Goal: Task Accomplishment & Management: Manage account settings

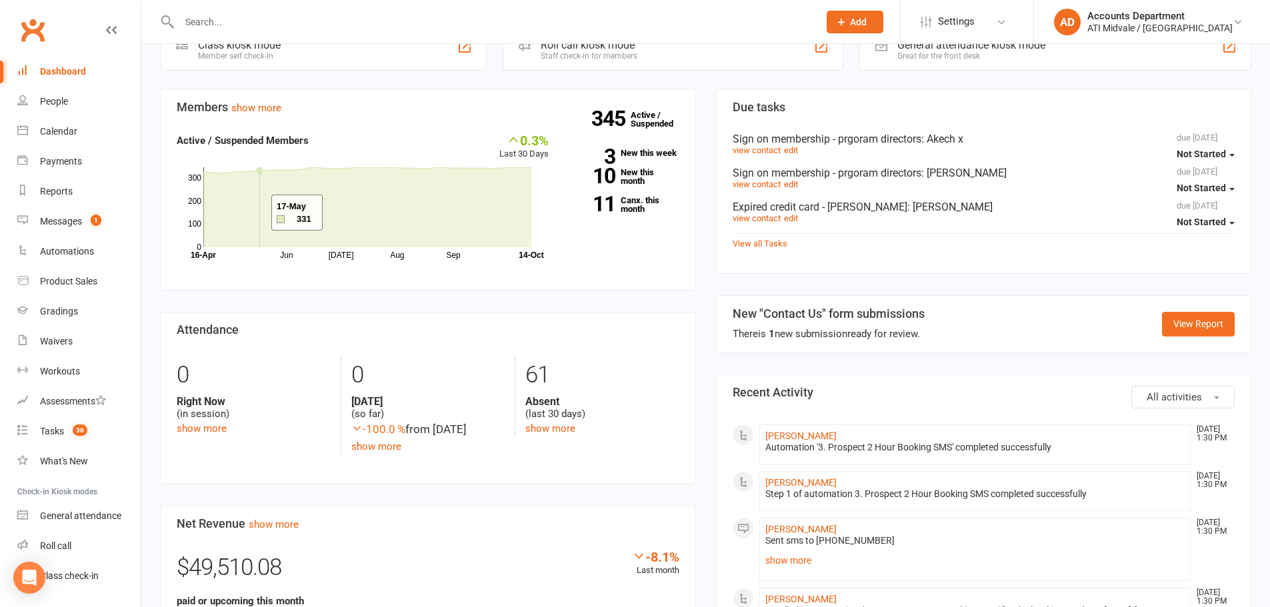
scroll to position [398, 0]
click at [627, 178] on link "10 New this month" at bounding box center [624, 176] width 111 height 17
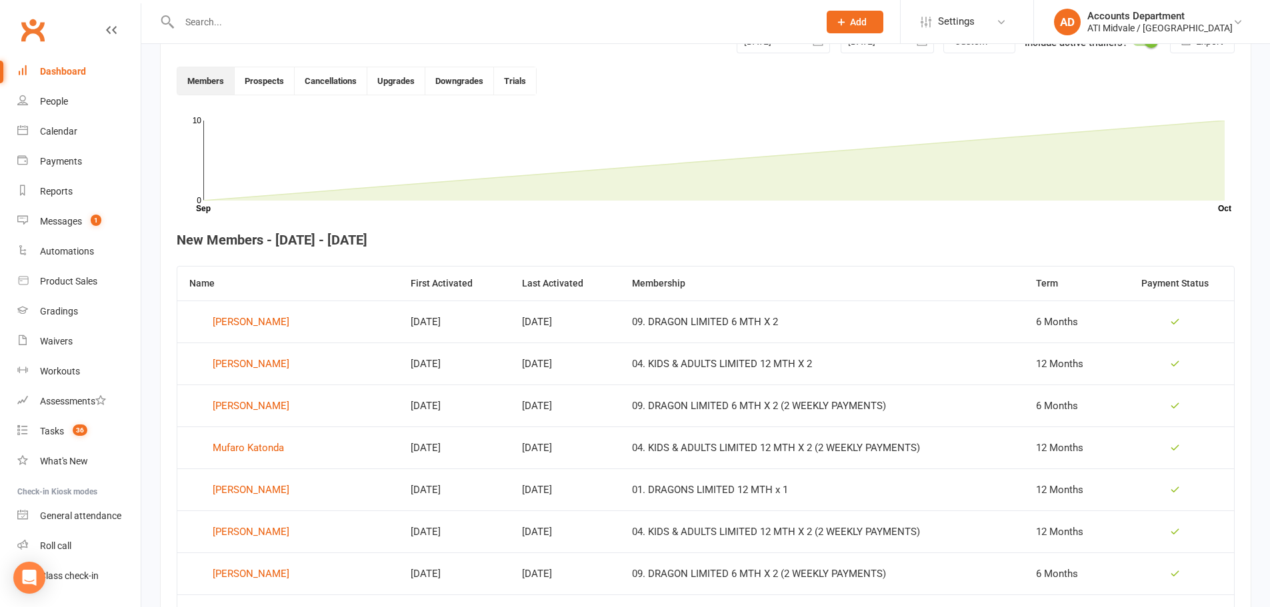
scroll to position [364, 0]
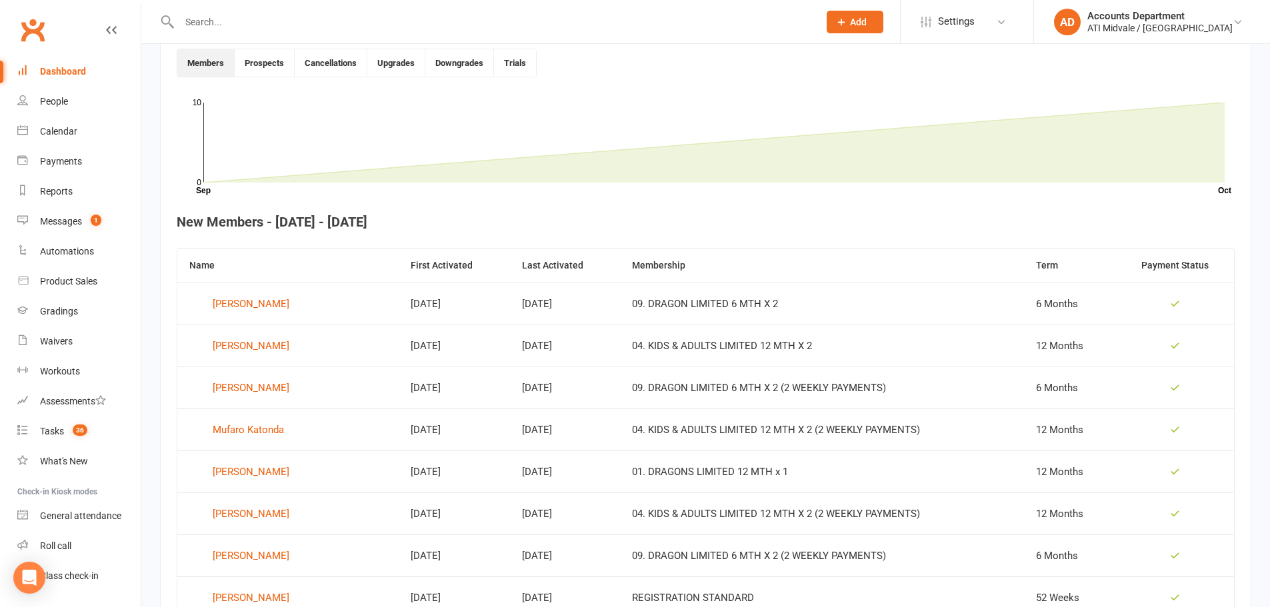
click at [189, 19] on input "text" at bounding box center [492, 22] width 634 height 19
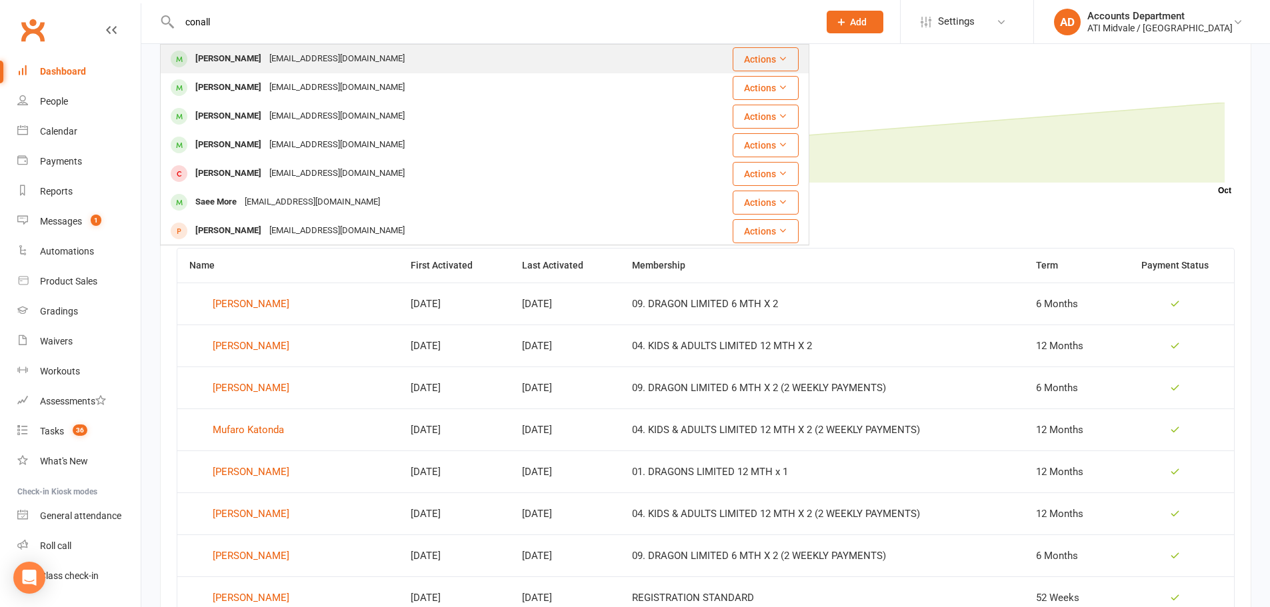
type input "conall"
click at [267, 54] on div "[EMAIL_ADDRESS][DOMAIN_NAME]" at bounding box center [336, 58] width 143 height 19
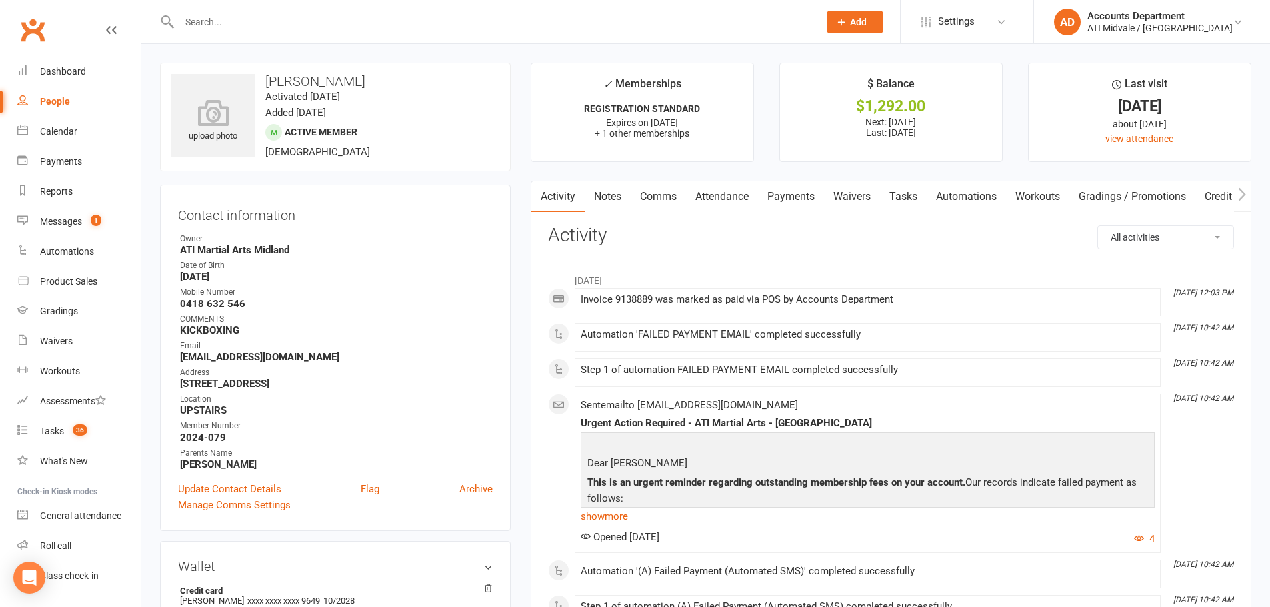
click at [819, 189] on link "Payments" at bounding box center [791, 196] width 66 height 31
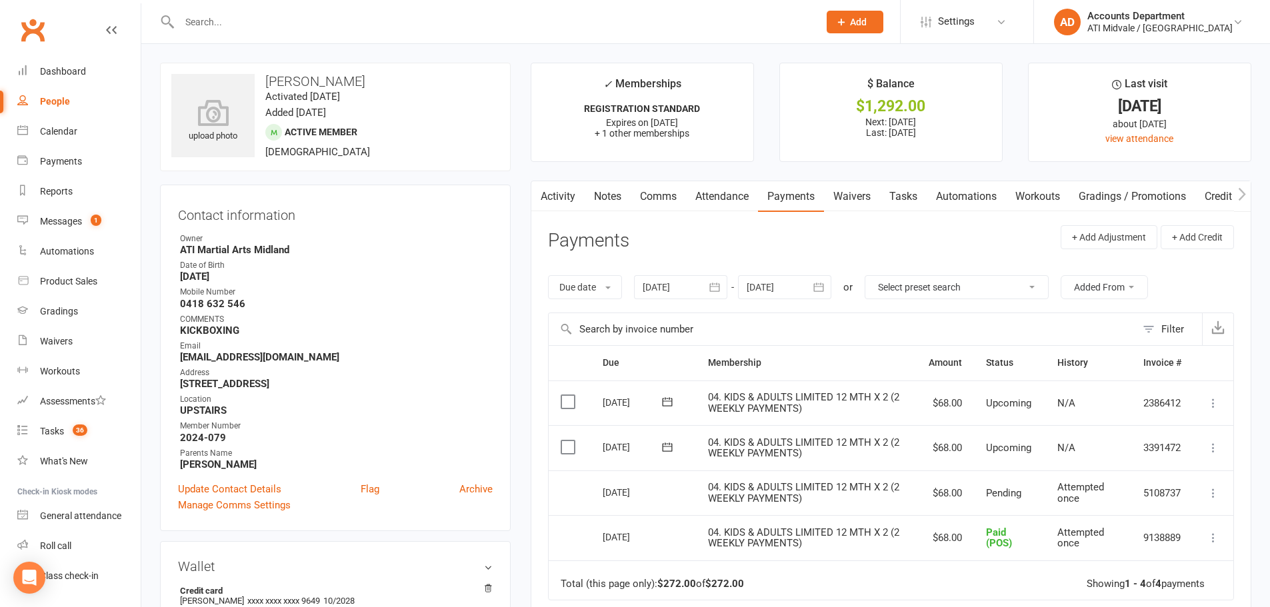
click at [920, 201] on link "Tasks" at bounding box center [903, 196] width 47 height 31
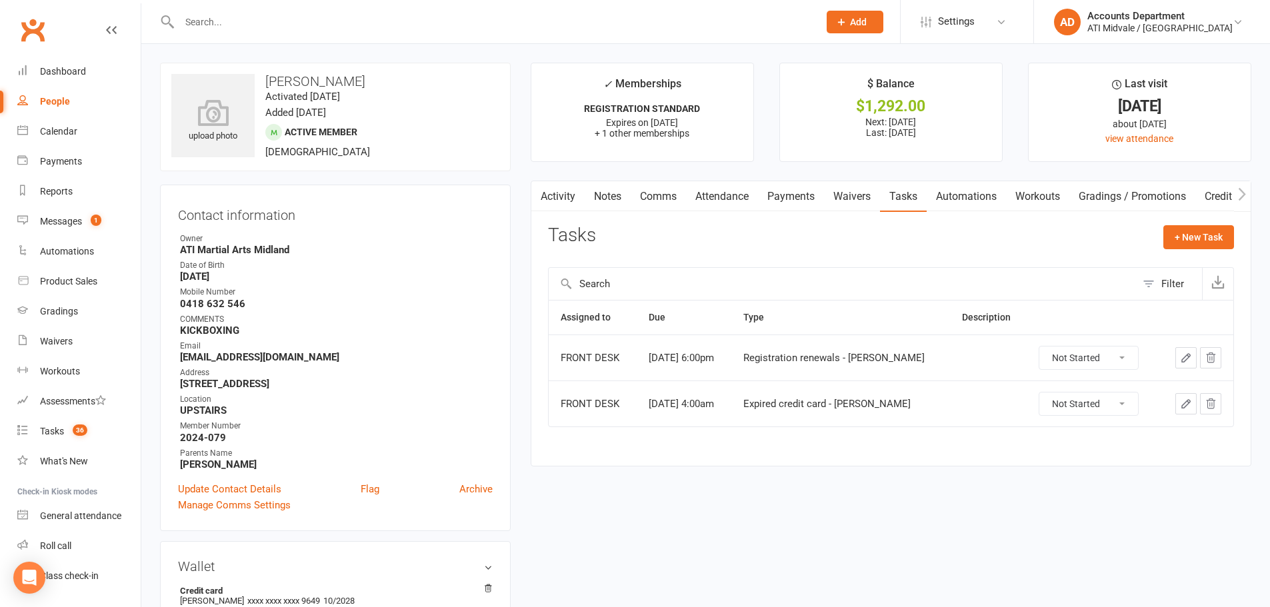
click at [822, 201] on link "Payments" at bounding box center [791, 196] width 66 height 31
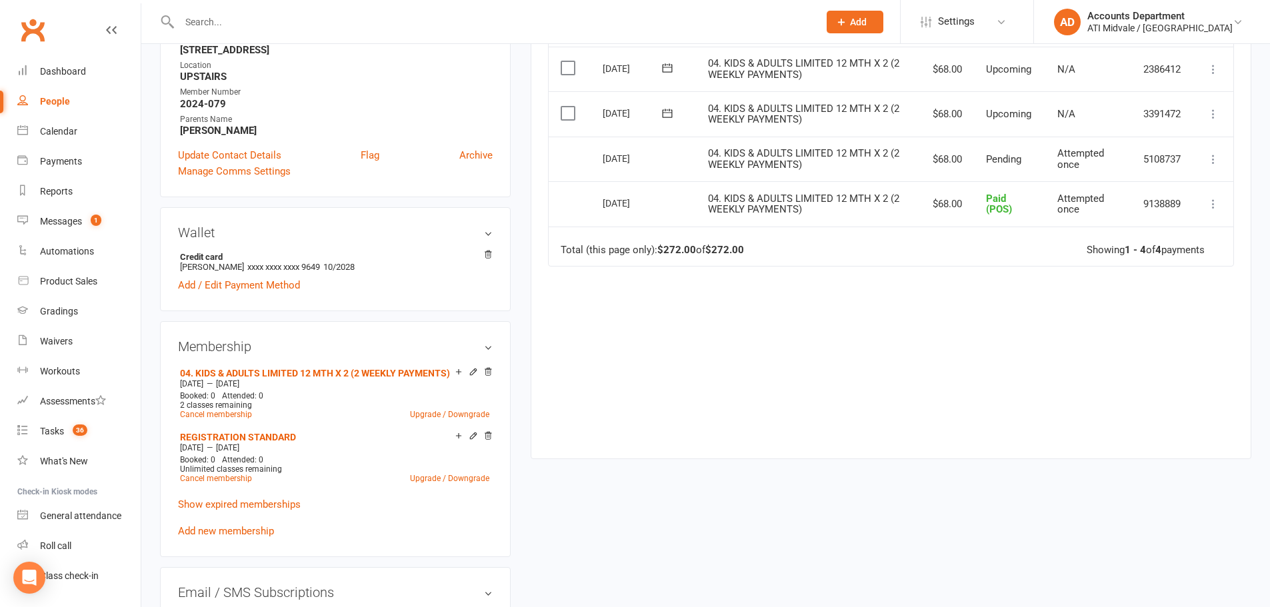
scroll to position [333, 0]
click at [266, 506] on link "Show expired memberships" at bounding box center [239, 505] width 123 height 12
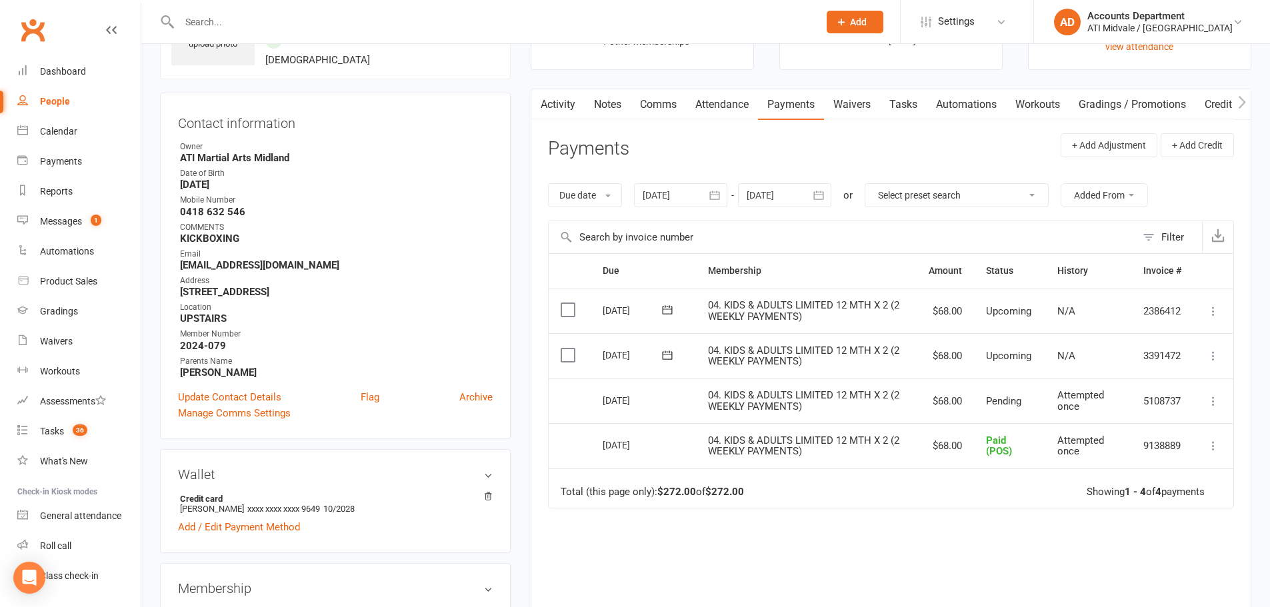
scroll to position [0, 0]
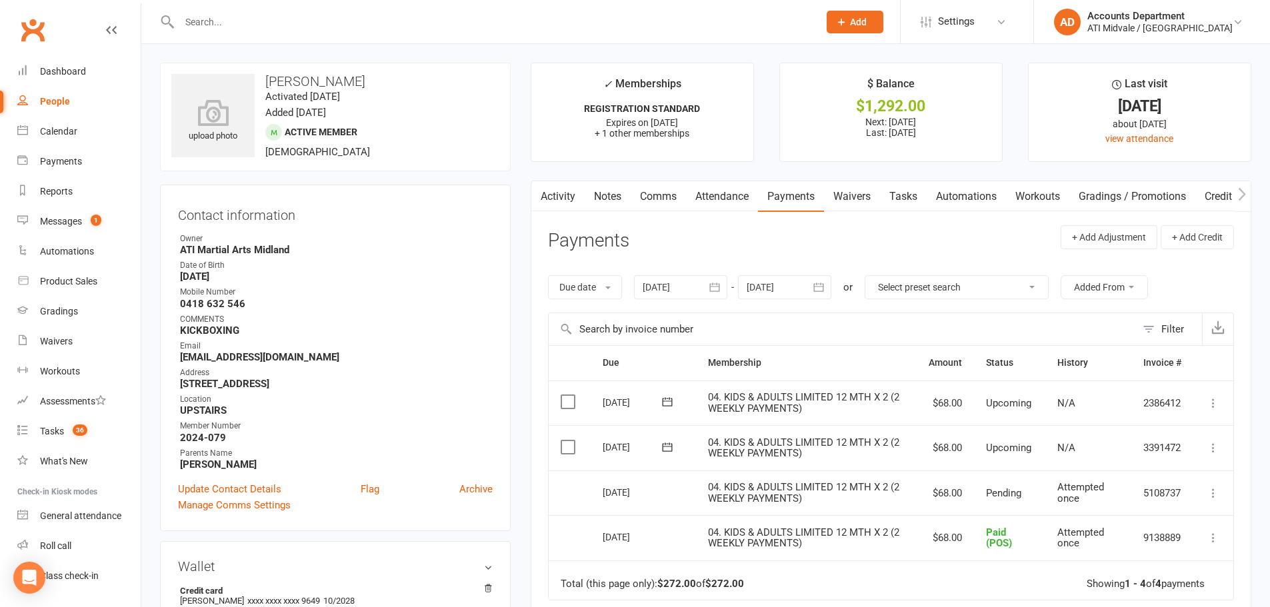
click at [737, 184] on link "Attendance" at bounding box center [722, 196] width 72 height 31
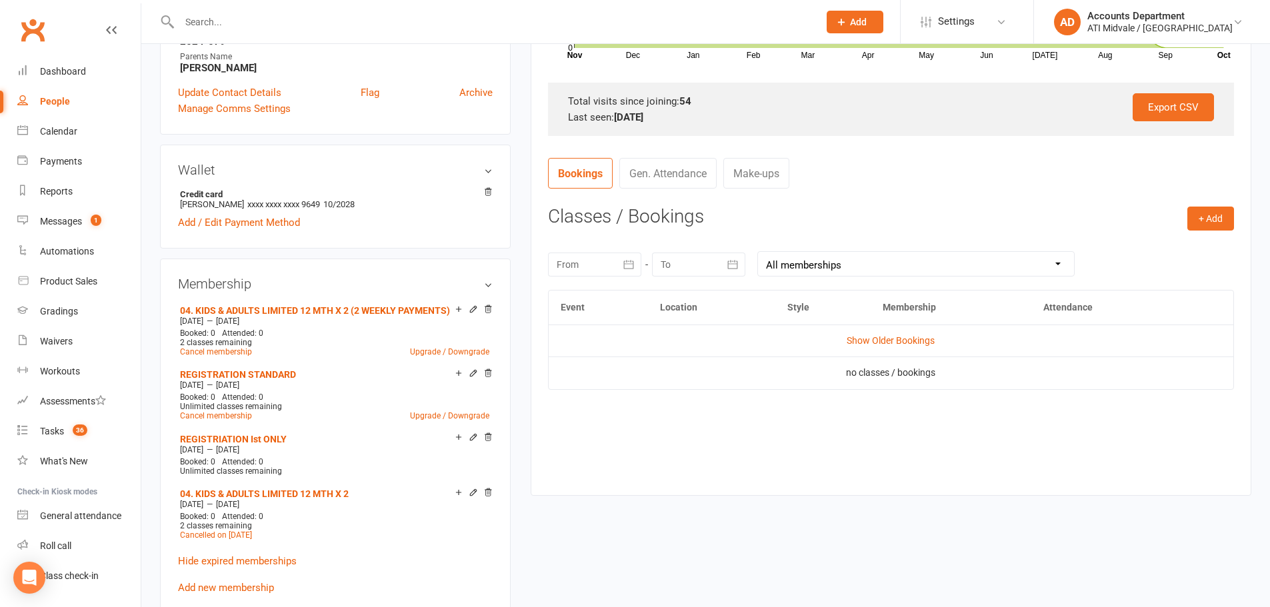
scroll to position [400, 0]
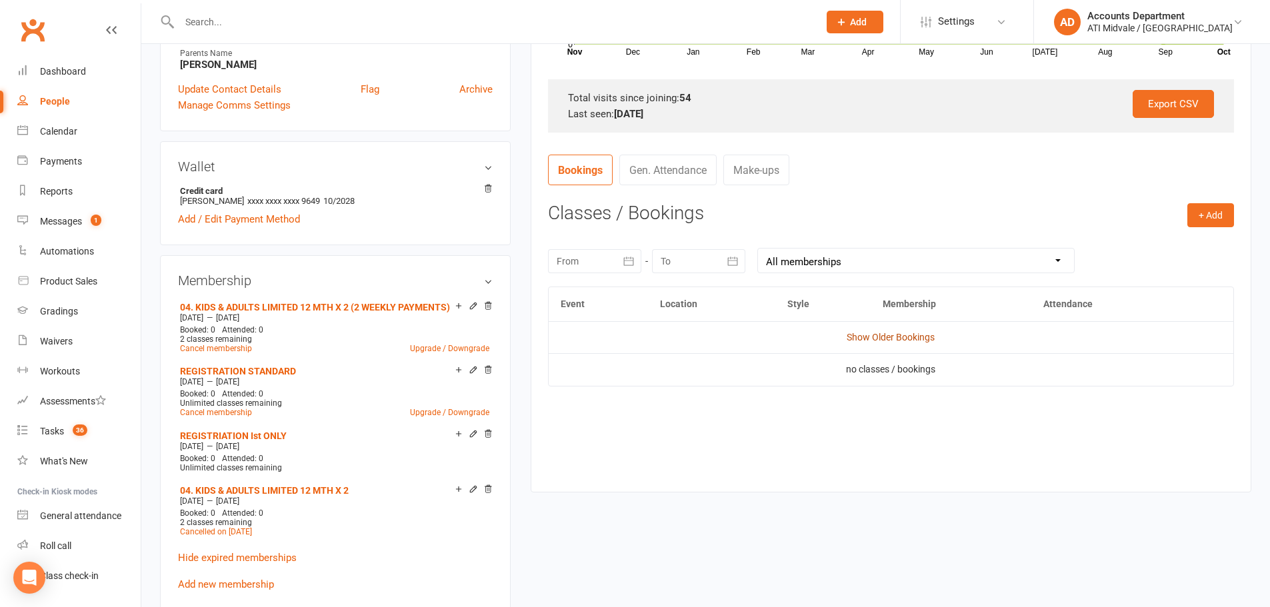
click at [863, 341] on link "Show Older Bookings" at bounding box center [891, 337] width 88 height 11
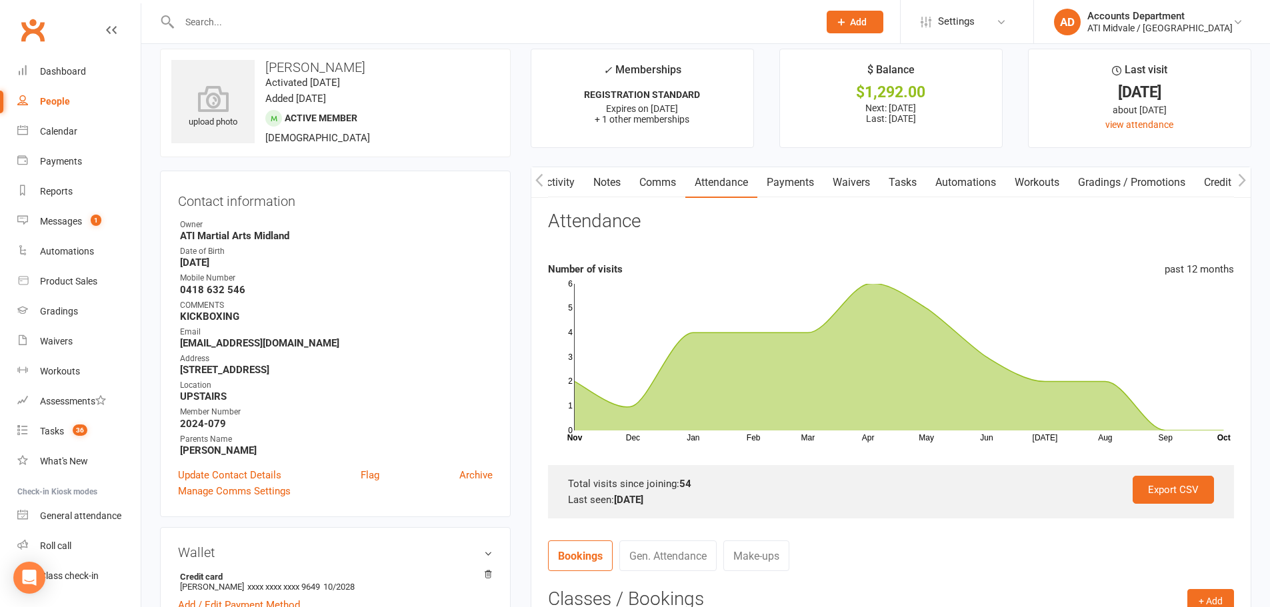
scroll to position [0, 0]
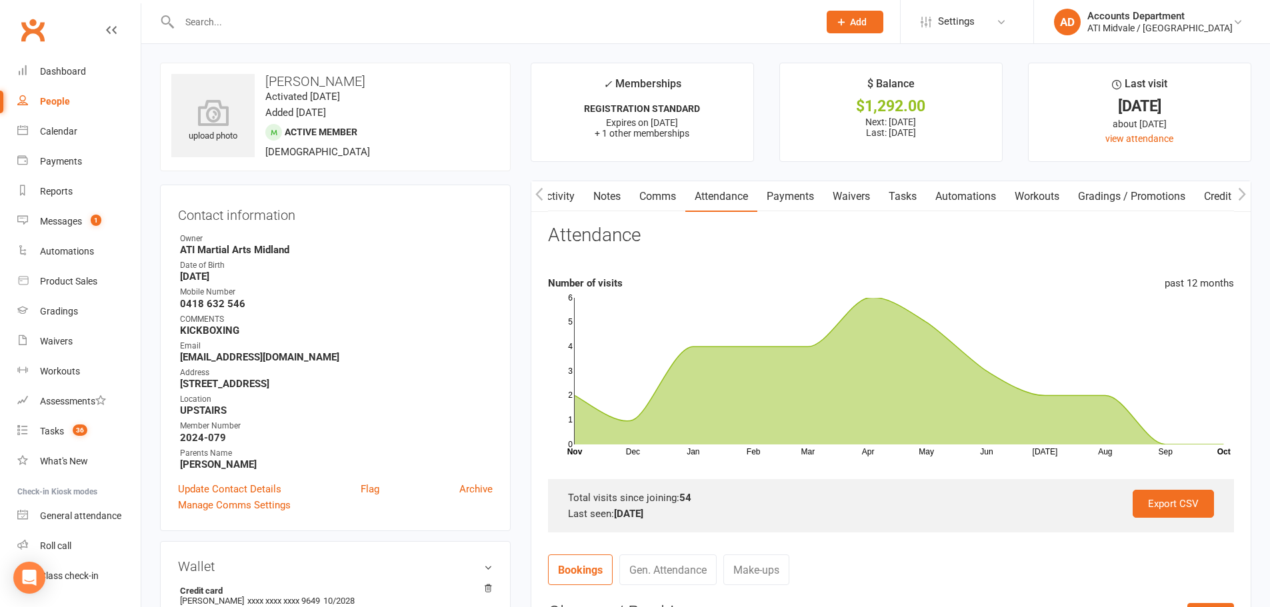
click at [917, 195] on link "Tasks" at bounding box center [902, 196] width 47 height 31
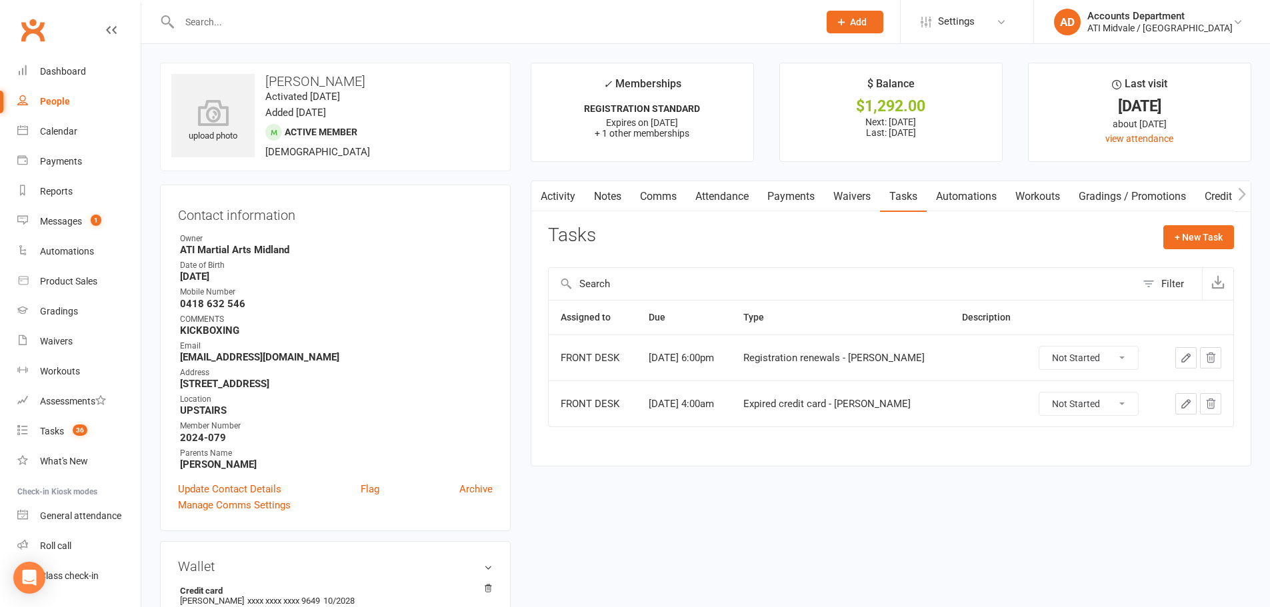
click at [805, 201] on link "Payments" at bounding box center [791, 196] width 66 height 31
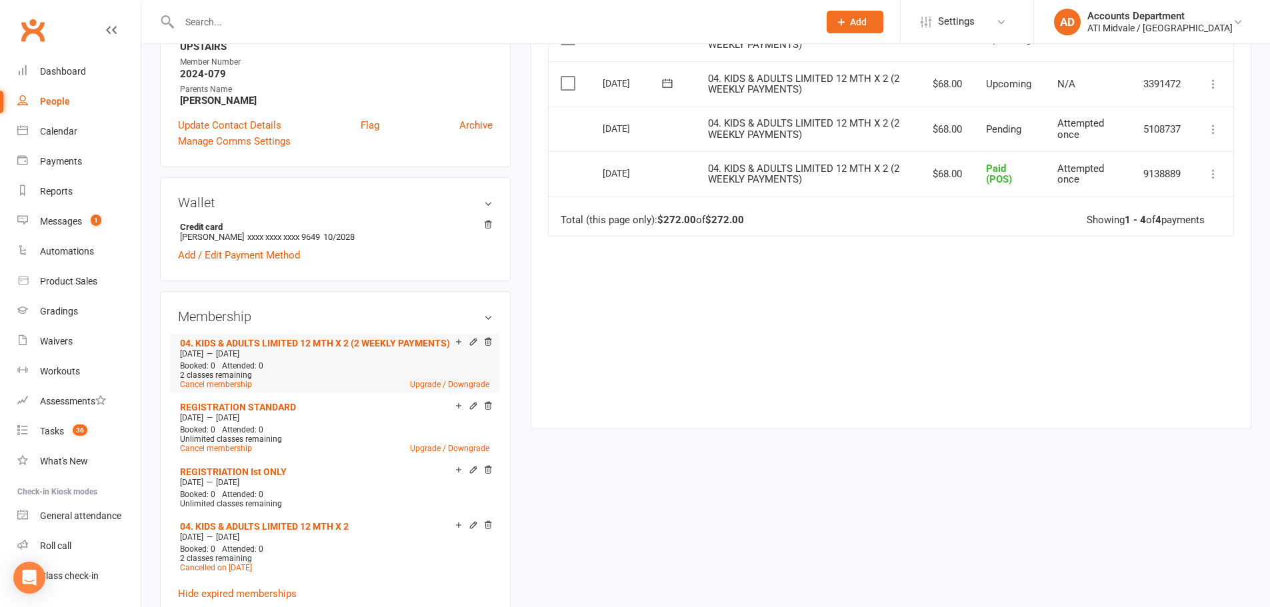
scroll to position [400, 0]
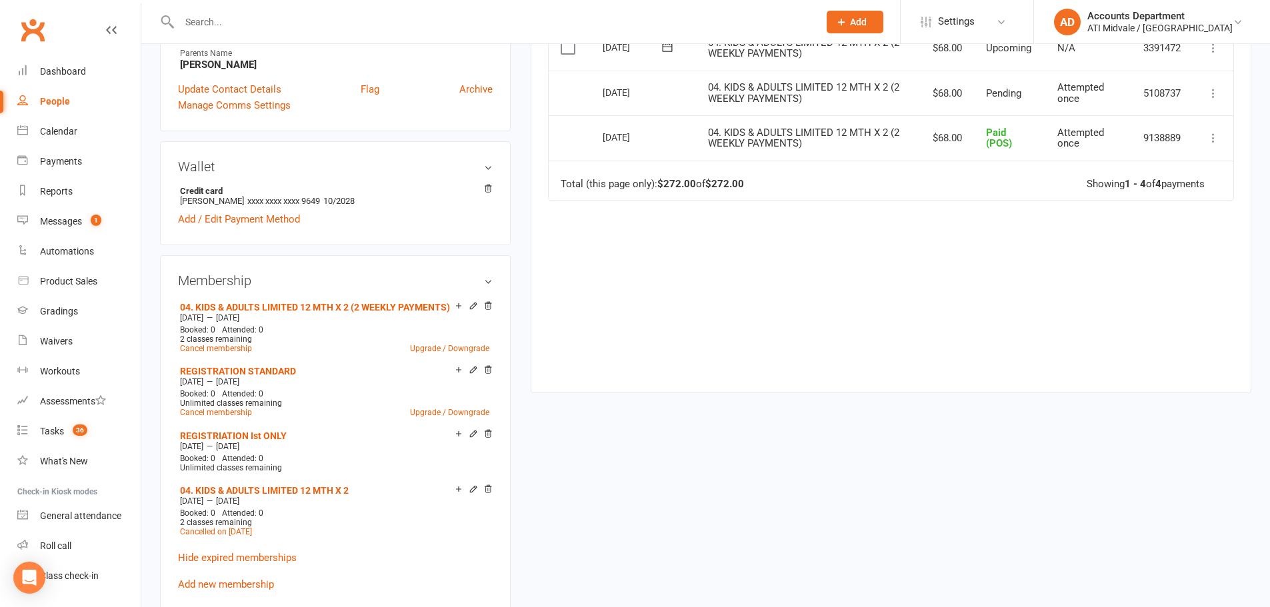
click at [257, 168] on h3 "Wallet" at bounding box center [335, 166] width 315 height 15
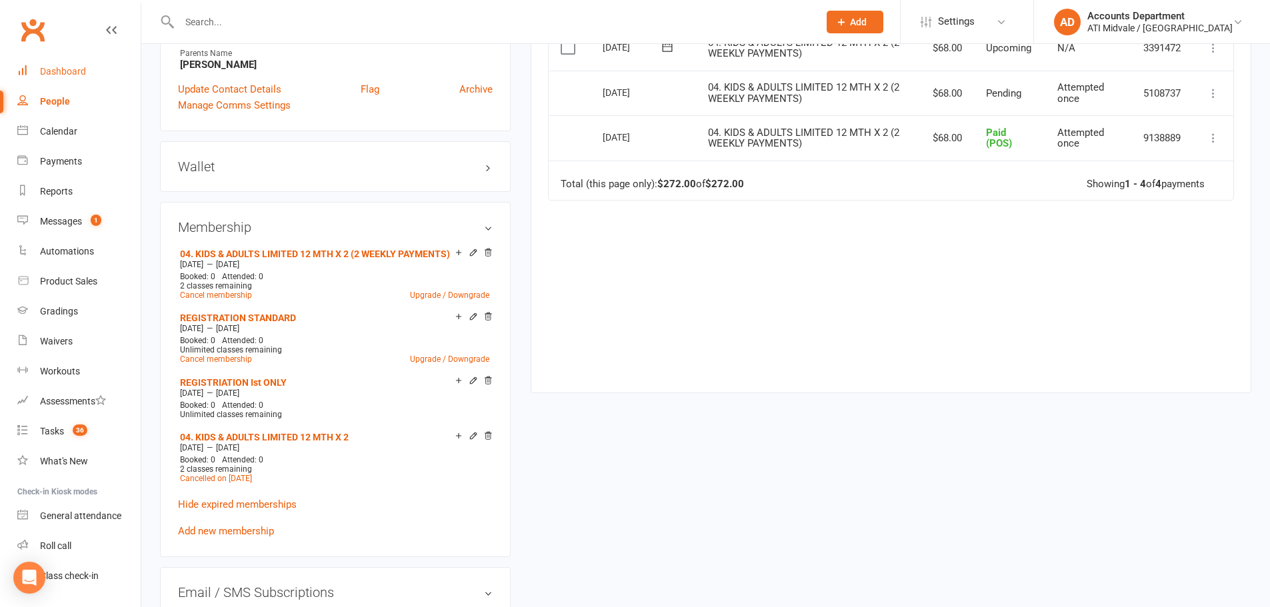
click at [59, 64] on link "Dashboard" at bounding box center [78, 72] width 123 height 30
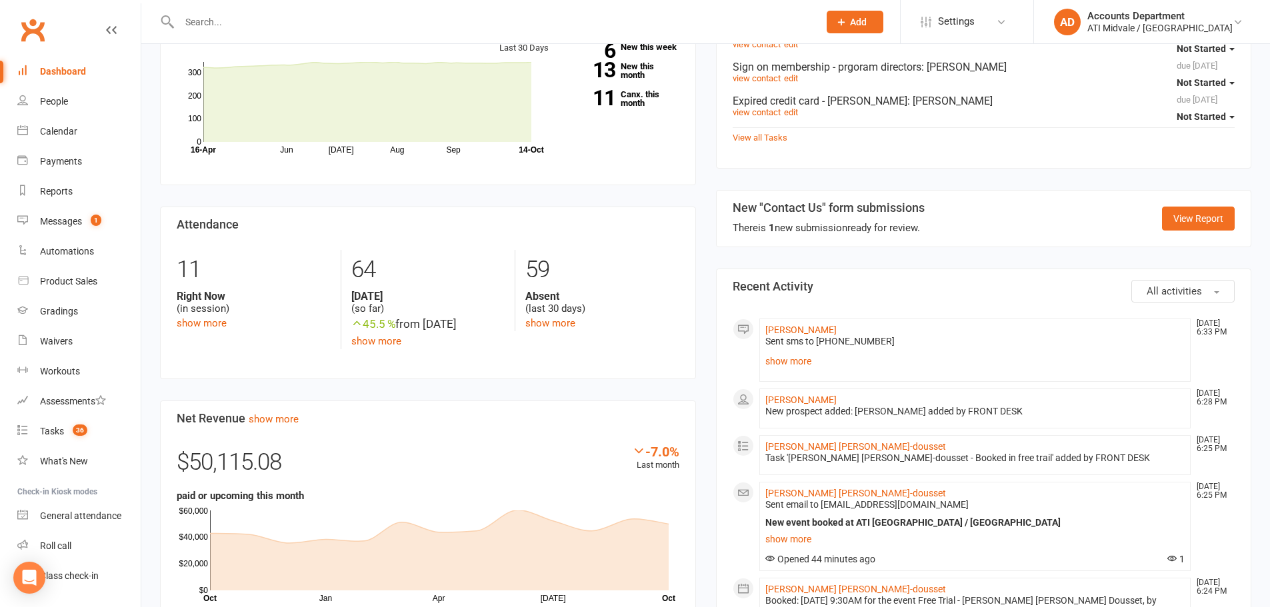
scroll to position [200, 0]
click at [797, 363] on link "show more" at bounding box center [975, 360] width 420 height 19
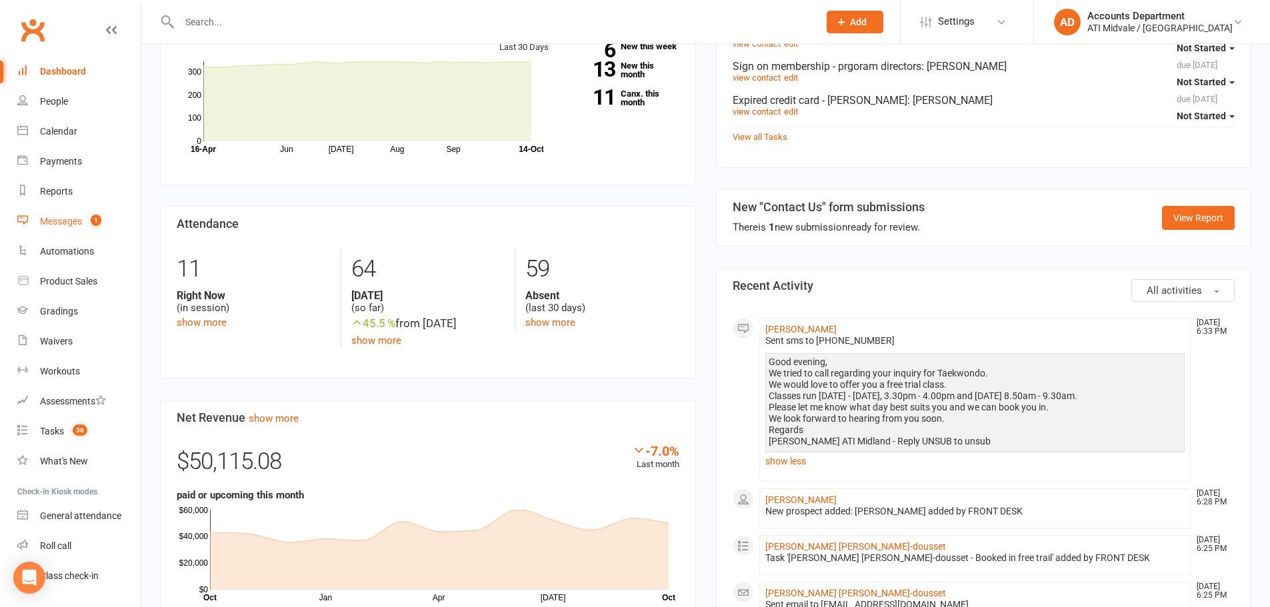
click at [83, 223] on link "Messages 1" at bounding box center [78, 222] width 123 height 30
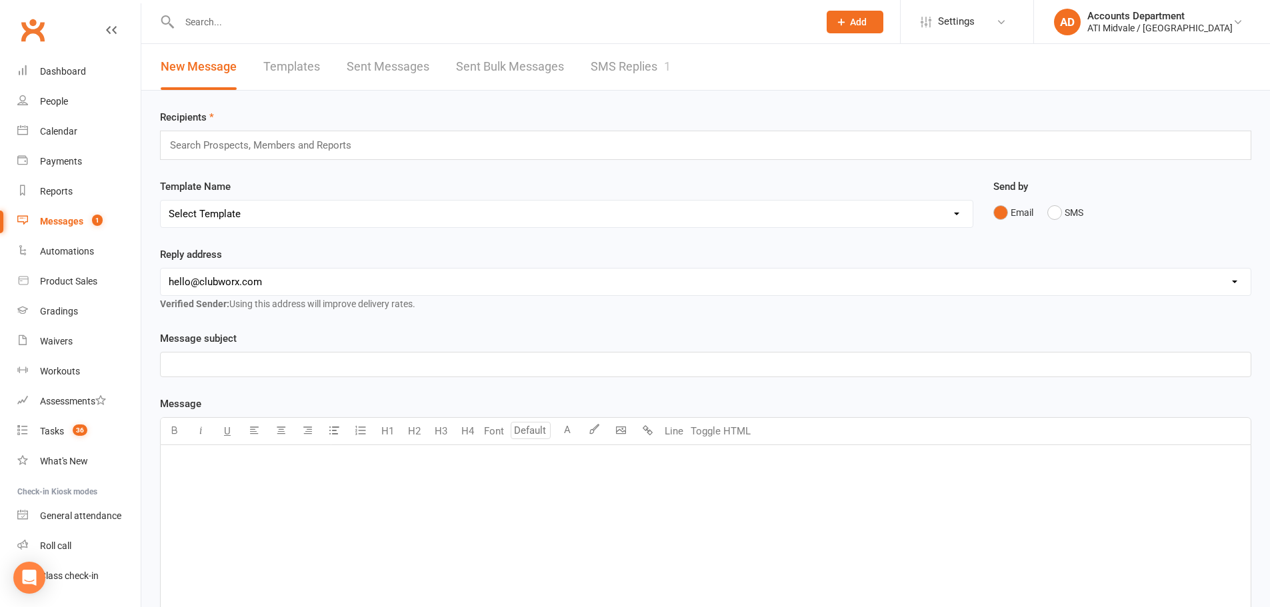
click at [652, 77] on link "SMS Replies 1" at bounding box center [631, 67] width 80 height 46
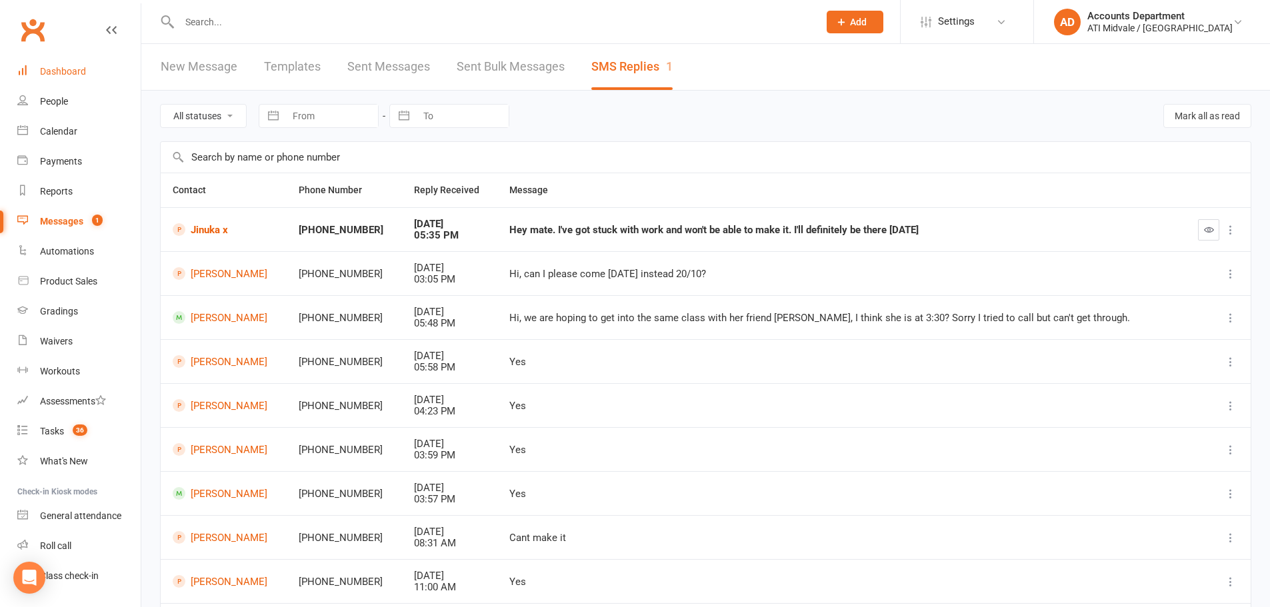
click at [59, 65] on link "Dashboard" at bounding box center [78, 72] width 123 height 30
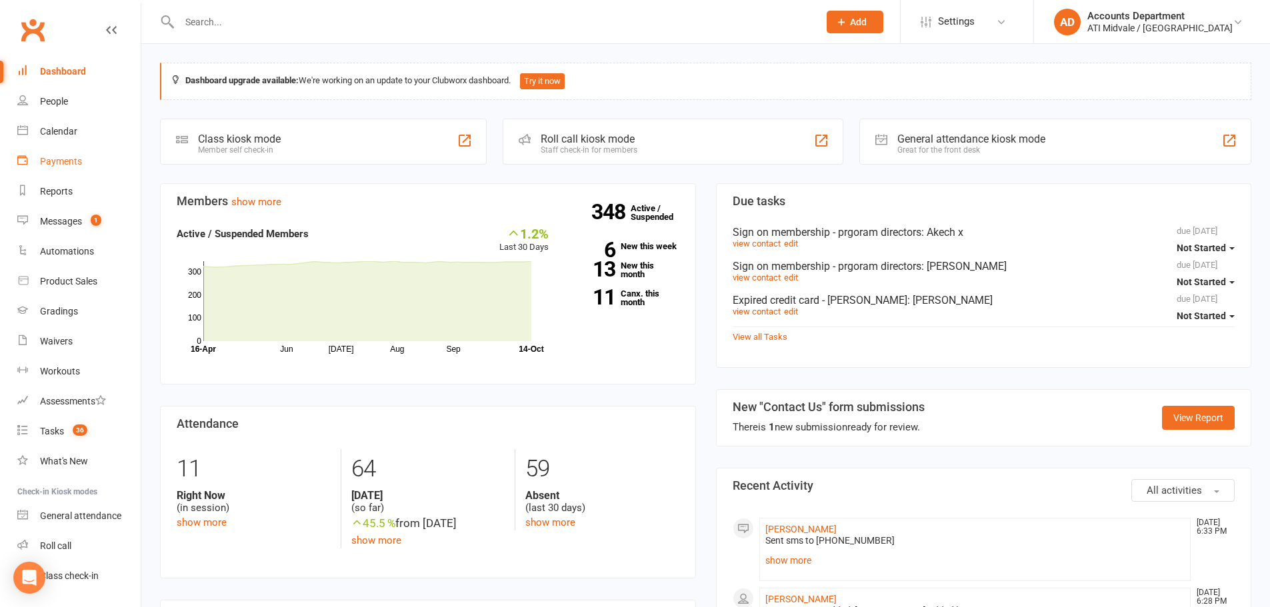
click at [105, 162] on link "Payments" at bounding box center [78, 162] width 123 height 30
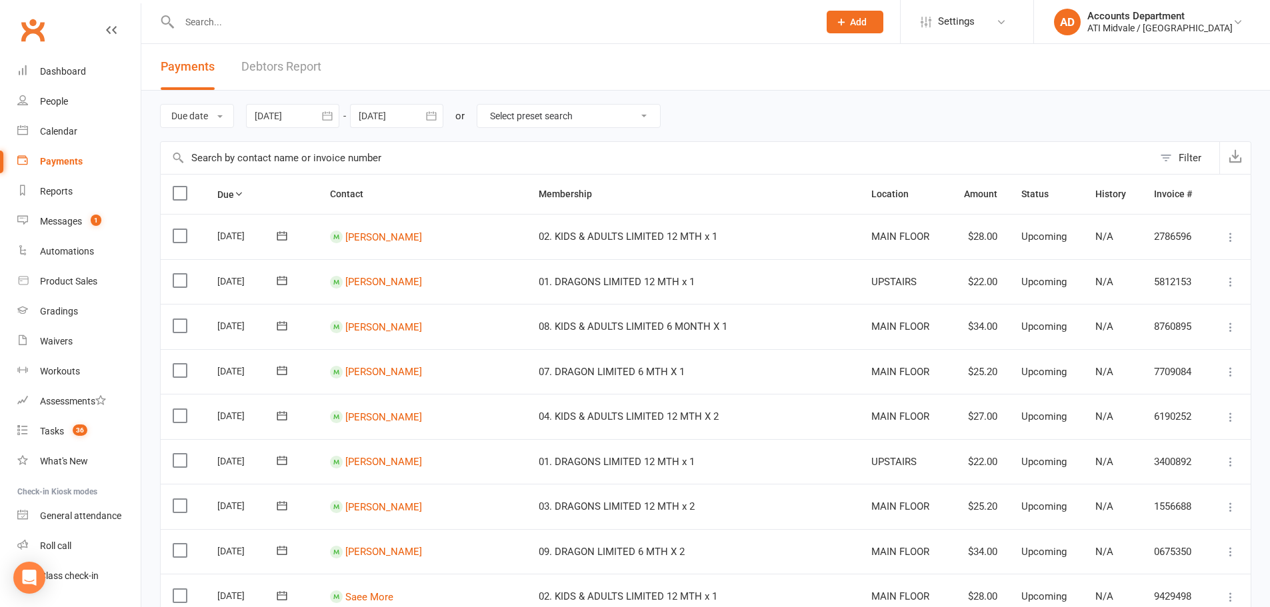
click at [279, 58] on link "Debtors Report" at bounding box center [281, 67] width 80 height 46
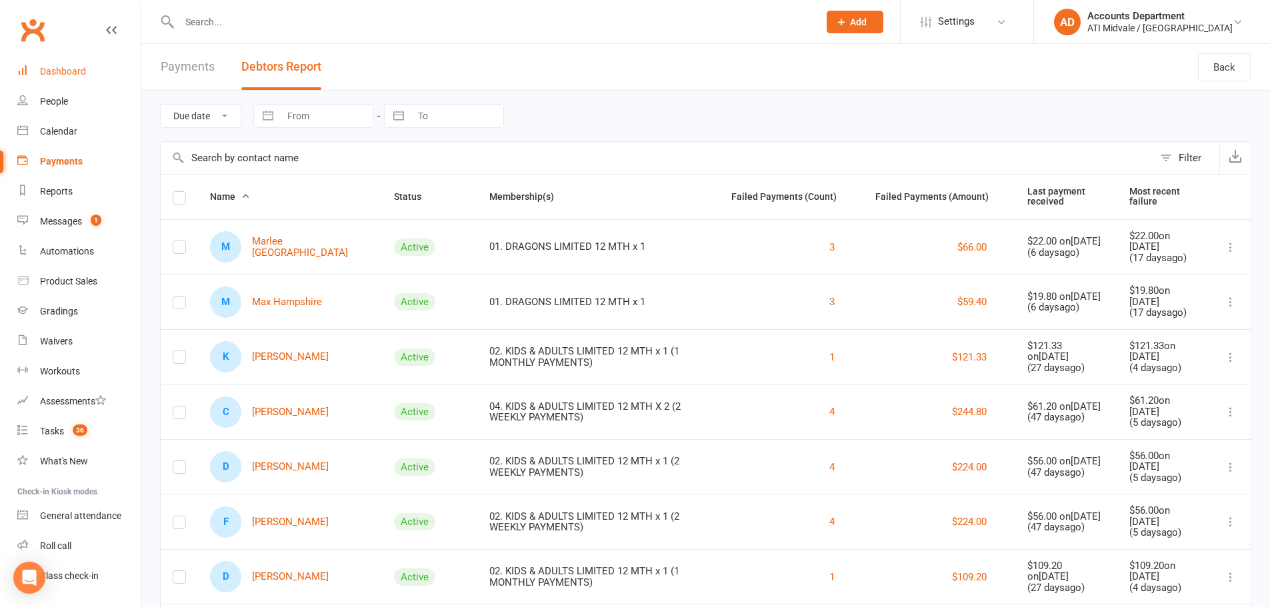
click at [84, 79] on link "Dashboard" at bounding box center [78, 72] width 123 height 30
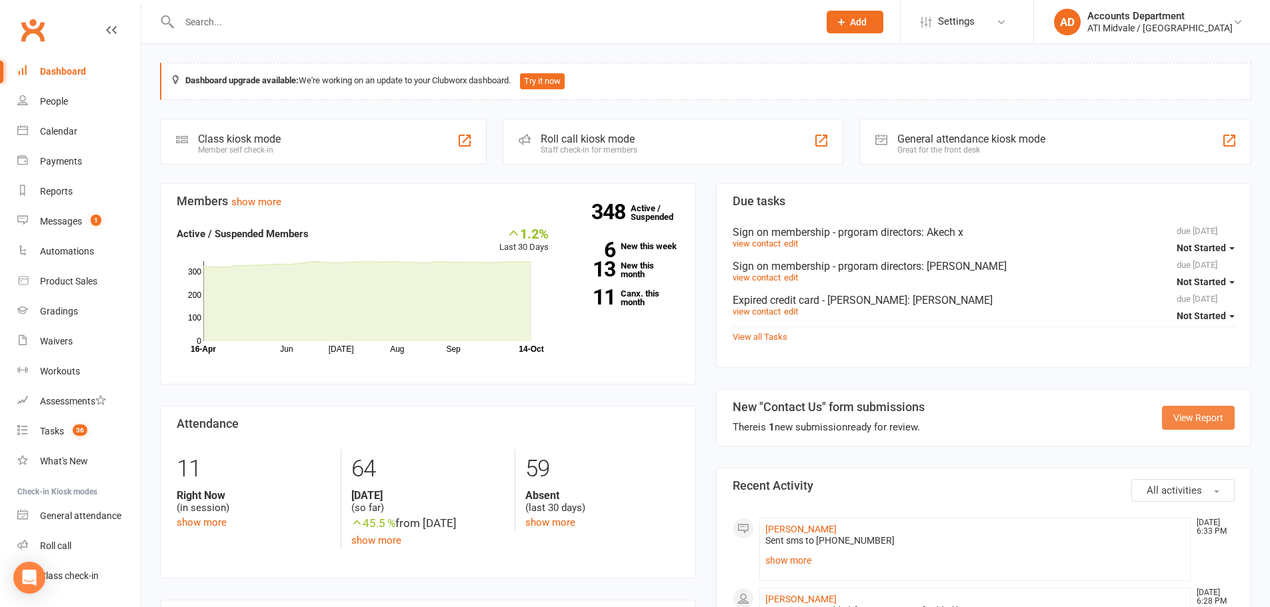
click at [1186, 414] on link "View Report" at bounding box center [1198, 418] width 73 height 24
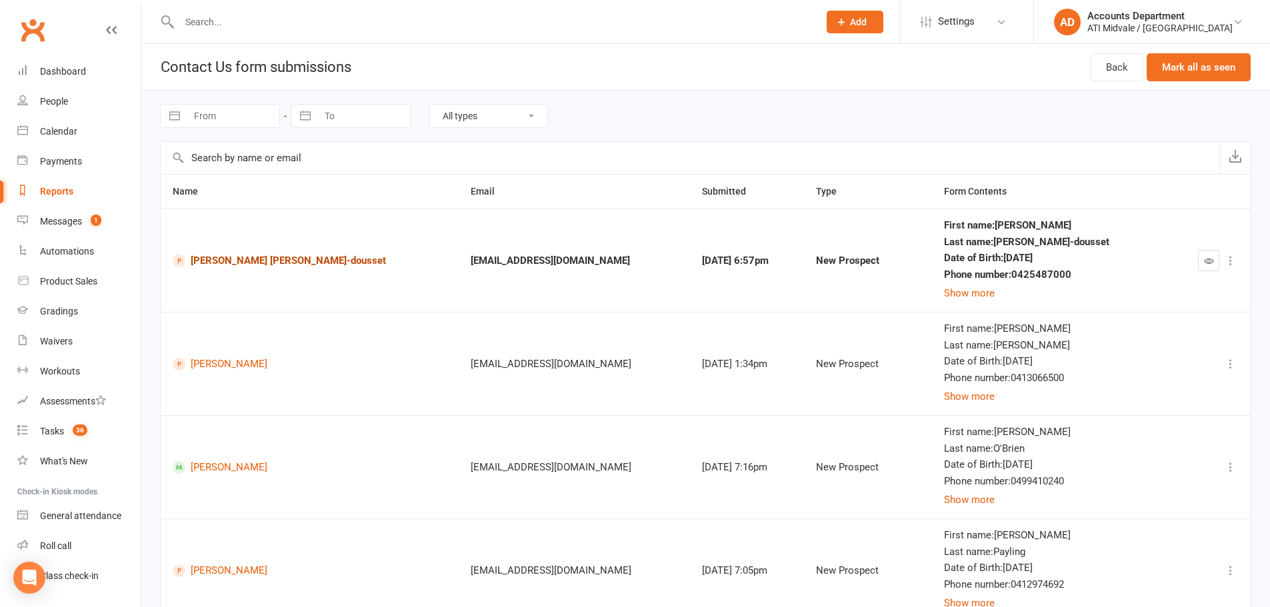
click at [245, 263] on link "[PERSON_NAME] [PERSON_NAME]-dousset" at bounding box center [310, 261] width 274 height 13
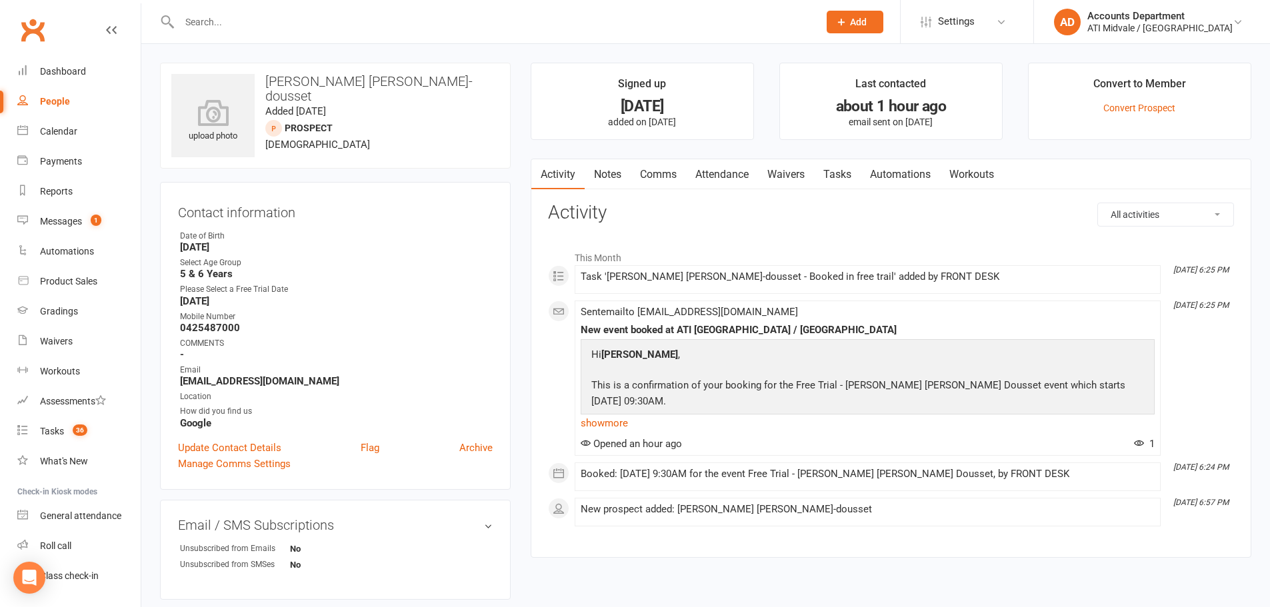
click at [733, 171] on link "Attendance" at bounding box center [722, 174] width 72 height 31
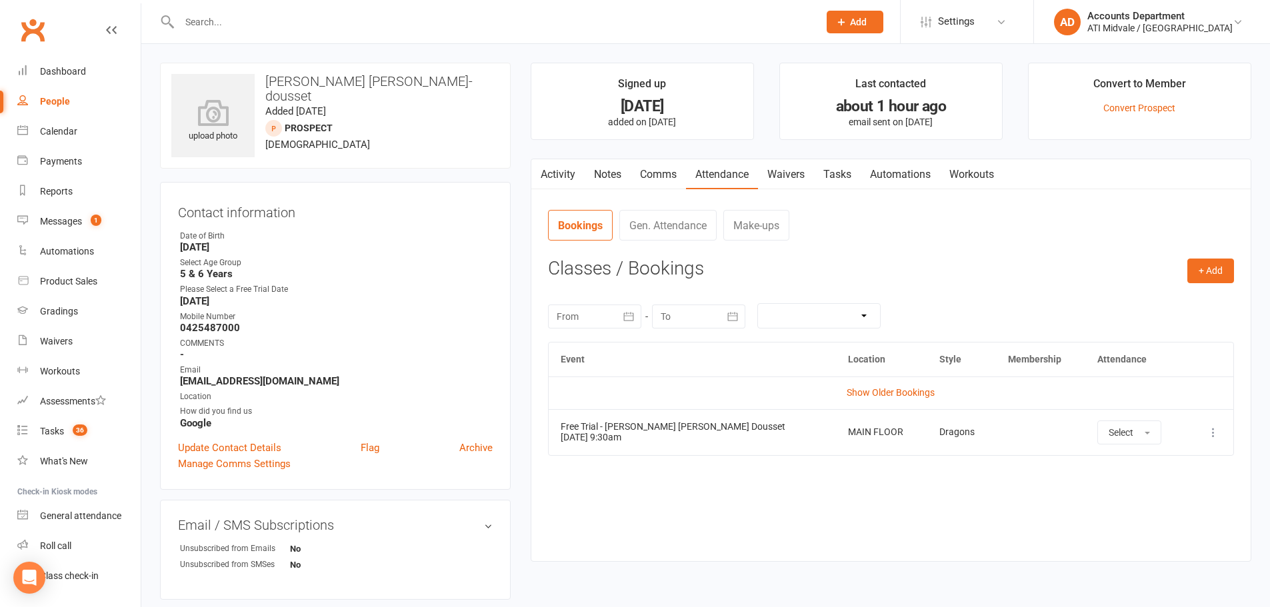
click at [845, 180] on link "Tasks" at bounding box center [837, 174] width 47 height 31
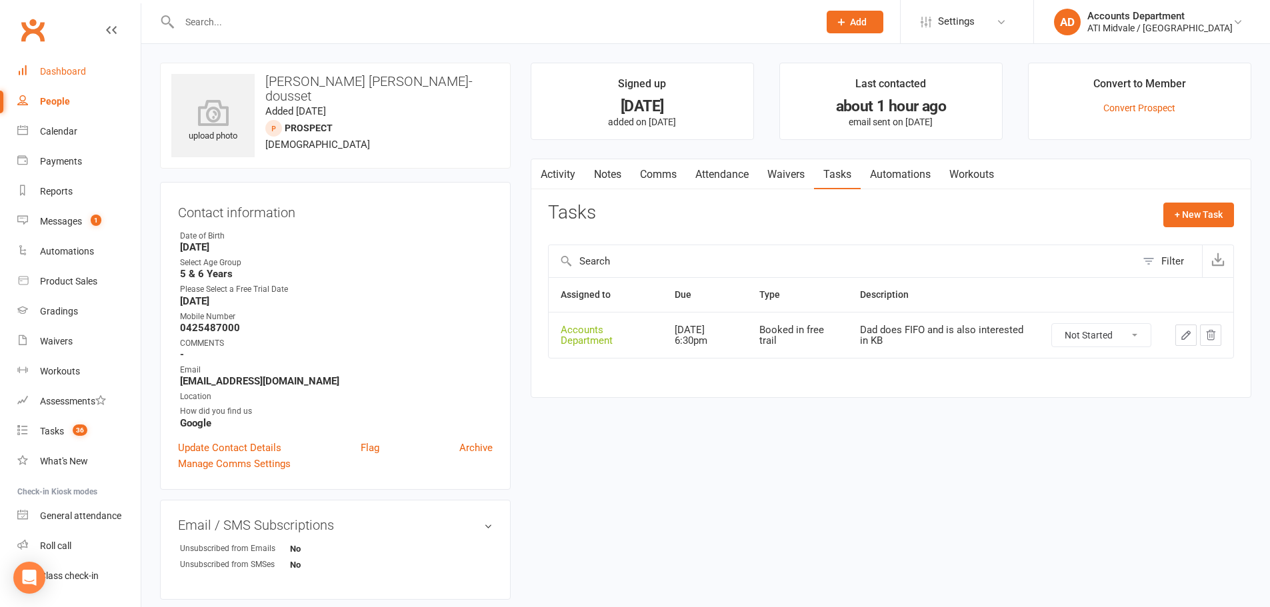
click at [79, 59] on link "Dashboard" at bounding box center [78, 72] width 123 height 30
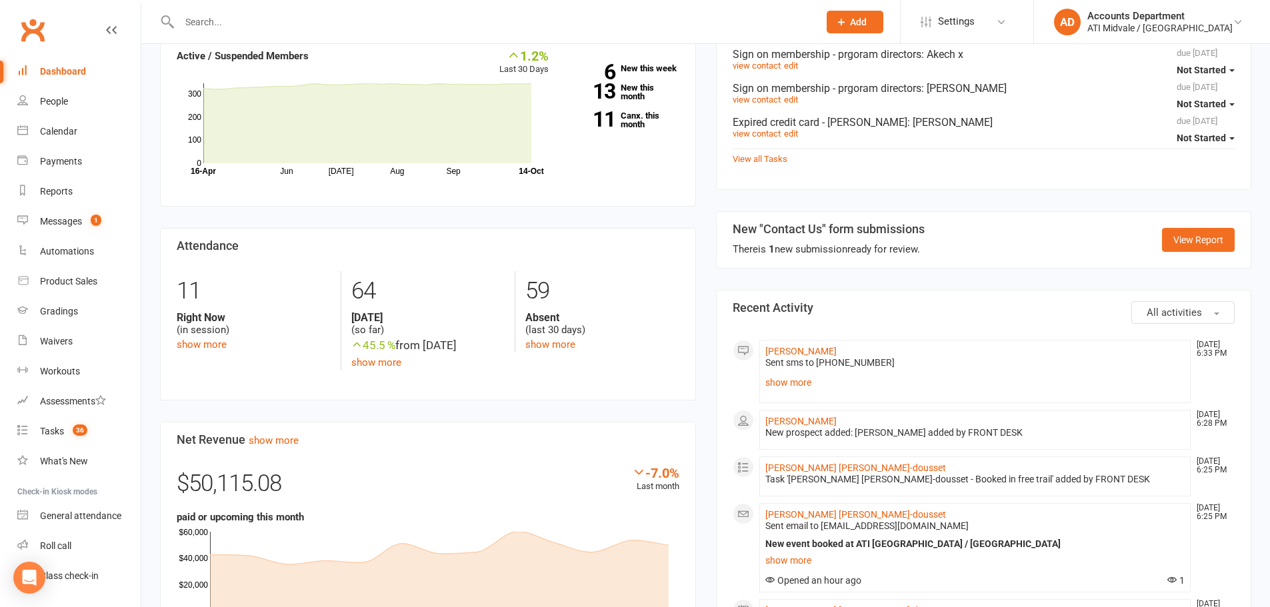
scroll to position [200, 0]
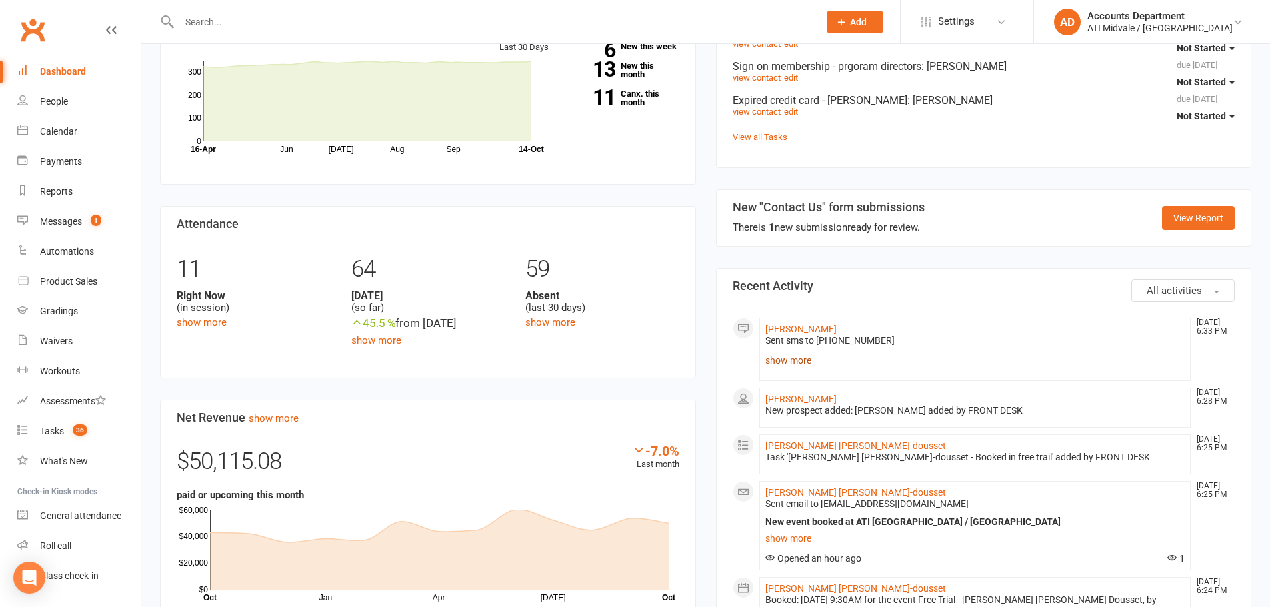
click at [799, 358] on link "show more" at bounding box center [975, 360] width 420 height 19
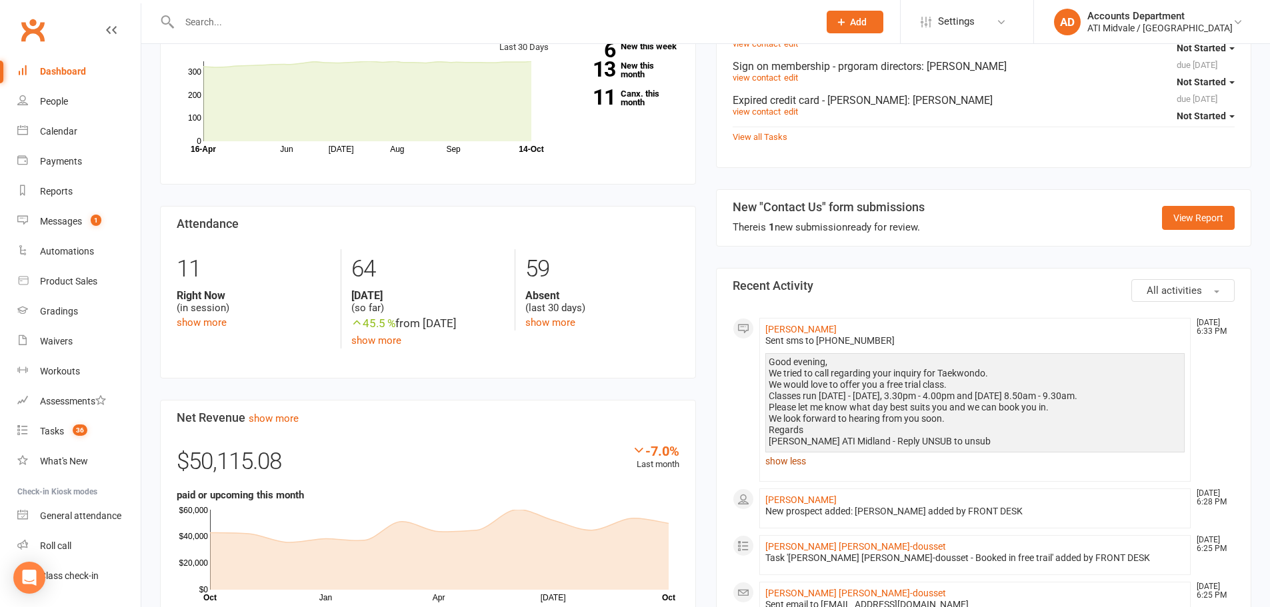
click at [802, 466] on link "show less" at bounding box center [975, 461] width 420 height 19
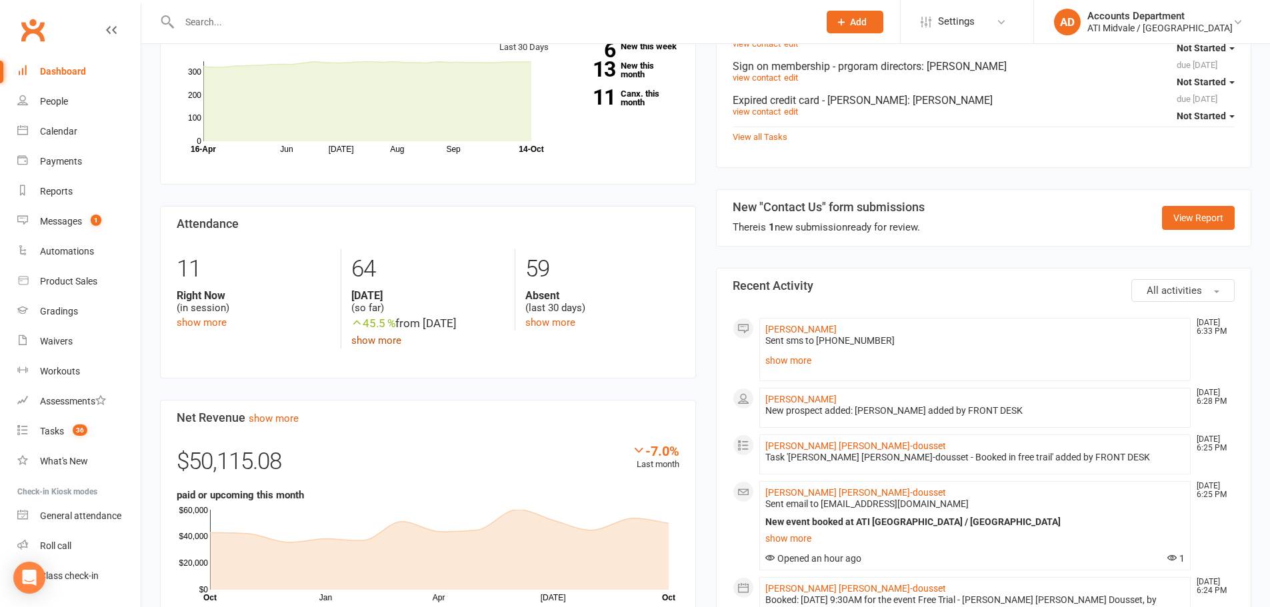
click at [393, 339] on link "show more" at bounding box center [376, 341] width 50 height 12
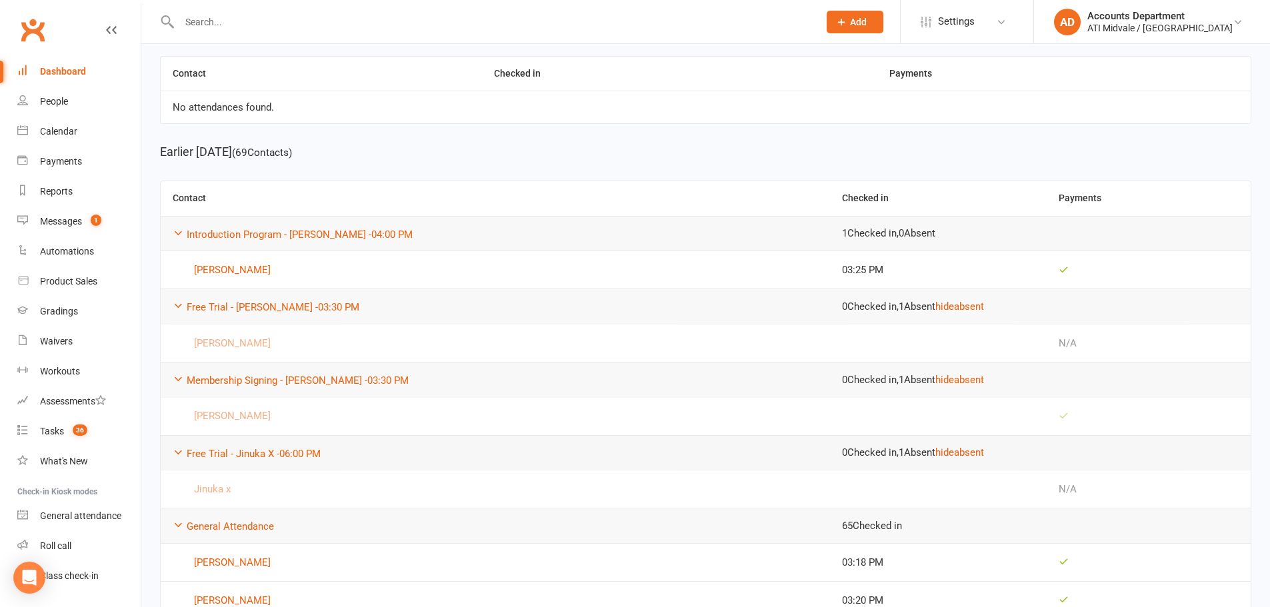
scroll to position [200, 0]
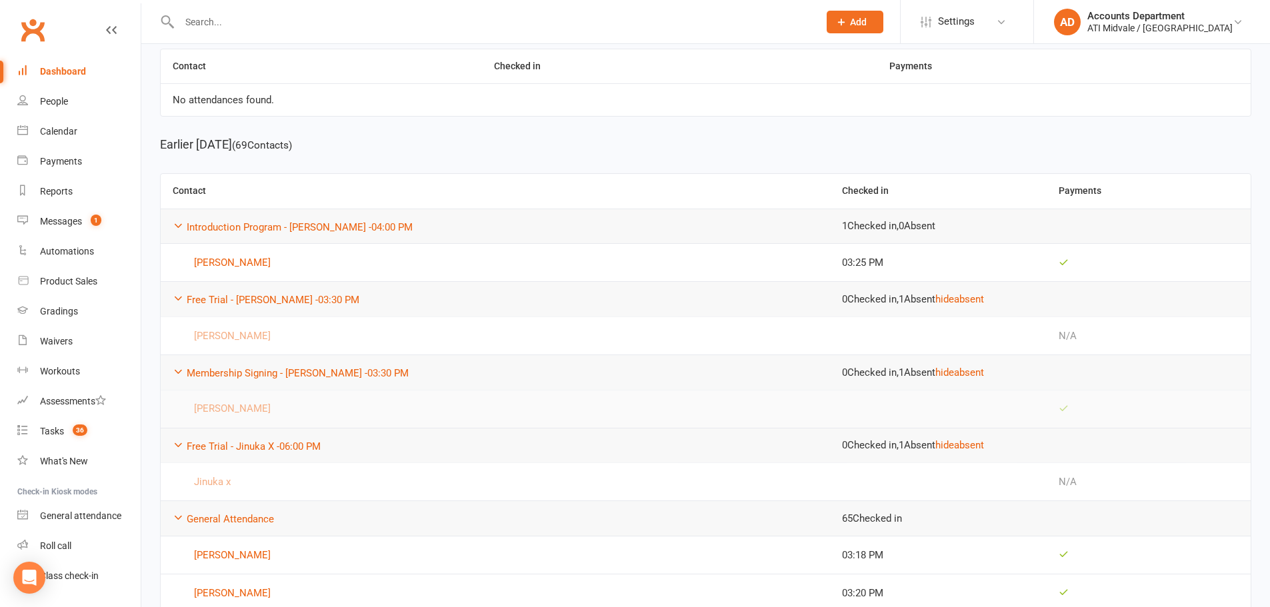
click at [313, 400] on td "[PERSON_NAME]" at bounding box center [495, 409] width 669 height 38
click at [307, 405] on link "[PERSON_NAME]" at bounding box center [495, 409] width 645 height 16
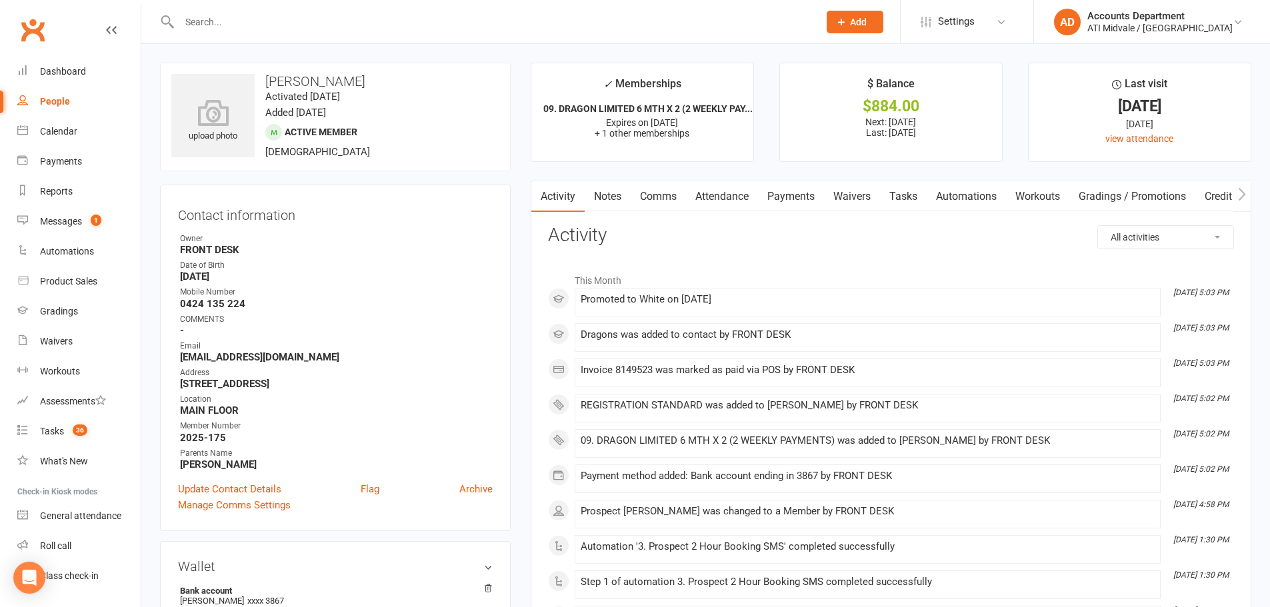
click at [885, 192] on link "Tasks" at bounding box center [903, 196] width 47 height 31
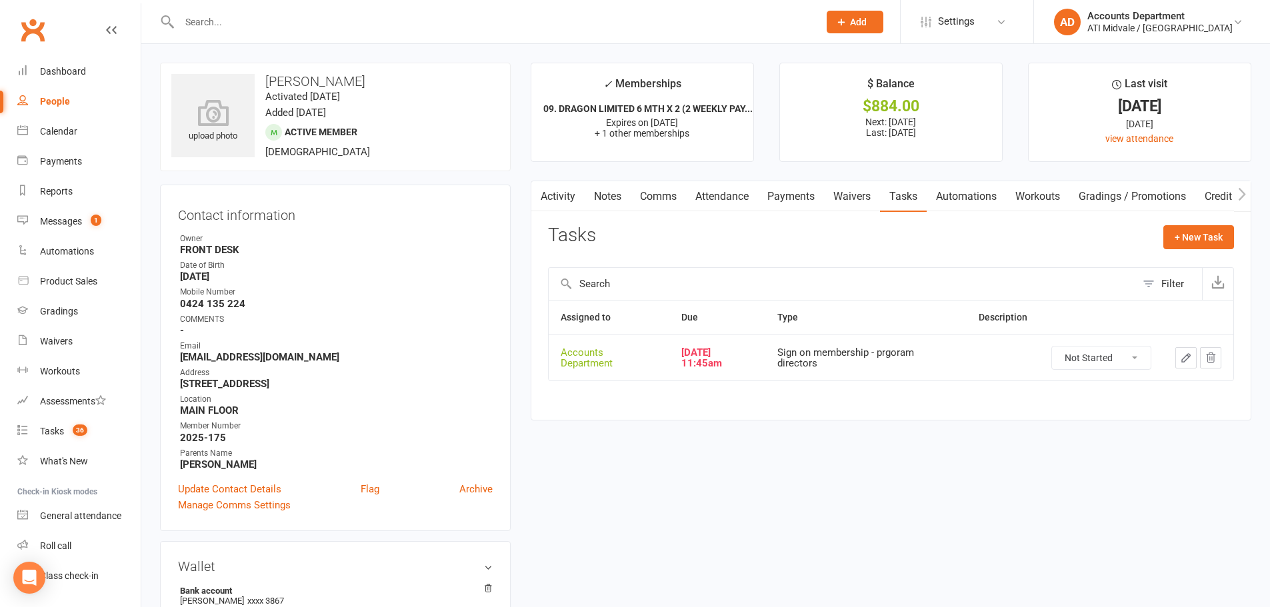
click at [1087, 361] on select "Not Started In Progress Waiting Complete" at bounding box center [1101, 358] width 99 height 23
click at [1052, 347] on select "Not Started In Progress Waiting Complete" at bounding box center [1101, 358] width 99 height 23
select select "unstarted"
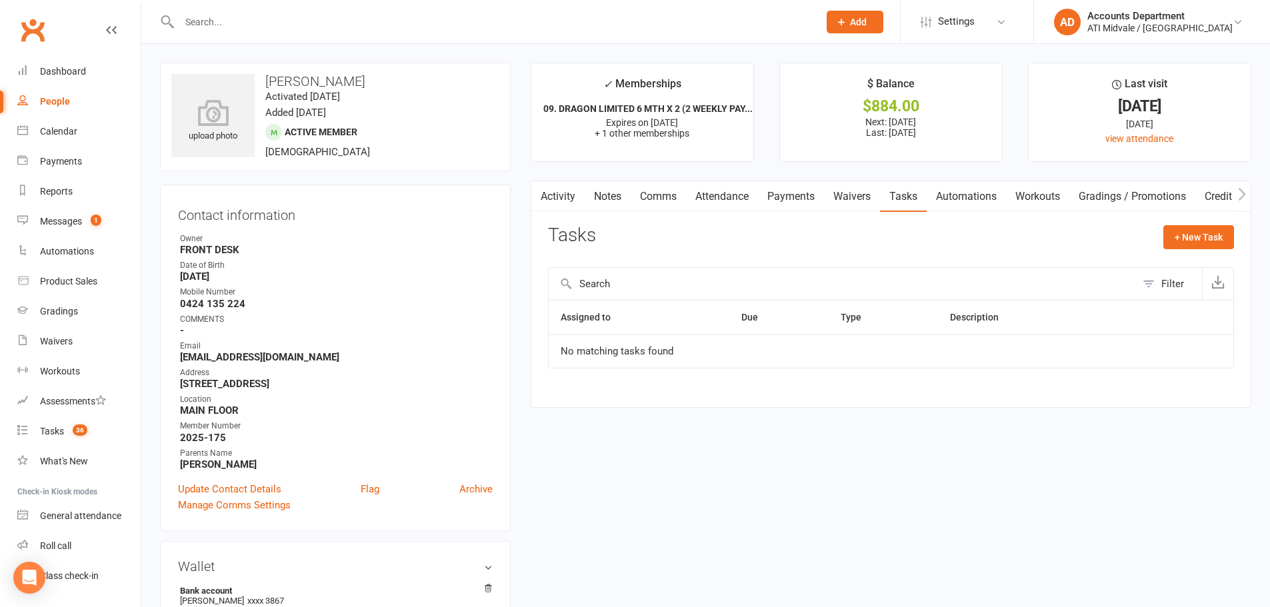
click at [779, 197] on link "Payments" at bounding box center [791, 196] width 66 height 31
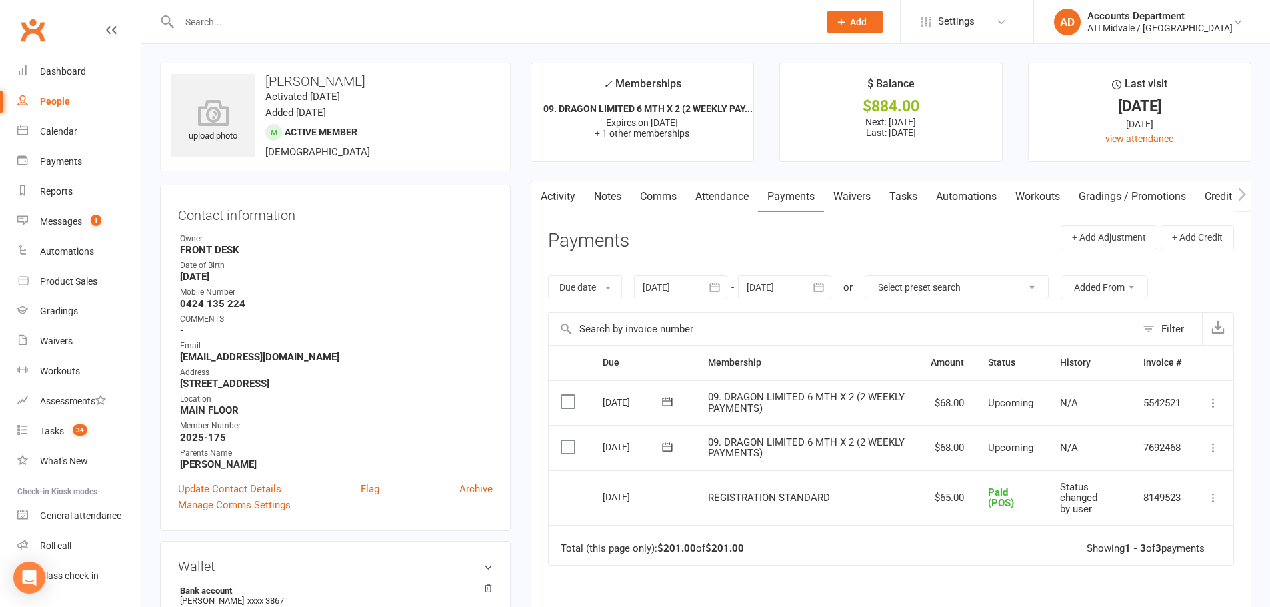
click at [738, 197] on link "Attendance" at bounding box center [722, 196] width 72 height 31
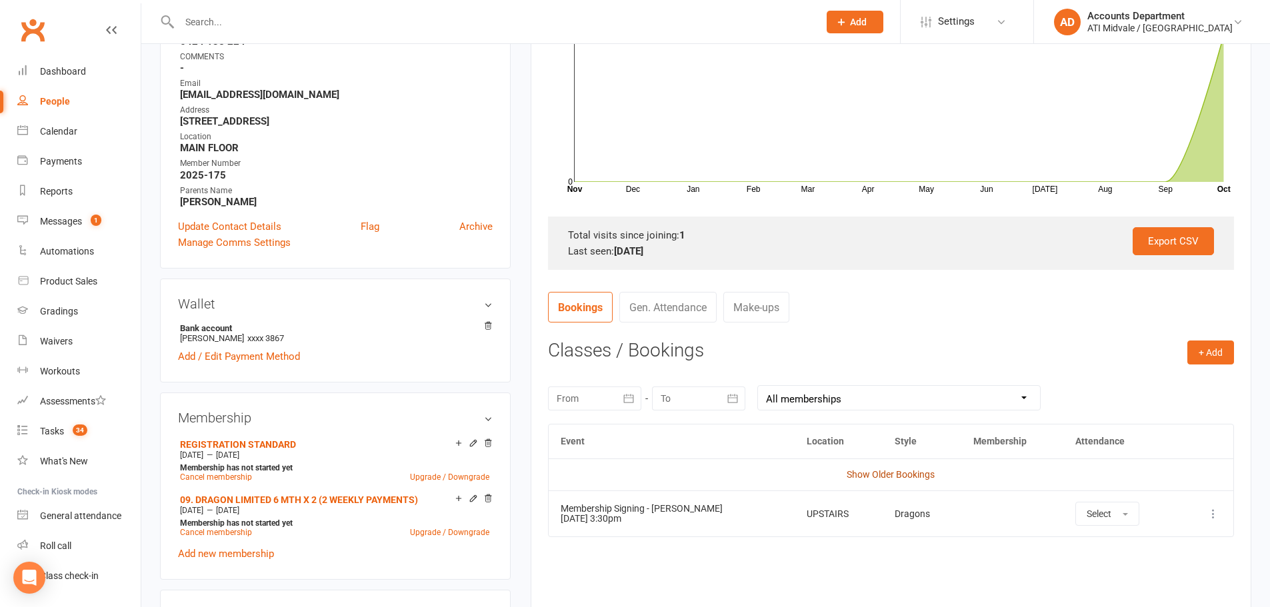
scroll to position [267, 0]
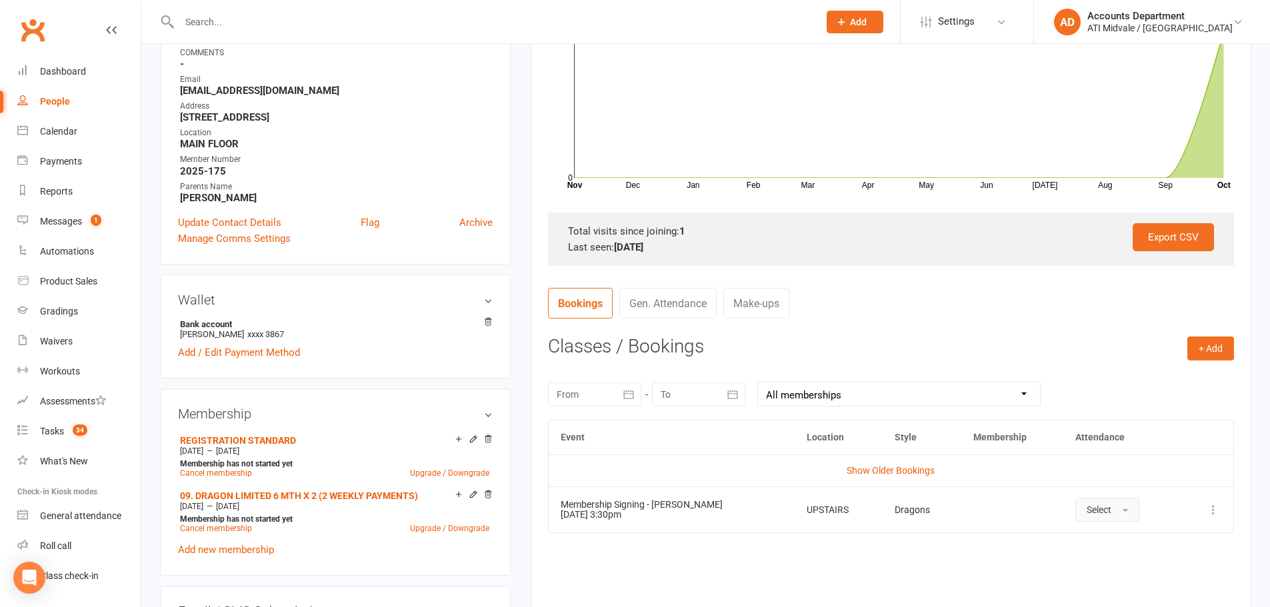
click at [1087, 514] on span "Select" at bounding box center [1099, 510] width 25 height 11
click at [1094, 531] on link "Attended" at bounding box center [1142, 540] width 132 height 27
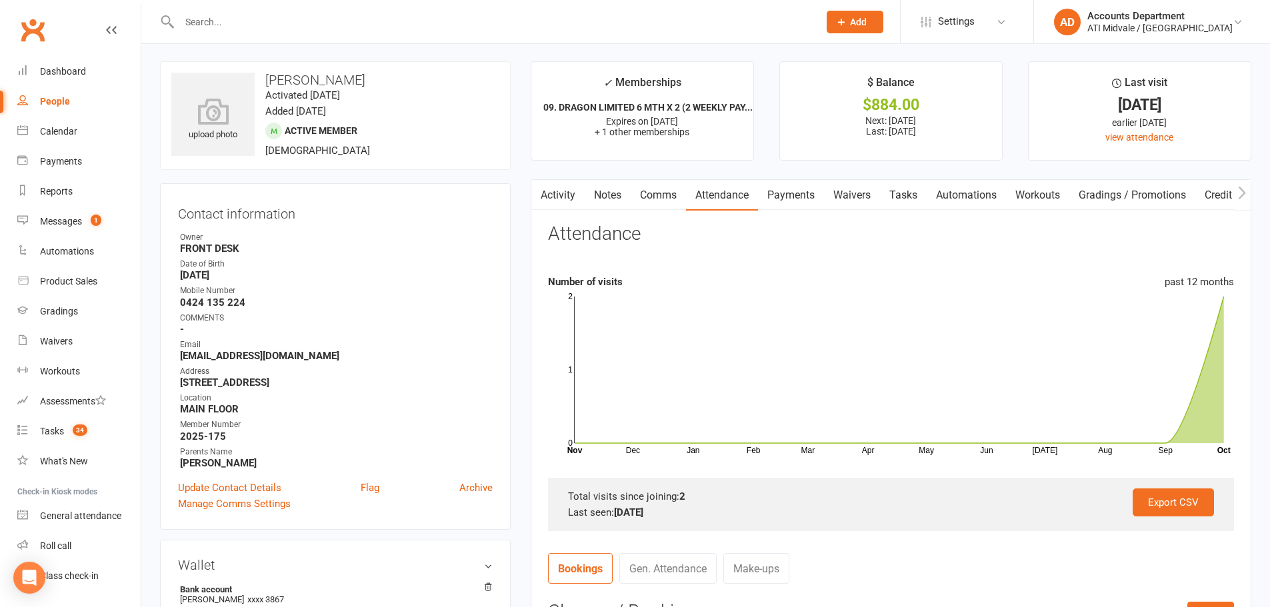
scroll to position [0, 0]
click at [66, 432] on link "Tasks 34" at bounding box center [78, 432] width 123 height 30
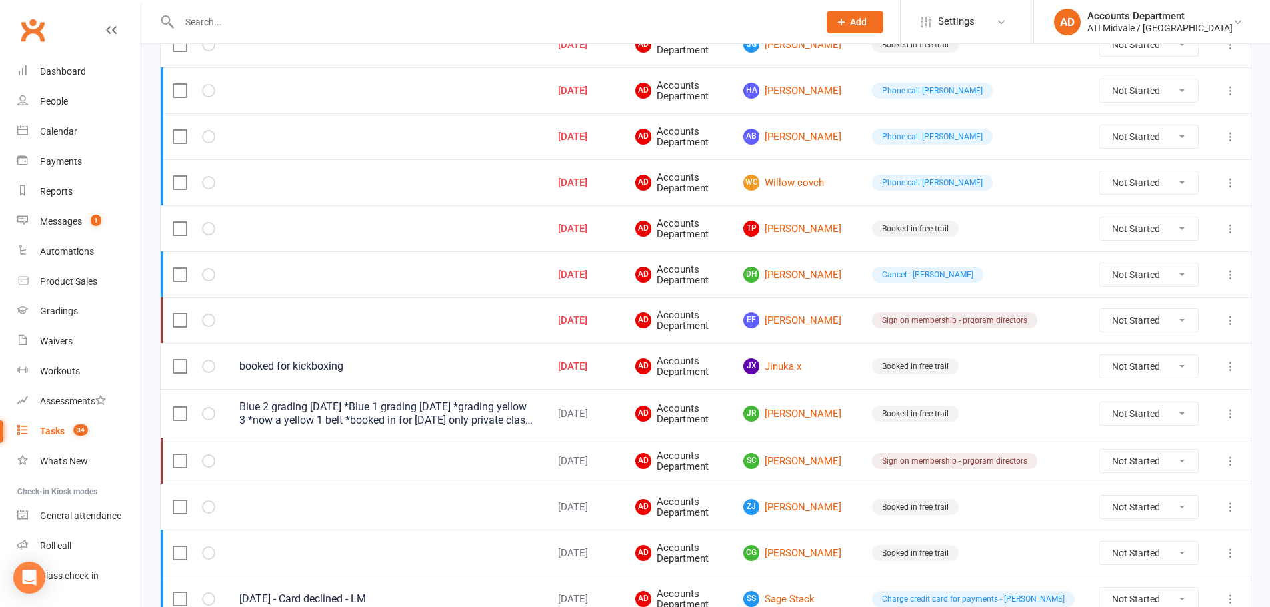
scroll to position [667, 0]
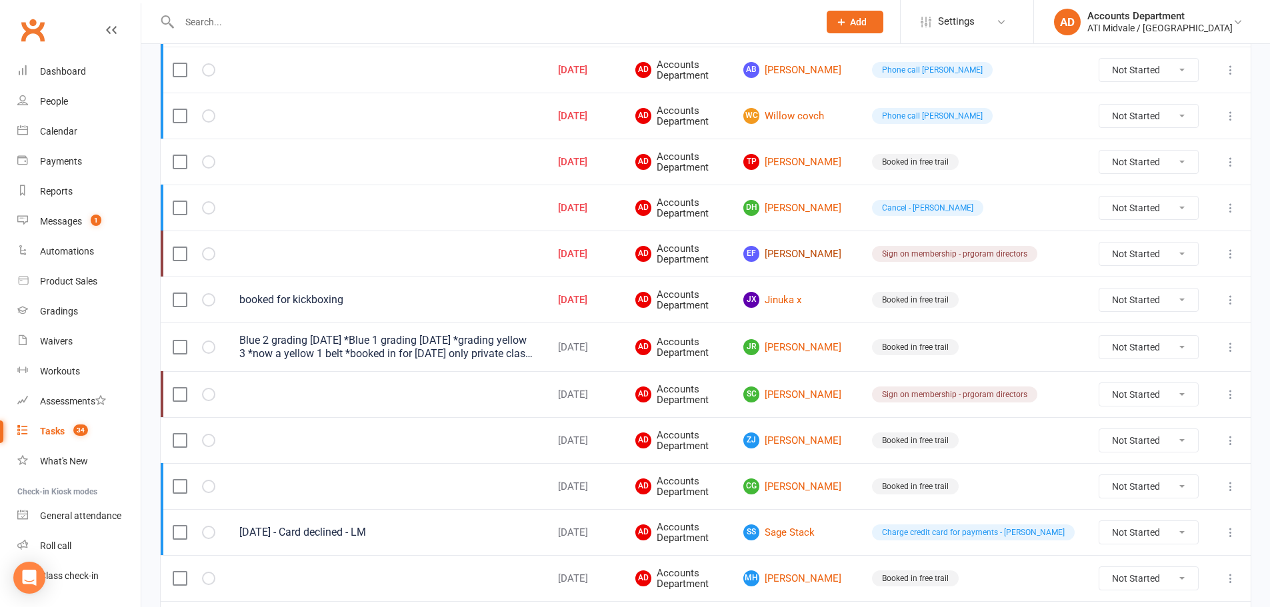
click at [848, 257] on link "EF [PERSON_NAME]" at bounding box center [795, 254] width 105 height 16
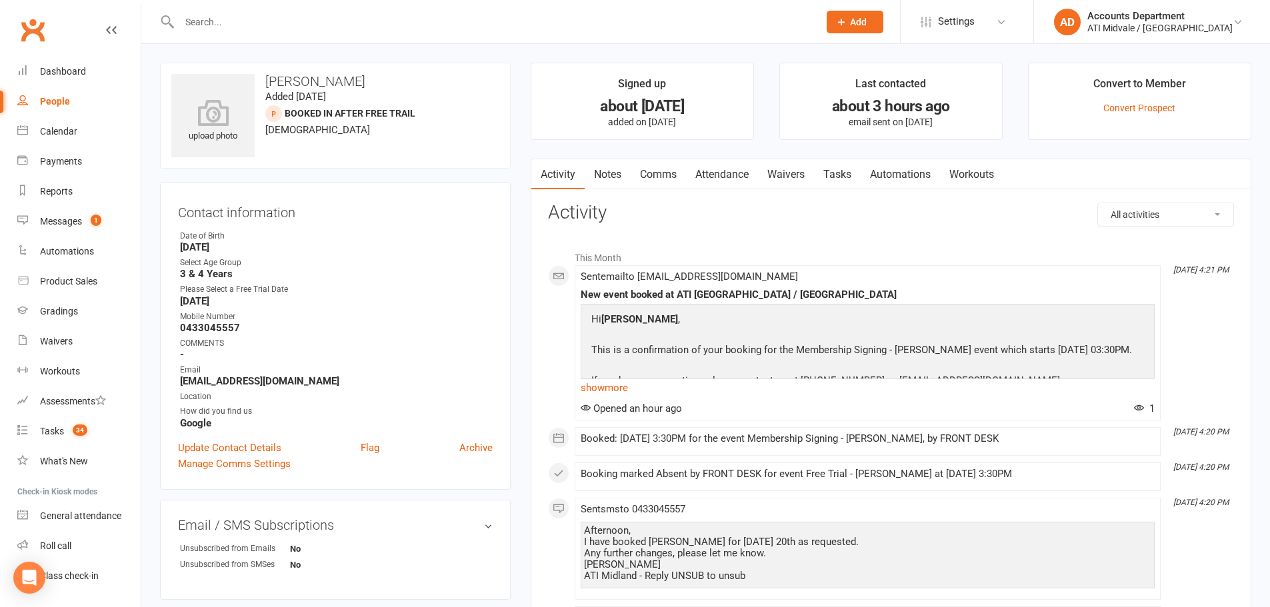
click at [832, 174] on link "Tasks" at bounding box center [837, 174] width 47 height 31
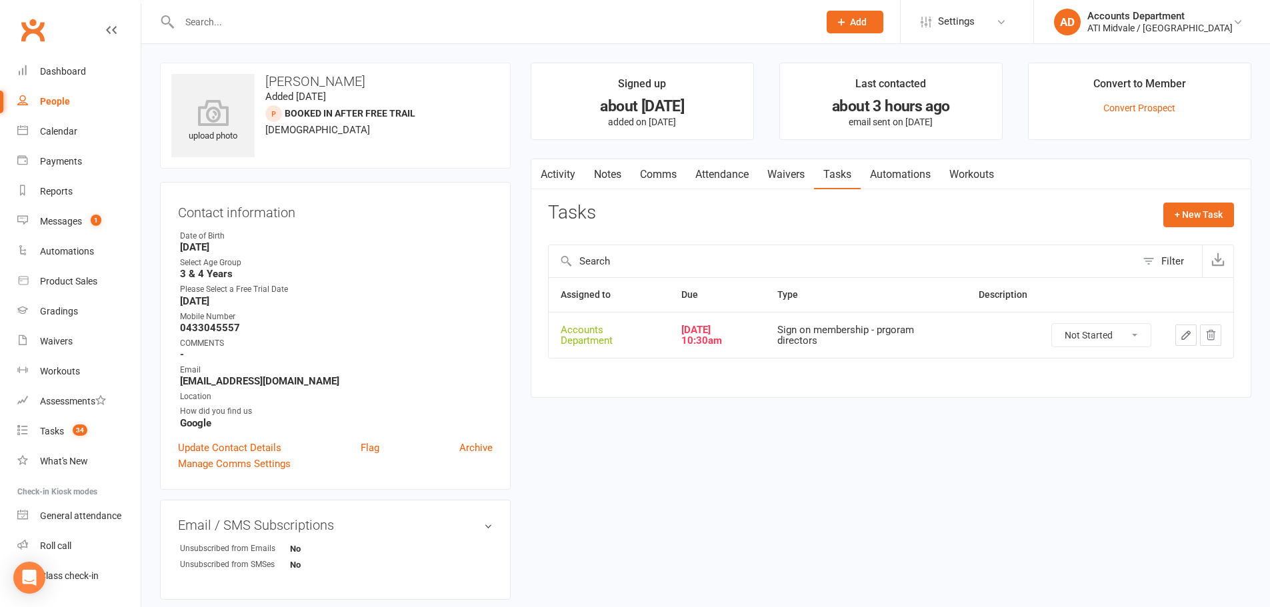
click at [1182, 339] on icon "button" at bounding box center [1186, 335] width 8 height 8
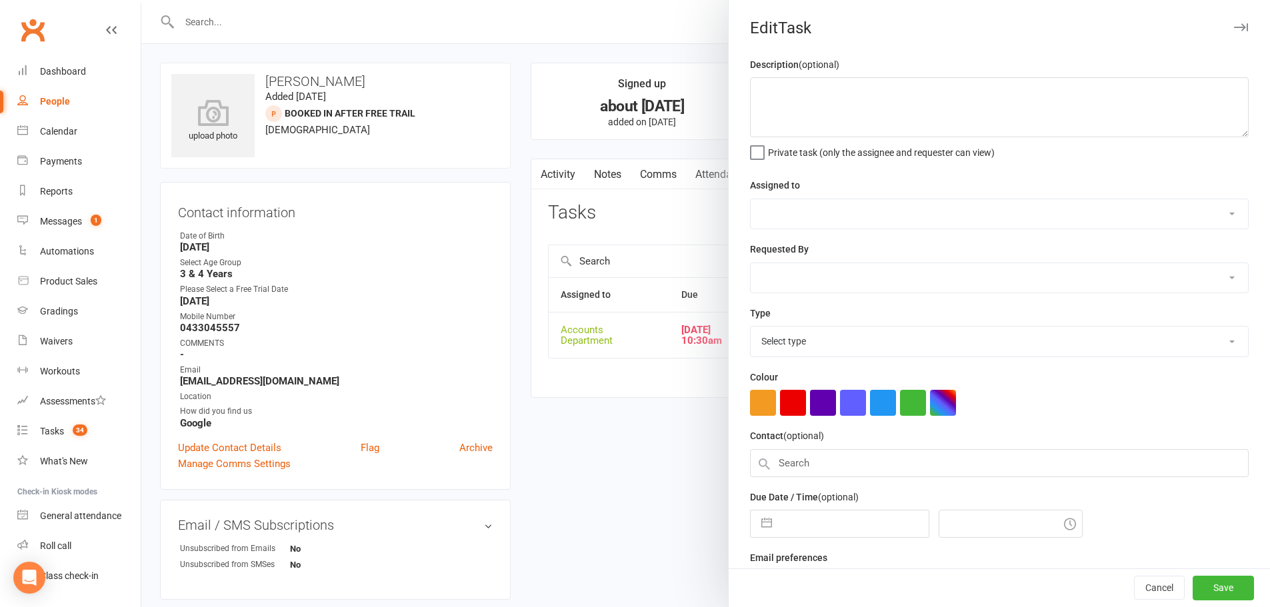
select select "4274"
type input "[DATE]"
type input "10:30am"
select select "22453"
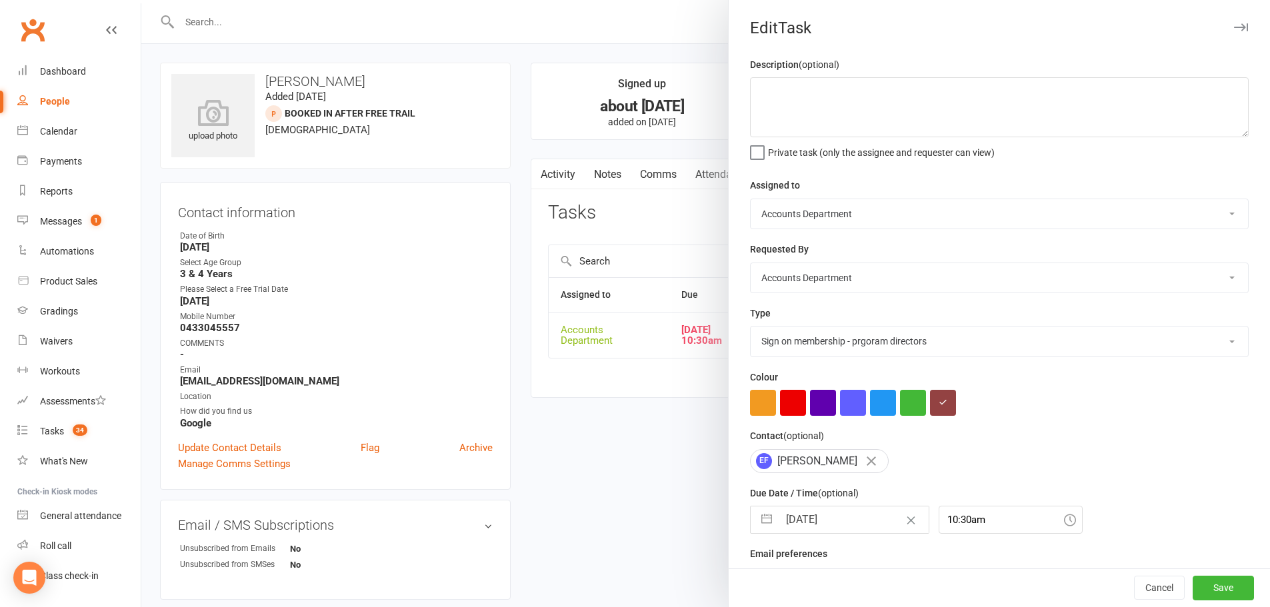
click at [768, 528] on button "button" at bounding box center [767, 520] width 24 height 27
select select "8"
select select "2025"
select select "9"
select select "2025"
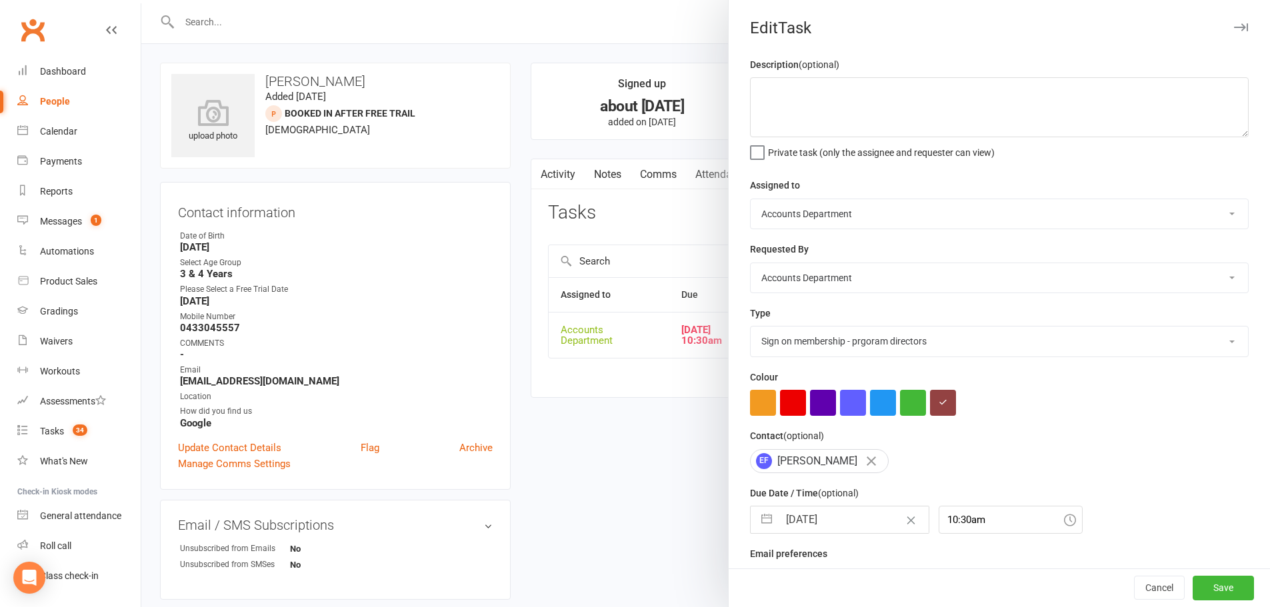
select select "10"
select select "2025"
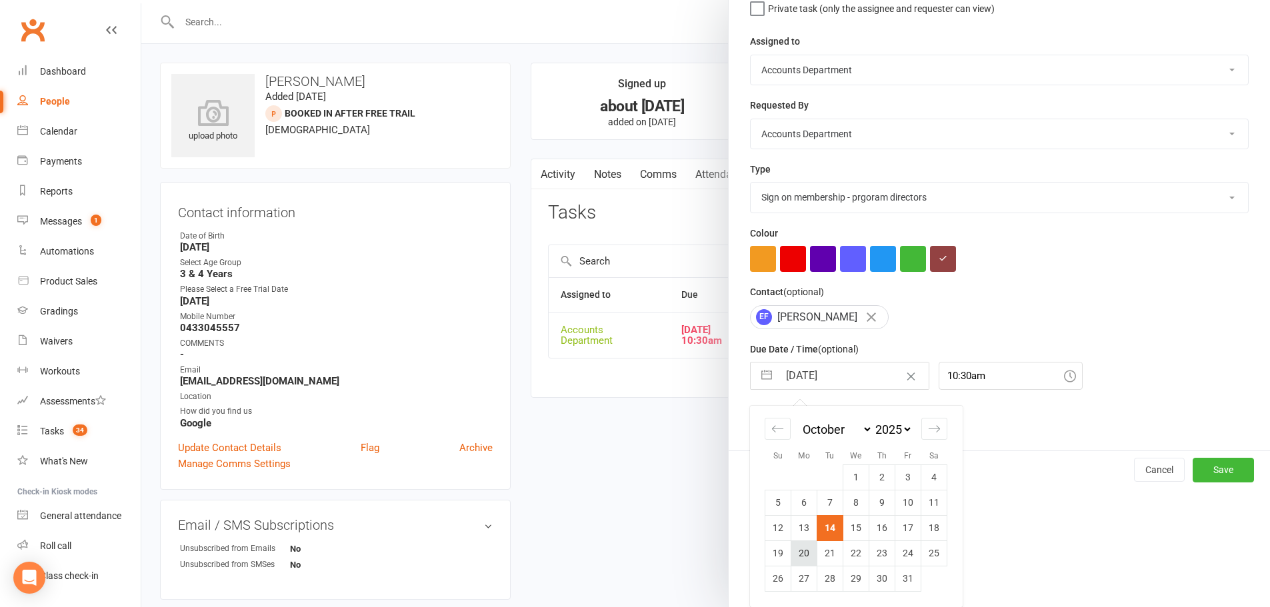
click at [805, 556] on td "20" at bounding box center [804, 553] width 26 height 25
type input "[DATE]"
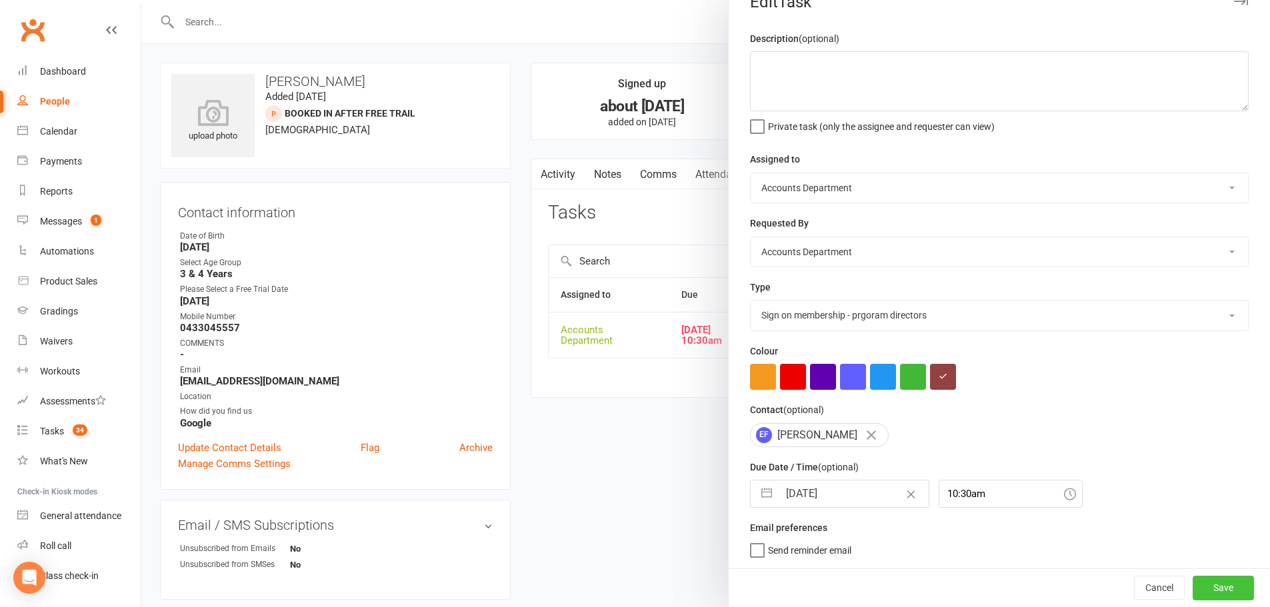
click at [1193, 581] on button "Save" at bounding box center [1223, 588] width 61 height 24
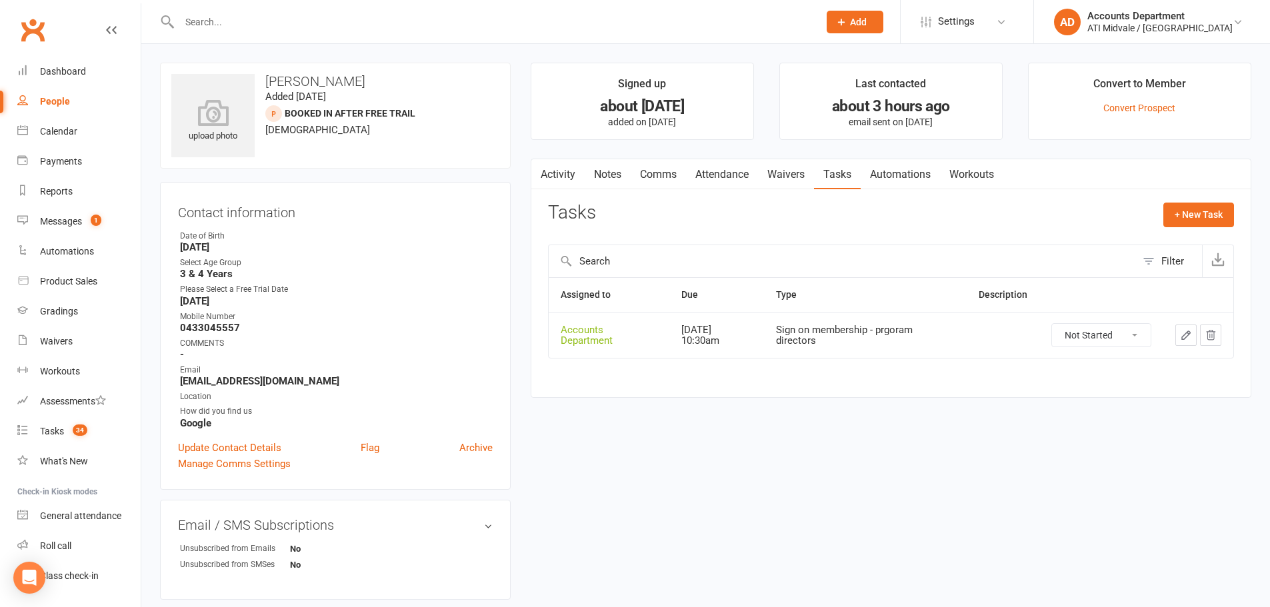
click at [727, 179] on link "Attendance" at bounding box center [722, 174] width 72 height 31
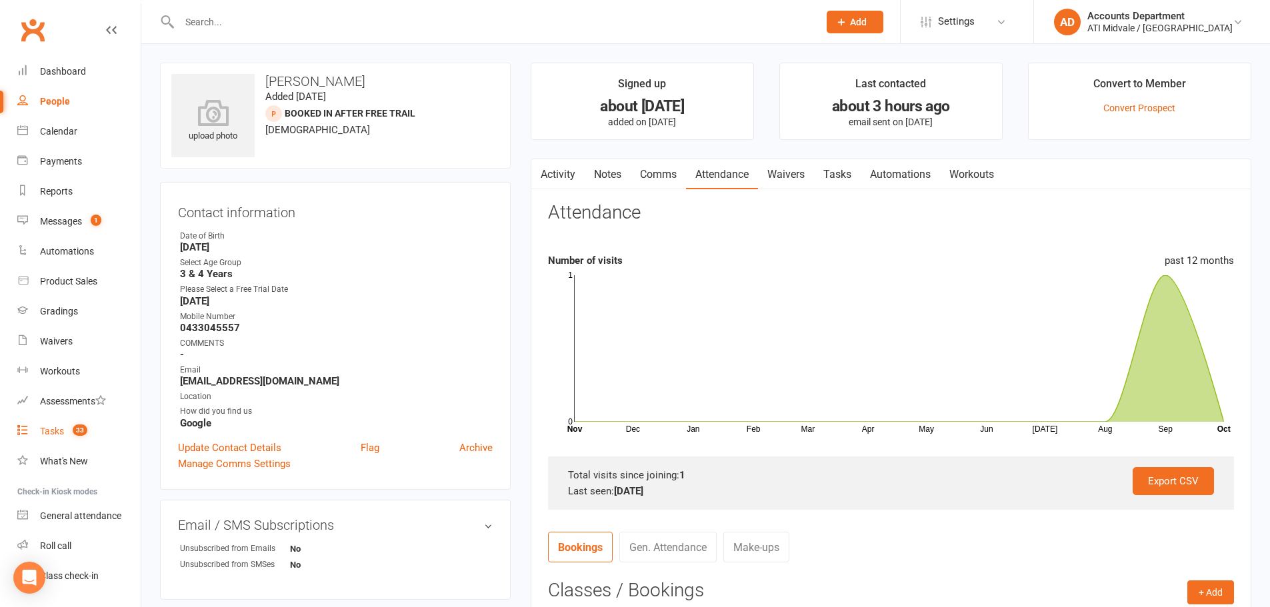
click at [70, 431] on count-badge "33" at bounding box center [76, 431] width 21 height 11
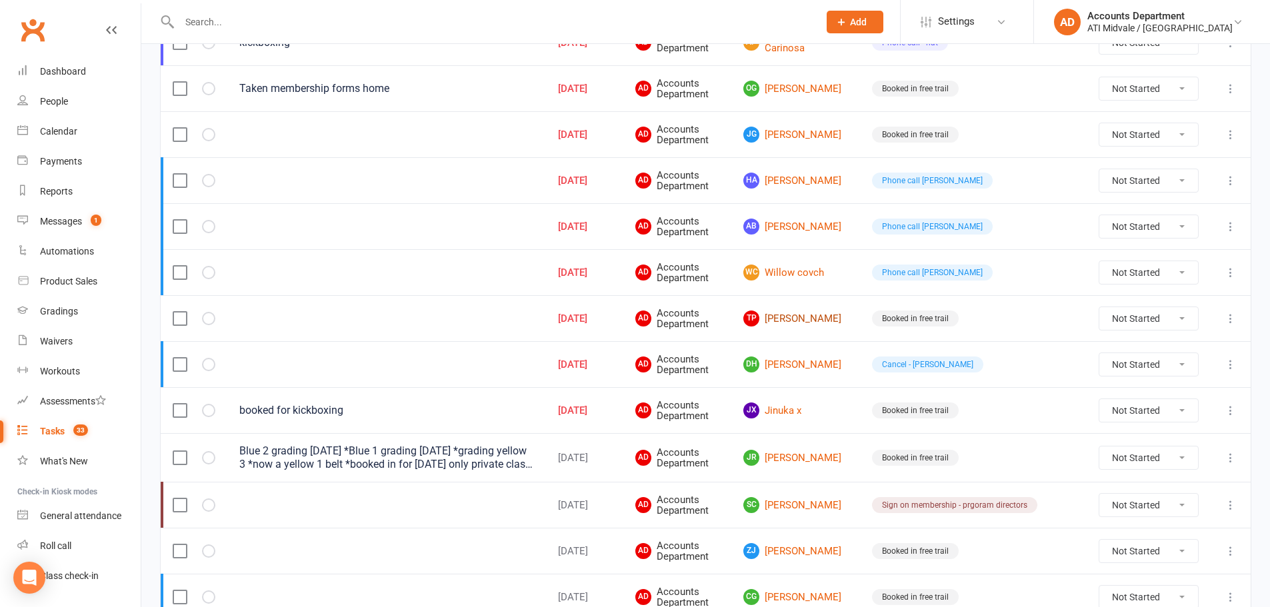
scroll to position [533, 0]
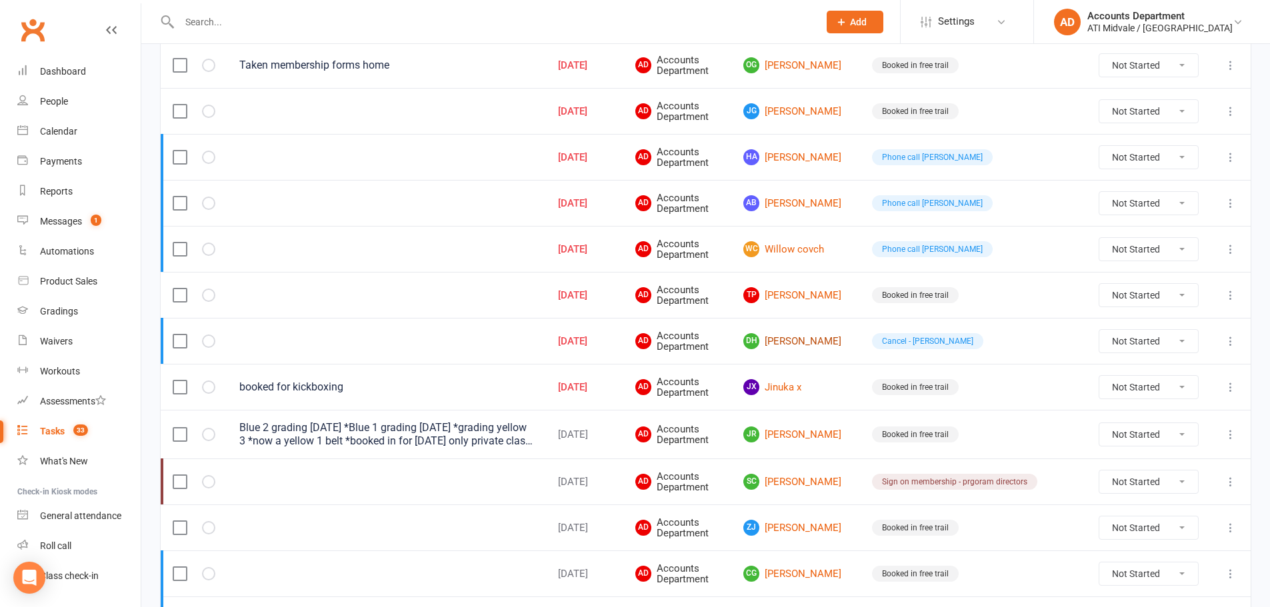
click at [839, 341] on link "DH [PERSON_NAME]" at bounding box center [795, 341] width 105 height 16
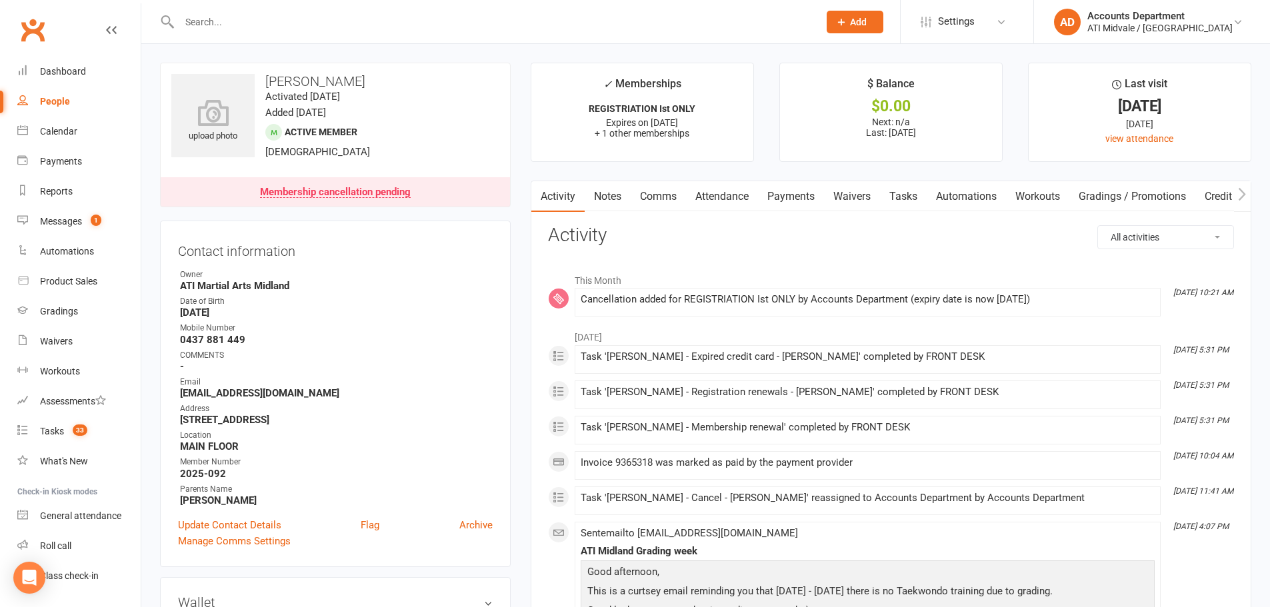
click at [895, 188] on link "Tasks" at bounding box center [903, 196] width 47 height 31
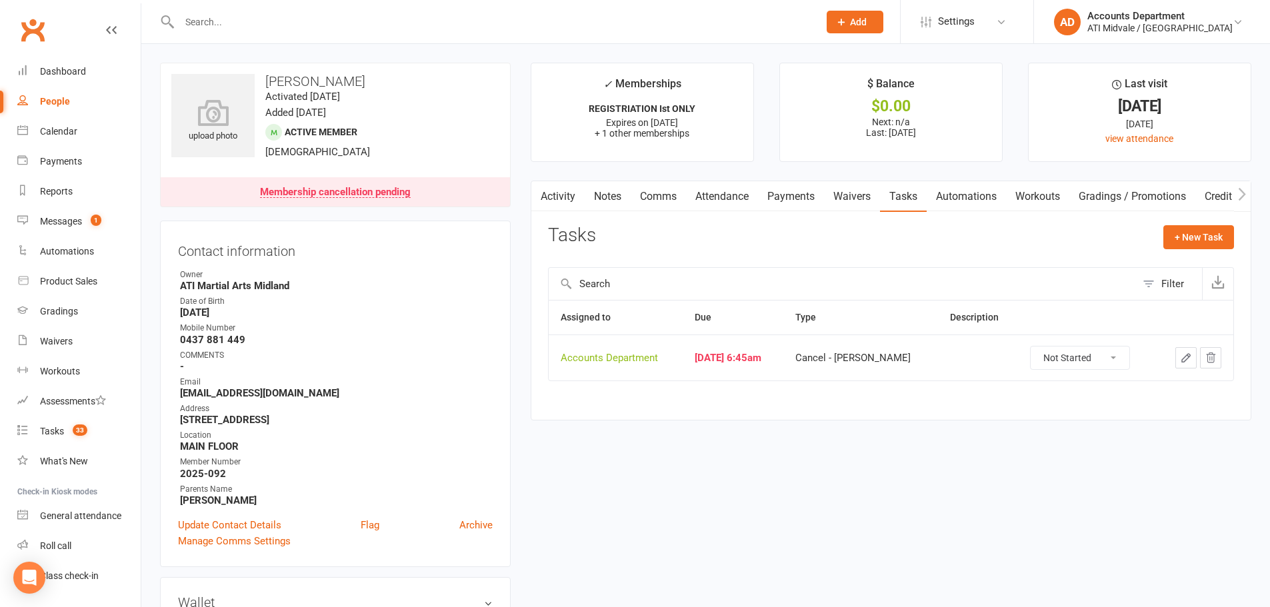
click at [800, 189] on link "Payments" at bounding box center [791, 196] width 66 height 31
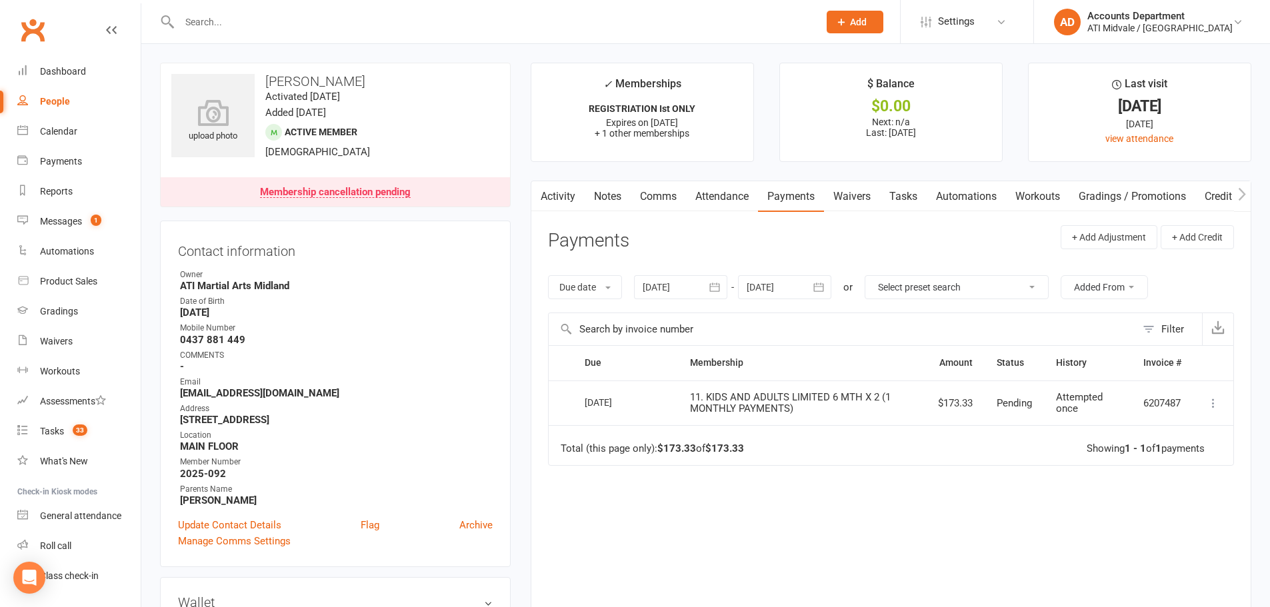
click at [903, 193] on link "Tasks" at bounding box center [903, 196] width 47 height 31
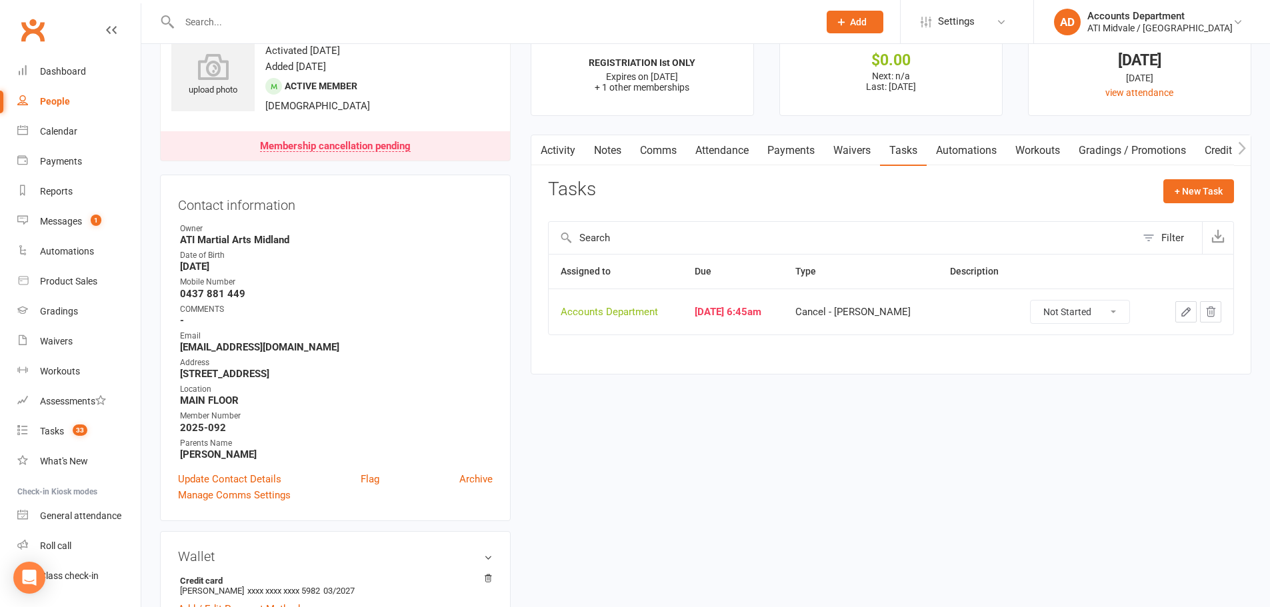
scroll to position [67, 0]
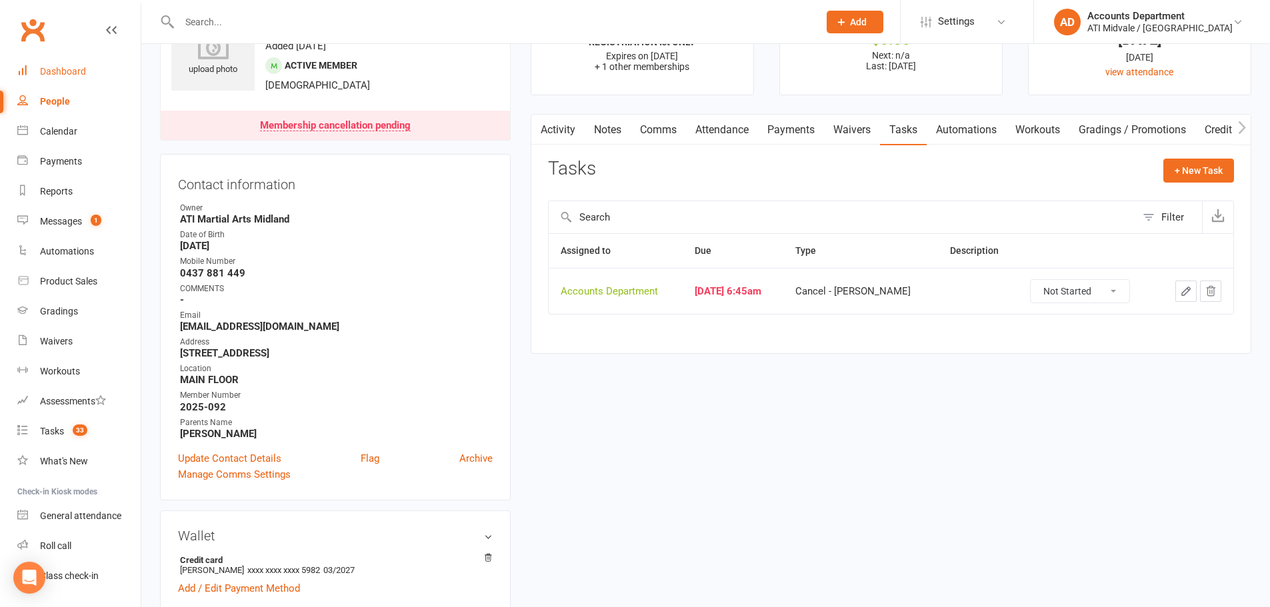
click at [35, 64] on link "Dashboard" at bounding box center [78, 72] width 123 height 30
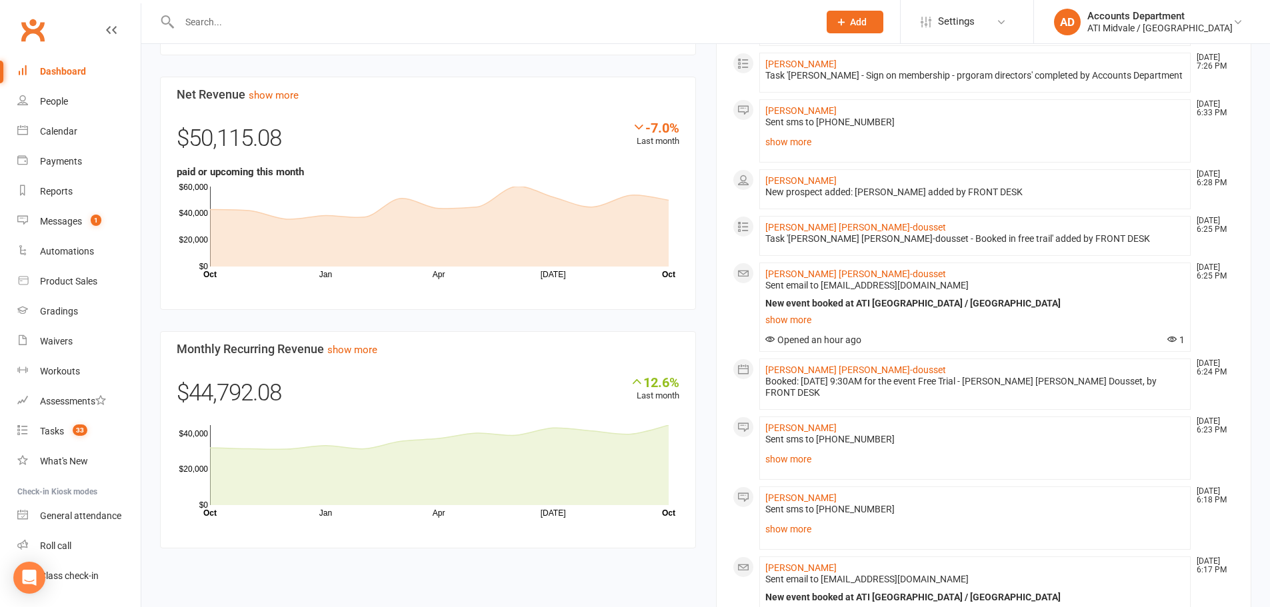
scroll to position [600, 0]
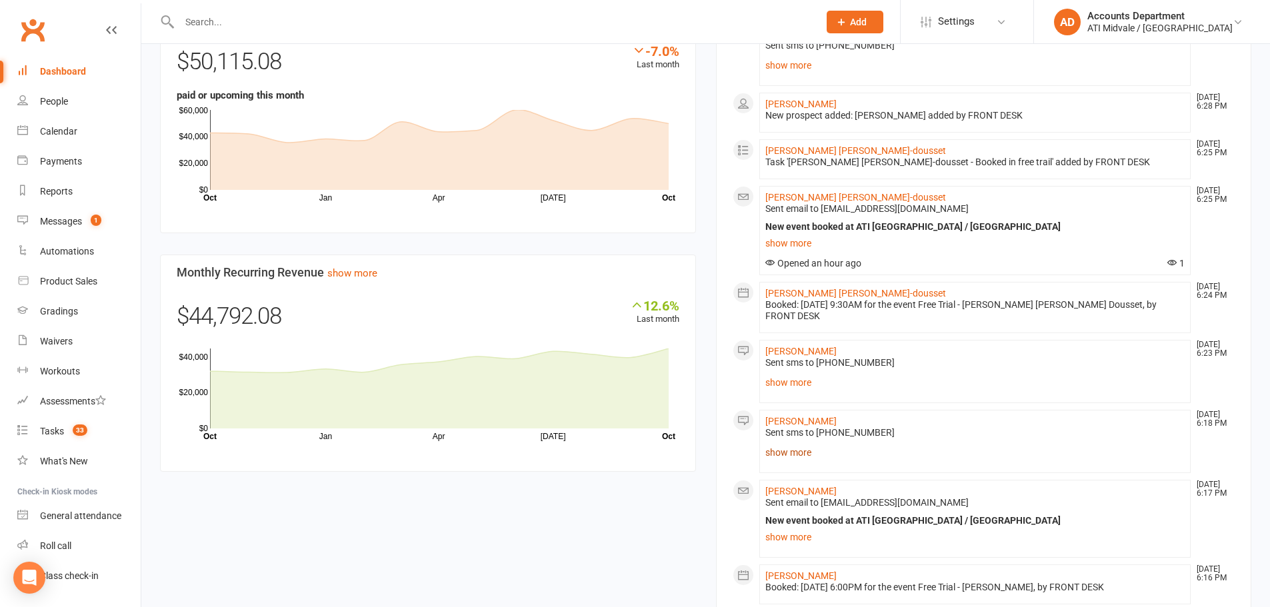
click at [781, 445] on link "show more" at bounding box center [975, 452] width 420 height 19
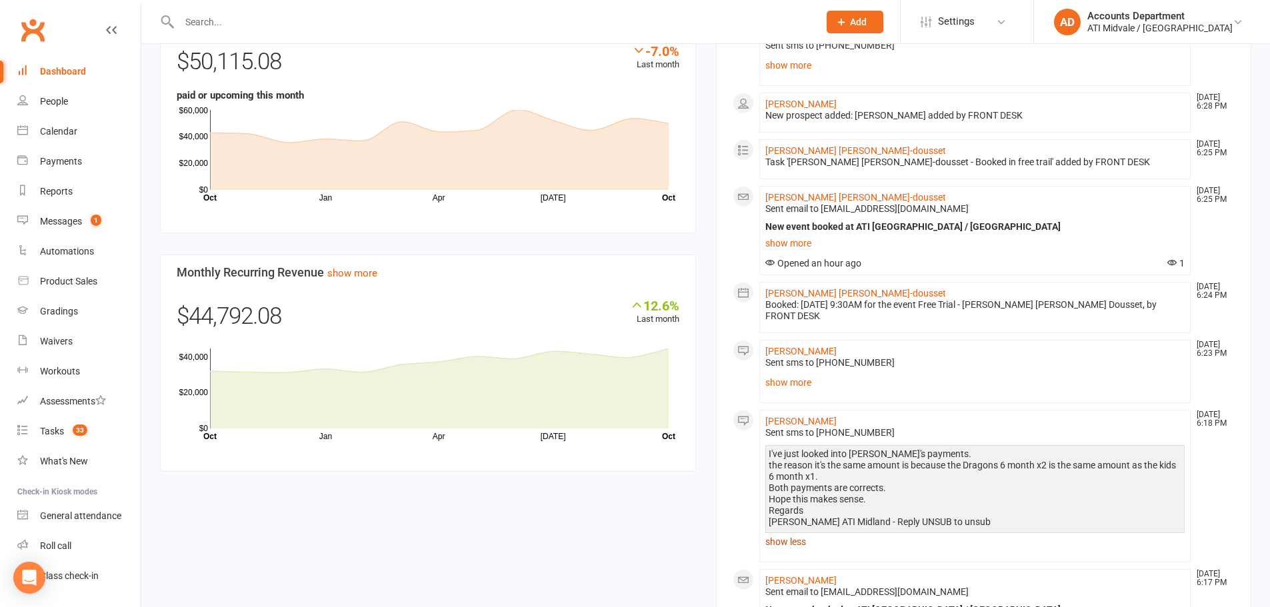
click at [781, 533] on link "show less" at bounding box center [975, 542] width 420 height 19
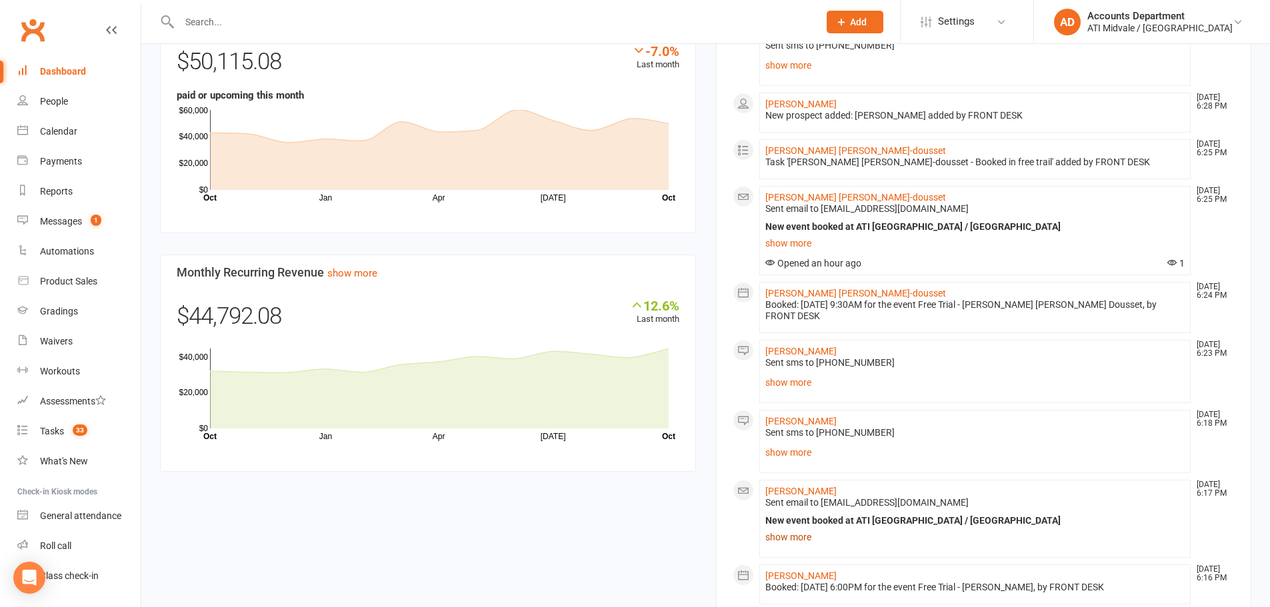
click at [783, 529] on link "show more" at bounding box center [975, 537] width 420 height 19
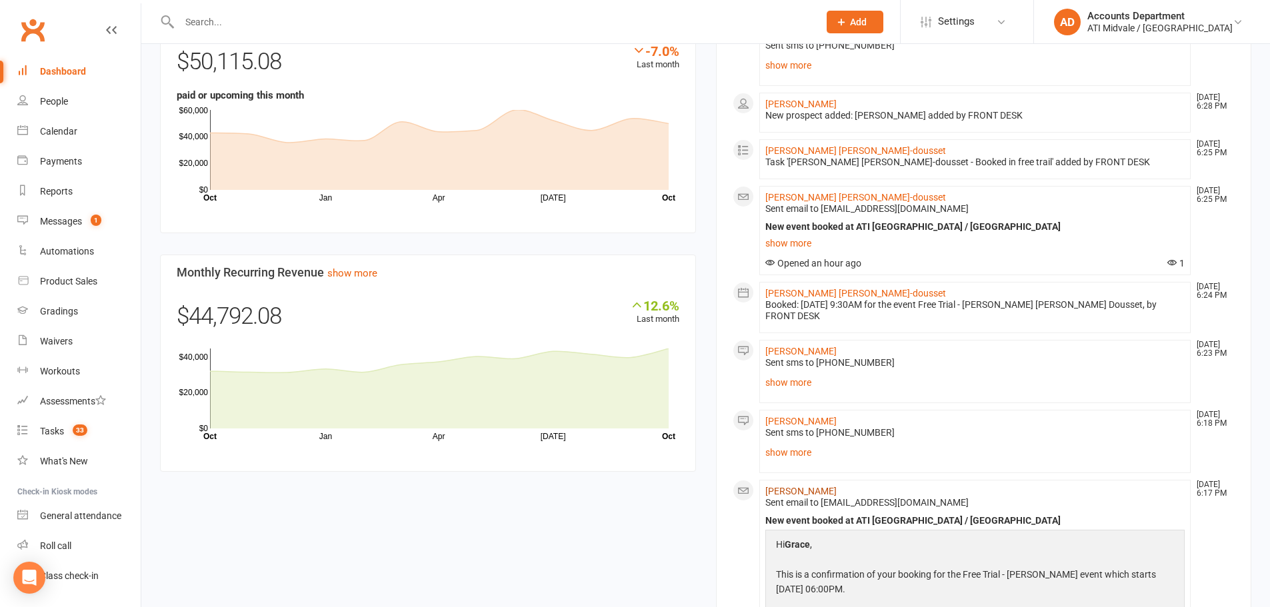
click at [804, 486] on link "[PERSON_NAME]" at bounding box center [800, 491] width 71 height 11
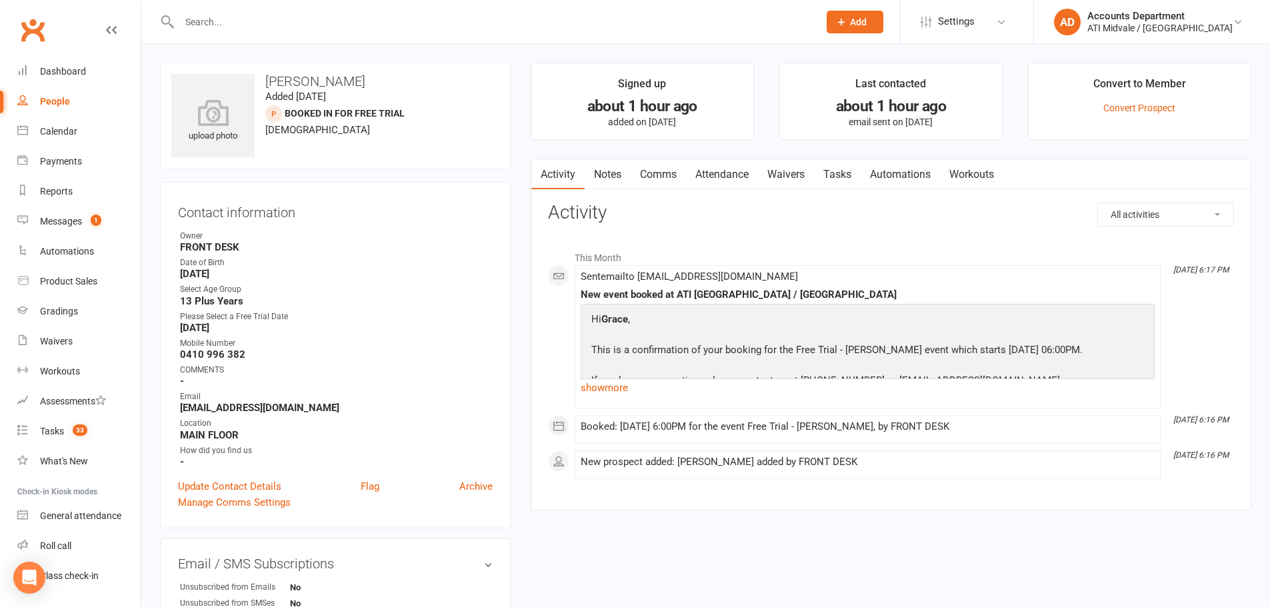
click at [846, 177] on link "Tasks" at bounding box center [837, 174] width 47 height 31
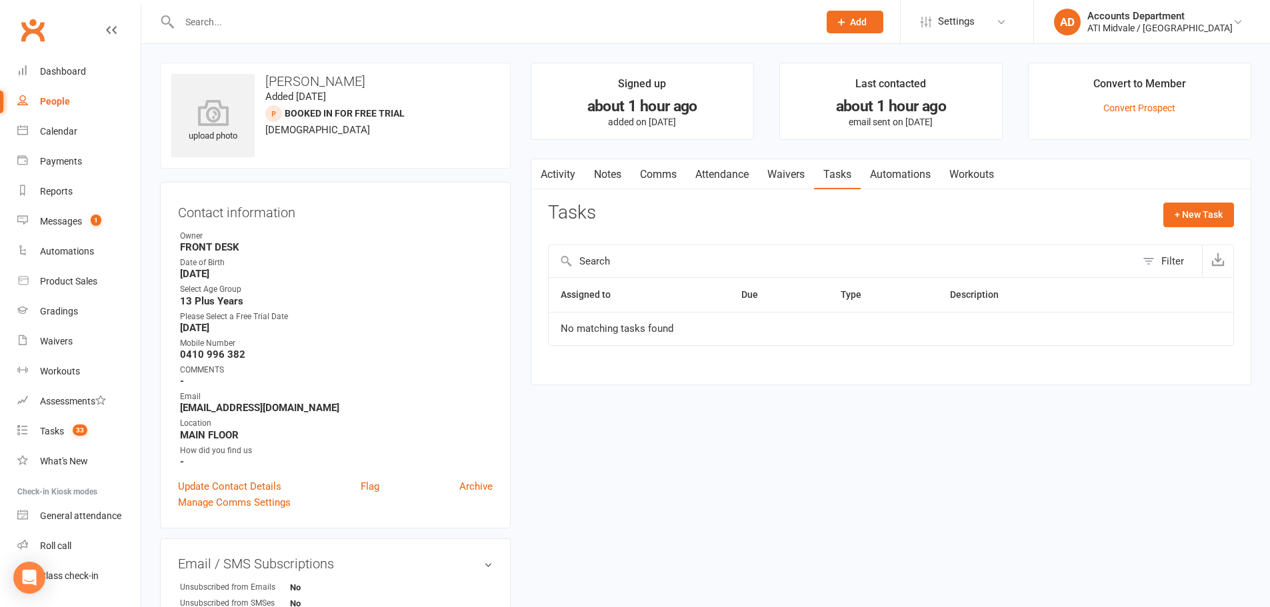
click at [644, 171] on link "Comms" at bounding box center [658, 174] width 55 height 31
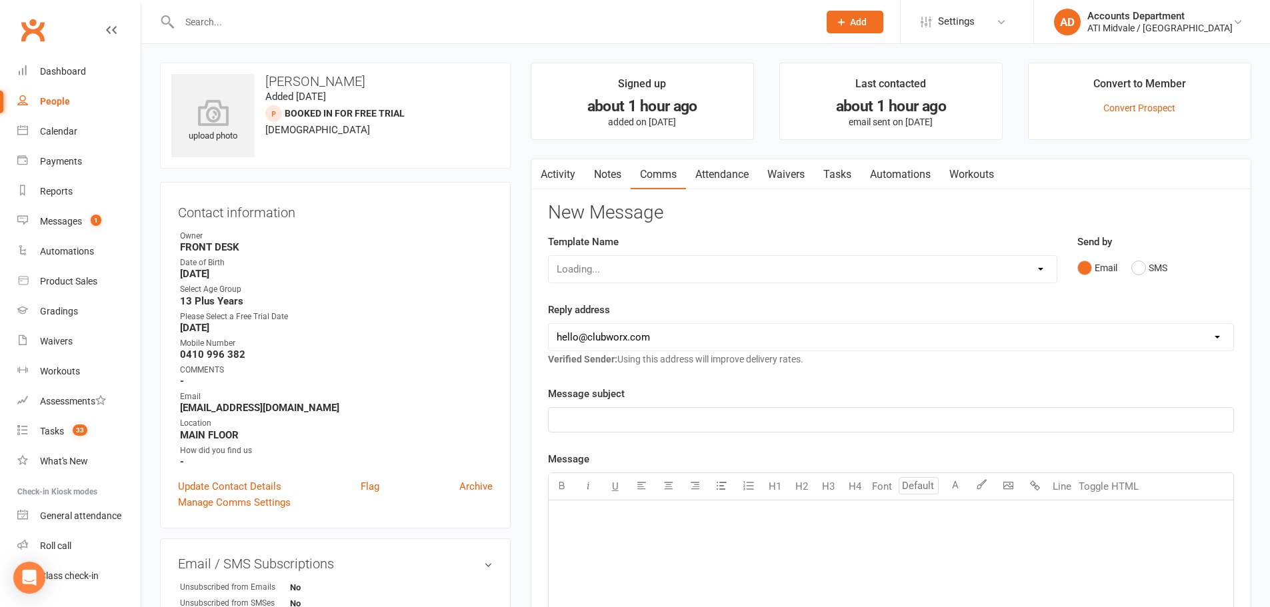
click at [741, 175] on link "Attendance" at bounding box center [722, 174] width 72 height 31
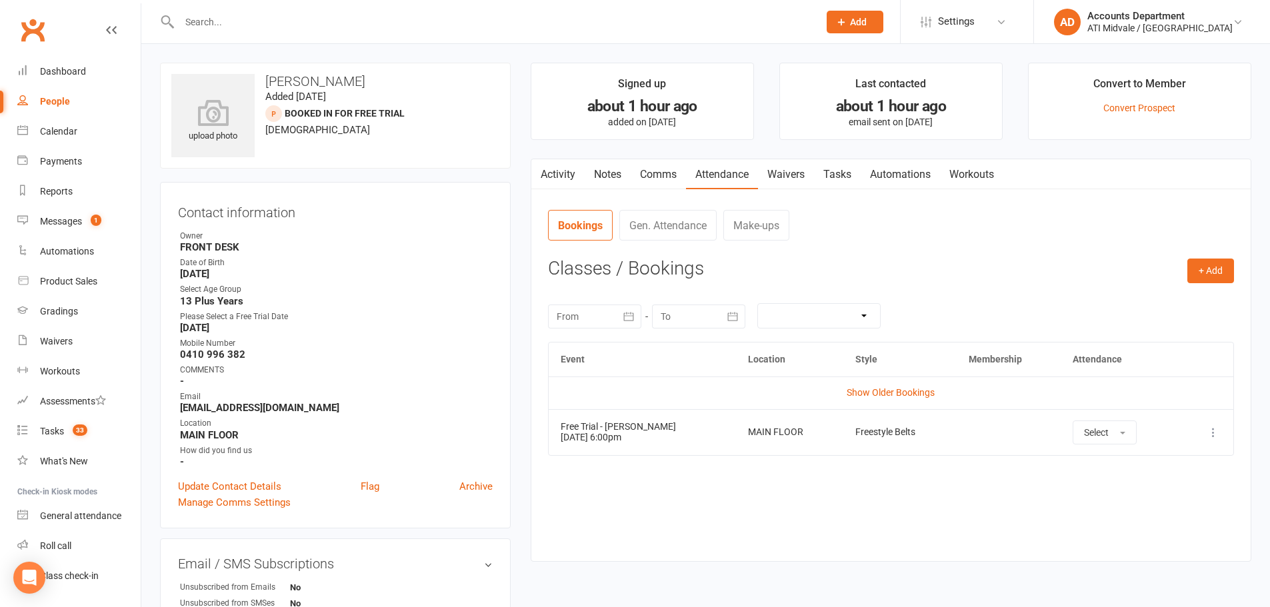
click at [833, 173] on link "Tasks" at bounding box center [837, 174] width 47 height 31
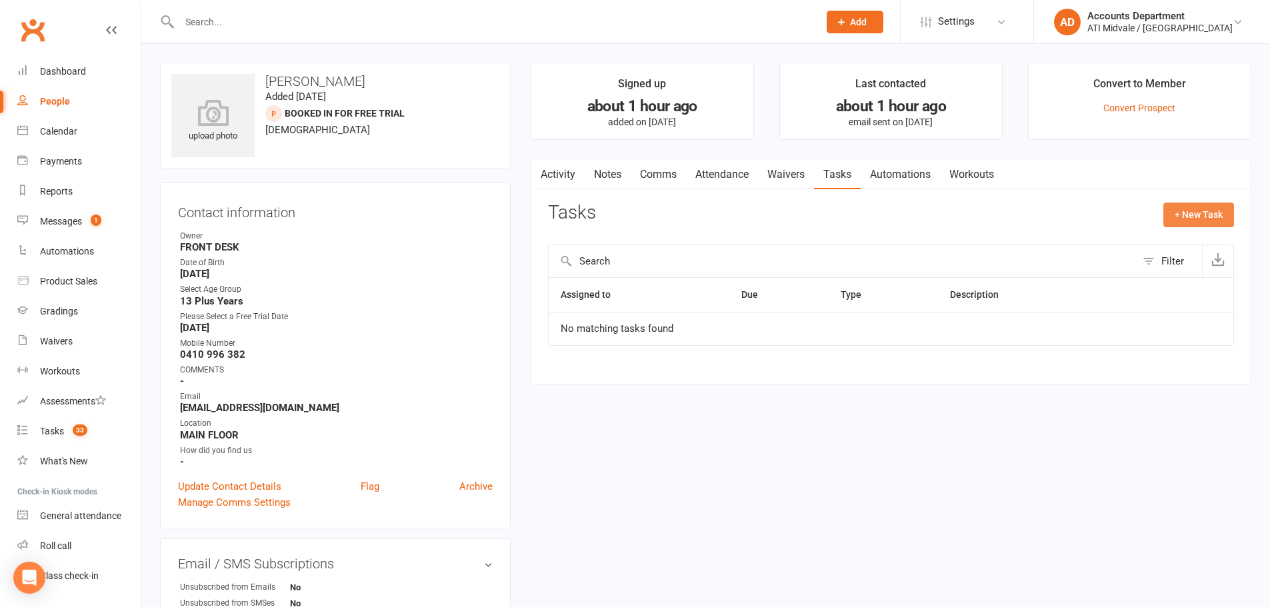
click at [1182, 221] on button "+ New Task" at bounding box center [1199, 215] width 71 height 24
select select "4274"
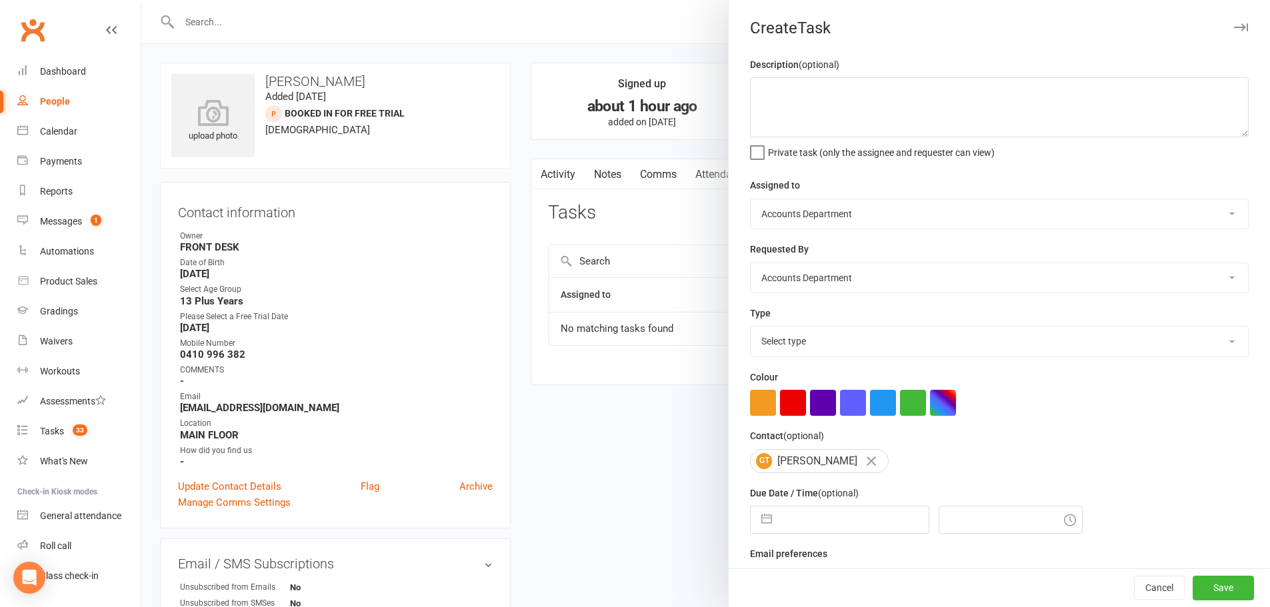
click at [819, 338] on select "Select type Add info to task Automatic renewal checking Booked in for 1st trial…" at bounding box center [999, 341] width 497 height 29
select select "18608"
click at [751, 329] on select "Select type Add info to task Automatic renewal checking Booked in for 1st trial…" at bounding box center [999, 341] width 497 height 29
click at [809, 101] on textarea at bounding box center [999, 107] width 499 height 60
type textarea "k"
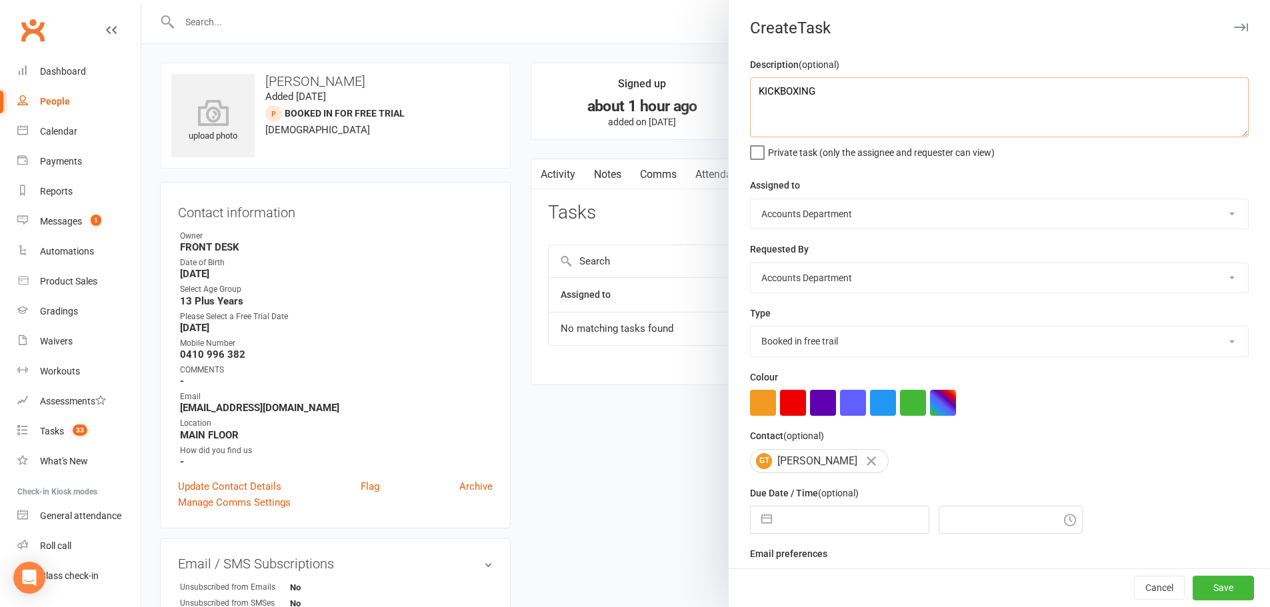
type textarea "KICKBOXING"
click at [761, 517] on button "button" at bounding box center [767, 520] width 24 height 27
select select "8"
select select "2025"
select select "9"
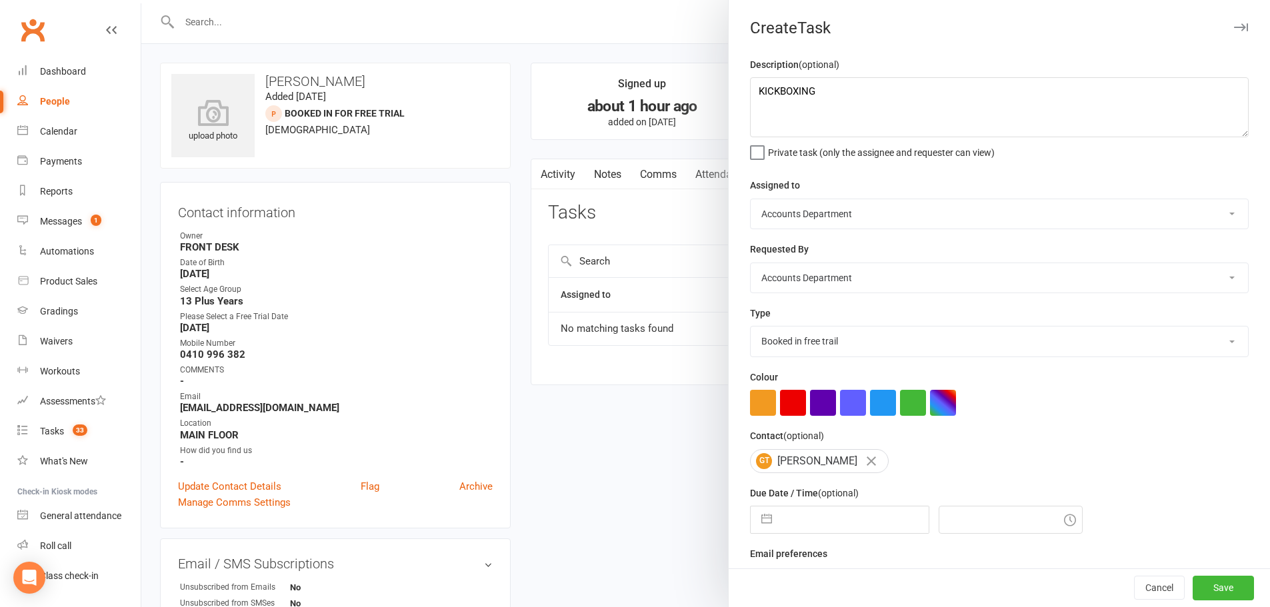
select select "2025"
select select "10"
select select "2025"
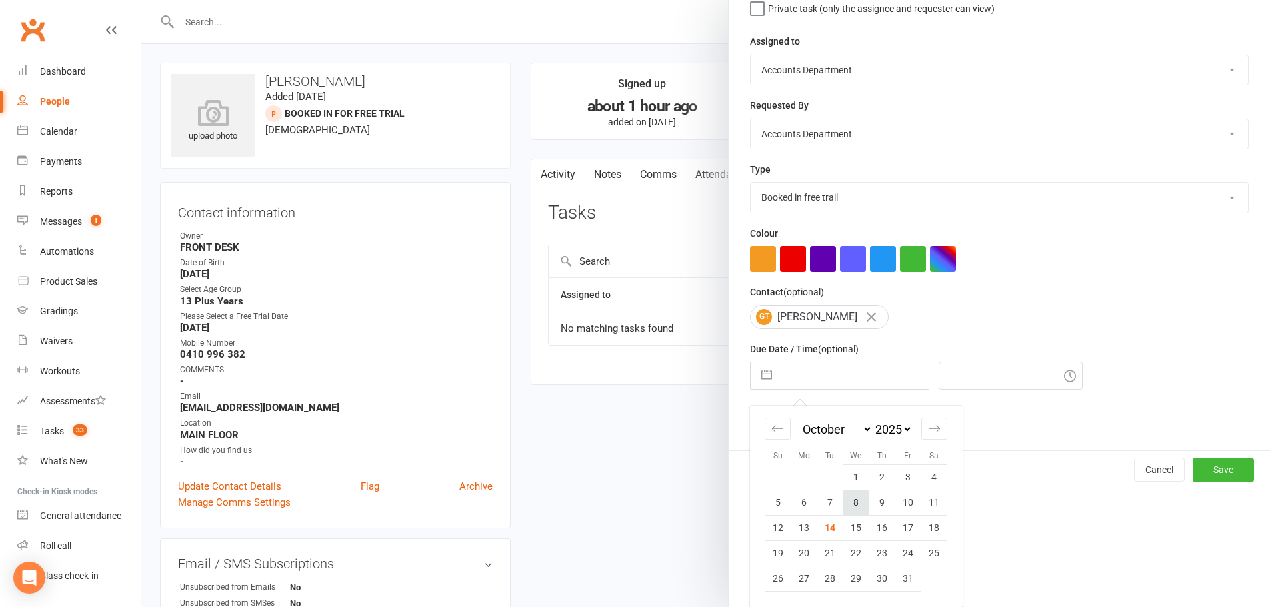
scroll to position [149, 0]
click at [825, 547] on td "21" at bounding box center [830, 553] width 26 height 25
type input "[DATE]"
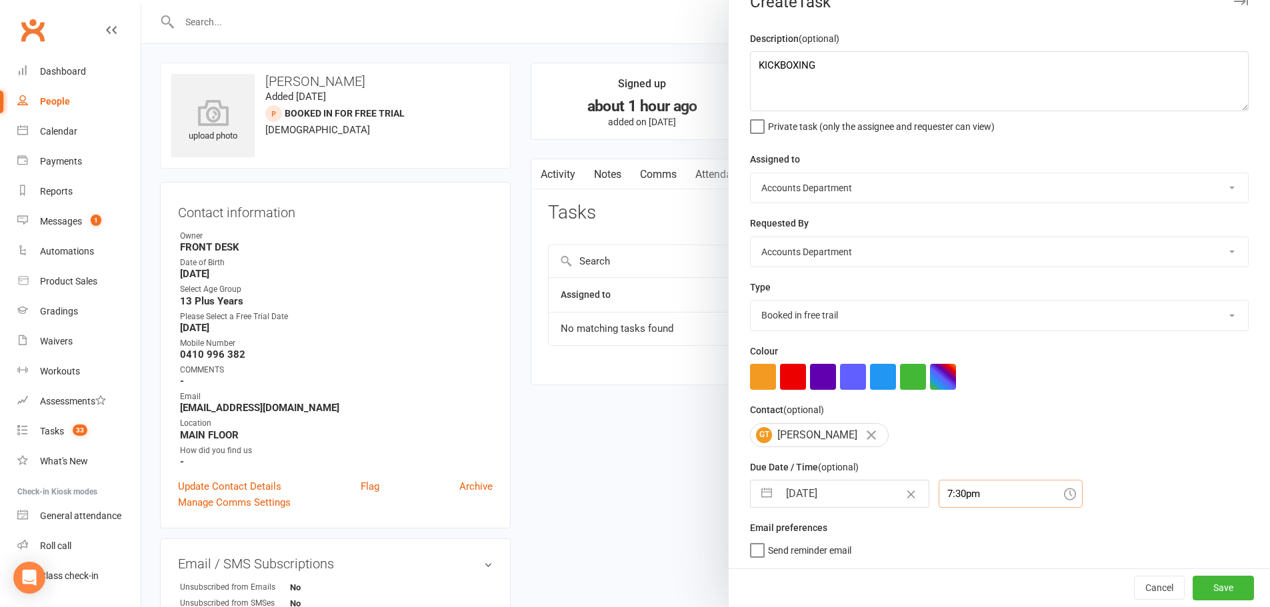
click at [984, 504] on div "7:30pm" at bounding box center [1011, 494] width 144 height 28
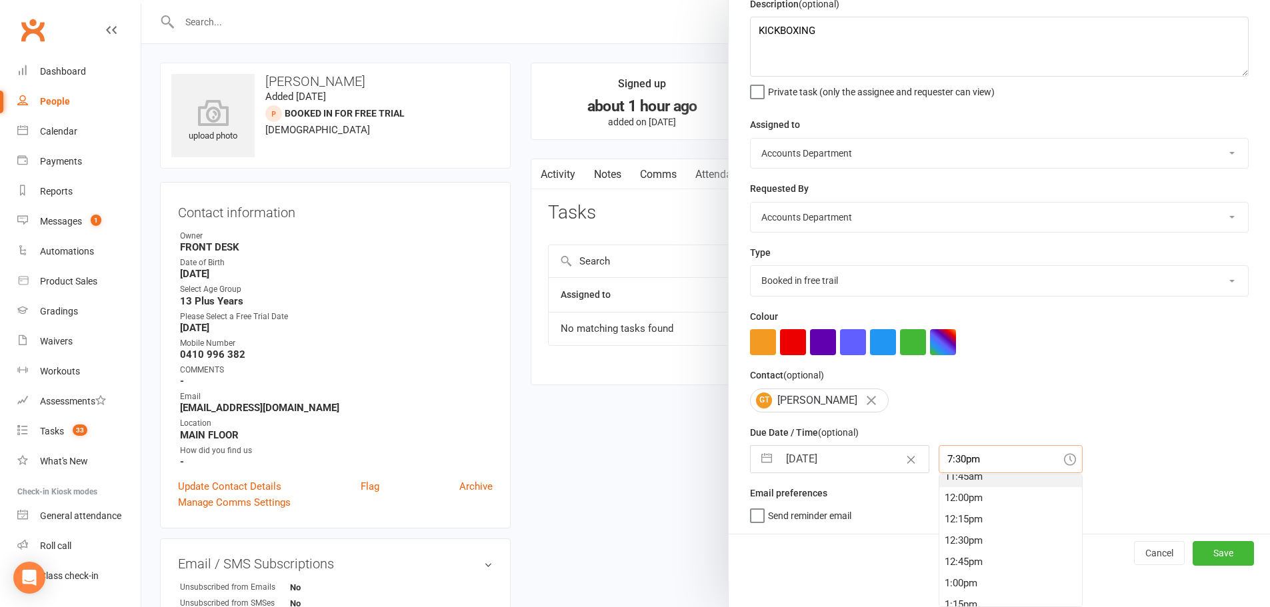
scroll to position [976, 0]
click at [978, 509] on div "11:45am" at bounding box center [1011, 511] width 143 height 21
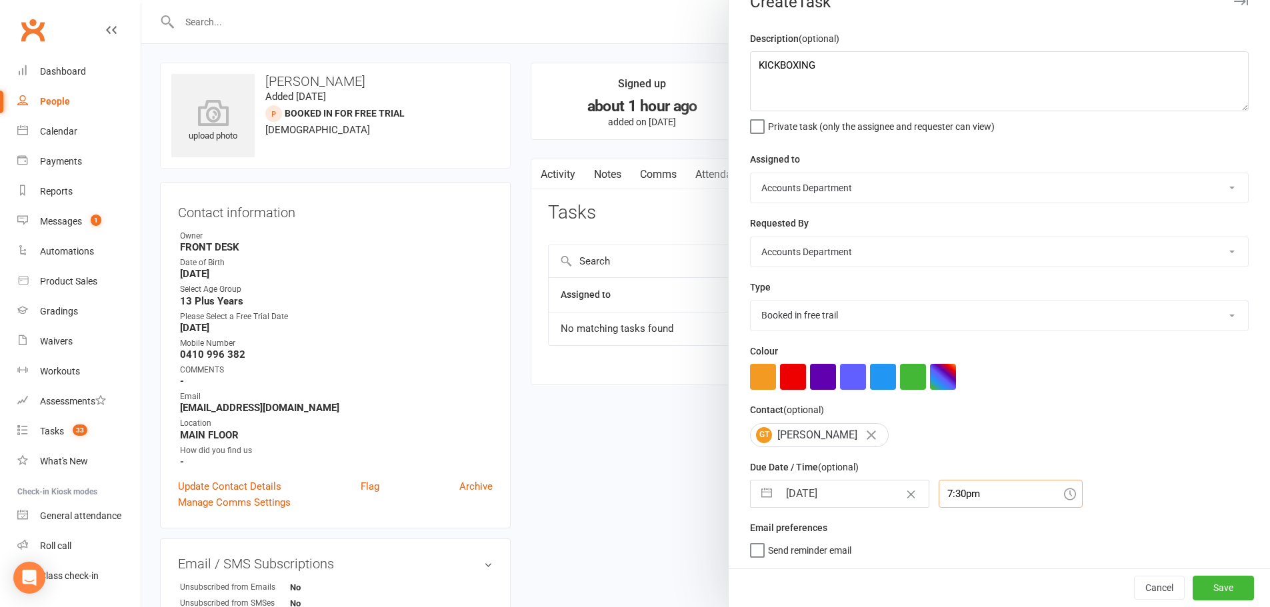
type input "11:45am"
click at [1194, 595] on button "Save" at bounding box center [1223, 588] width 61 height 24
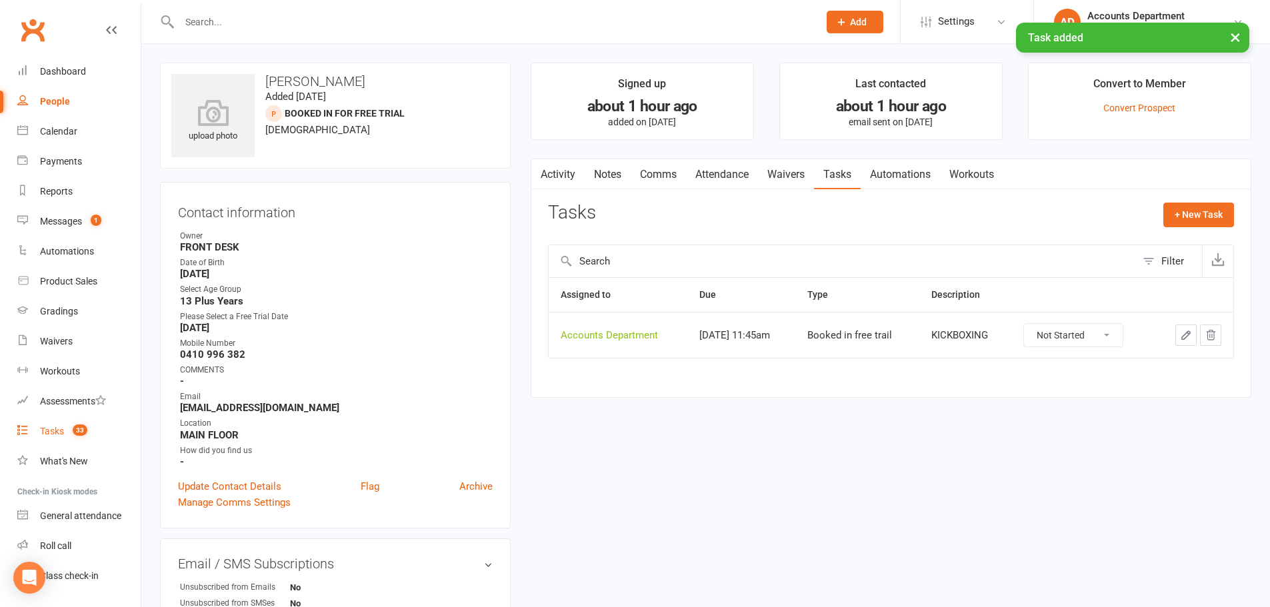
click at [74, 427] on span "33" at bounding box center [80, 430] width 15 height 11
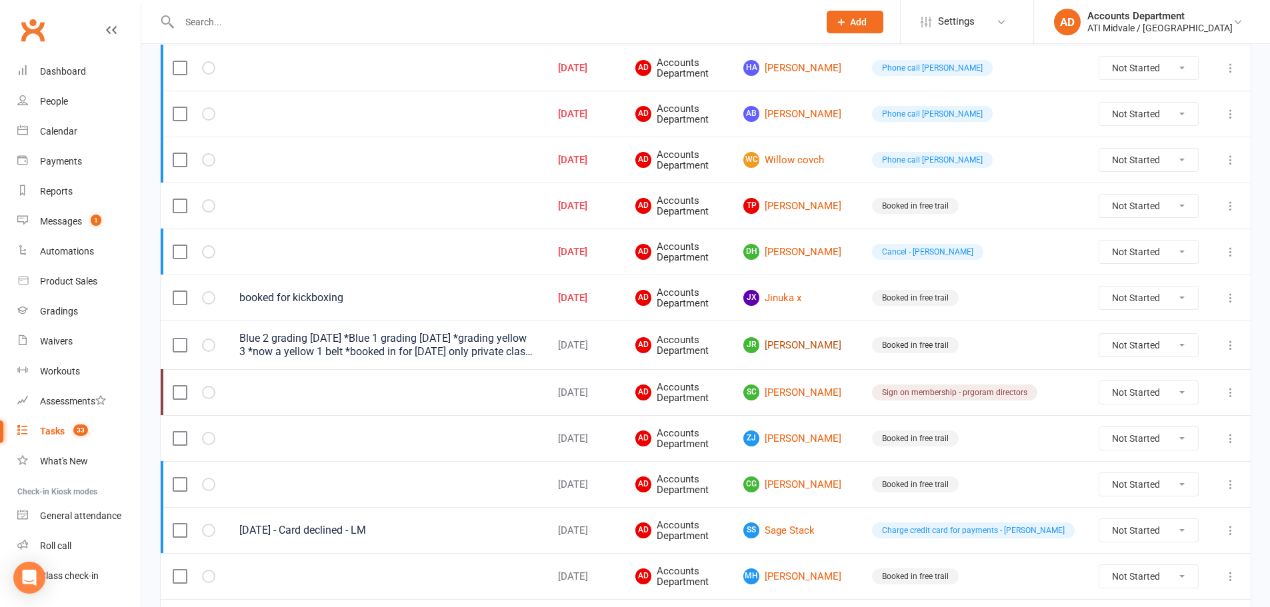
scroll to position [600, 0]
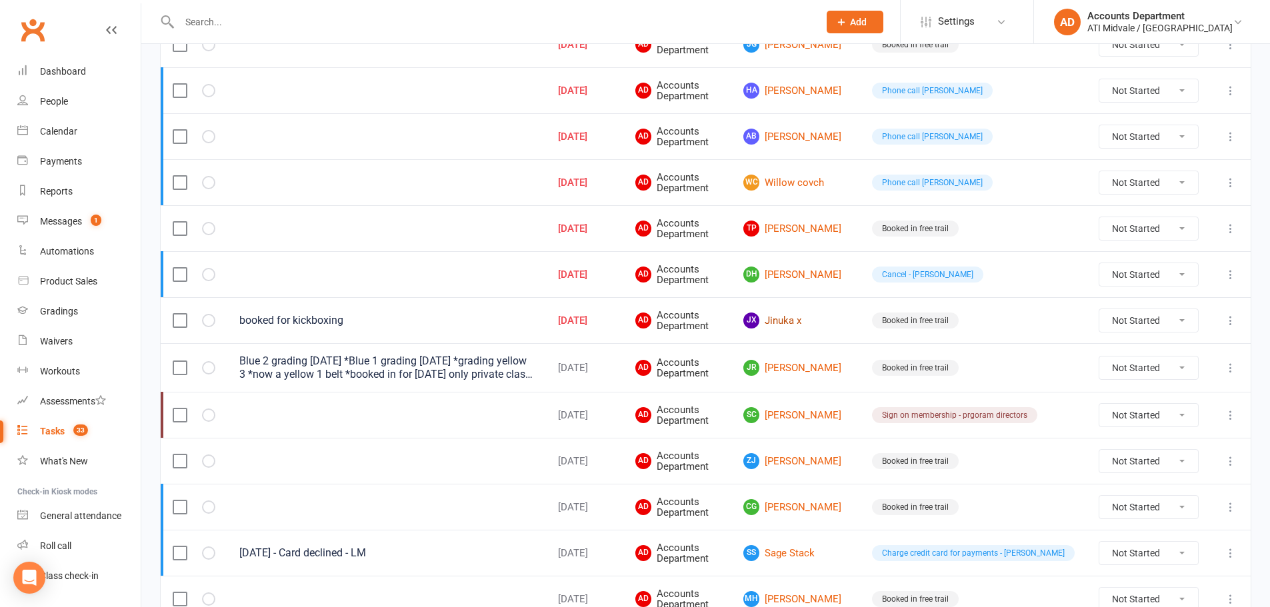
click at [845, 321] on link "Jx Jinuka x" at bounding box center [795, 321] width 105 height 16
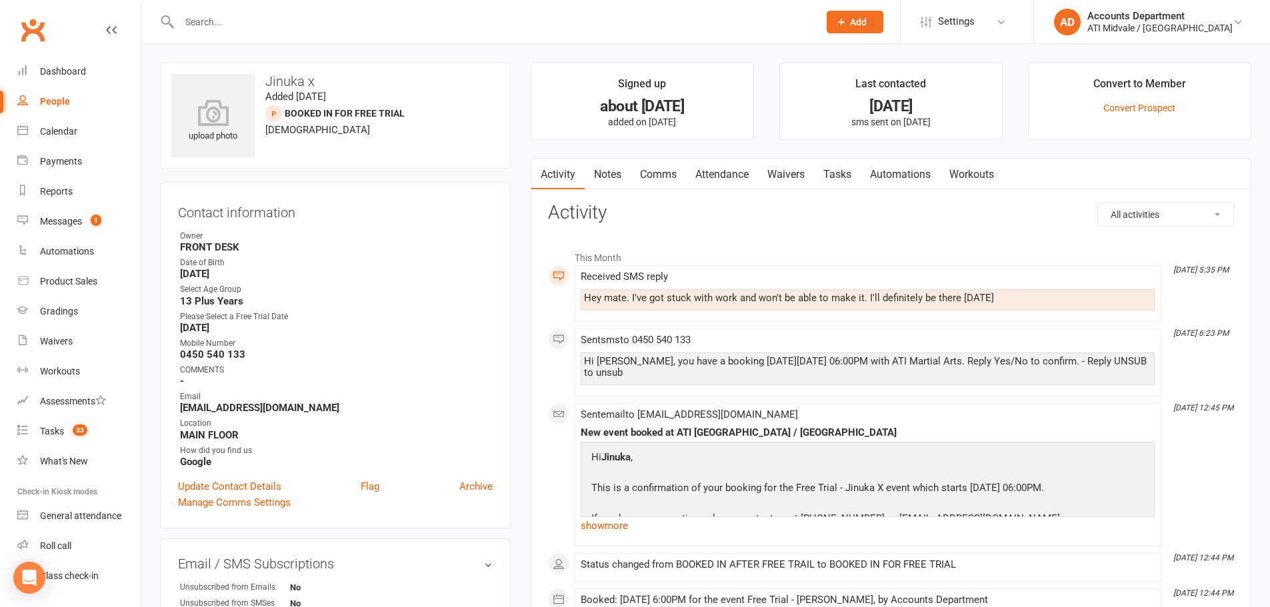
click at [737, 171] on link "Attendance" at bounding box center [722, 174] width 72 height 31
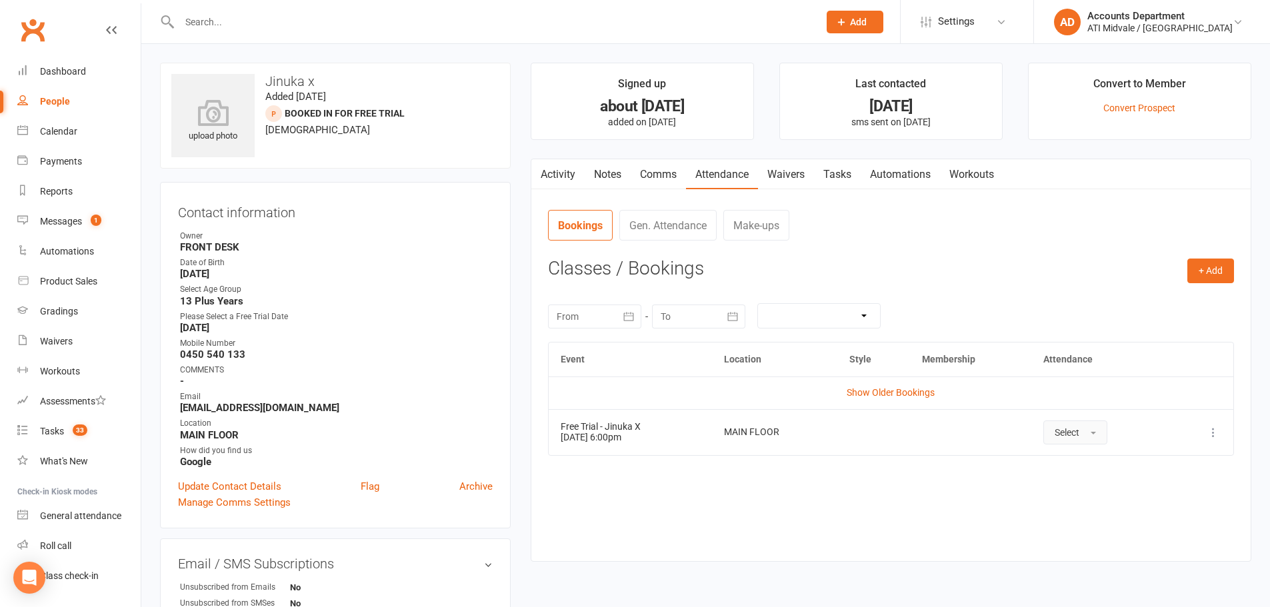
click at [1069, 436] on span "Select" at bounding box center [1067, 432] width 25 height 11
click at [1090, 485] on link "Absent" at bounding box center [1110, 489] width 132 height 27
click at [1218, 275] on button "+ Add" at bounding box center [1211, 271] width 47 height 24
click at [1160, 321] on link "Add Appointment" at bounding box center [1168, 328] width 132 height 27
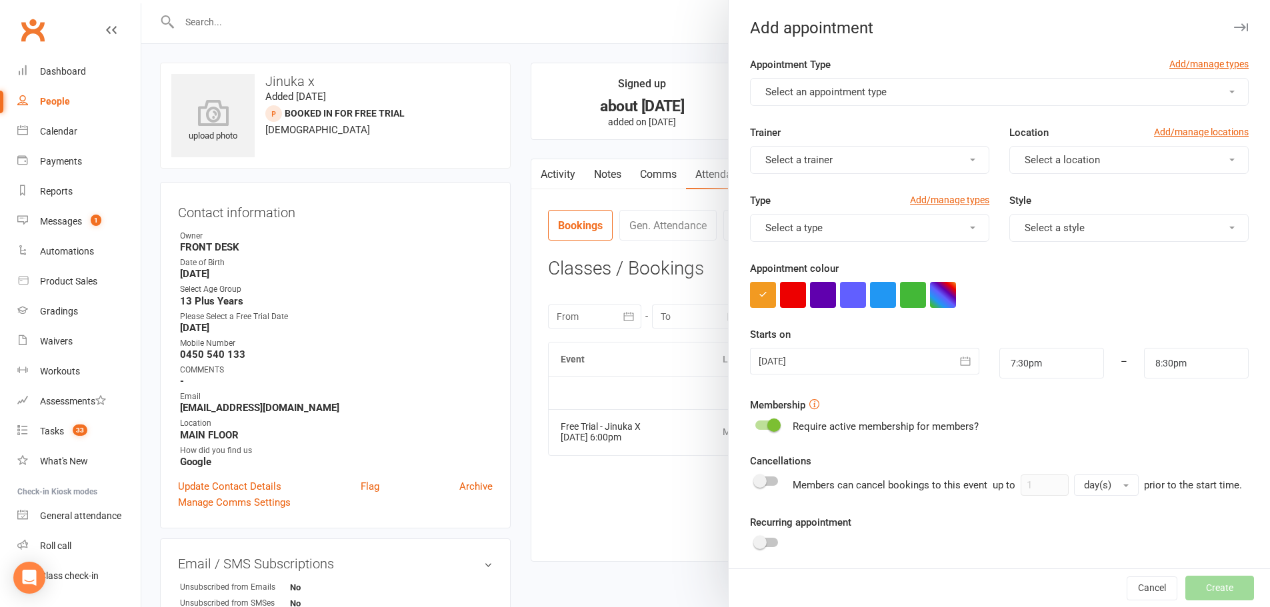
click at [837, 93] on span "Select an appointment type" at bounding box center [825, 92] width 121 height 12
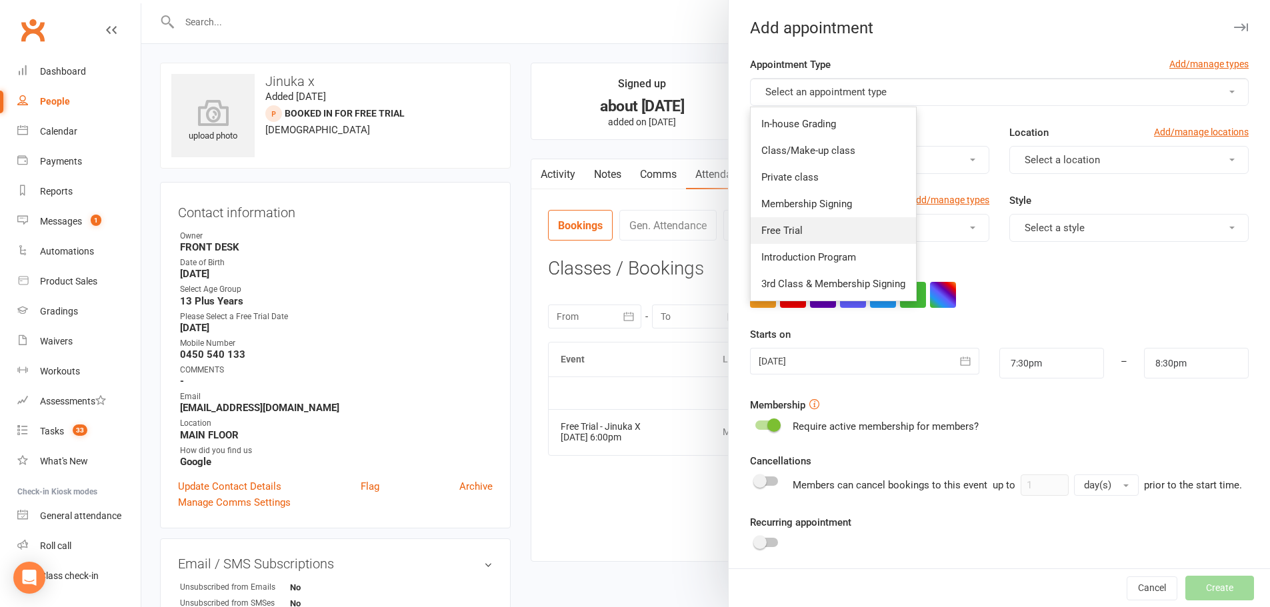
click at [796, 221] on link "Free Trial" at bounding box center [833, 230] width 165 height 27
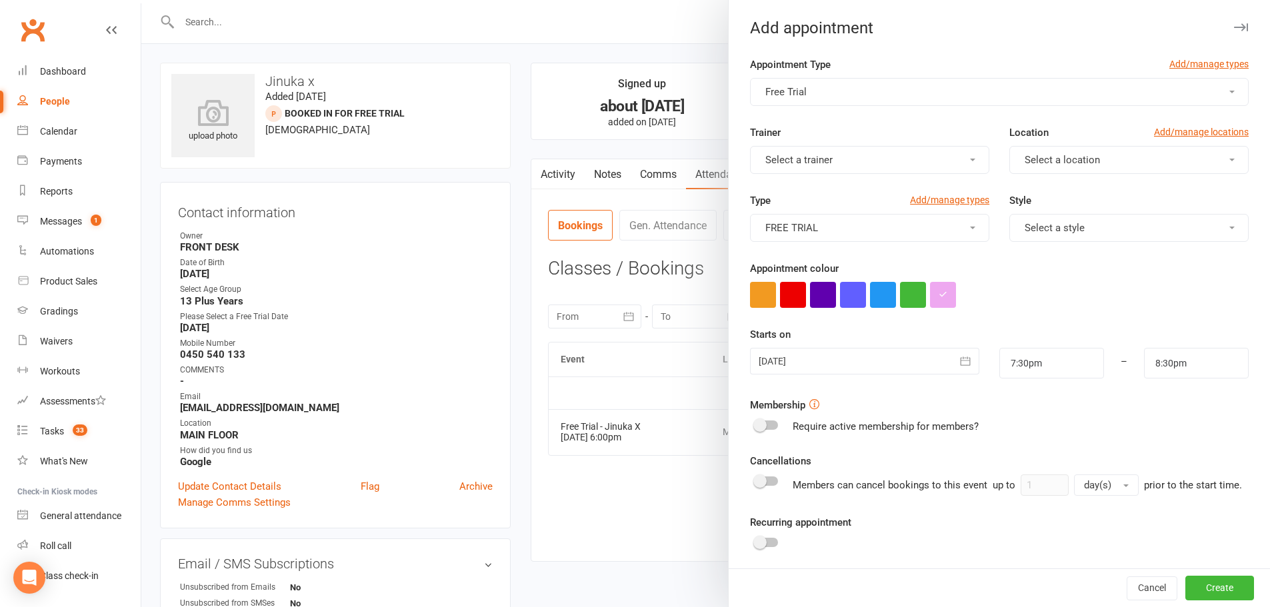
click at [792, 347] on div "Starts on [DATE] [DATE] Sun Mon Tue Wed Thu Fri Sat 40 28 29 30 01 02 03 04 41 …" at bounding box center [999, 353] width 499 height 52
click at [791, 350] on div at bounding box center [864, 361] width 229 height 27
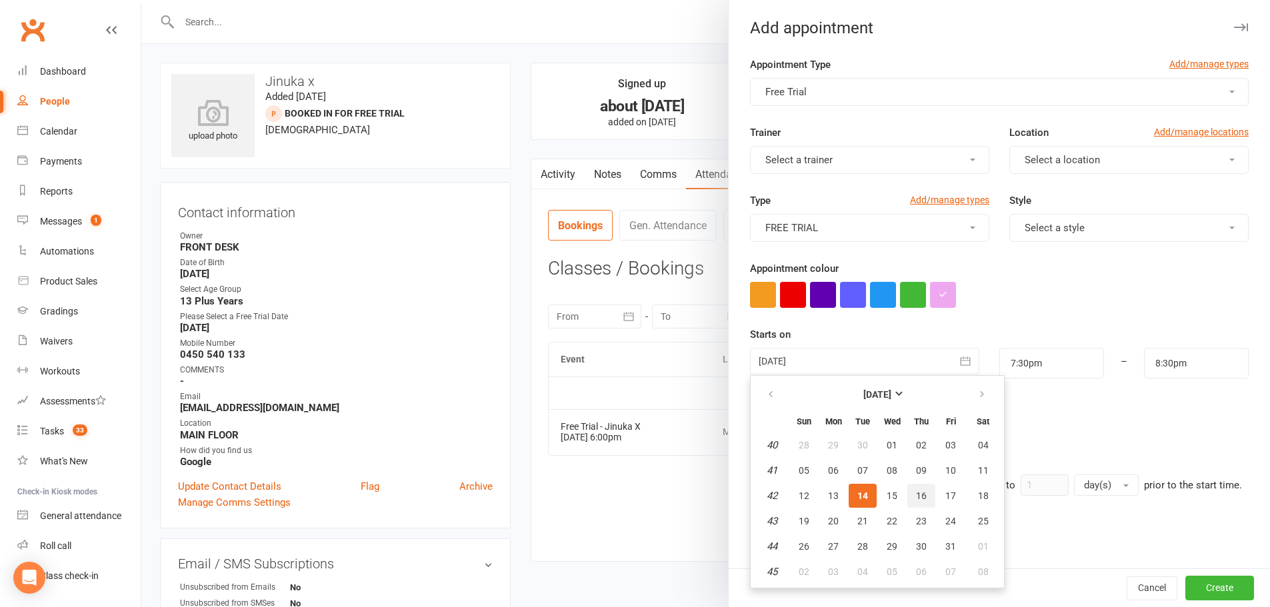
click at [918, 494] on span "16" at bounding box center [921, 496] width 11 height 11
type input "[DATE]"
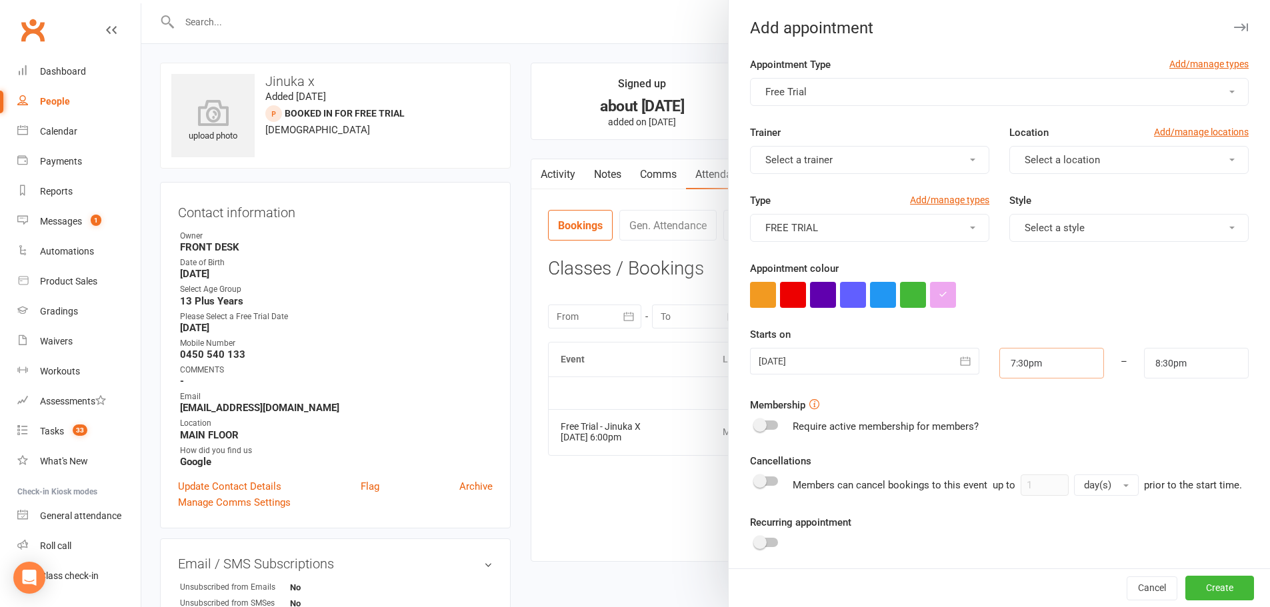
click at [1021, 370] on input "7:30pm" at bounding box center [1052, 363] width 105 height 31
type input "6:00pm"
click at [1012, 422] on li "6:00pm" at bounding box center [1032, 423] width 64 height 20
click at [1163, 370] on input "7:00pm" at bounding box center [1196, 363] width 105 height 31
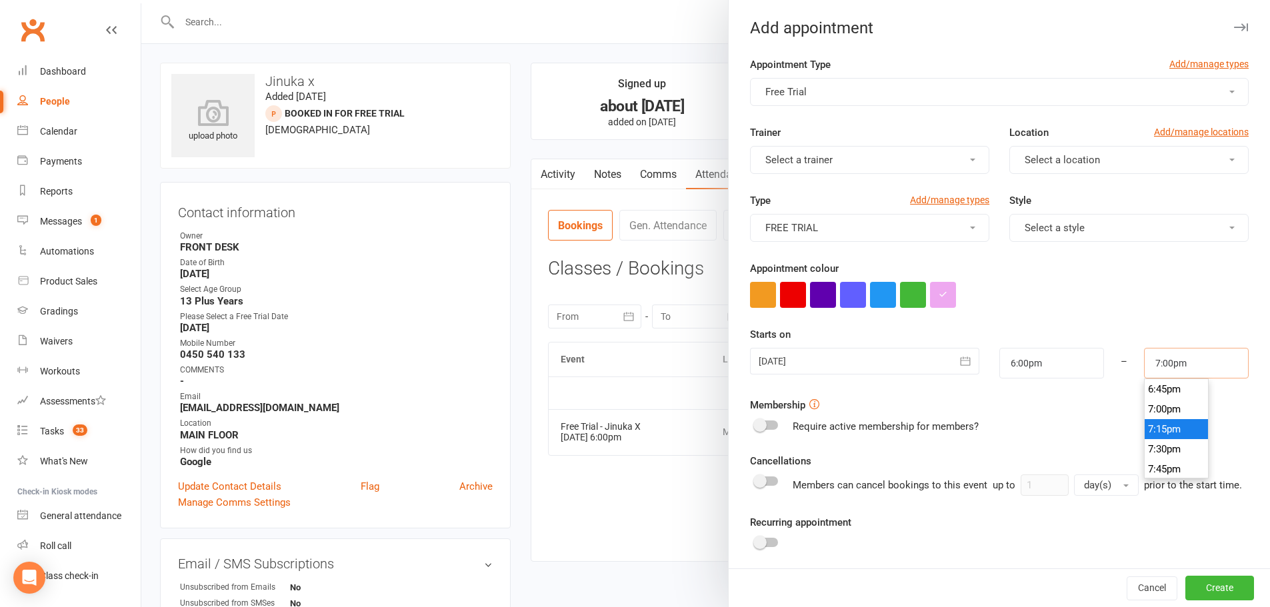
scroll to position [1434, 0]
type input "6:45pm"
click at [1150, 451] on li "6:45pm" at bounding box center [1177, 456] width 64 height 20
click at [1046, 223] on span "Select a style" at bounding box center [1055, 228] width 60 height 12
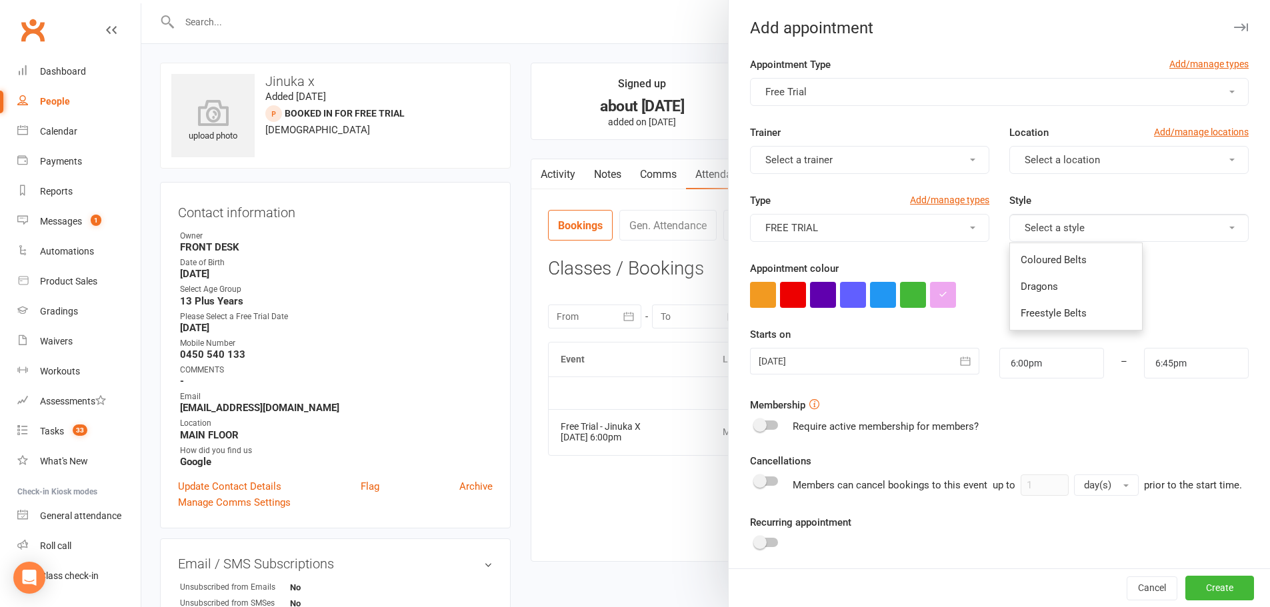
click at [811, 223] on span "FREE TRIAL" at bounding box center [791, 228] width 53 height 12
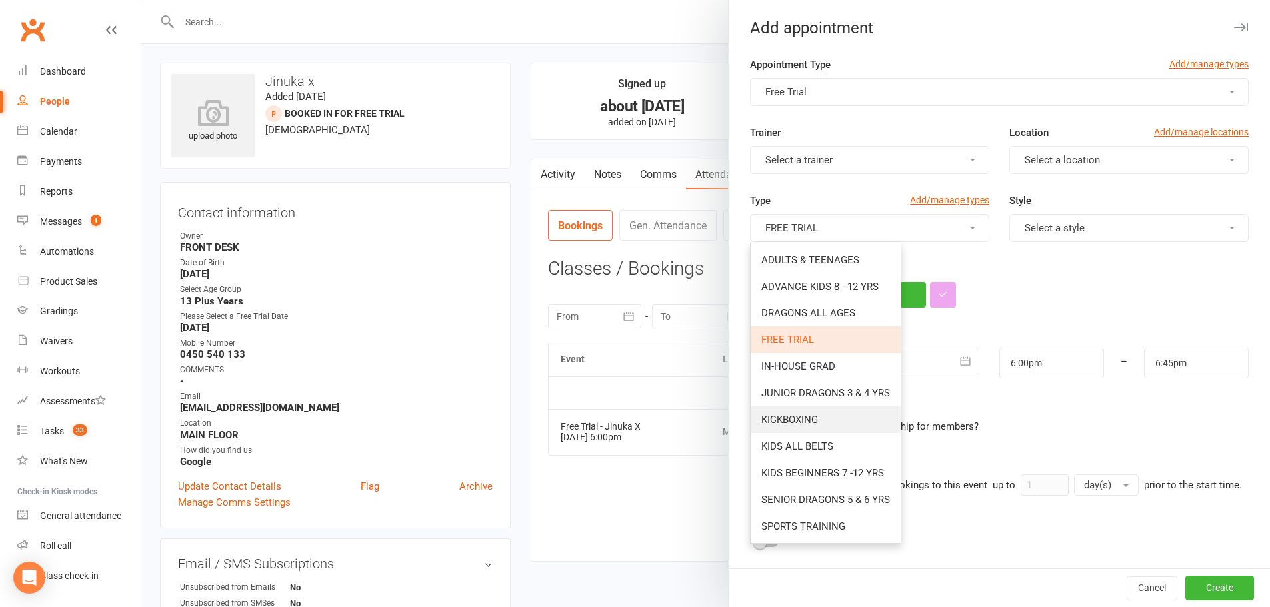
click at [783, 417] on span "KICKBOXING" at bounding box center [789, 420] width 57 height 12
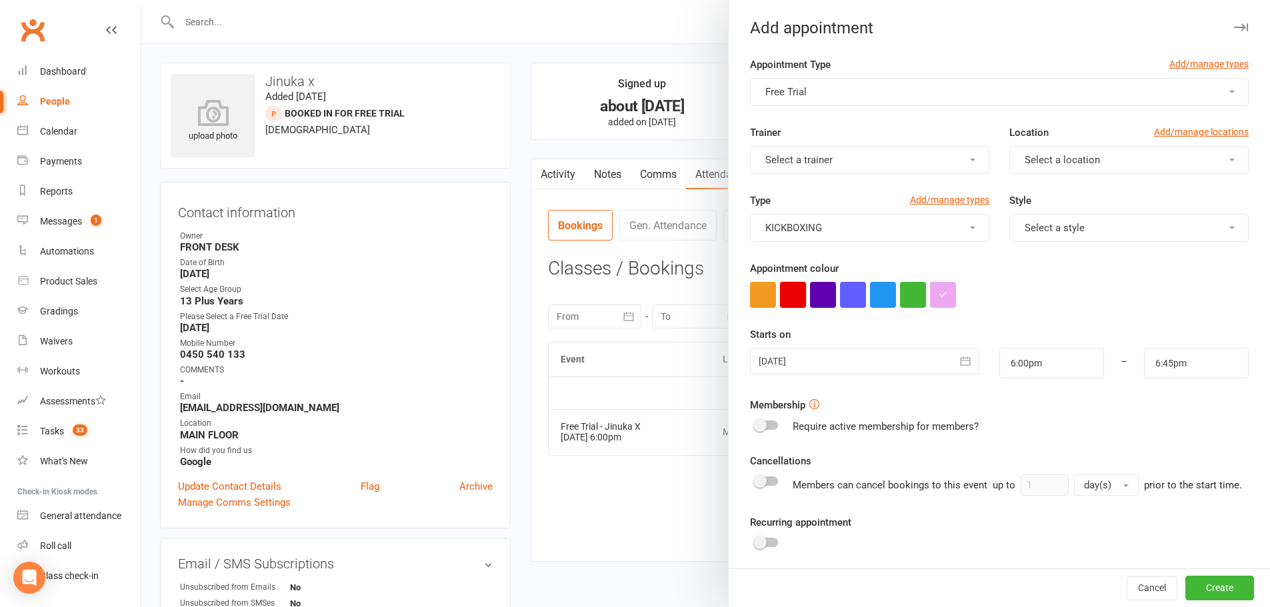
click at [791, 295] on button "button" at bounding box center [793, 295] width 26 height 26
click at [1010, 153] on button "Select a location" at bounding box center [1129, 160] width 239 height 28
click at [1046, 196] on span "MAIN FLOOR" at bounding box center [1050, 192] width 58 height 12
click at [1186, 587] on button "Create" at bounding box center [1220, 589] width 69 height 24
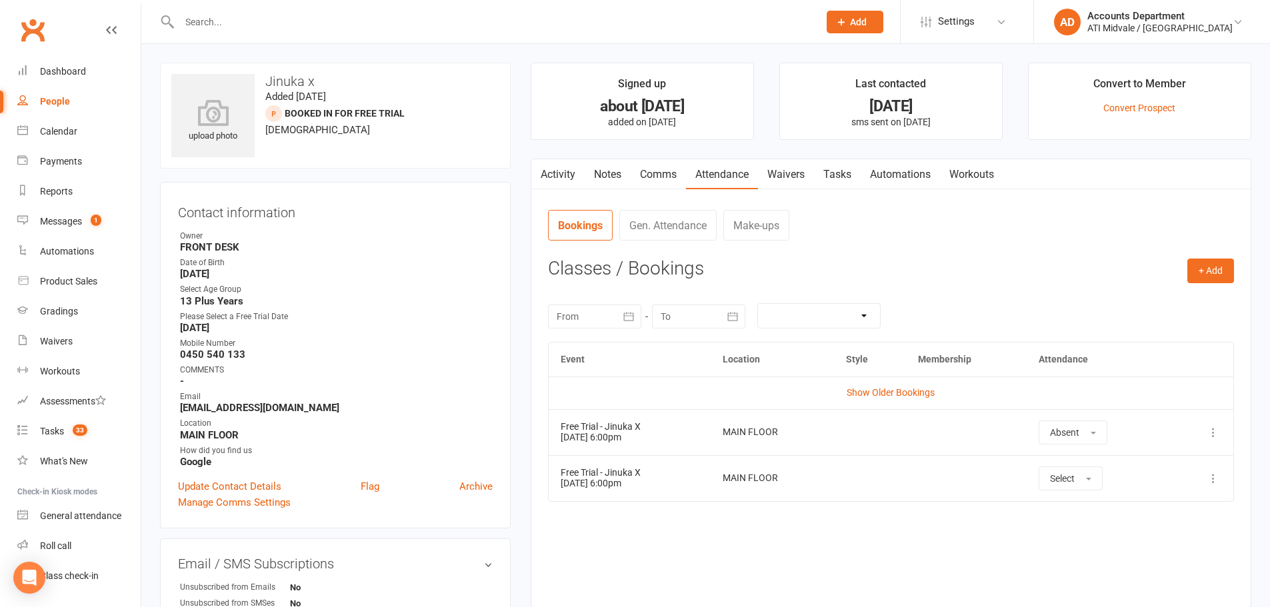
click at [832, 175] on link "Tasks" at bounding box center [837, 174] width 47 height 31
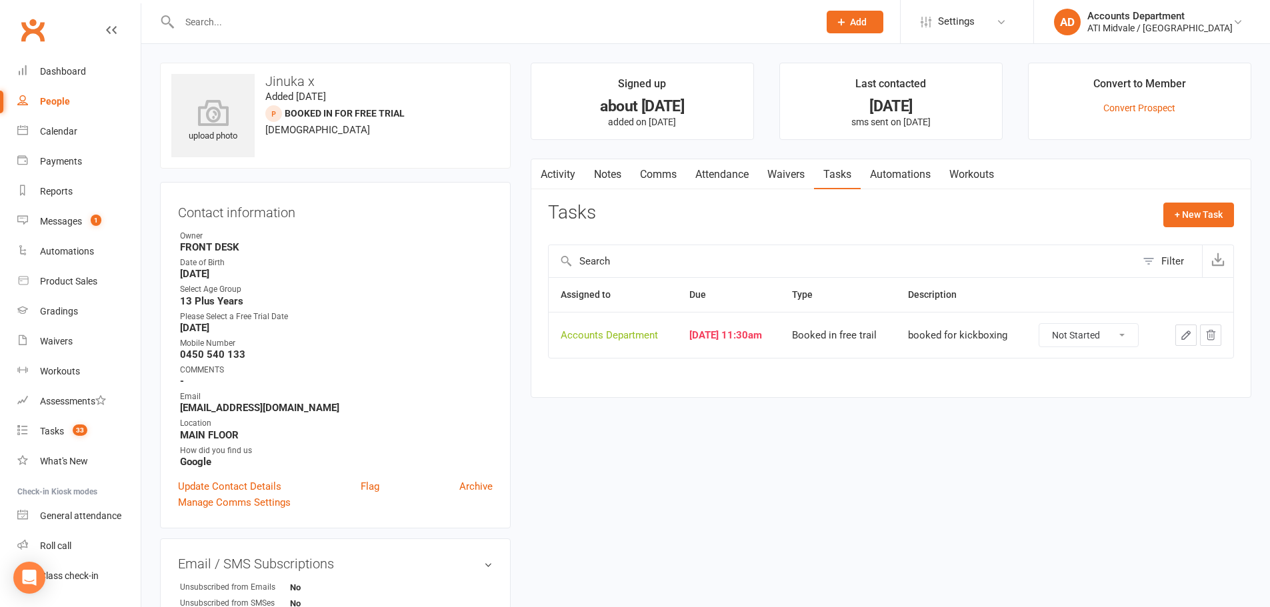
click at [659, 172] on link "Comms" at bounding box center [658, 174] width 55 height 31
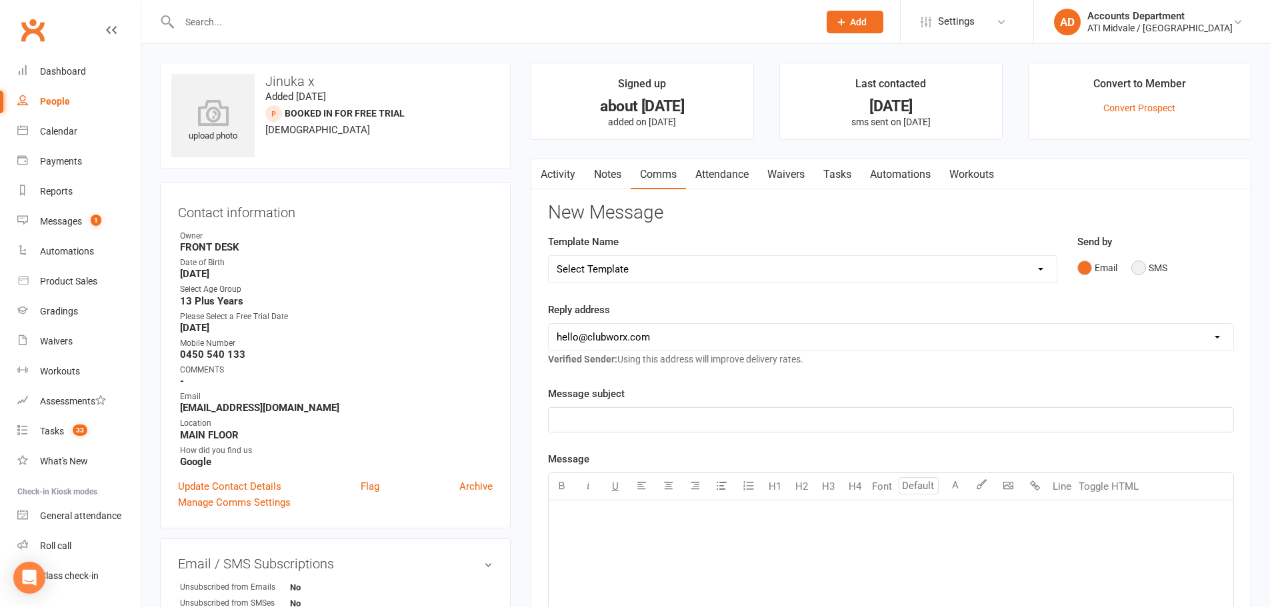
click at [1155, 273] on button "SMS" at bounding box center [1150, 267] width 36 height 25
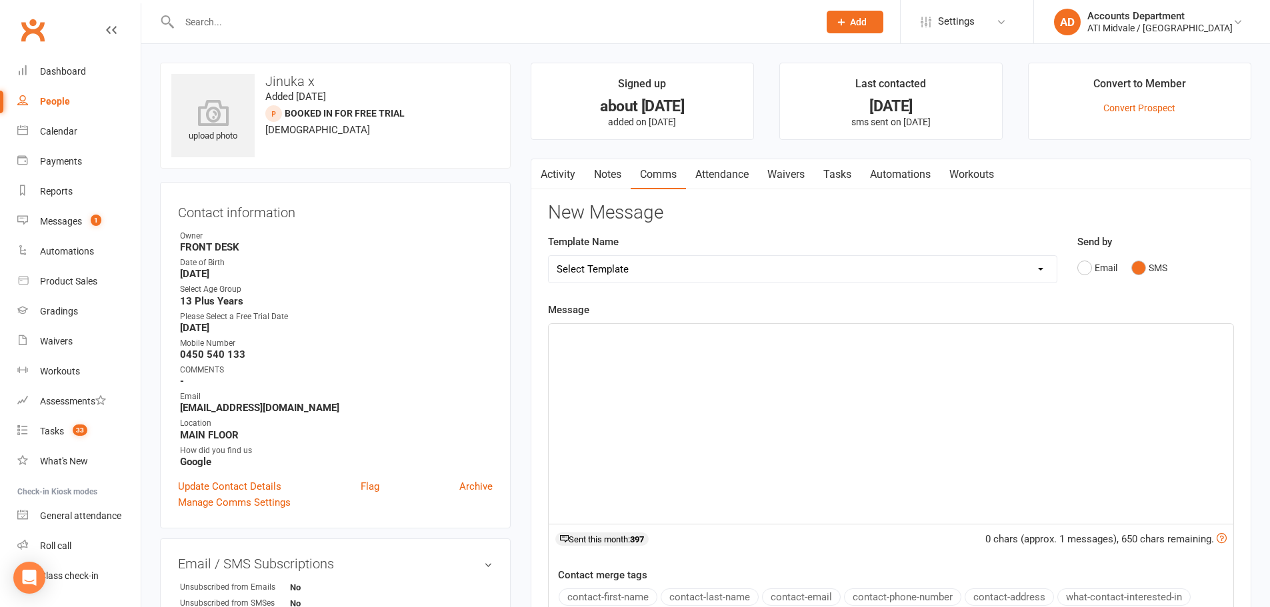
click at [676, 351] on div "﻿" at bounding box center [891, 424] width 685 height 200
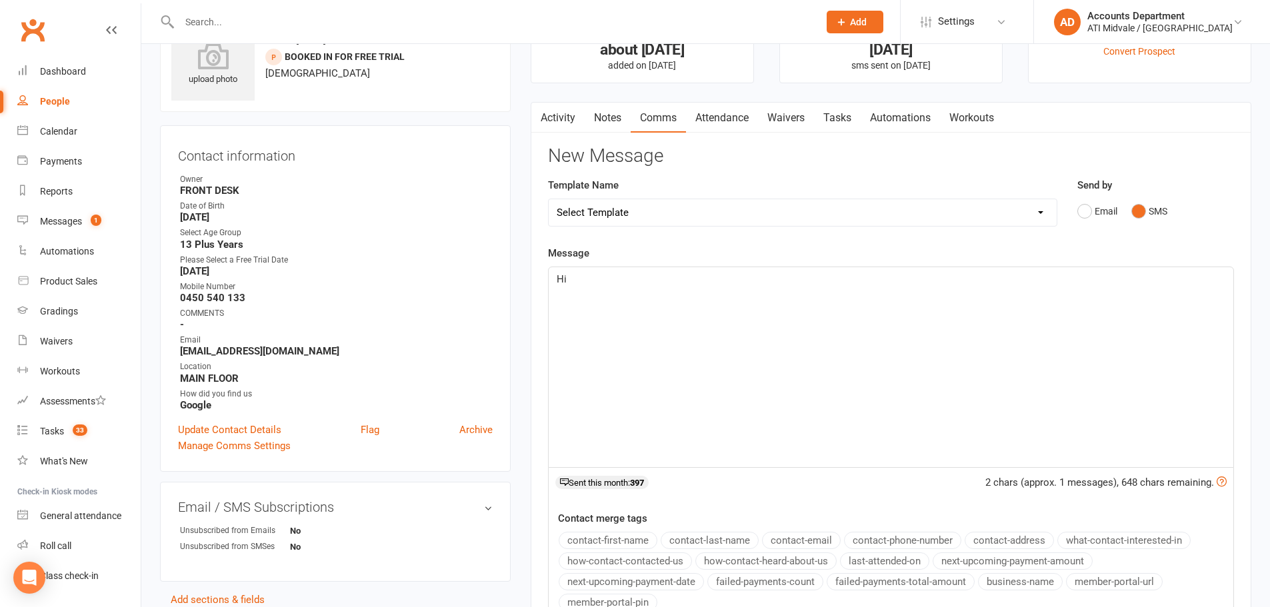
scroll to position [133, 0]
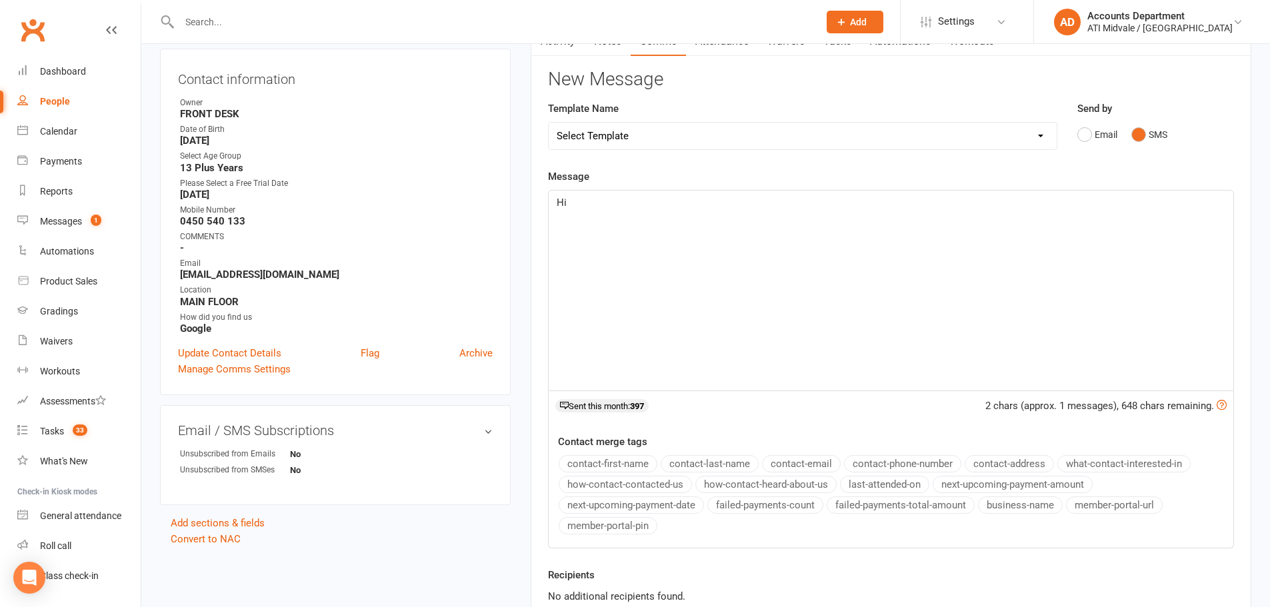
click at [640, 464] on button "contact-first-name" at bounding box center [608, 463] width 99 height 17
click at [657, 461] on div "contact-first-name contact-last-name contact-email contact-phone-number contact…" at bounding box center [896, 496] width 675 height 83
click at [667, 461] on button "contact-last-name" at bounding box center [710, 463] width 98 height 17
click at [783, 224] on div "Hi ﻿ {contact-first-name} ﻿ {contact-last-name}" at bounding box center [891, 291] width 685 height 200
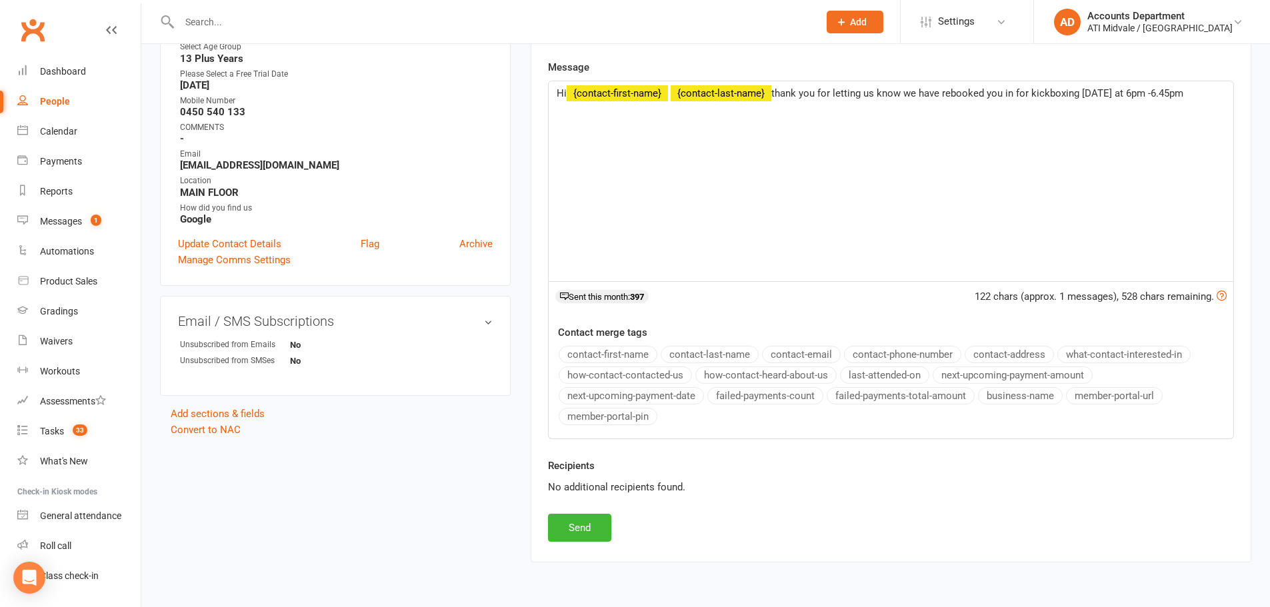
scroll to position [267, 0]
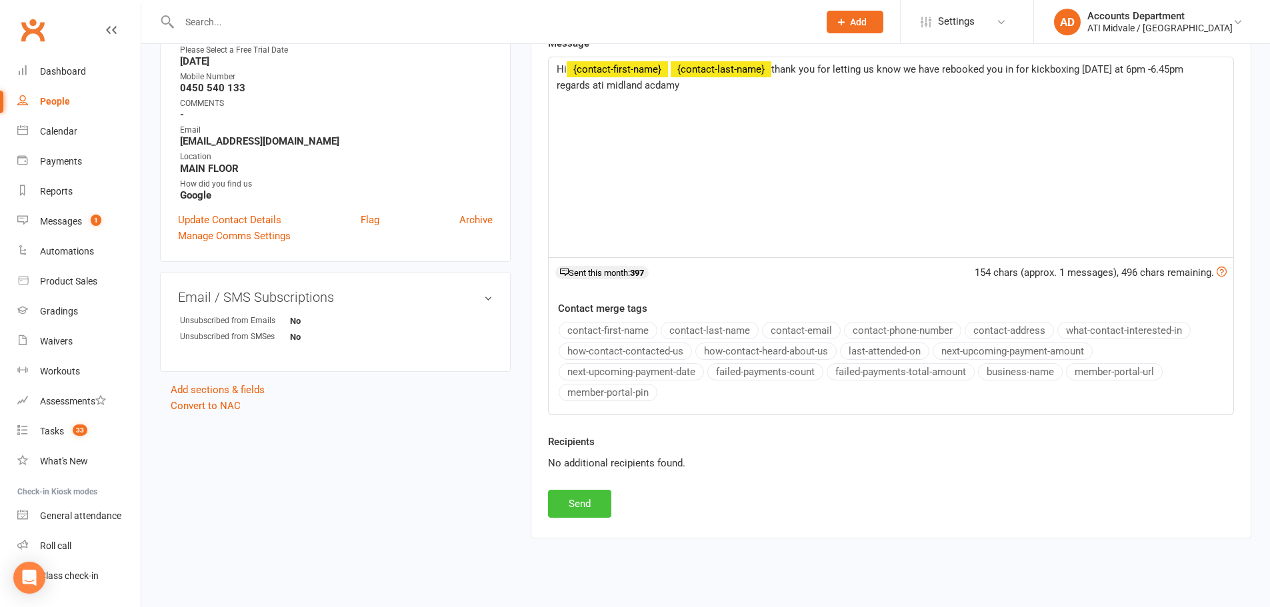
click at [592, 496] on button "Send" at bounding box center [579, 504] width 63 height 28
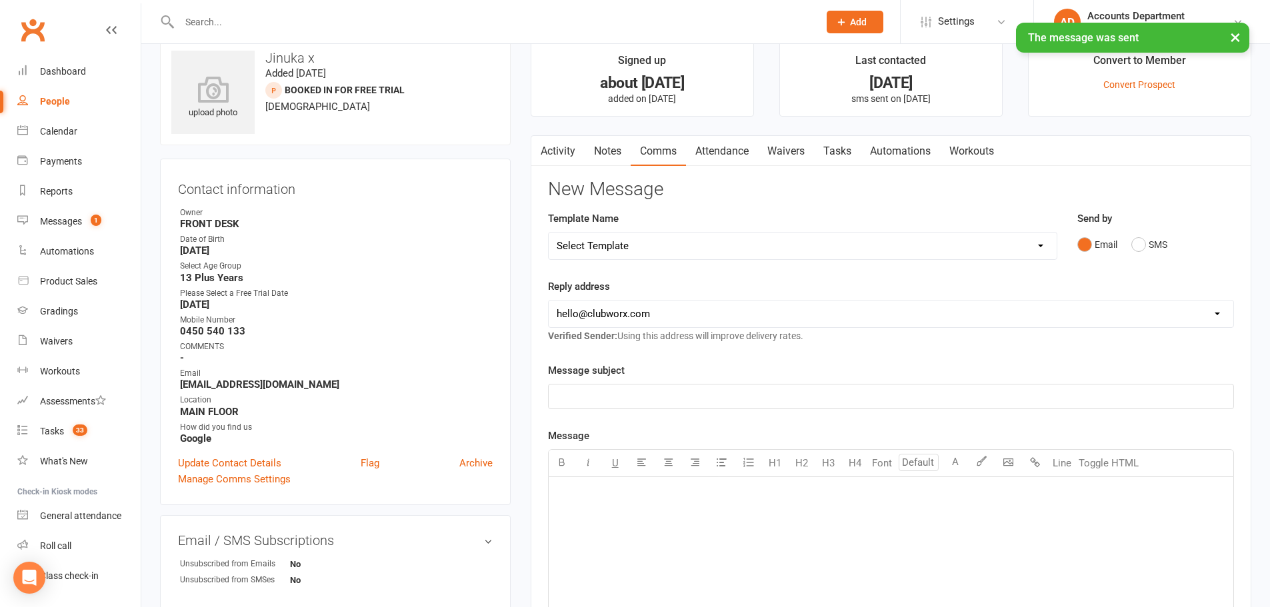
scroll to position [0, 0]
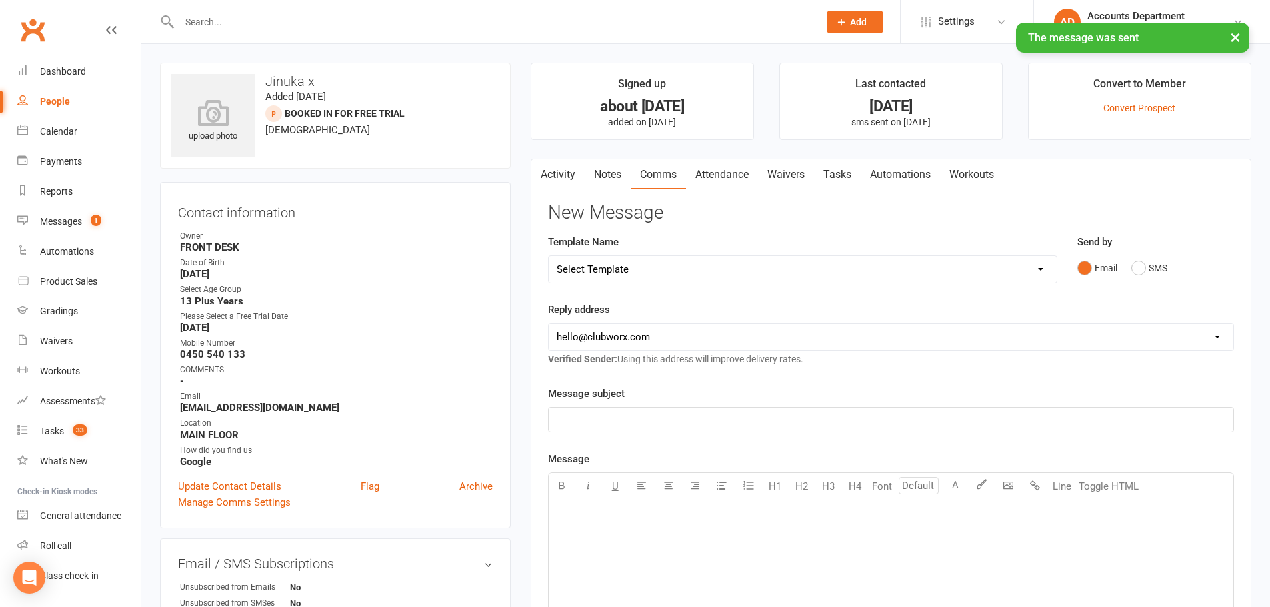
click at [851, 172] on link "Tasks" at bounding box center [837, 174] width 47 height 31
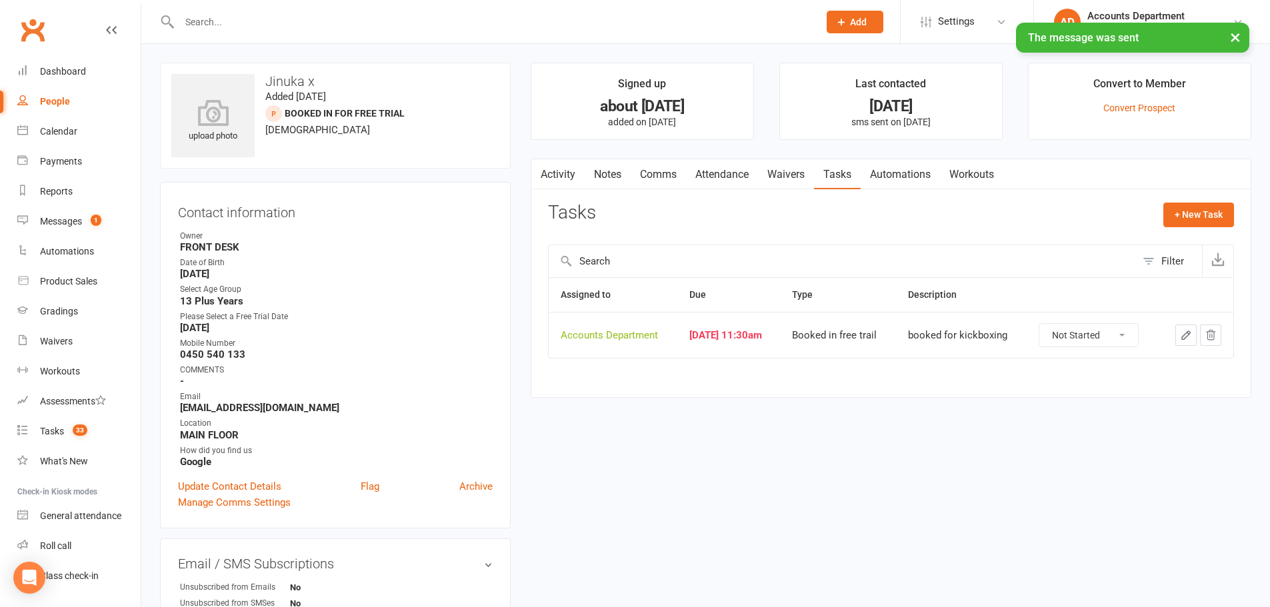
click at [745, 179] on link "Attendance" at bounding box center [722, 174] width 72 height 31
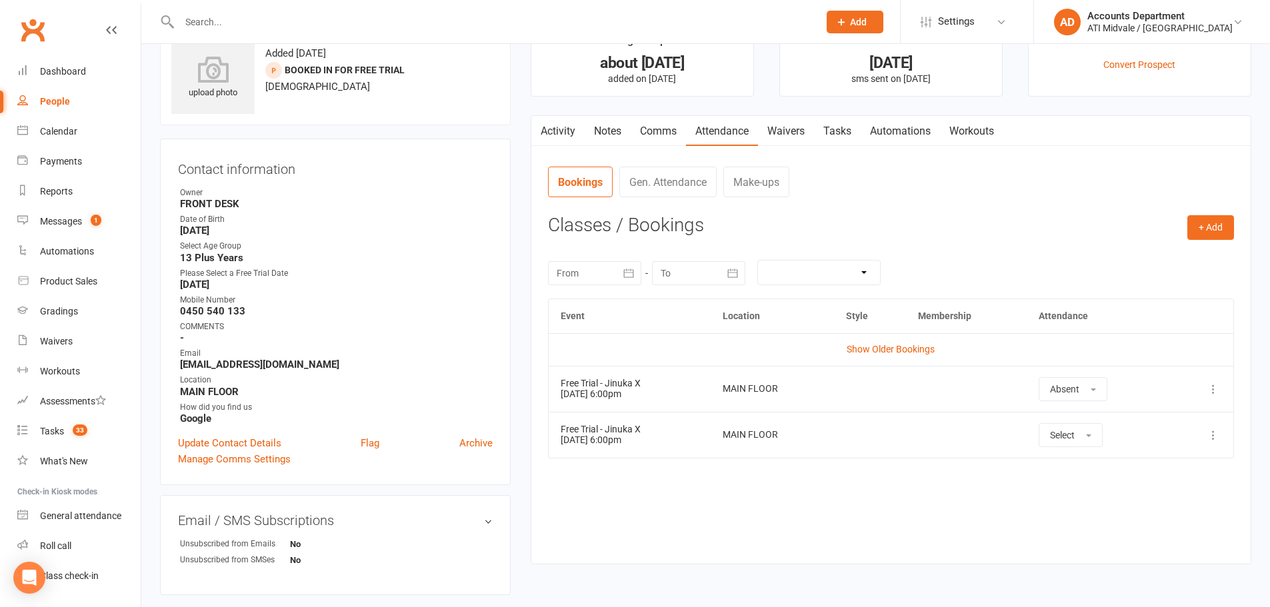
scroll to position [67, 0]
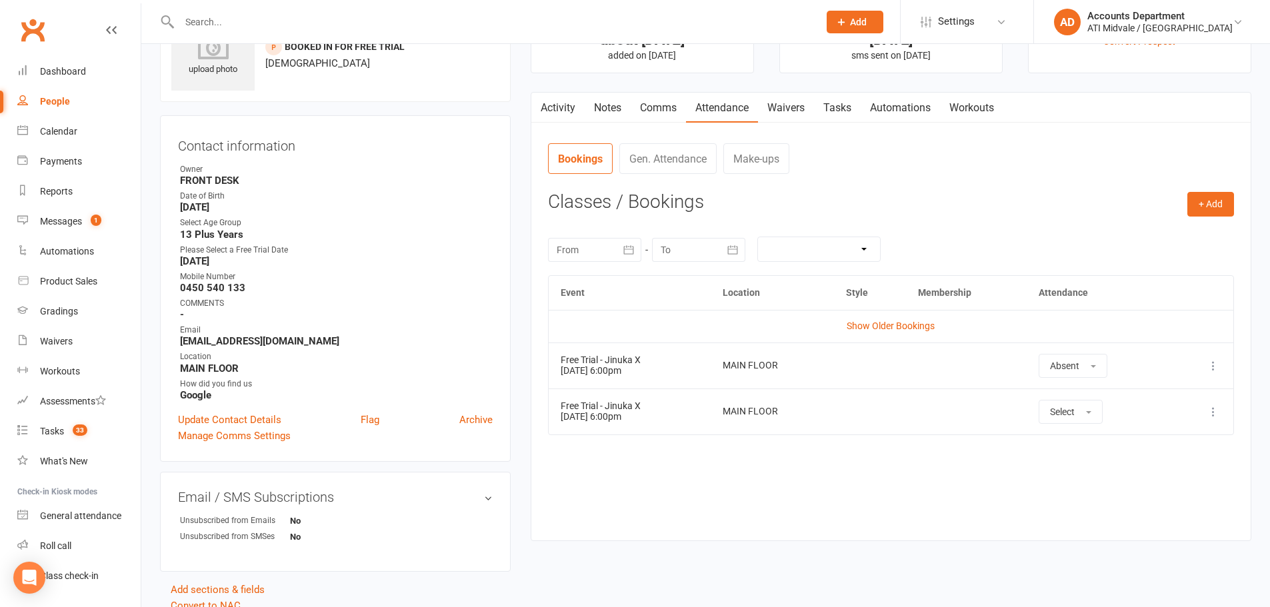
click at [905, 475] on div "Event Location Style Membership Attendance Show Older Bookings Free Trial - Jin…" at bounding box center [891, 397] width 686 height 245
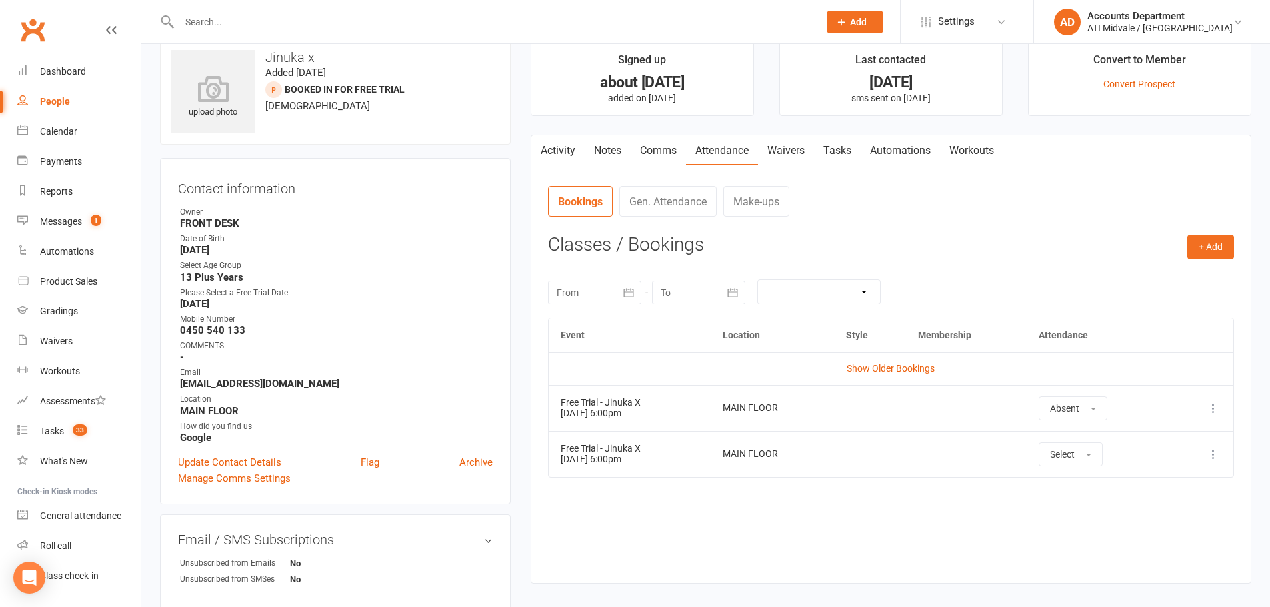
scroll to position [0, 0]
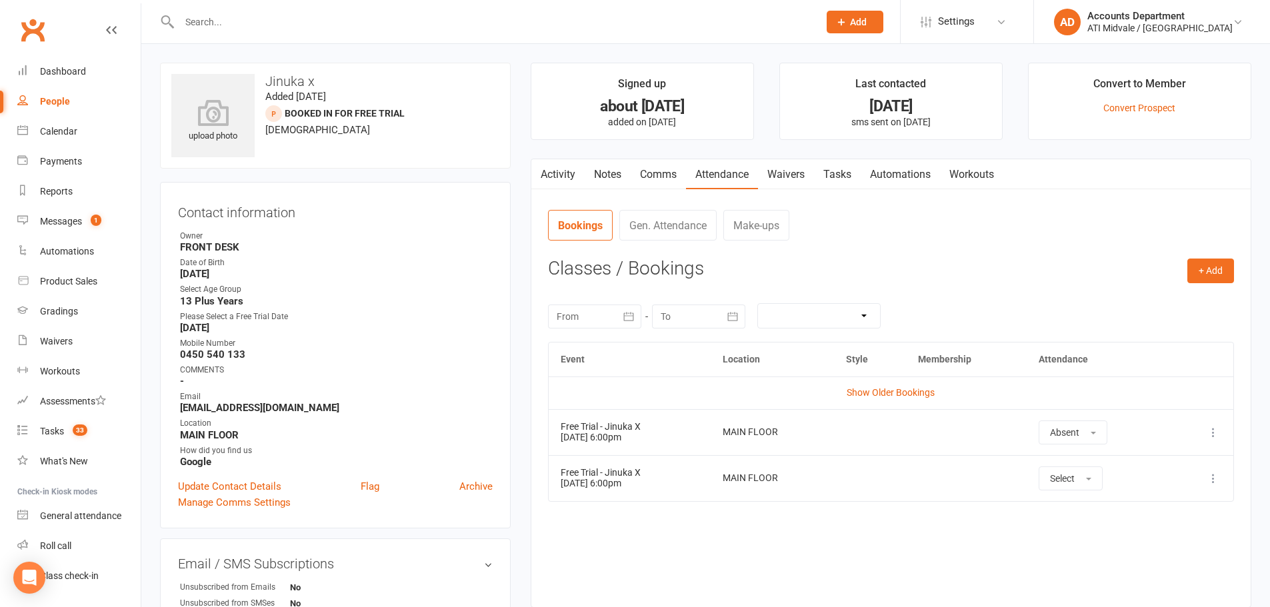
click at [849, 170] on link "Tasks" at bounding box center [837, 174] width 47 height 31
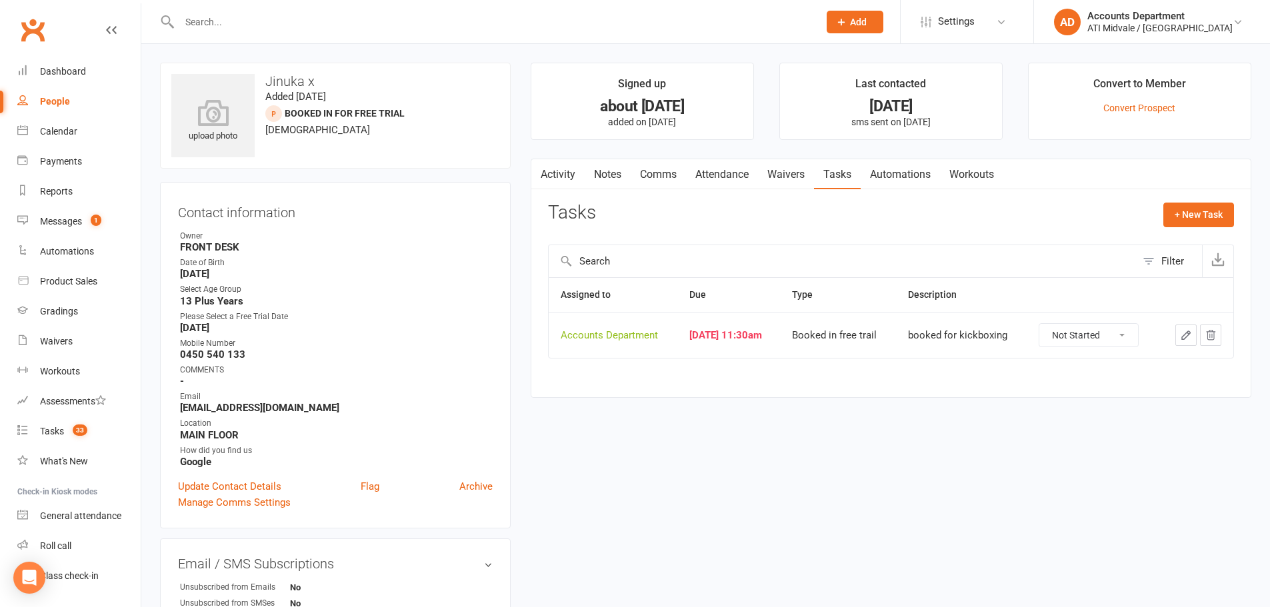
click at [1189, 337] on icon "button" at bounding box center [1186, 335] width 12 height 12
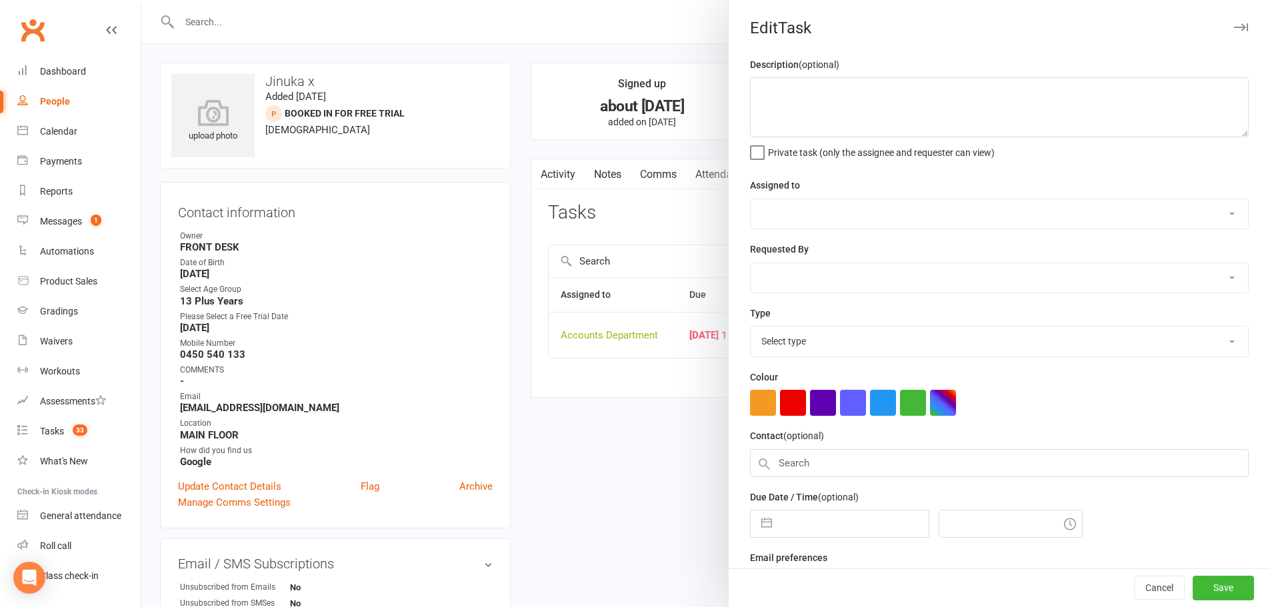
type textarea "booked for kickboxing"
select select "4274"
type input "[DATE]"
type input "11:30am"
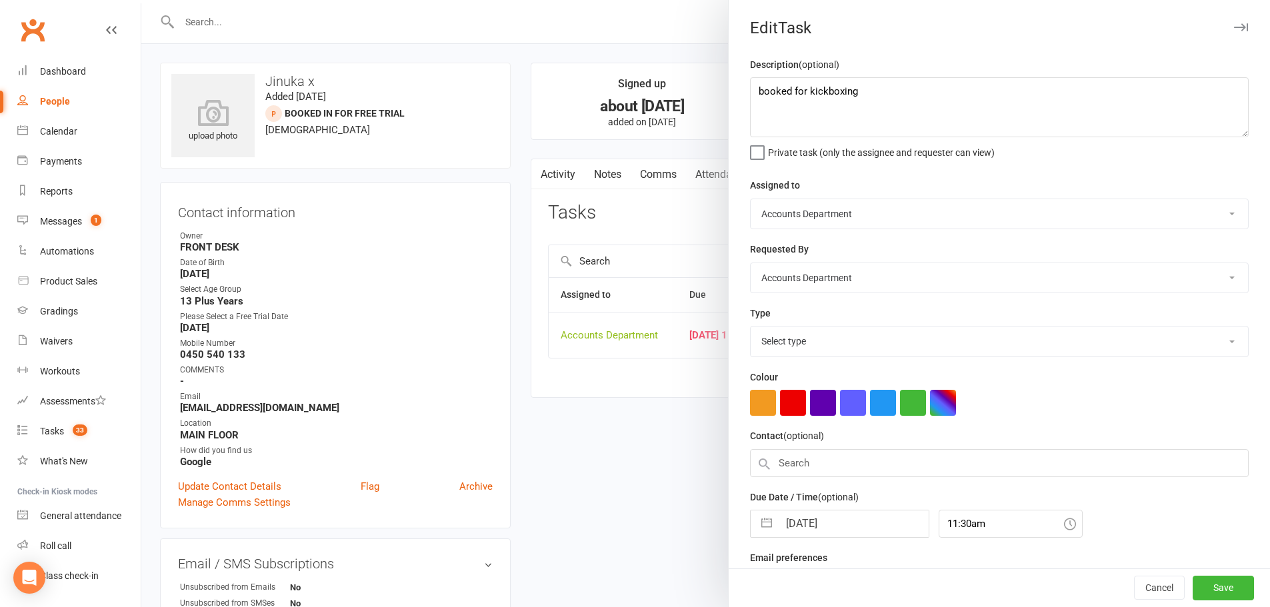
select select "18608"
click at [762, 541] on div "Description (optional) booked for kickboxing Private task (only the assignee an…" at bounding box center [999, 326] width 541 height 538
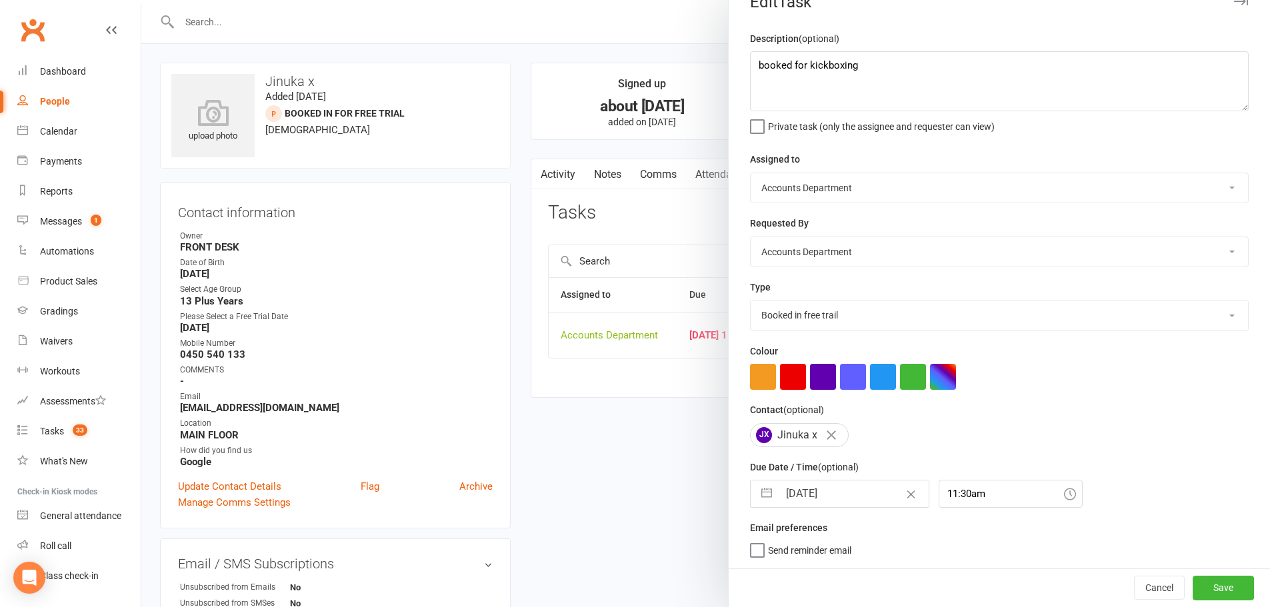
click at [768, 503] on button "button" at bounding box center [767, 494] width 24 height 27
select select "8"
select select "2025"
select select "9"
select select "2025"
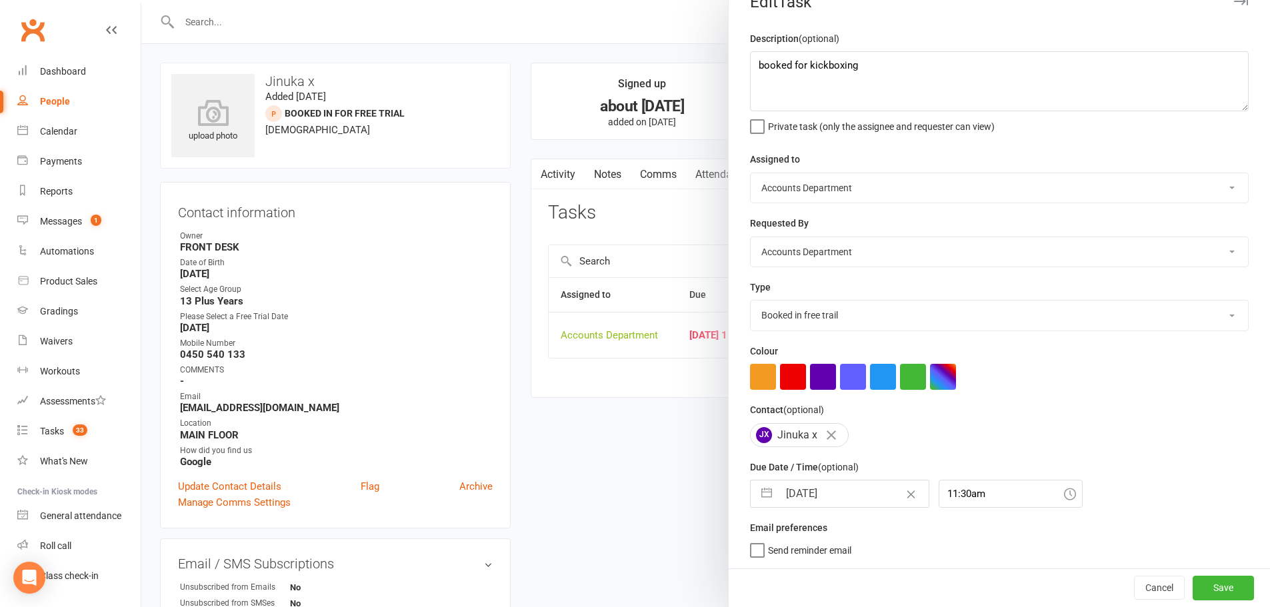
select select "10"
select select "2025"
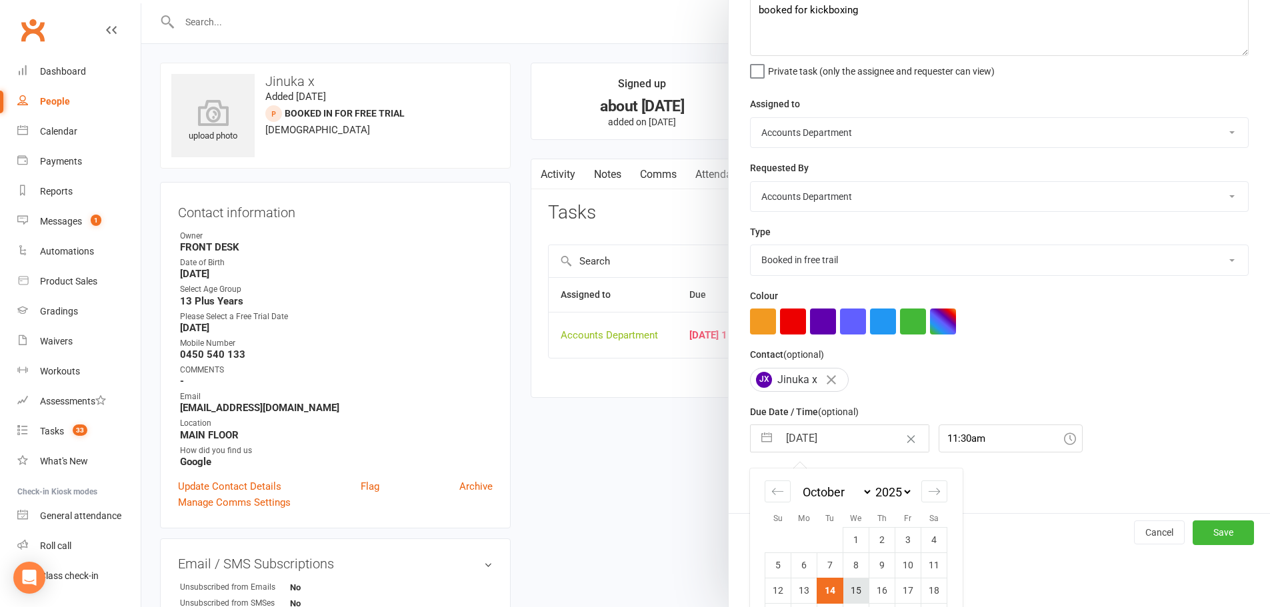
scroll to position [149, 0]
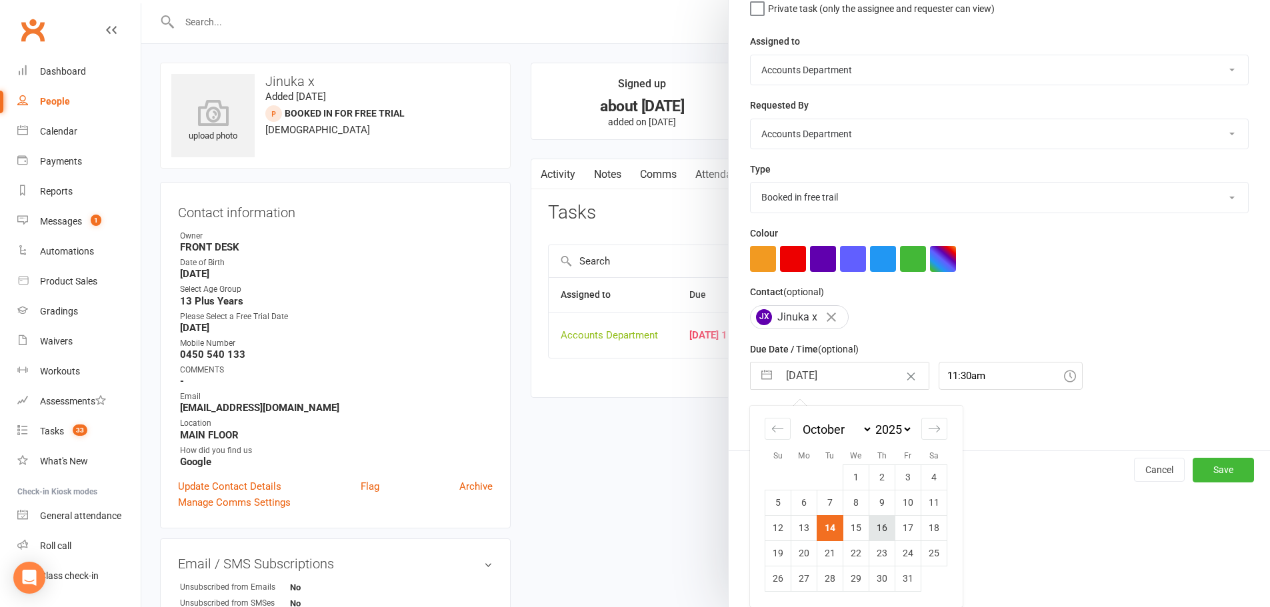
click at [875, 532] on td "16" at bounding box center [882, 527] width 26 height 25
type input "[DATE]"
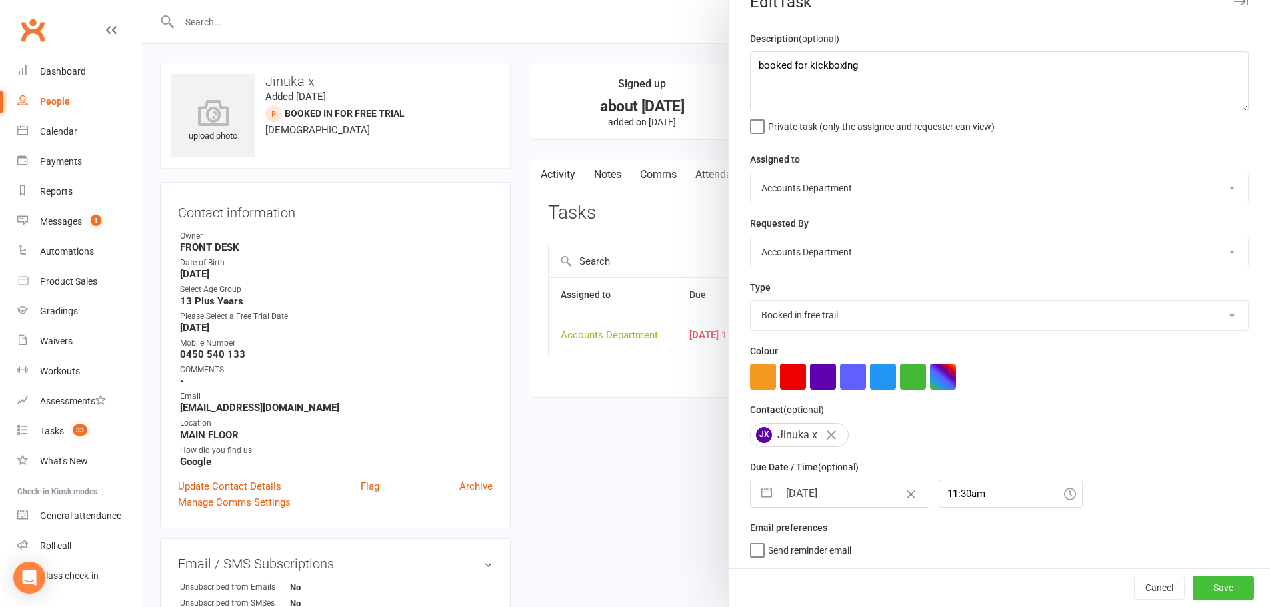
click at [1193, 587] on button "Save" at bounding box center [1223, 588] width 61 height 24
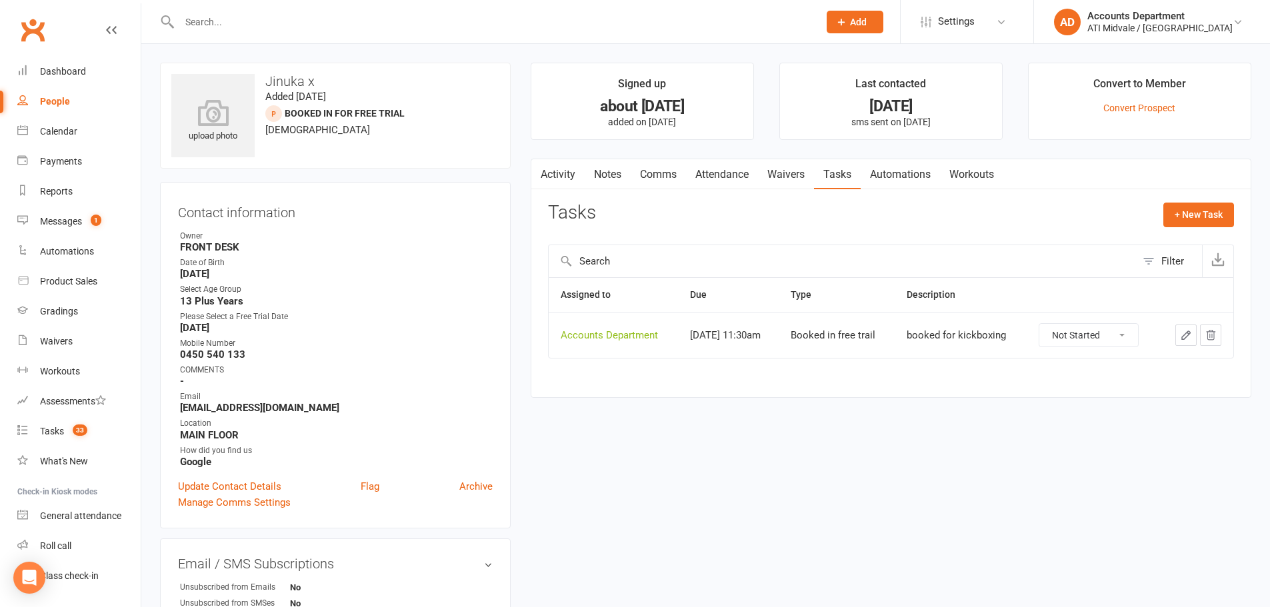
click at [730, 165] on link "Attendance" at bounding box center [722, 174] width 72 height 31
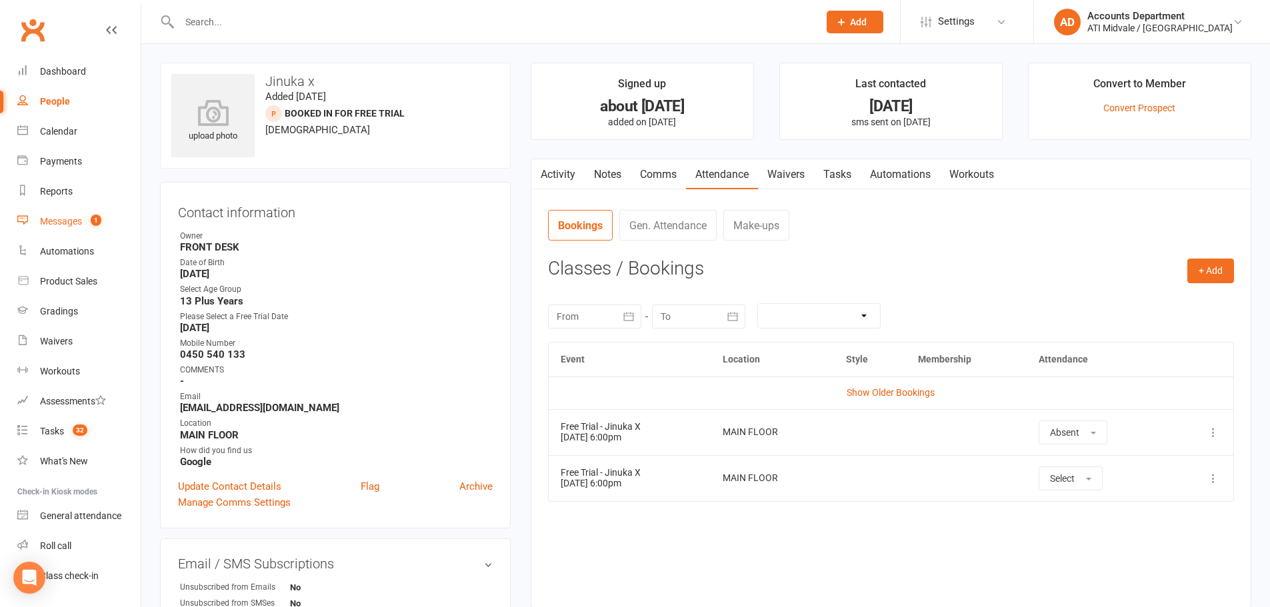
click at [78, 226] on div "Messages" at bounding box center [61, 221] width 42 height 11
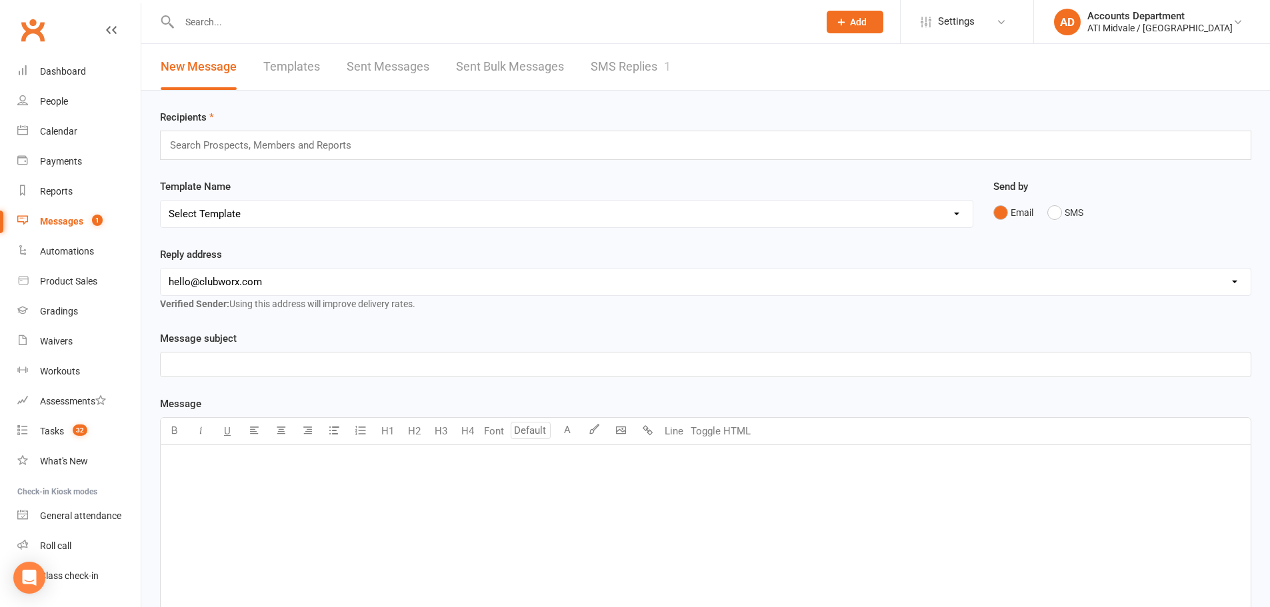
click at [619, 68] on link "SMS Replies 1" at bounding box center [631, 67] width 80 height 46
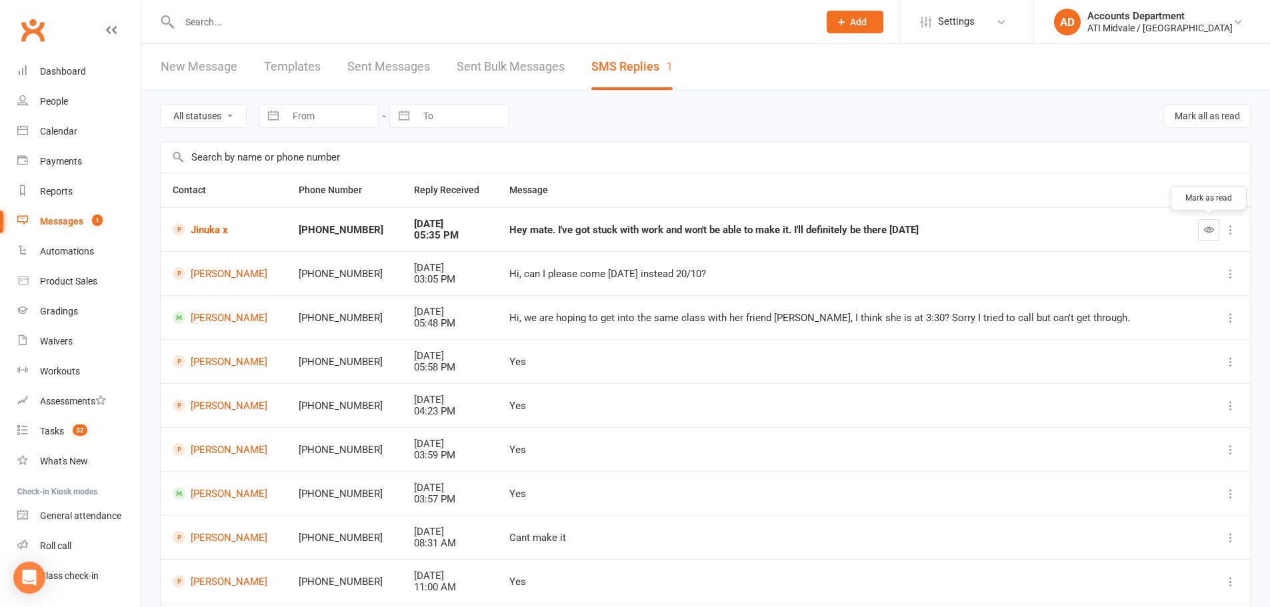
click at [1210, 228] on icon "button" at bounding box center [1209, 230] width 10 height 10
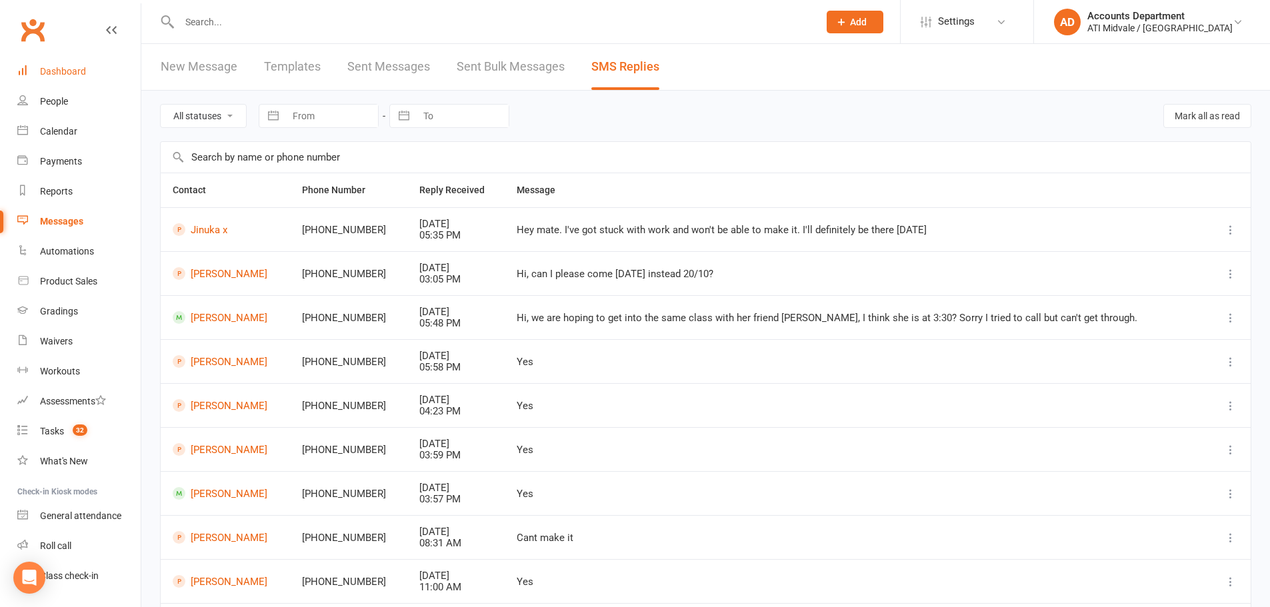
click at [62, 75] on div "Dashboard" at bounding box center [63, 71] width 46 height 11
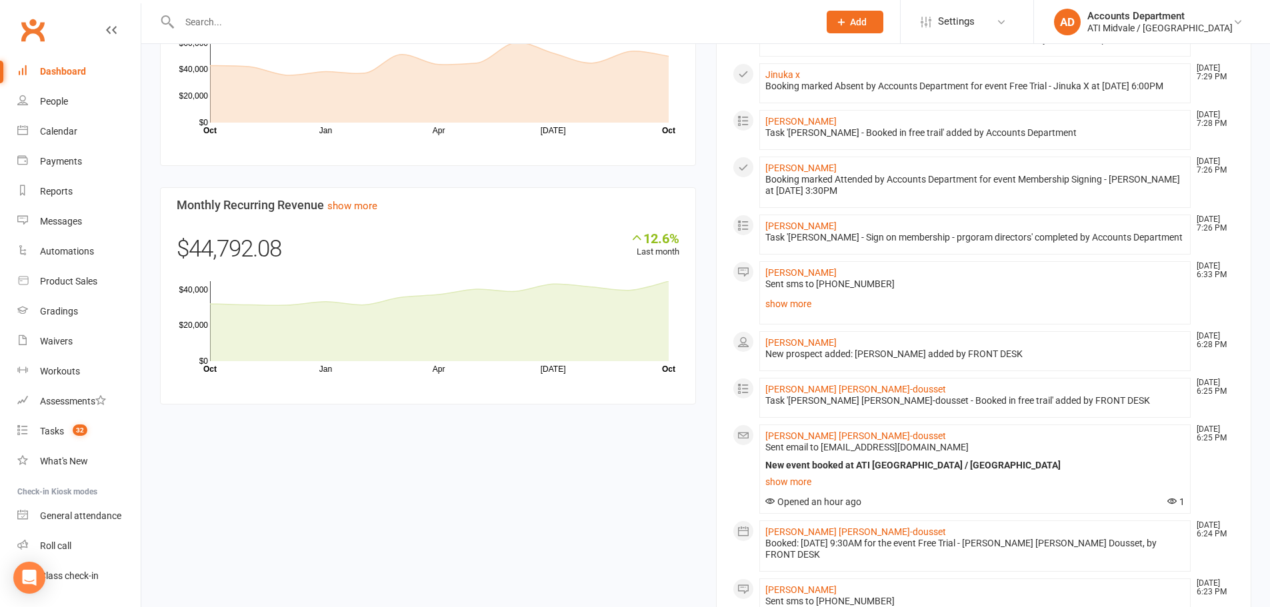
scroll to position [667, 0]
click at [809, 349] on link "[PERSON_NAME]" at bounding box center [800, 343] width 71 height 11
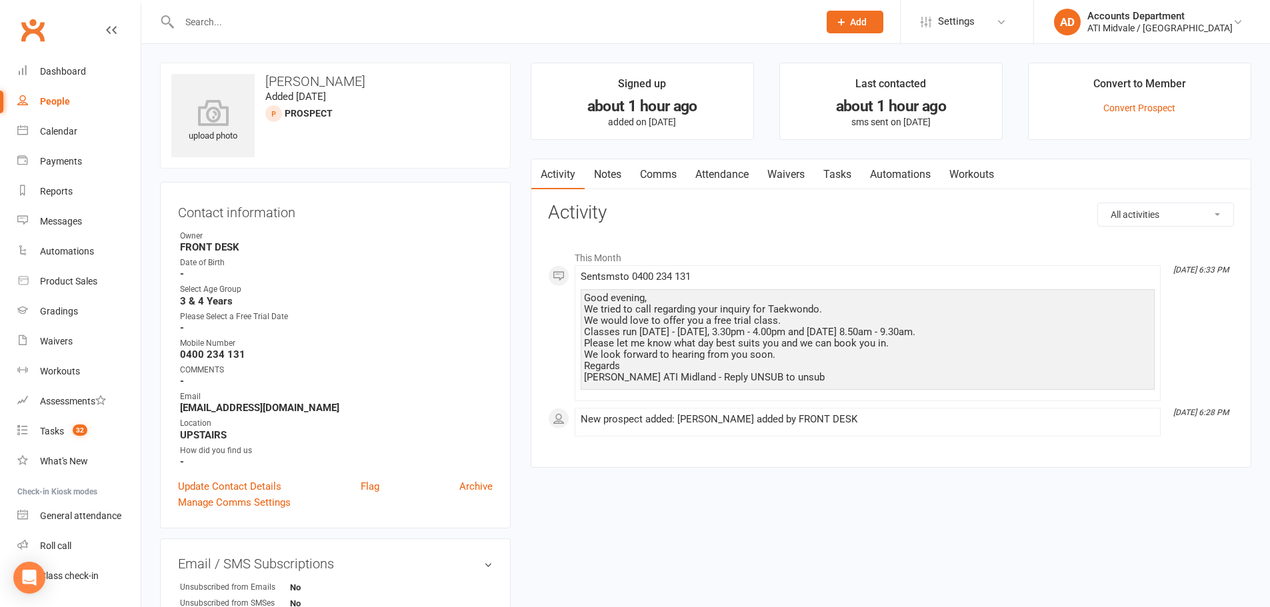
click at [851, 175] on link "Tasks" at bounding box center [837, 174] width 47 height 31
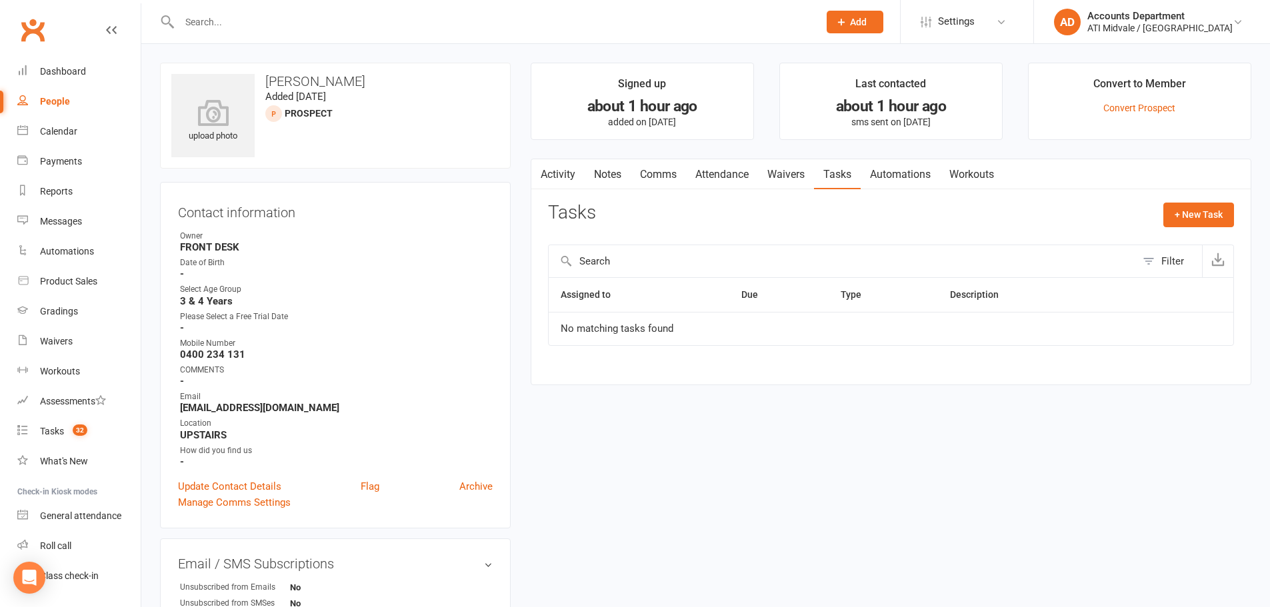
click at [620, 174] on link "Notes" at bounding box center [608, 174] width 46 height 31
click at [587, 182] on link "Notes" at bounding box center [608, 174] width 46 height 31
click at [561, 177] on link "Activity" at bounding box center [557, 174] width 53 height 31
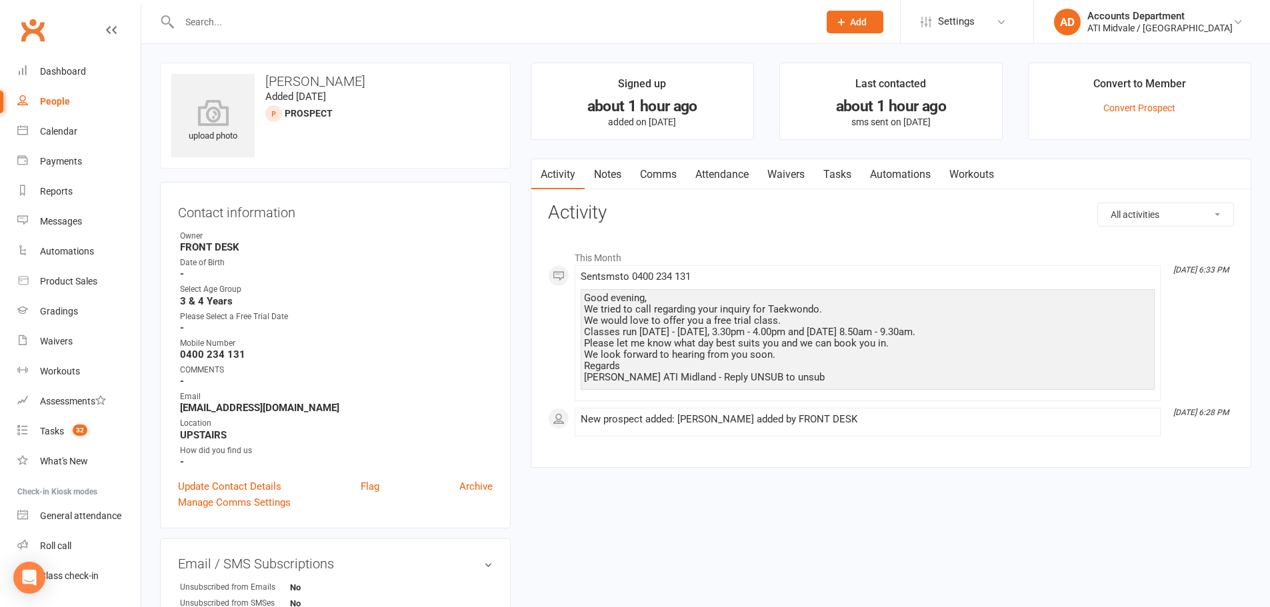
click at [851, 172] on link "Tasks" at bounding box center [837, 174] width 47 height 31
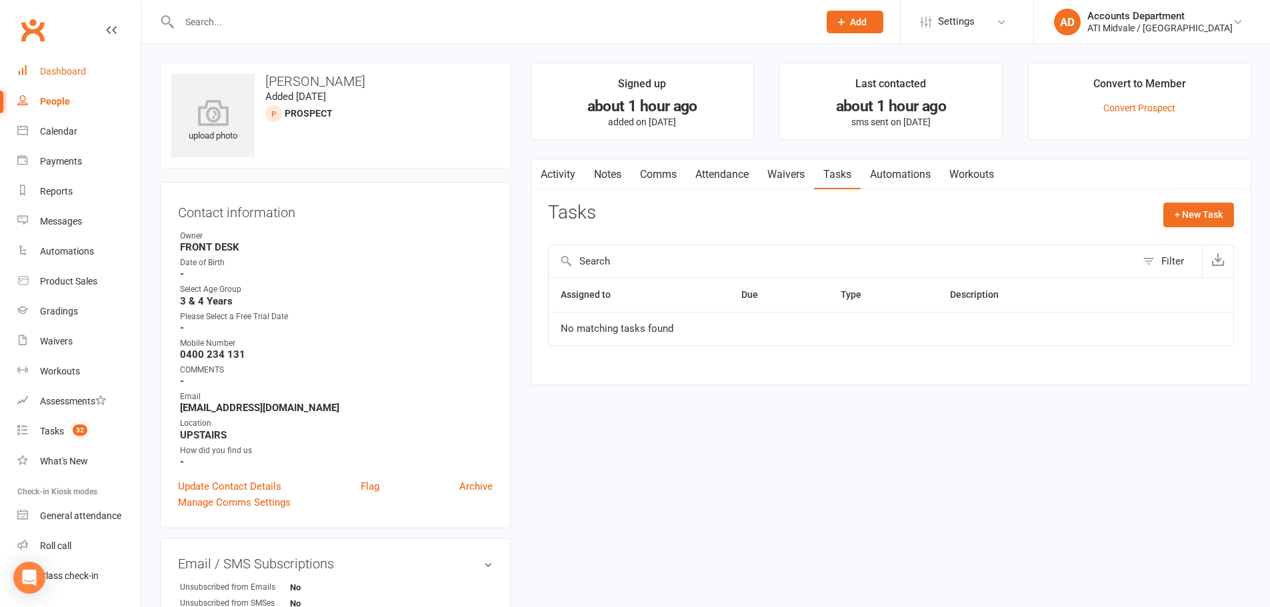
click at [54, 74] on div "Dashboard" at bounding box center [63, 71] width 46 height 11
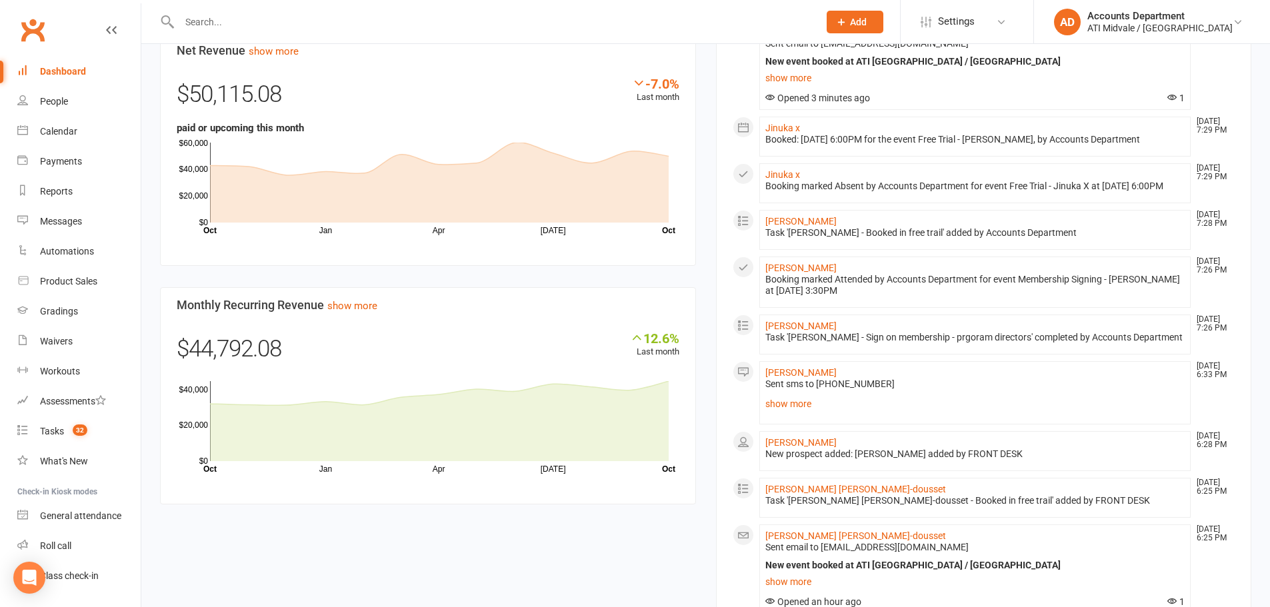
scroll to position [600, 0]
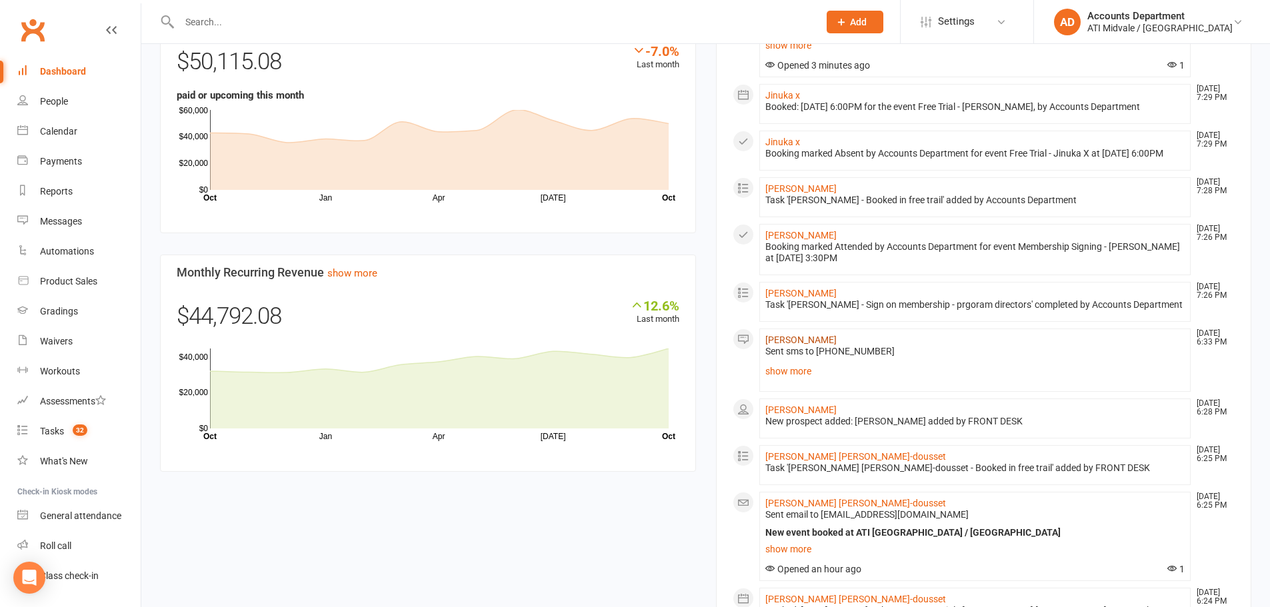
click at [793, 345] on link "[PERSON_NAME]" at bounding box center [800, 340] width 71 height 11
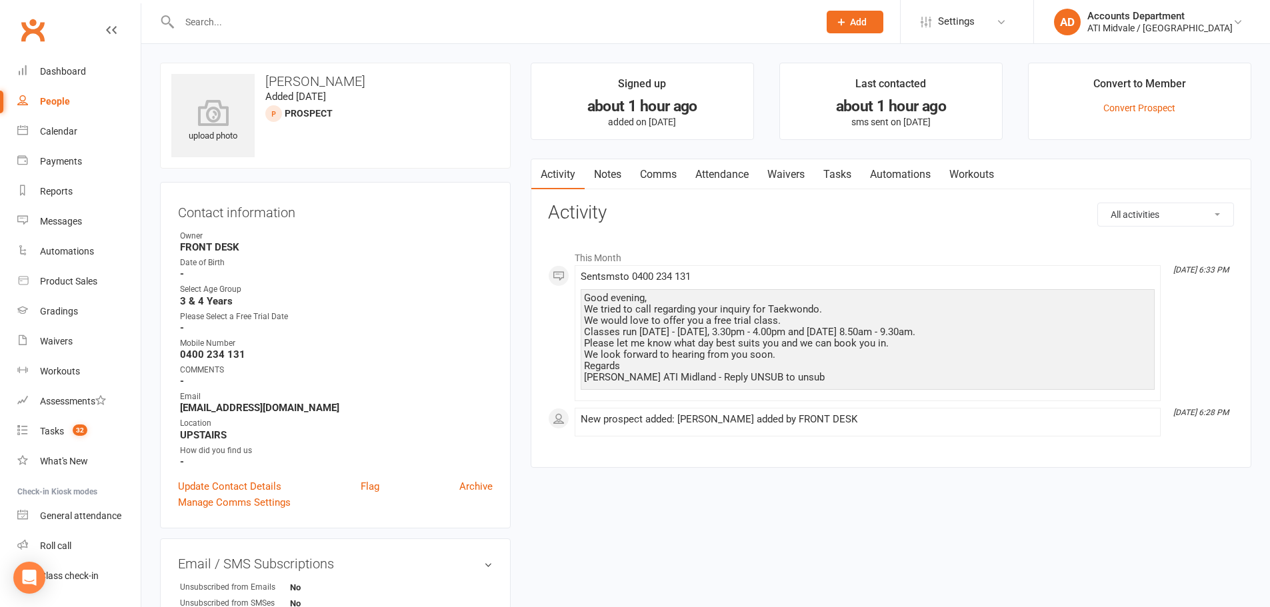
click at [845, 173] on link "Tasks" at bounding box center [837, 174] width 47 height 31
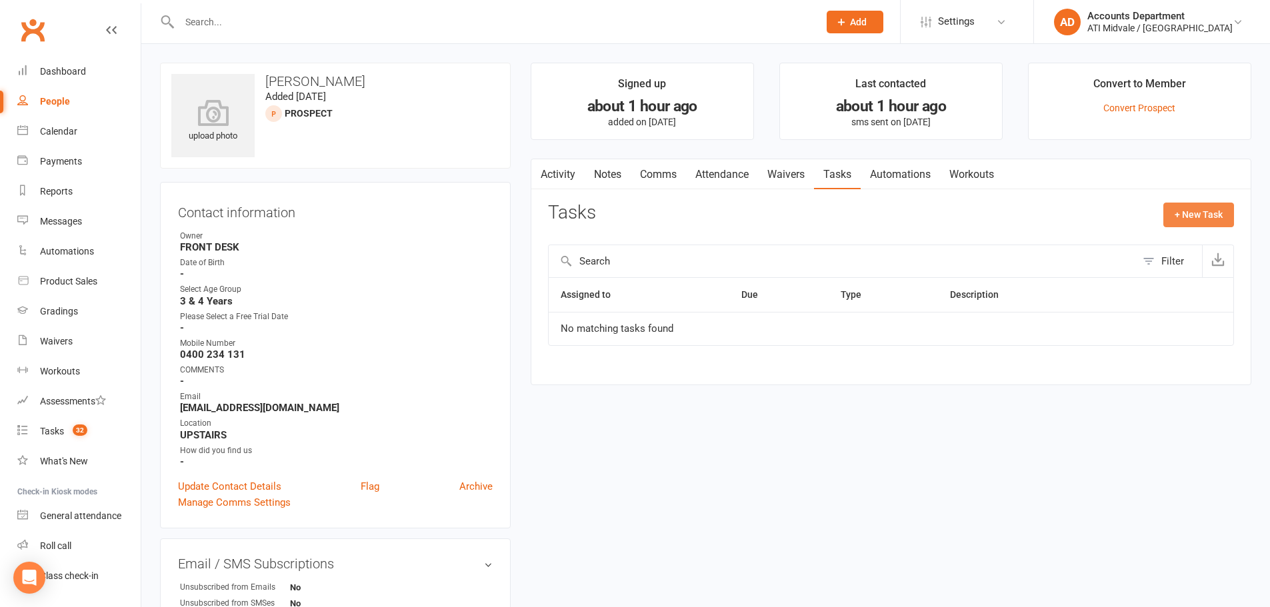
click at [1195, 210] on button "+ New Task" at bounding box center [1199, 215] width 71 height 24
select select "4274"
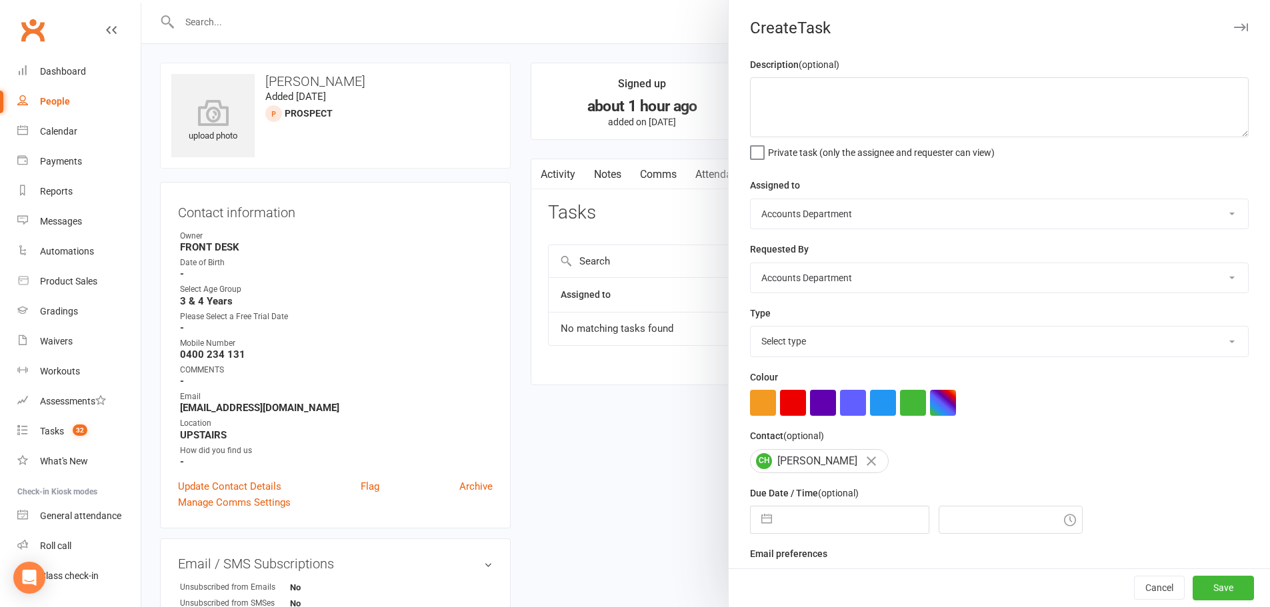
click at [761, 509] on div "Due Date / Time (optional) Navigate forward to interact with the calendar and s…" at bounding box center [999, 509] width 499 height 49
click at [761, 513] on button "button" at bounding box center [767, 520] width 24 height 27
select select "8"
select select "2025"
select select "9"
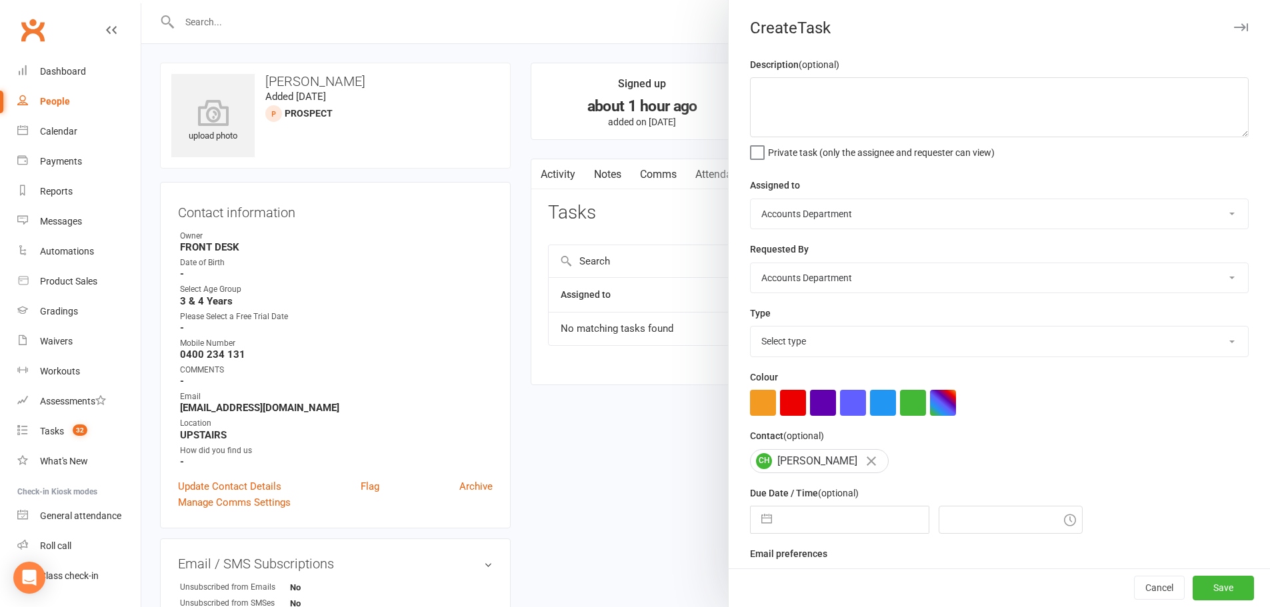
select select "2025"
select select "10"
select select "2025"
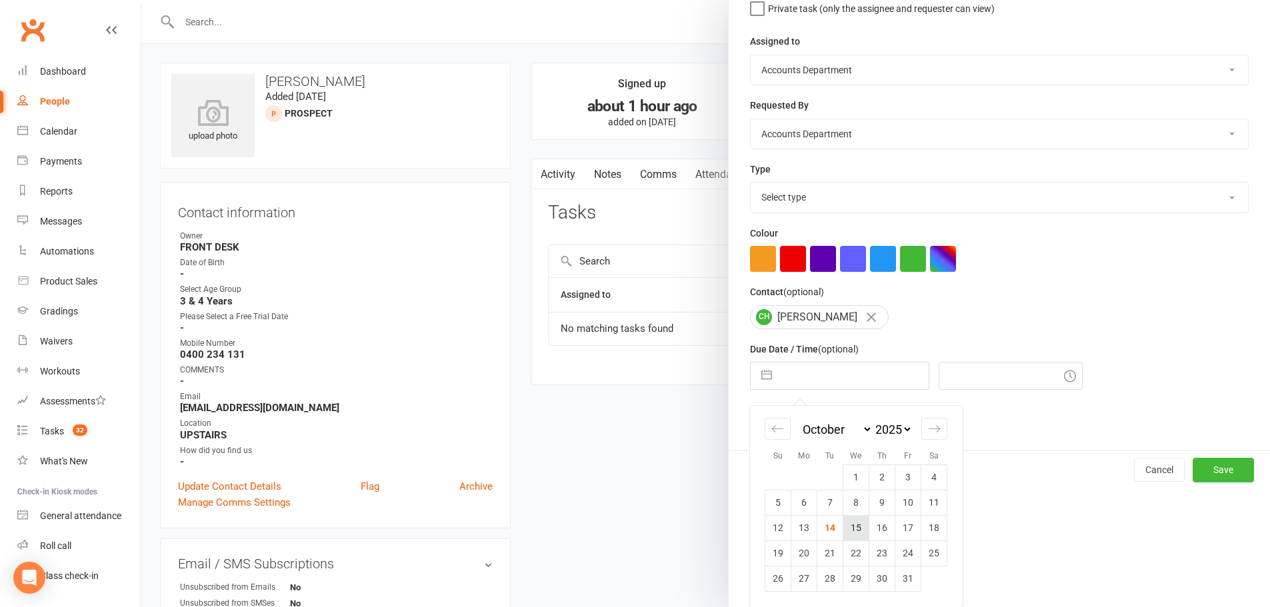
click at [852, 527] on td "15" at bounding box center [856, 527] width 26 height 25
type input "[DATE]"
type input "7:45pm"
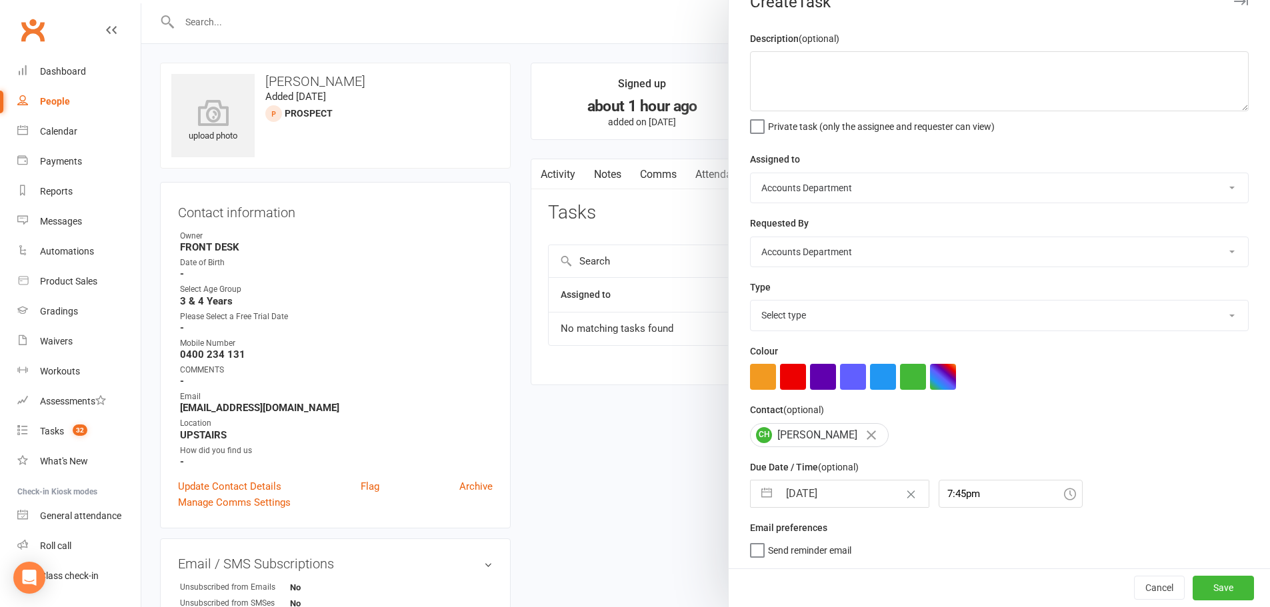
click at [778, 312] on select "Select type Add info to task Automatic renewal checking Booked in for 1st trial…" at bounding box center [999, 315] width 497 height 29
select select "25951"
click at [751, 301] on select "Select type Add info to task Automatic renewal checking Booked in for 1st trial…" at bounding box center [999, 315] width 497 height 29
click at [963, 499] on input "7:45pm" at bounding box center [1011, 494] width 144 height 28
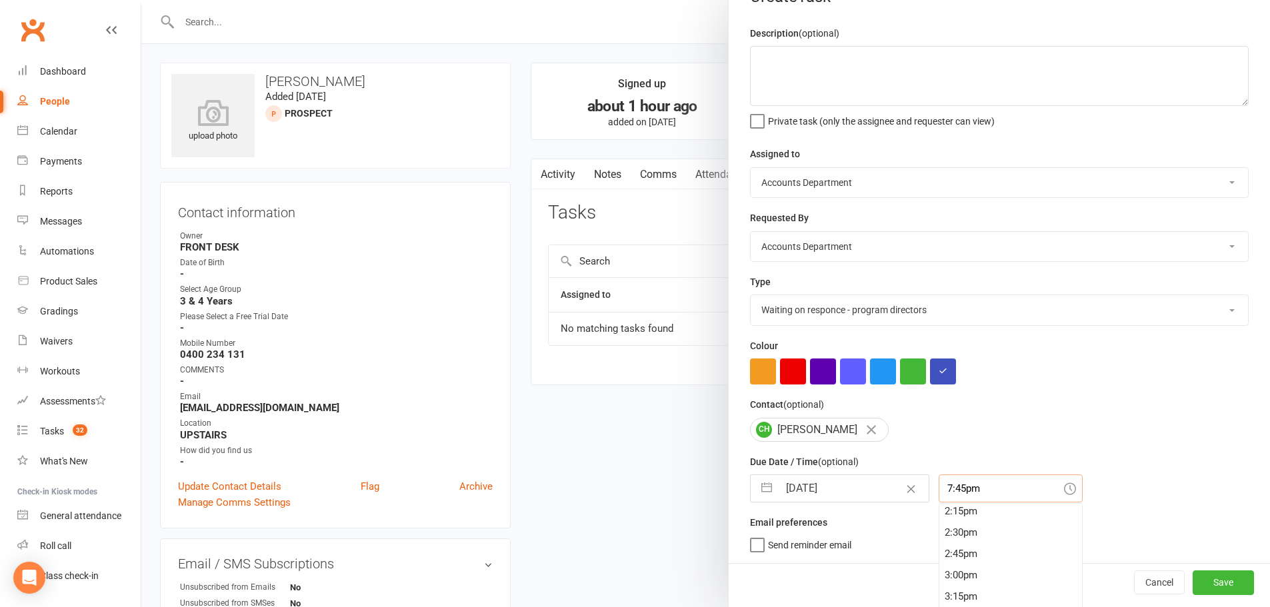
scroll to position [1131, 0]
click at [963, 531] on div "1:30pm" at bounding box center [1011, 535] width 143 height 21
type input "1:30pm"
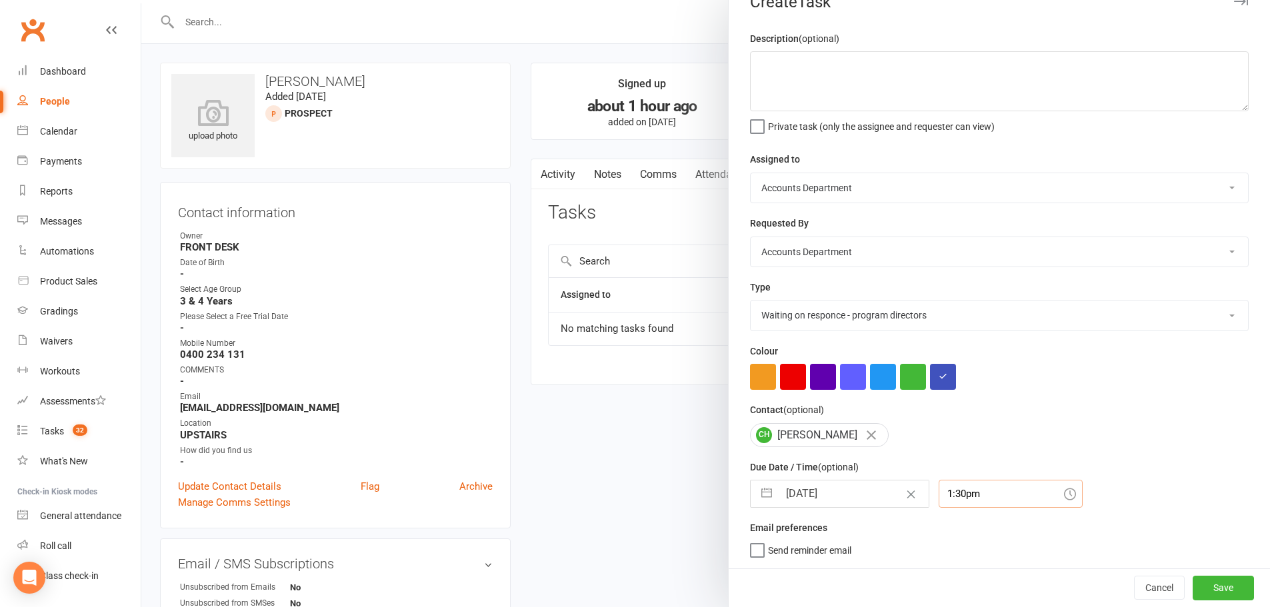
scroll to position [0, 0]
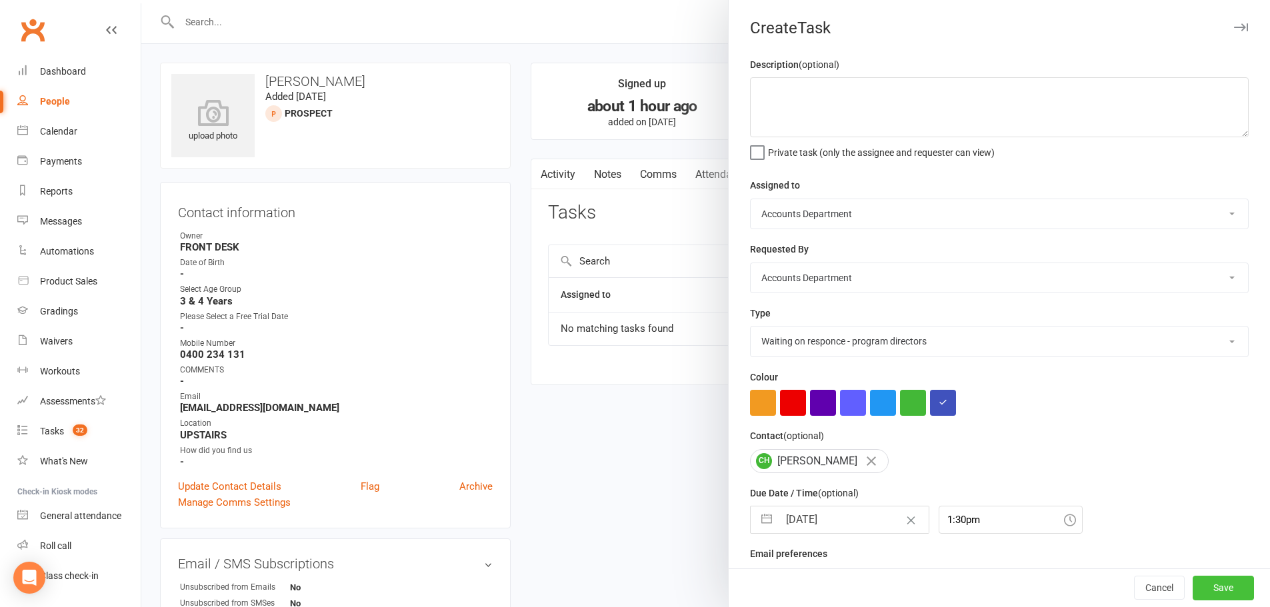
click at [1196, 585] on button "Save" at bounding box center [1223, 589] width 61 height 24
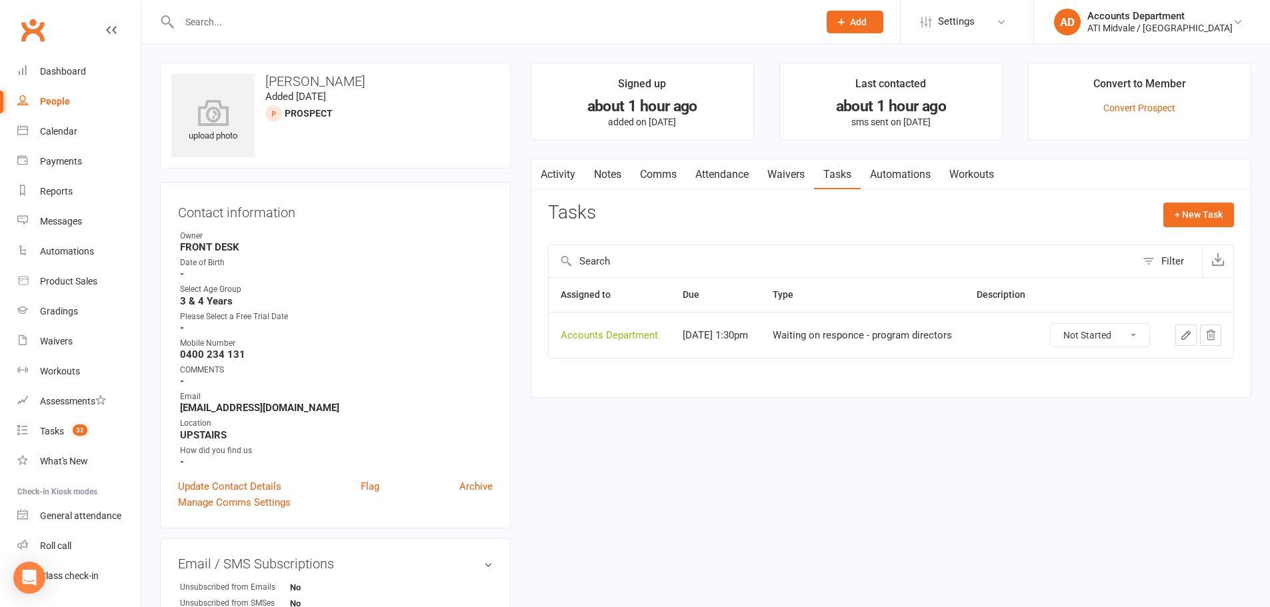
click at [275, 24] on input "text" at bounding box center [492, 22] width 634 height 19
type input "p"
click at [67, 59] on link "Dashboard" at bounding box center [78, 72] width 123 height 30
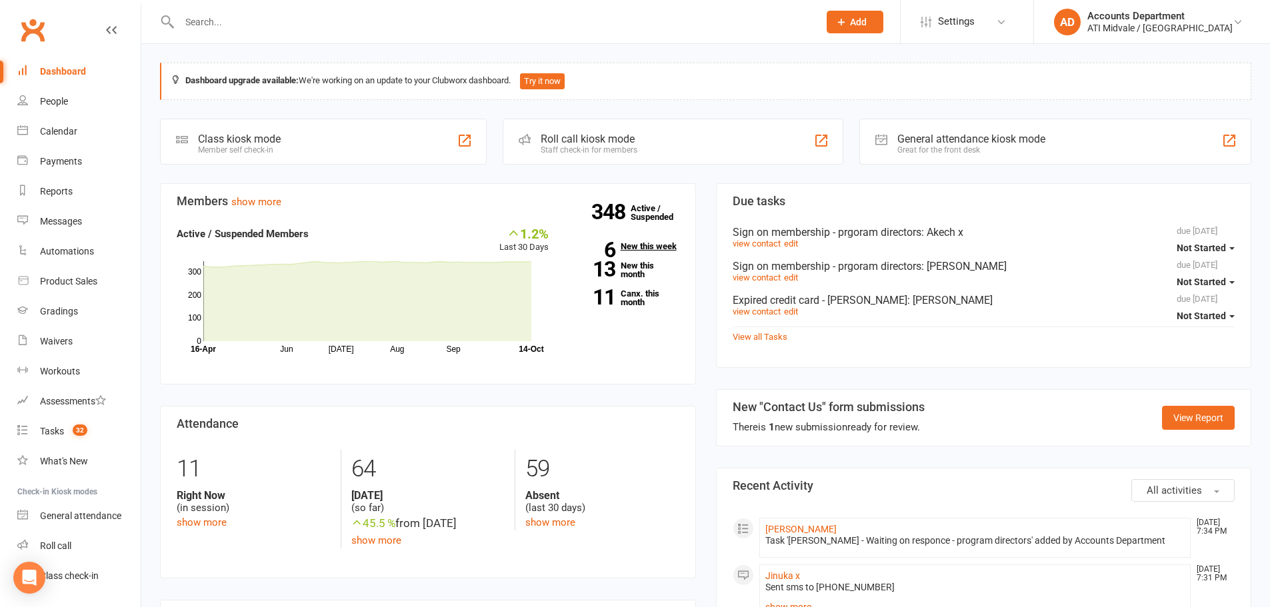
click at [646, 248] on link "6 New this week" at bounding box center [624, 246] width 111 height 9
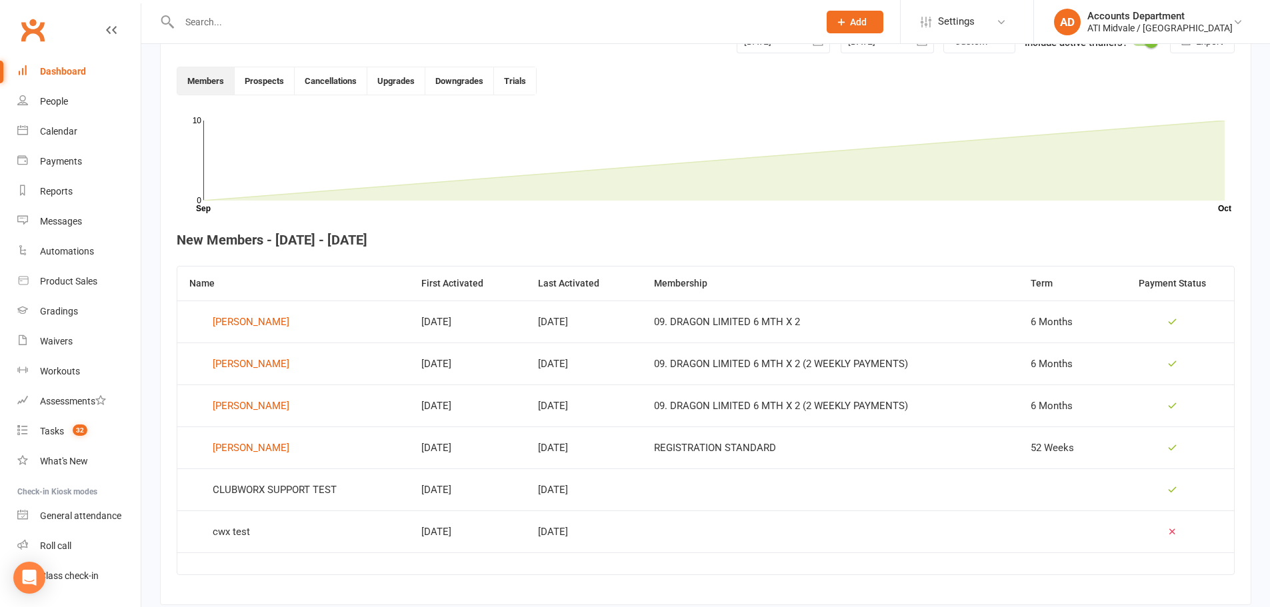
scroll to position [364, 0]
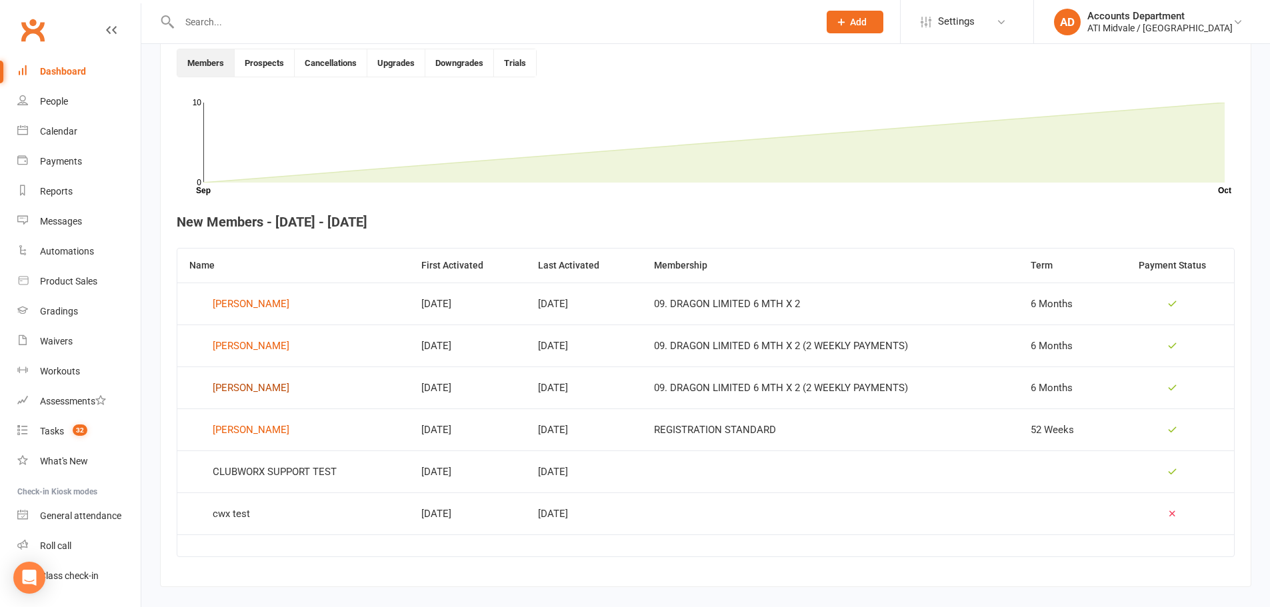
click at [237, 387] on div "[PERSON_NAME]" at bounding box center [251, 388] width 77 height 20
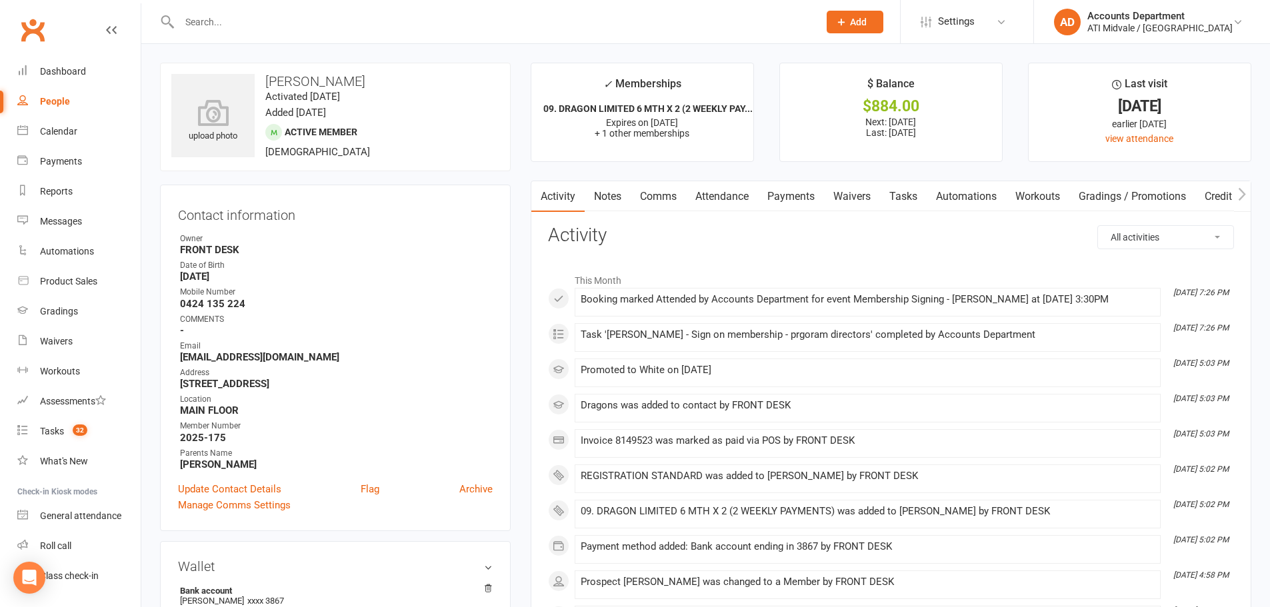
click at [796, 192] on link "Payments" at bounding box center [791, 196] width 66 height 31
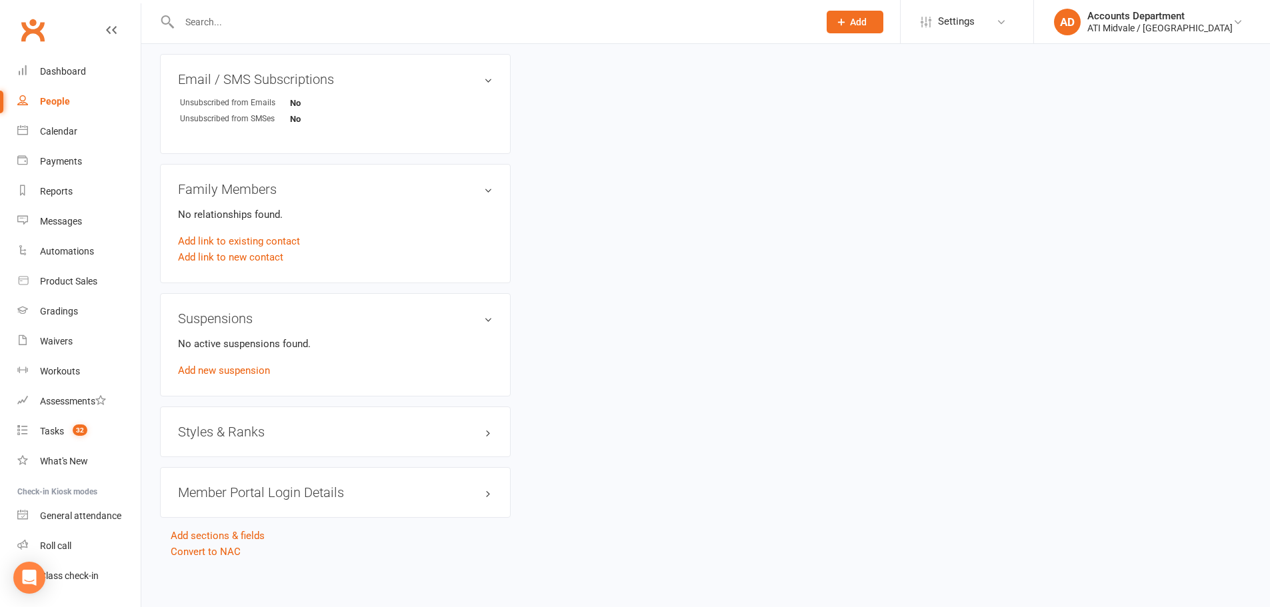
scroll to position [803, 0]
click at [389, 432] on h3 "Styles & Ranks" at bounding box center [335, 428] width 315 height 15
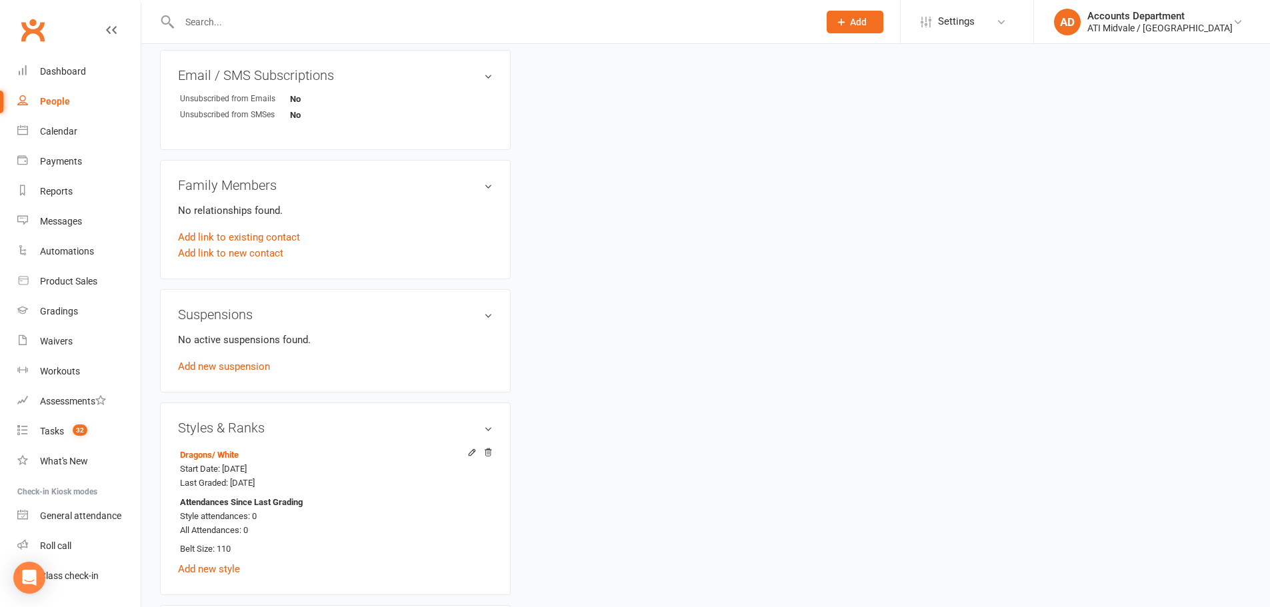
click at [389, 432] on h3 "Styles & Ranks" at bounding box center [335, 428] width 315 height 15
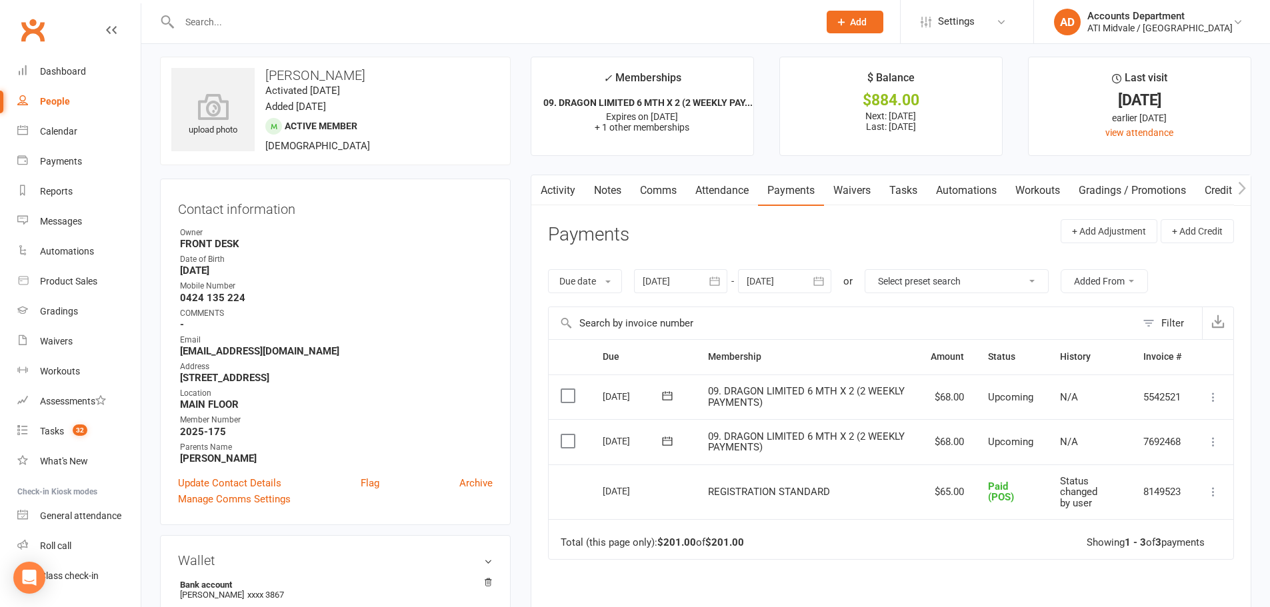
scroll to position [0, 0]
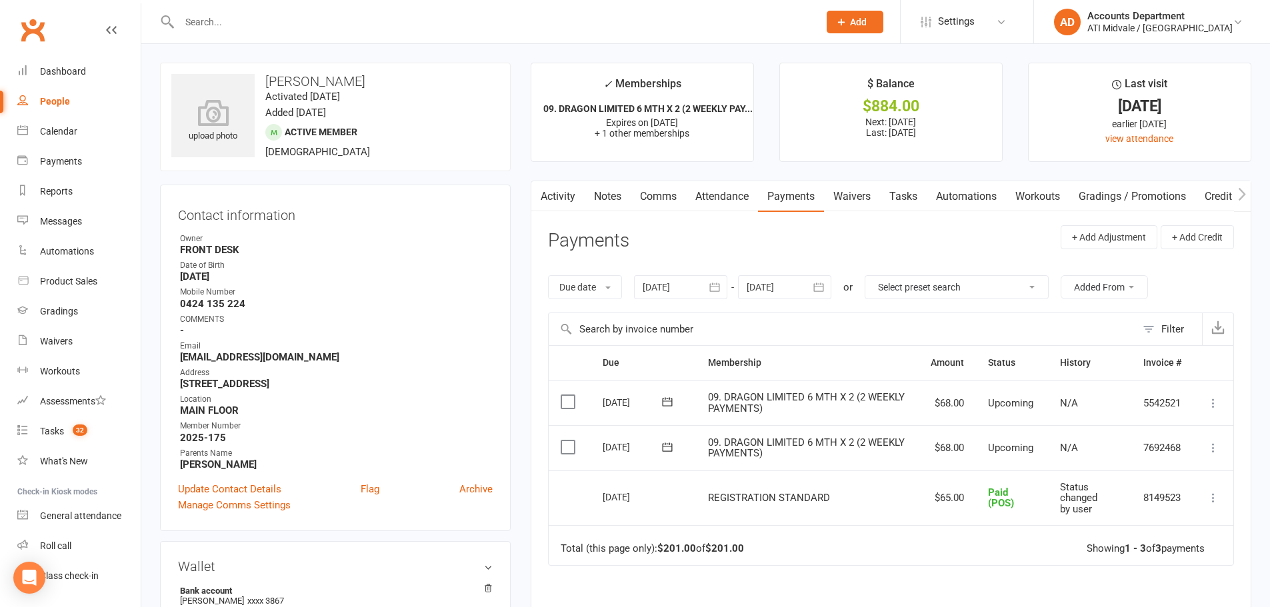
click at [878, 194] on link "Waivers" at bounding box center [852, 196] width 56 height 31
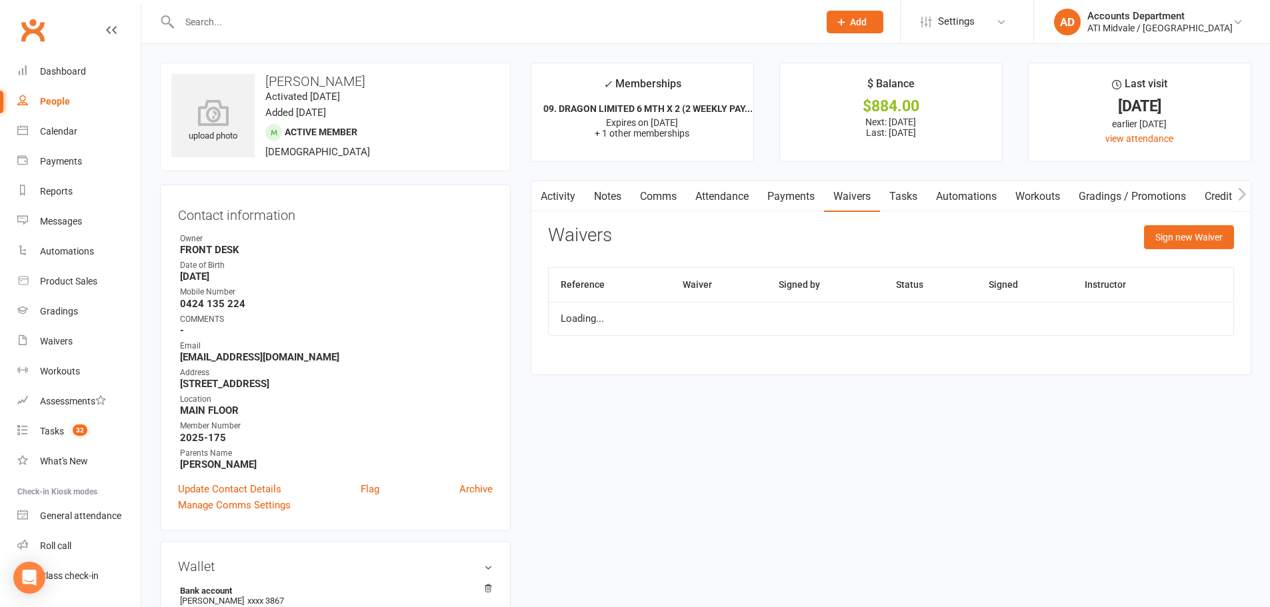
click at [891, 191] on link "Tasks" at bounding box center [903, 196] width 47 height 31
click at [770, 191] on link "Payments" at bounding box center [791, 196] width 66 height 31
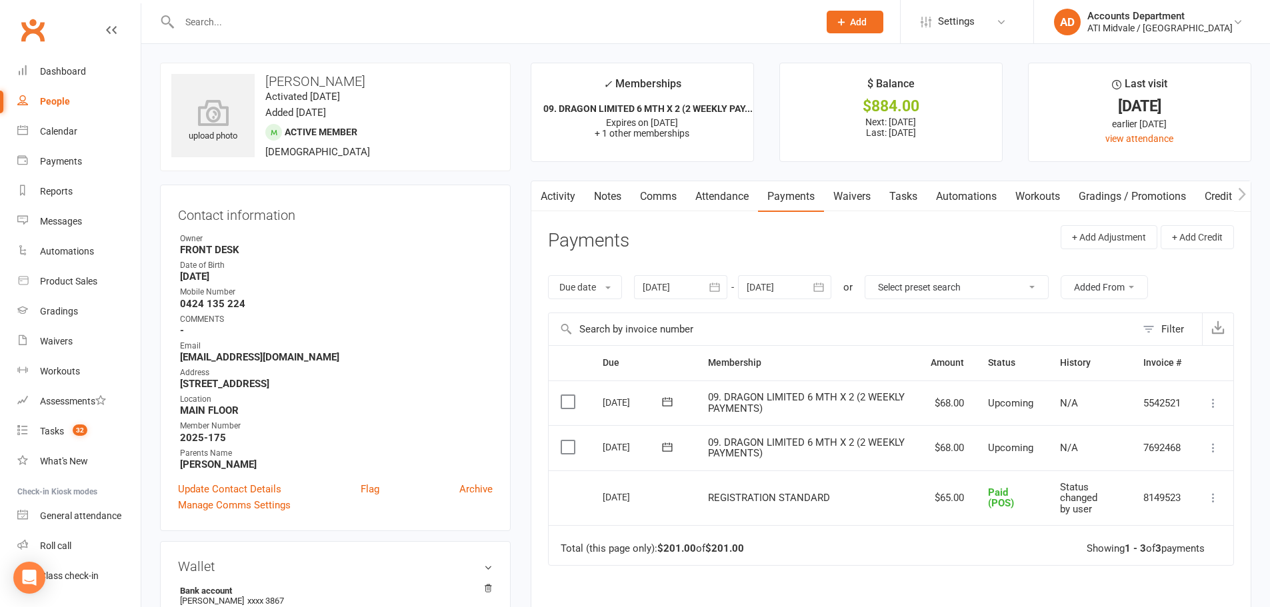
scroll to position [67, 0]
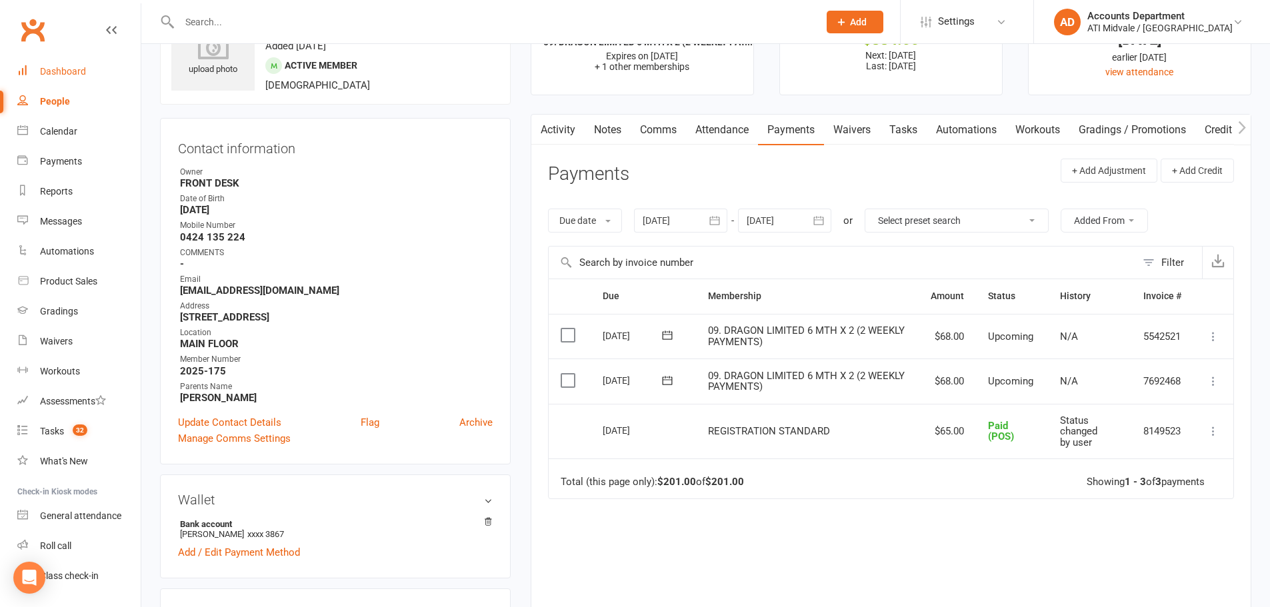
click at [87, 72] on link "Dashboard" at bounding box center [78, 72] width 123 height 30
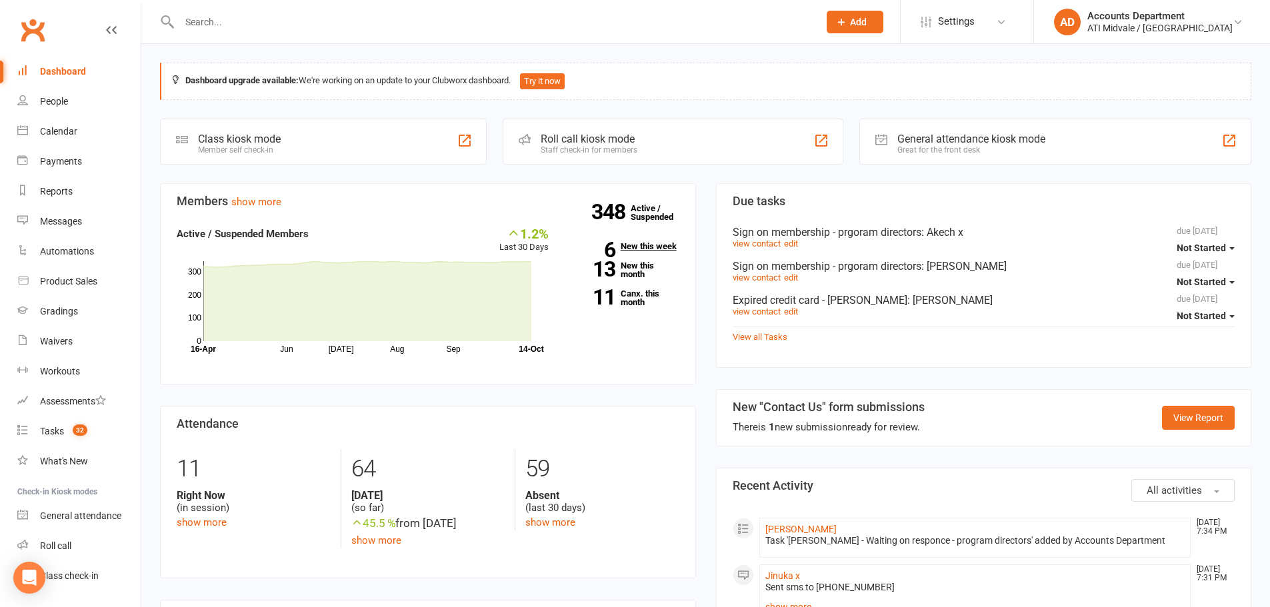
click at [633, 242] on link "6 New this week" at bounding box center [624, 246] width 111 height 9
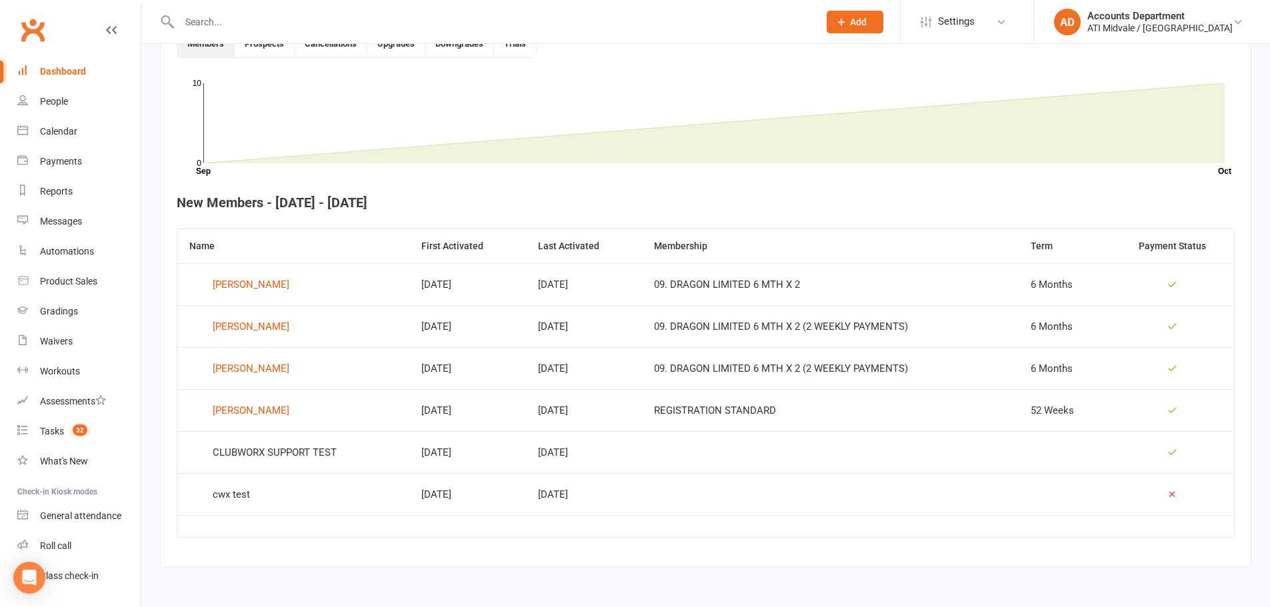
scroll to position [385, 0]
click at [256, 412] on div "[PERSON_NAME]" at bounding box center [251, 409] width 77 height 20
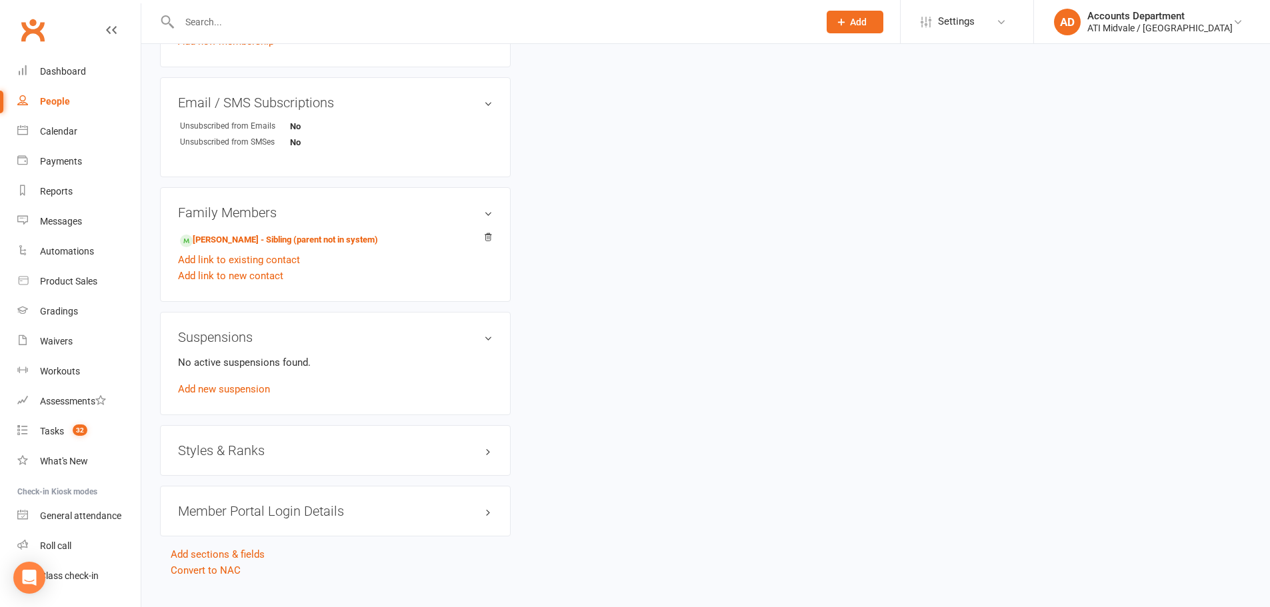
scroll to position [798, 0]
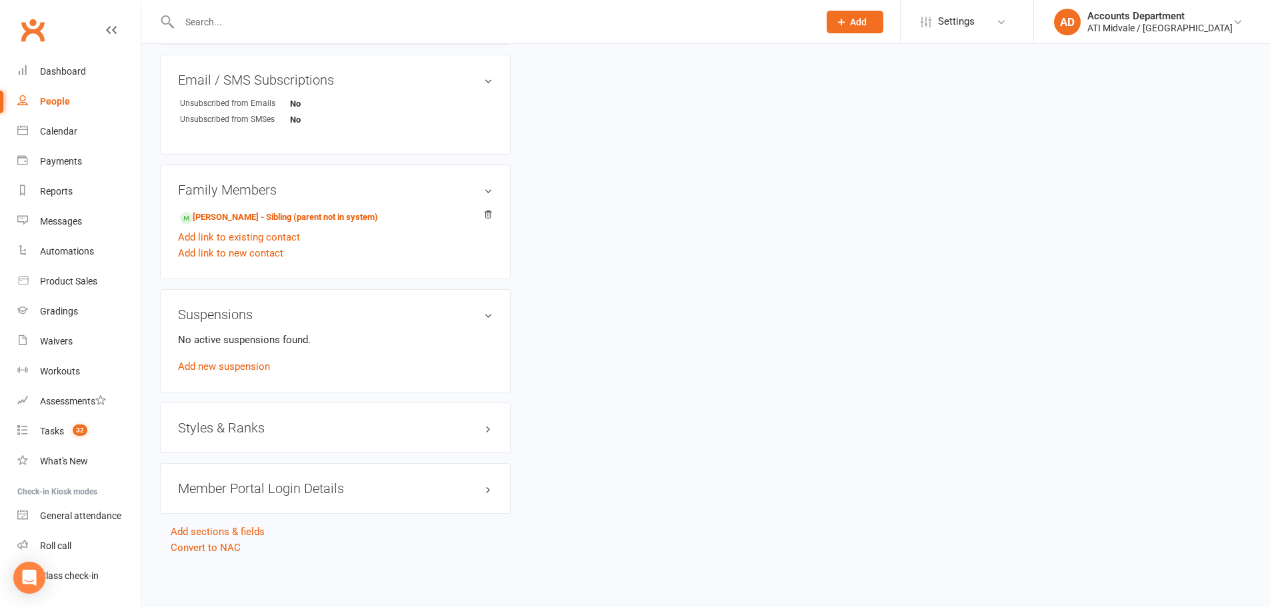
click at [268, 427] on h3 "Styles & Ranks" at bounding box center [335, 428] width 315 height 15
click at [313, 425] on h3 "Styles & Ranks" at bounding box center [335, 428] width 315 height 15
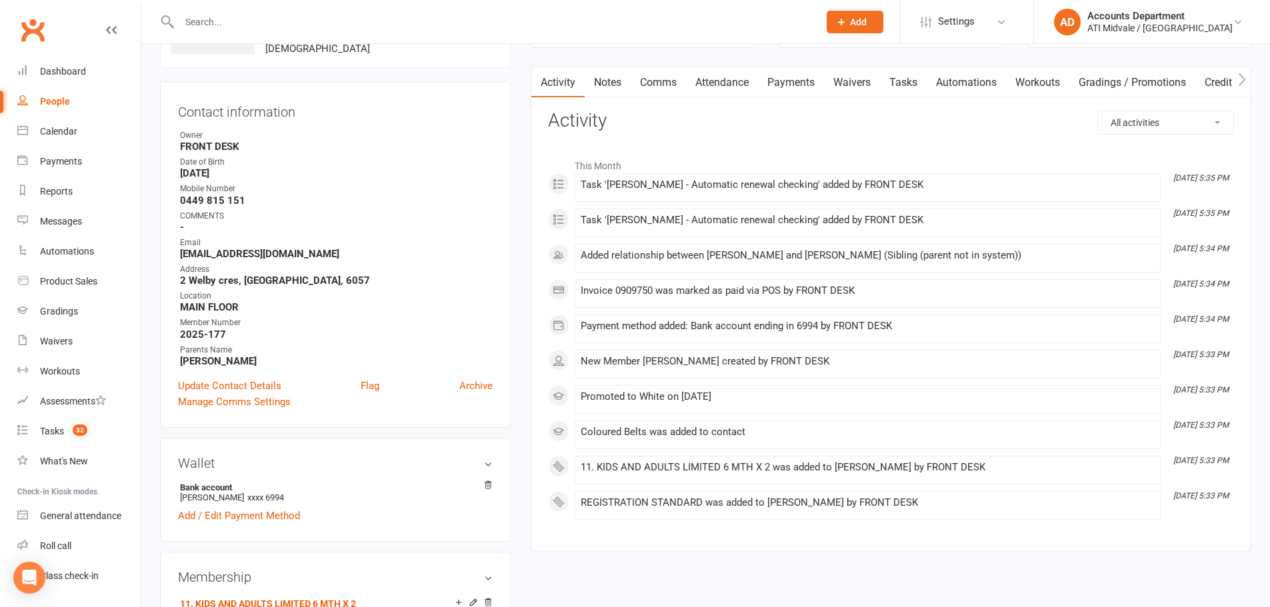
scroll to position [0, 0]
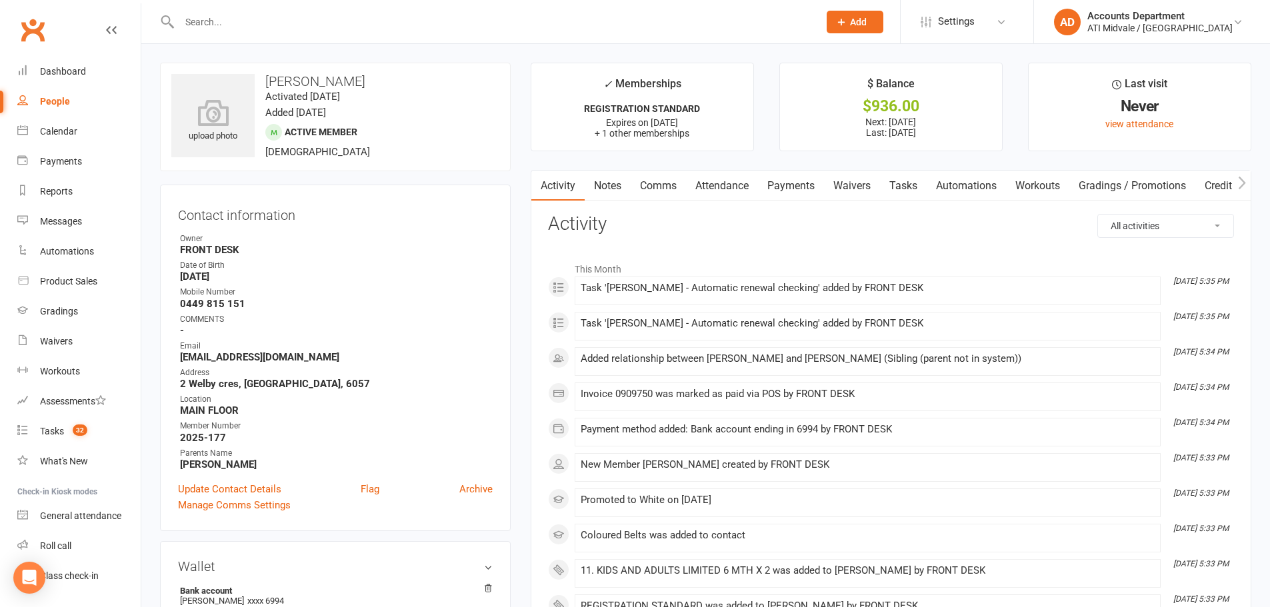
click at [895, 183] on link "Tasks" at bounding box center [903, 186] width 47 height 31
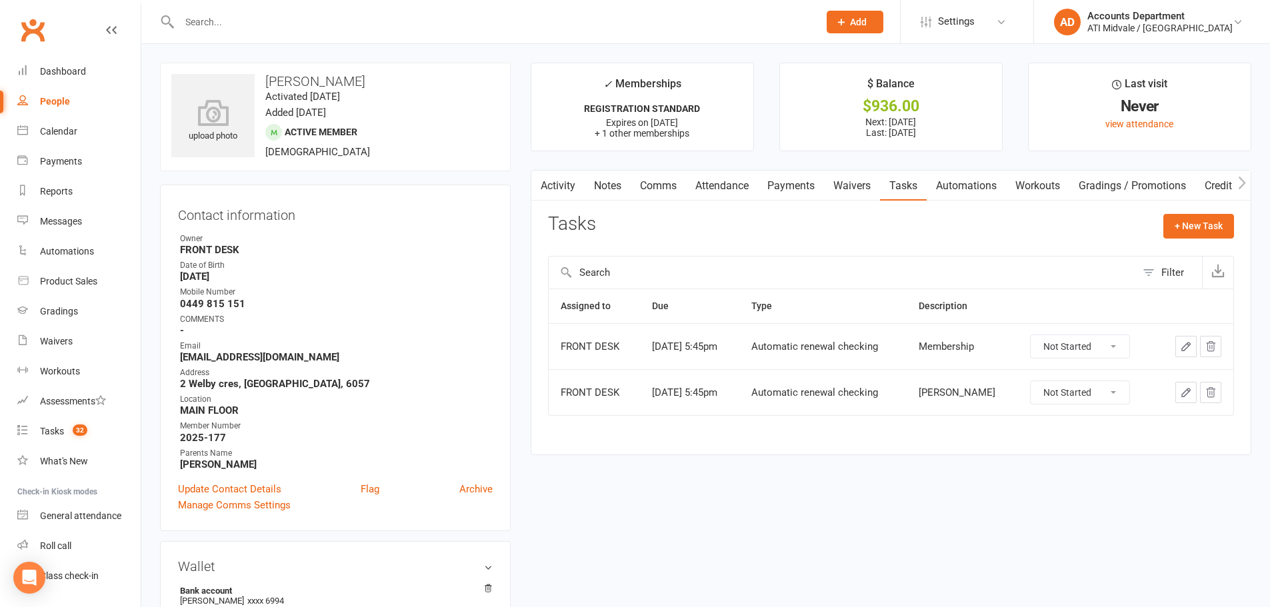
click at [819, 186] on link "Payments" at bounding box center [791, 186] width 66 height 31
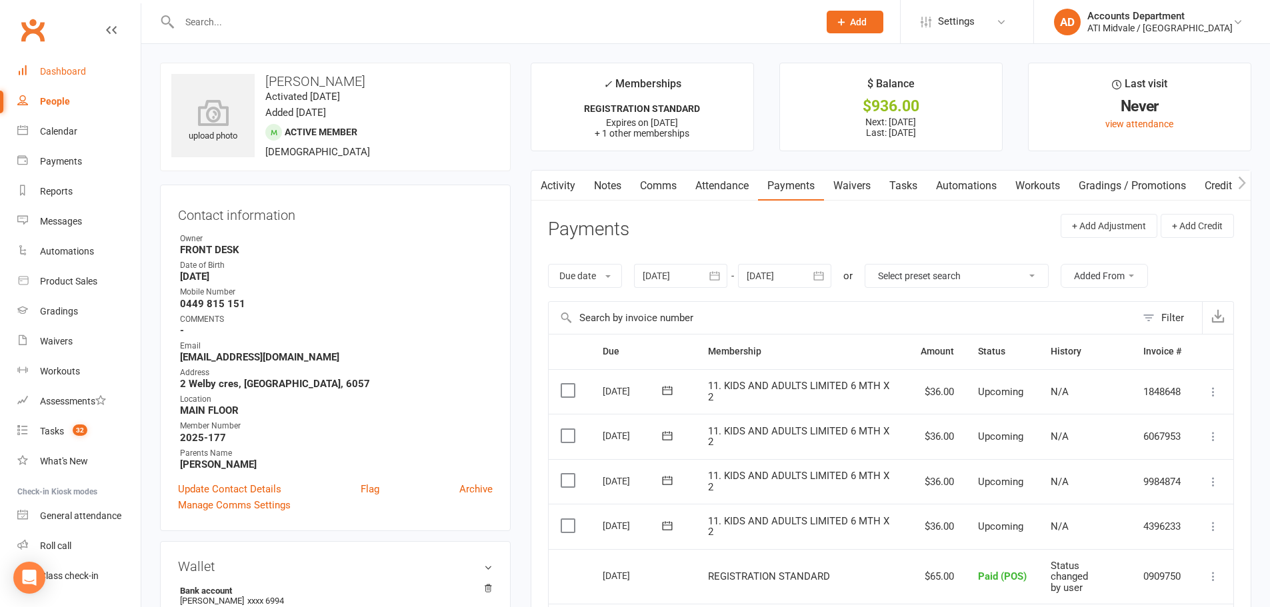
click at [88, 73] on link "Dashboard" at bounding box center [78, 72] width 123 height 30
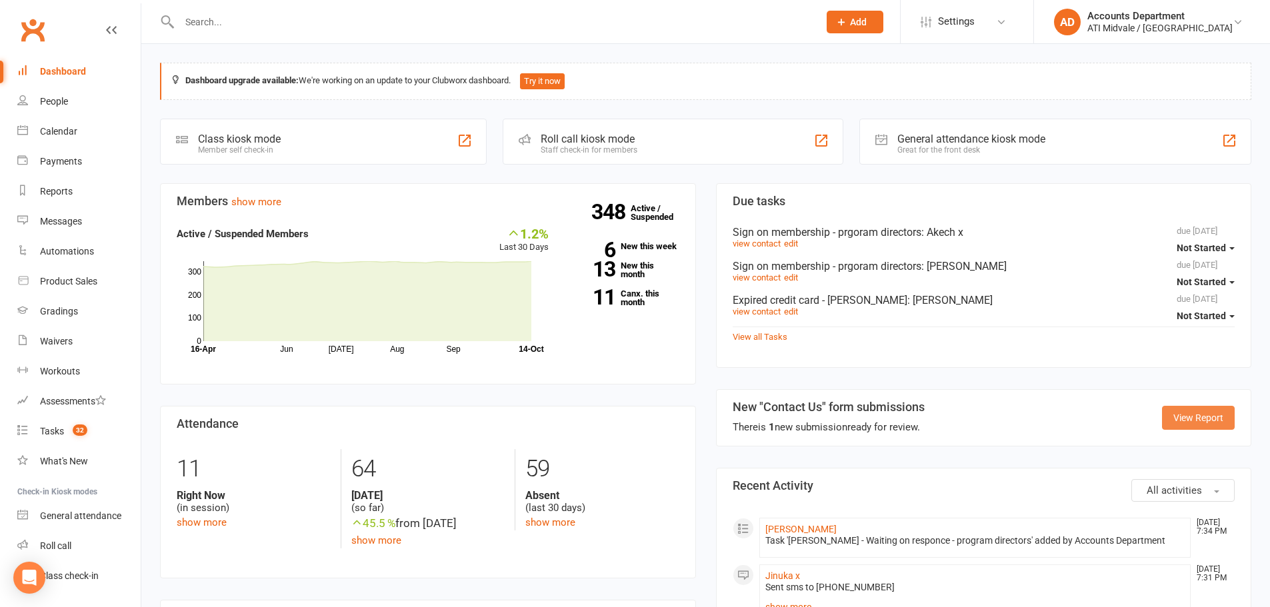
click at [1197, 417] on link "View Report" at bounding box center [1198, 418] width 73 height 24
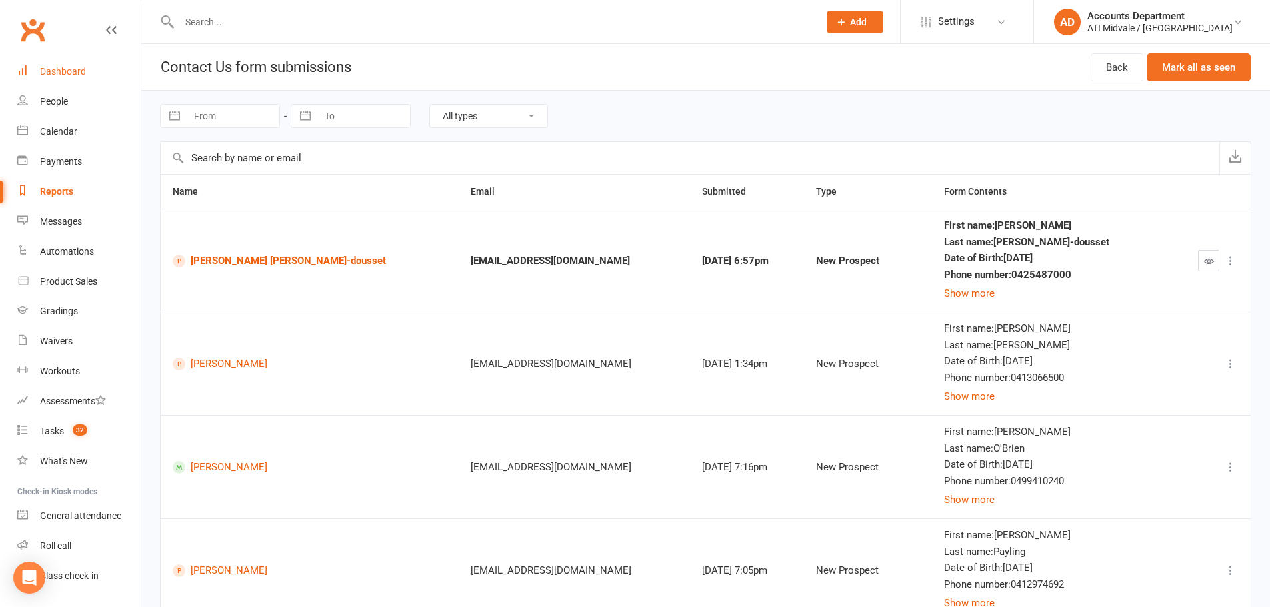
click at [71, 70] on div "Dashboard" at bounding box center [63, 71] width 46 height 11
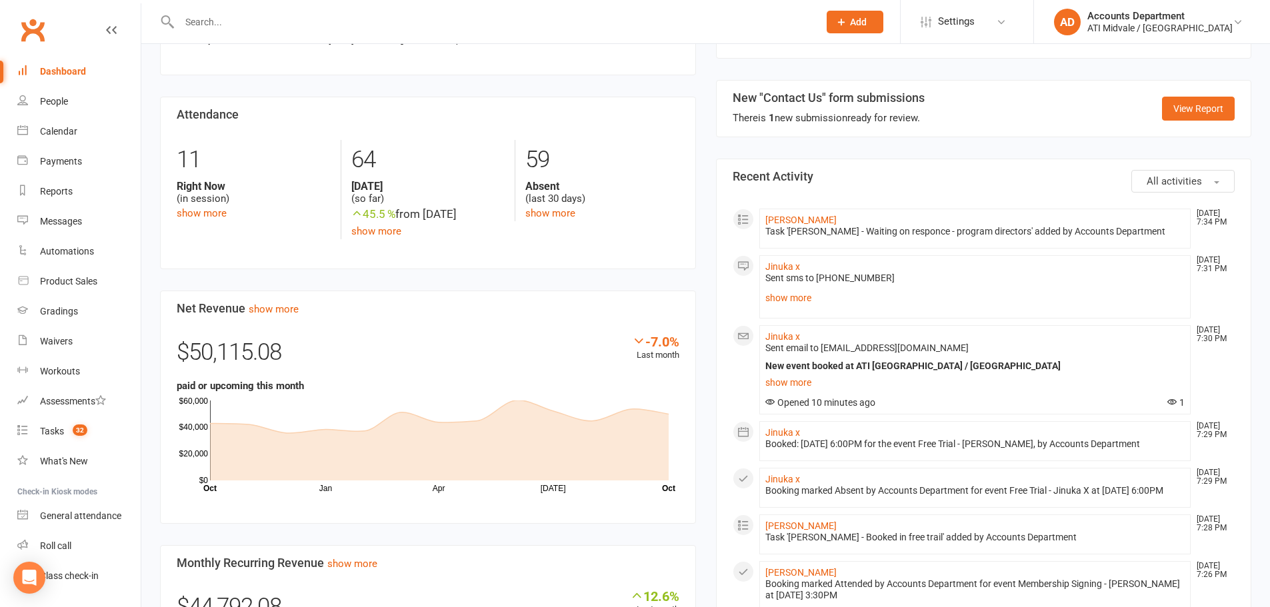
scroll to position [400, 0]
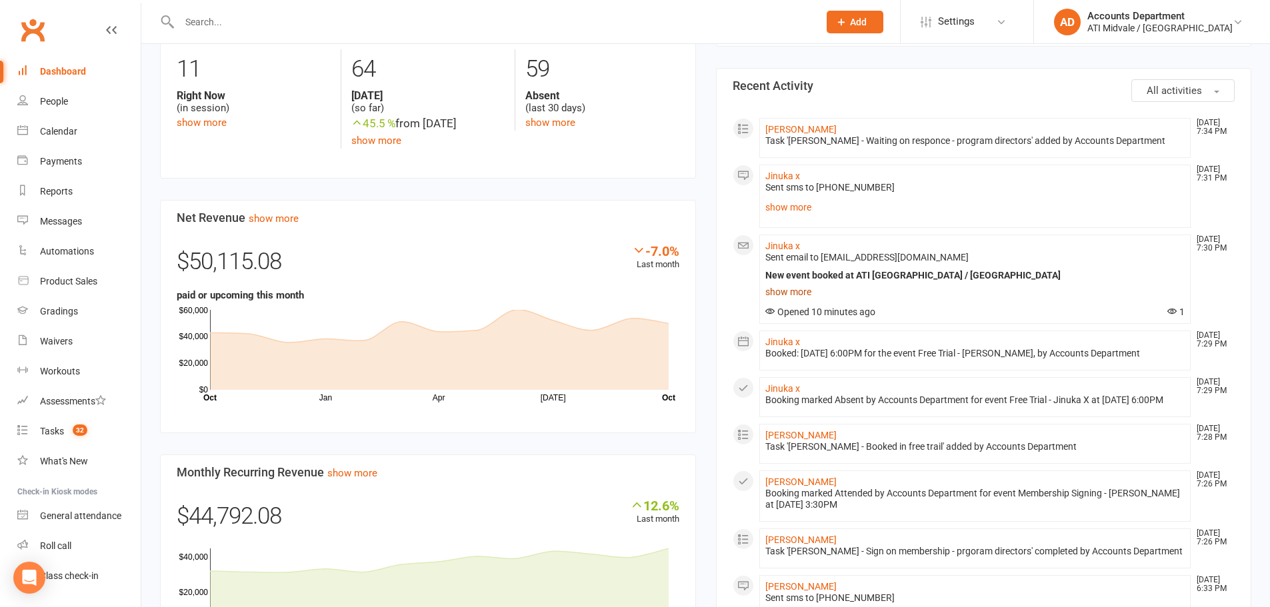
click at [803, 293] on link "show more" at bounding box center [975, 292] width 420 height 19
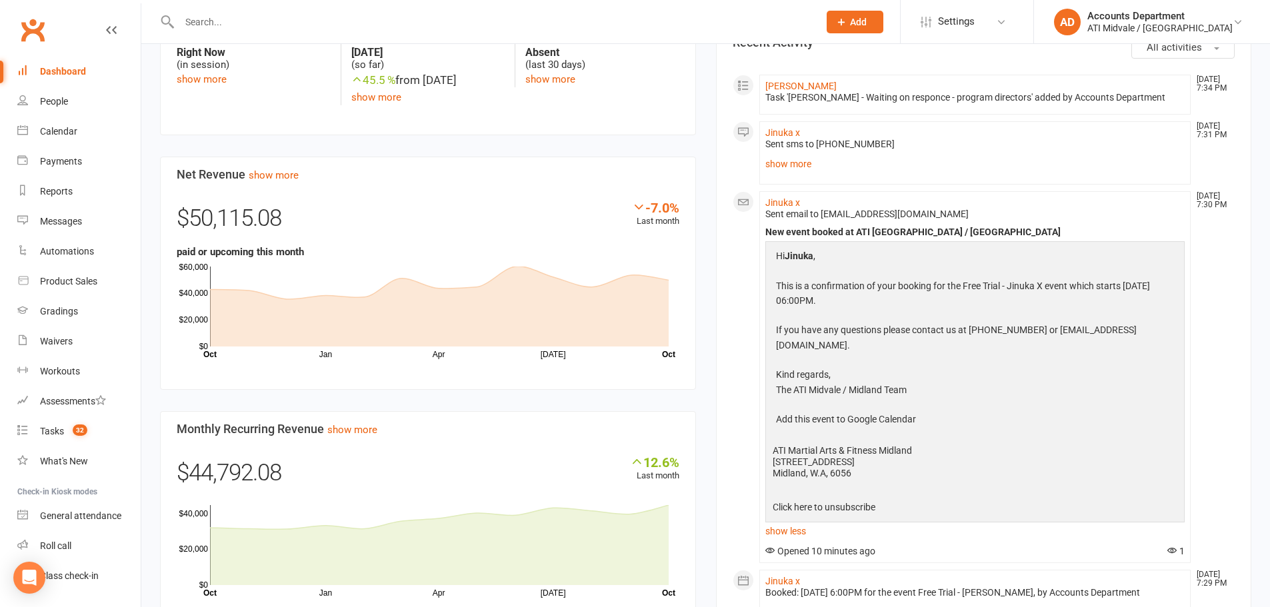
scroll to position [467, 0]
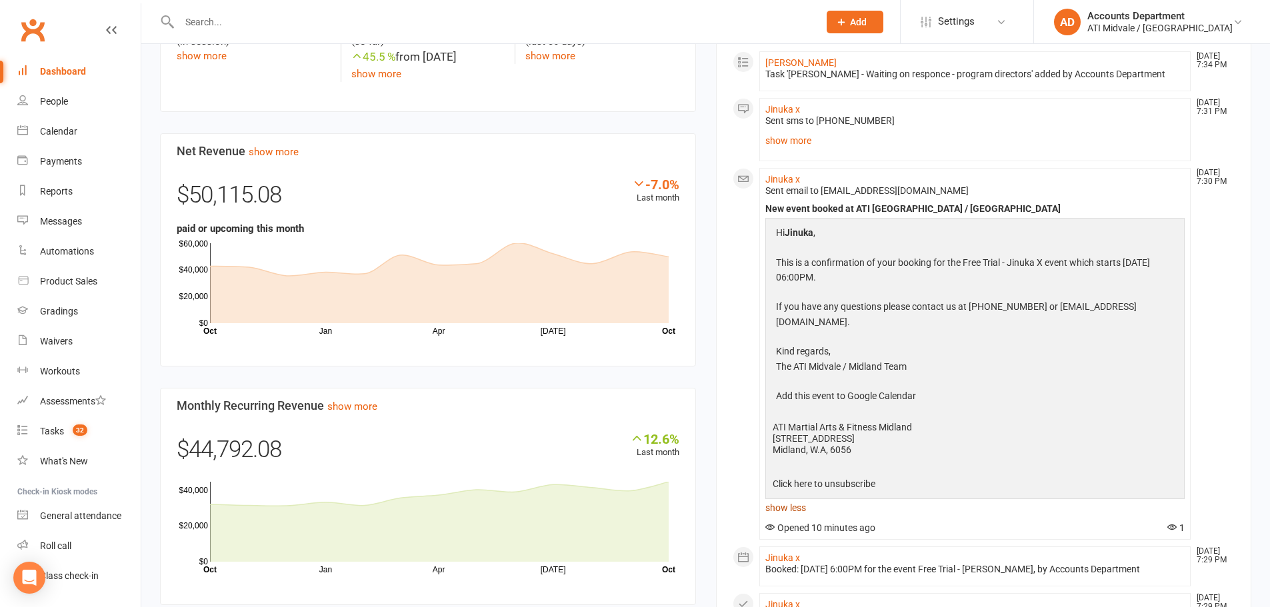
click at [788, 499] on link "show less" at bounding box center [975, 508] width 420 height 19
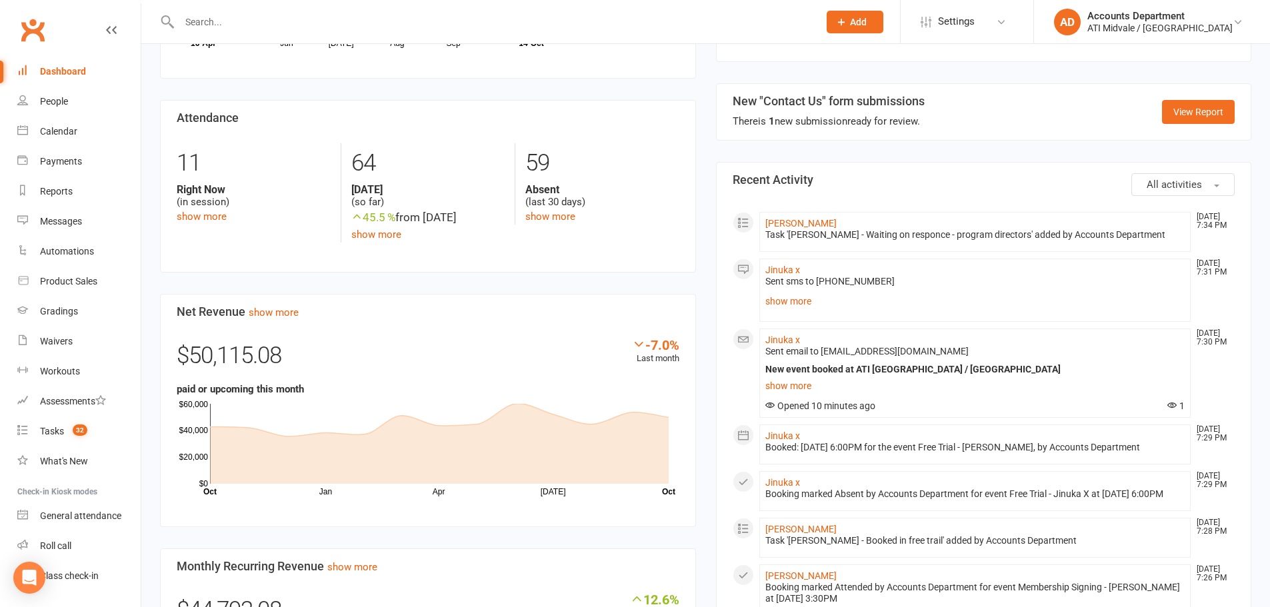
scroll to position [267, 0]
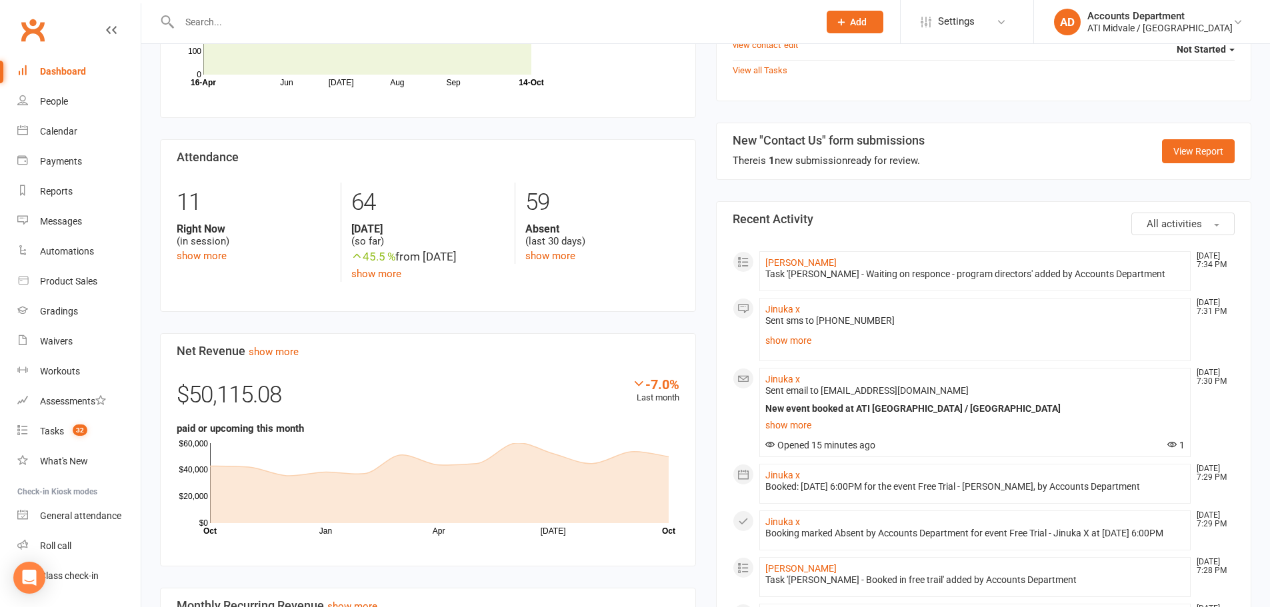
click at [75, 75] on div "Dashboard" at bounding box center [63, 71] width 46 height 11
click at [59, 433] on div "Tasks" at bounding box center [52, 431] width 24 height 11
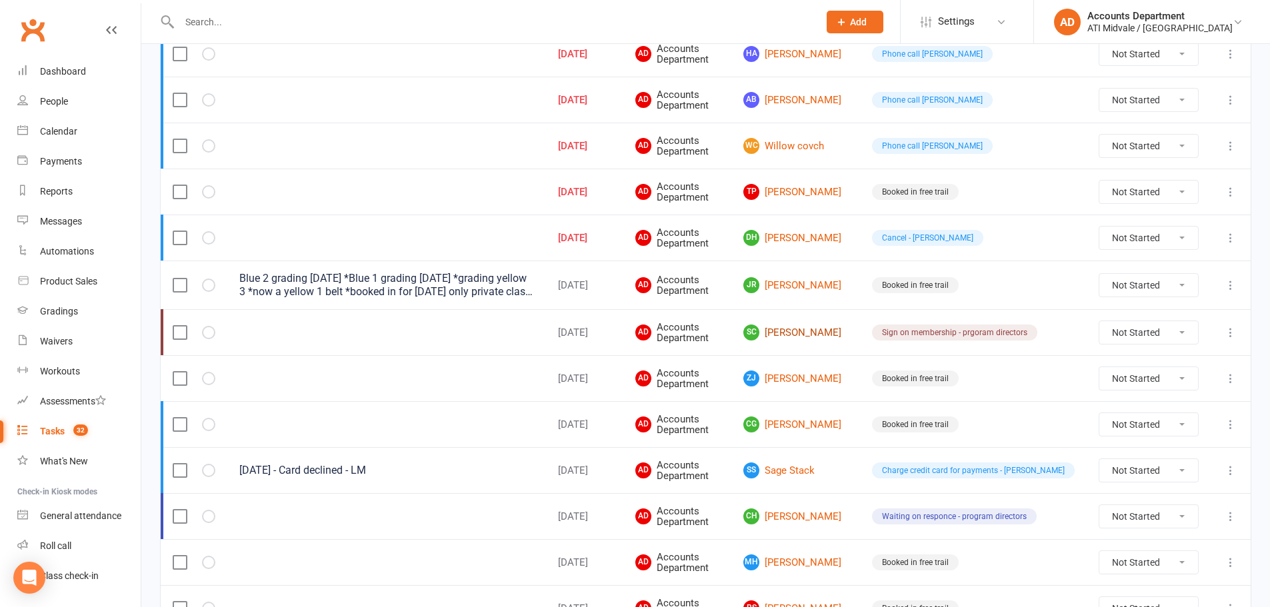
scroll to position [667, 0]
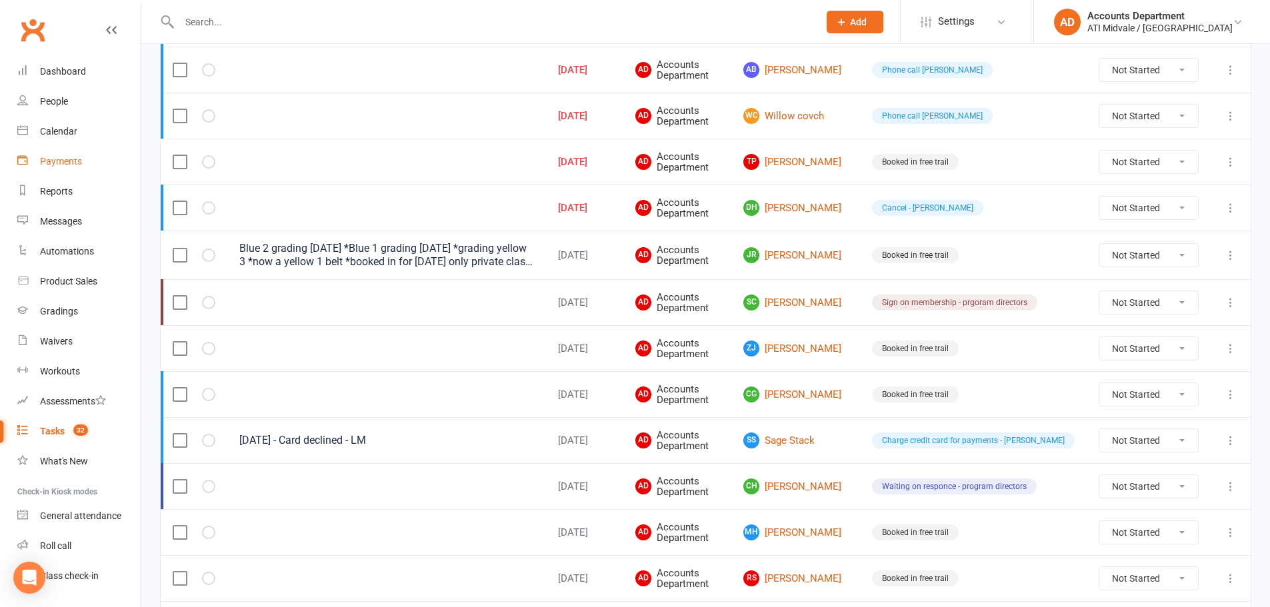
click at [69, 169] on link "Payments" at bounding box center [78, 162] width 123 height 30
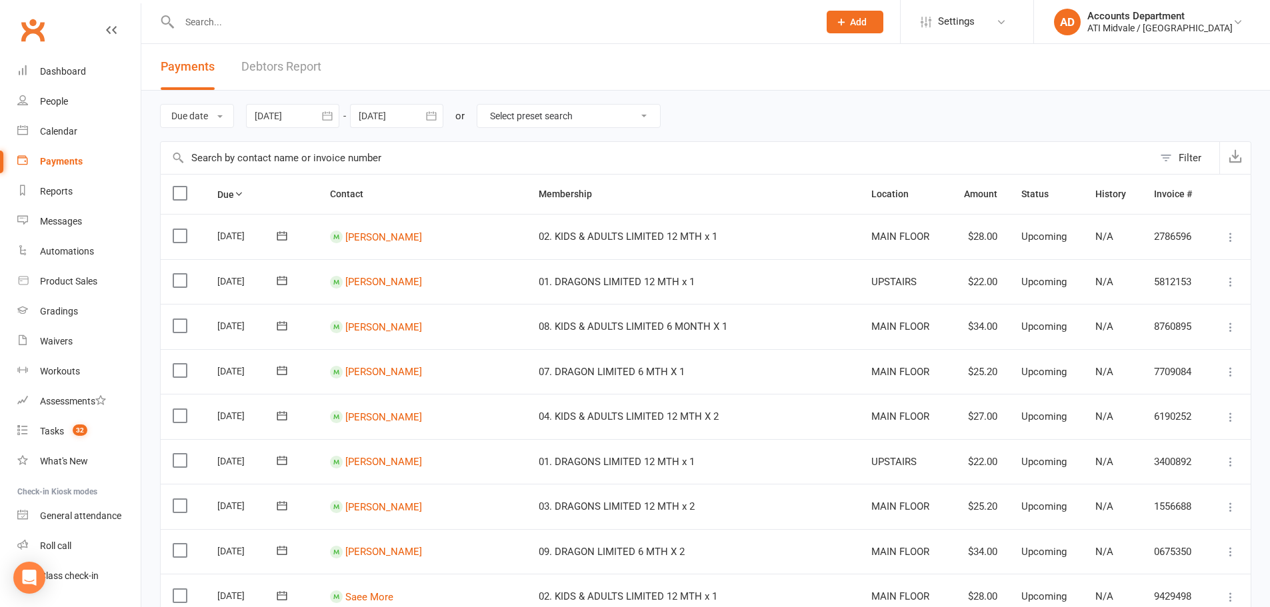
click at [252, 56] on link "Debtors Report" at bounding box center [281, 67] width 80 height 46
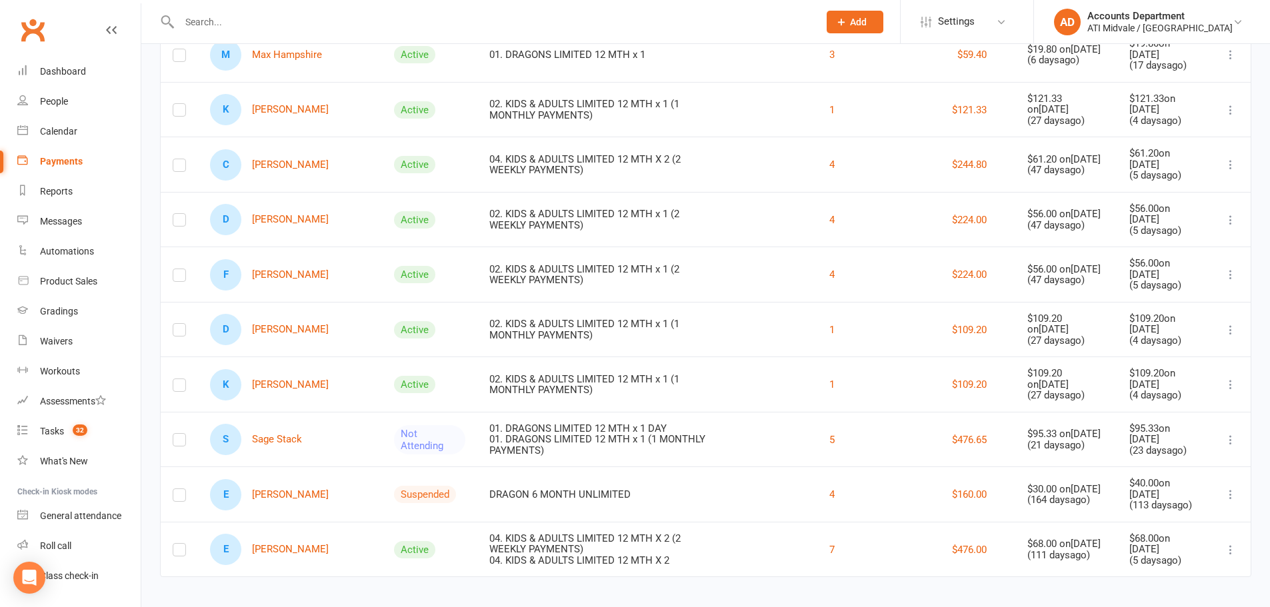
scroll to position [255, 0]
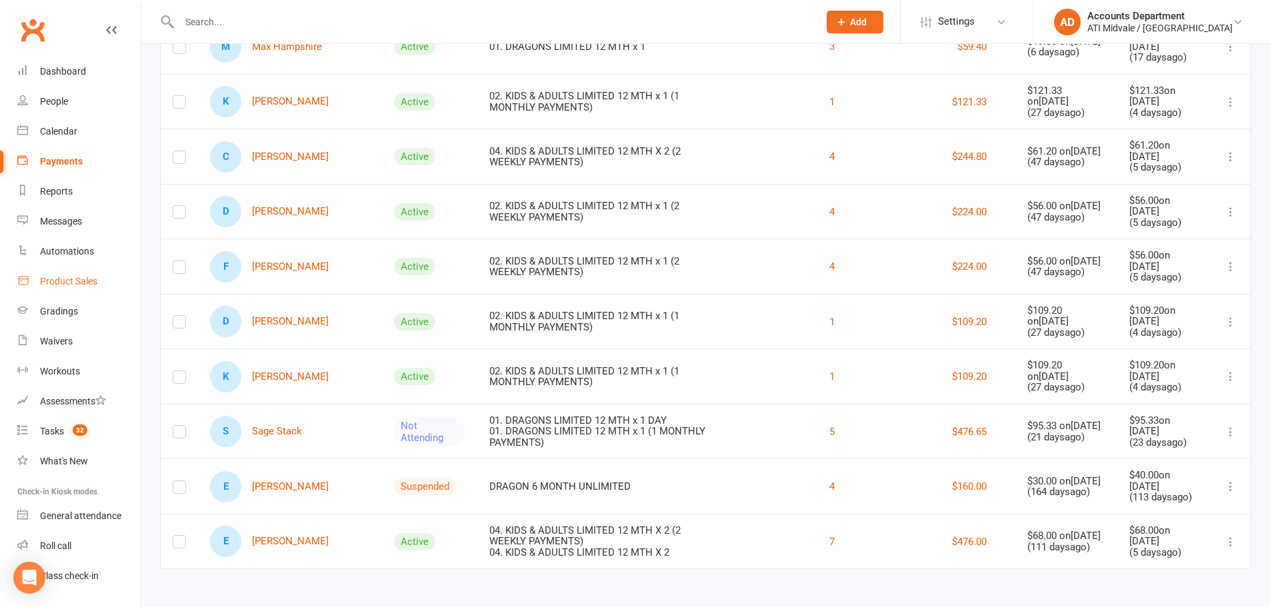
click at [71, 283] on div "Product Sales" at bounding box center [68, 281] width 57 height 11
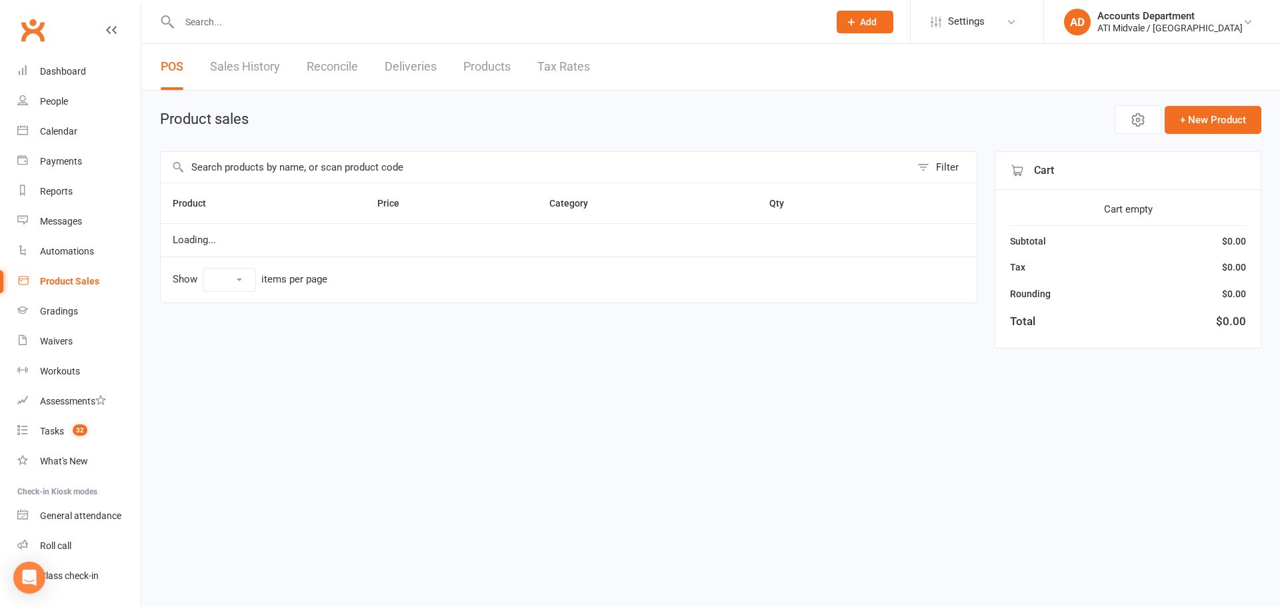
select select "10"
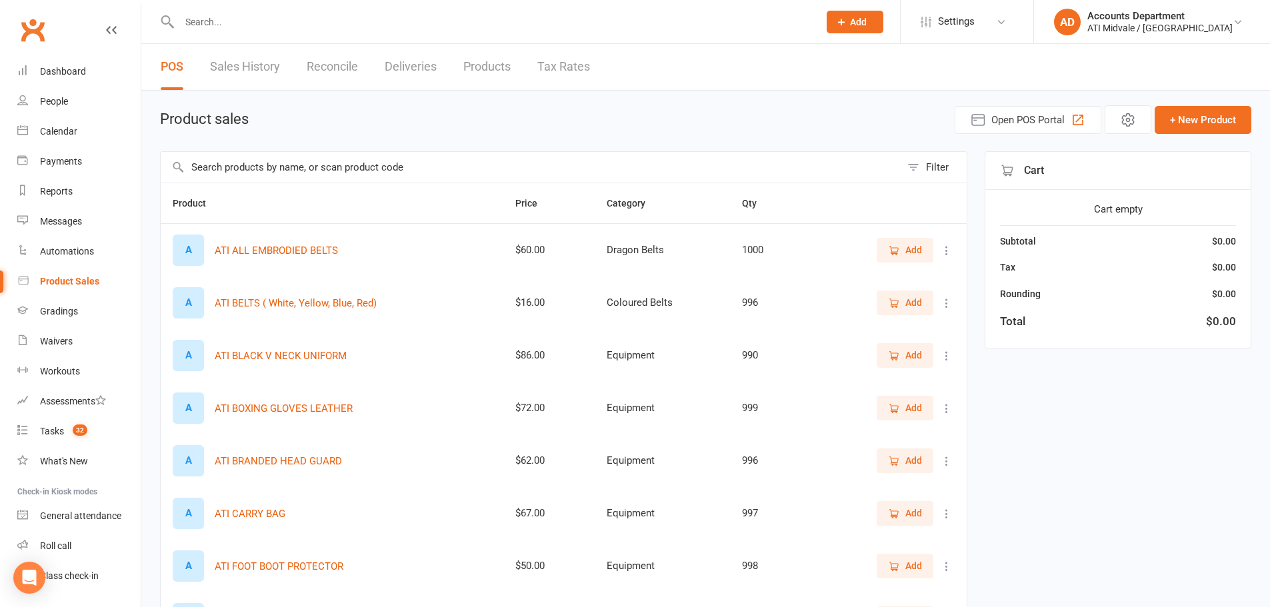
click at [493, 65] on link "Products" at bounding box center [486, 67] width 47 height 46
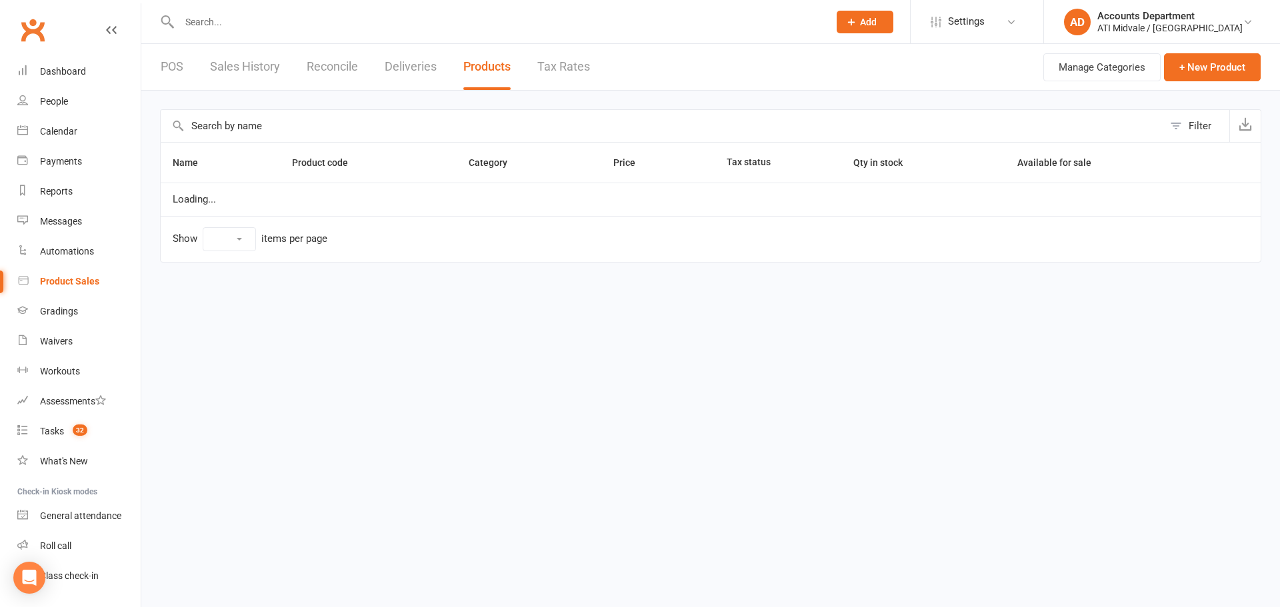
select select "100"
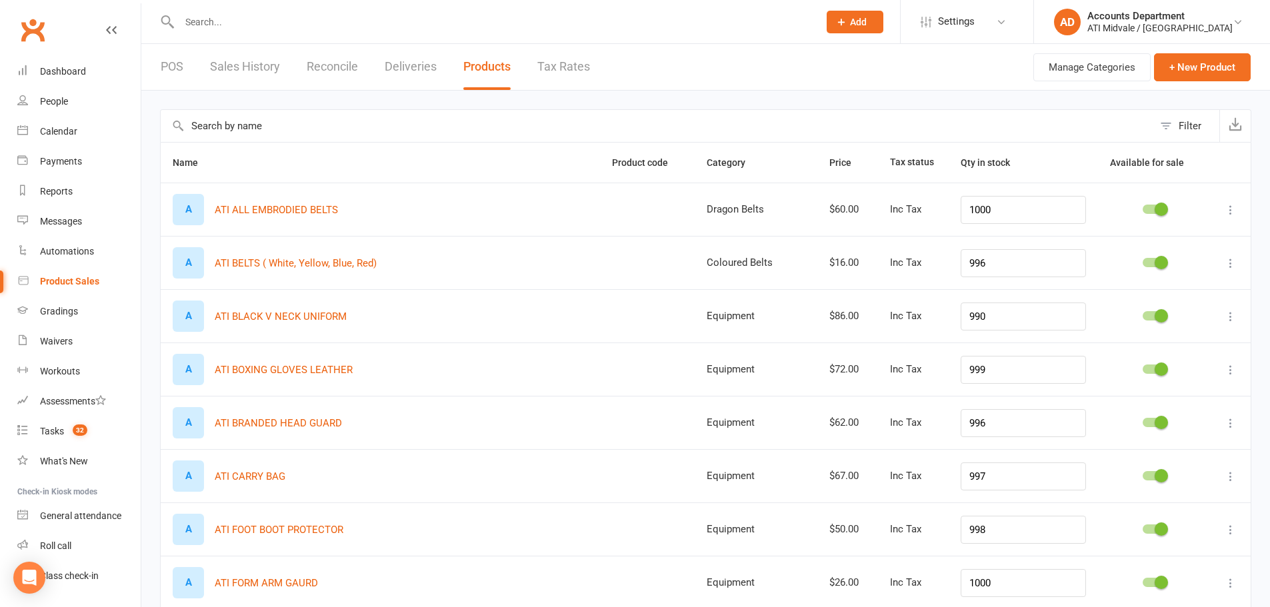
click at [243, 69] on link "Sales History" at bounding box center [245, 67] width 70 height 46
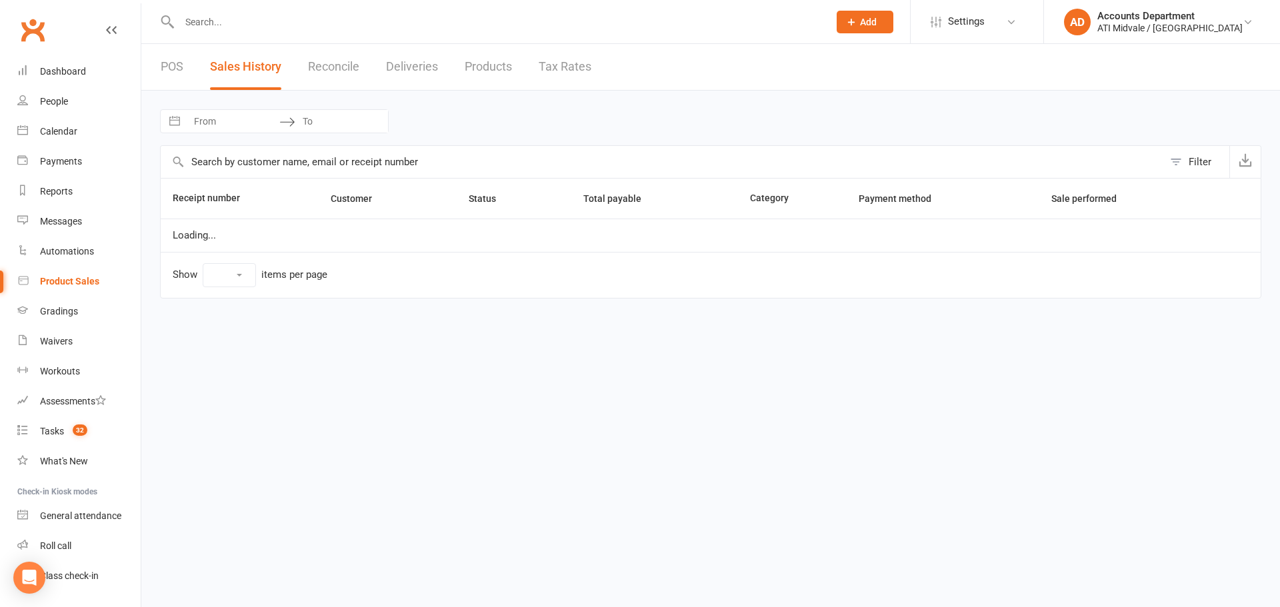
select select "25"
click at [293, 64] on div "POS Sales History Reconcile Deliveries Products Tax Rates" at bounding box center [375, 67] width 469 height 46
click at [333, 64] on ui-view "Prospect Member Non-attending contact Class / event Appointment Grading event T…" at bounding box center [640, 160] width 1280 height 314
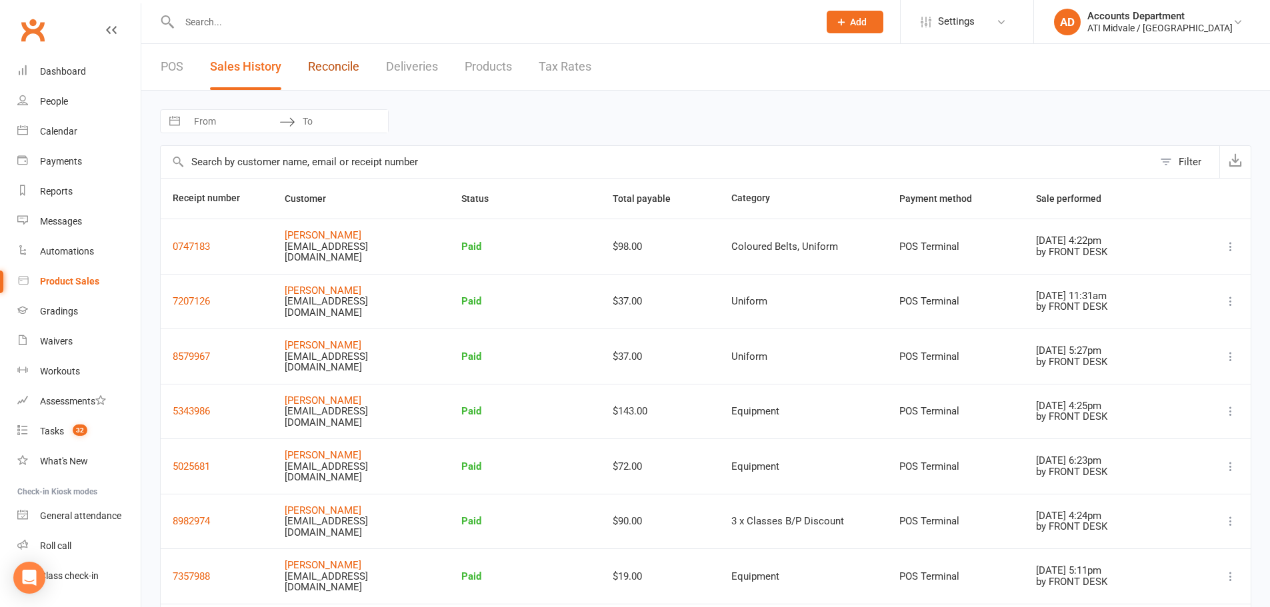
click at [328, 69] on link "Reconcile" at bounding box center [333, 67] width 51 height 46
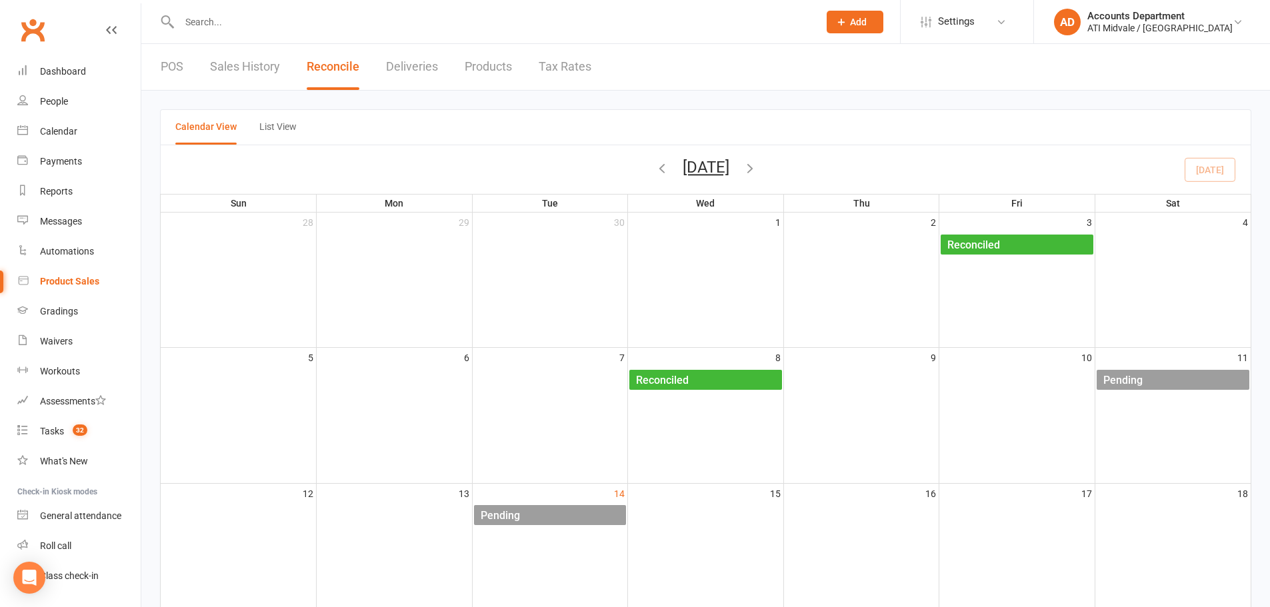
click at [528, 511] on div "Pending" at bounding box center [553, 515] width 147 height 21
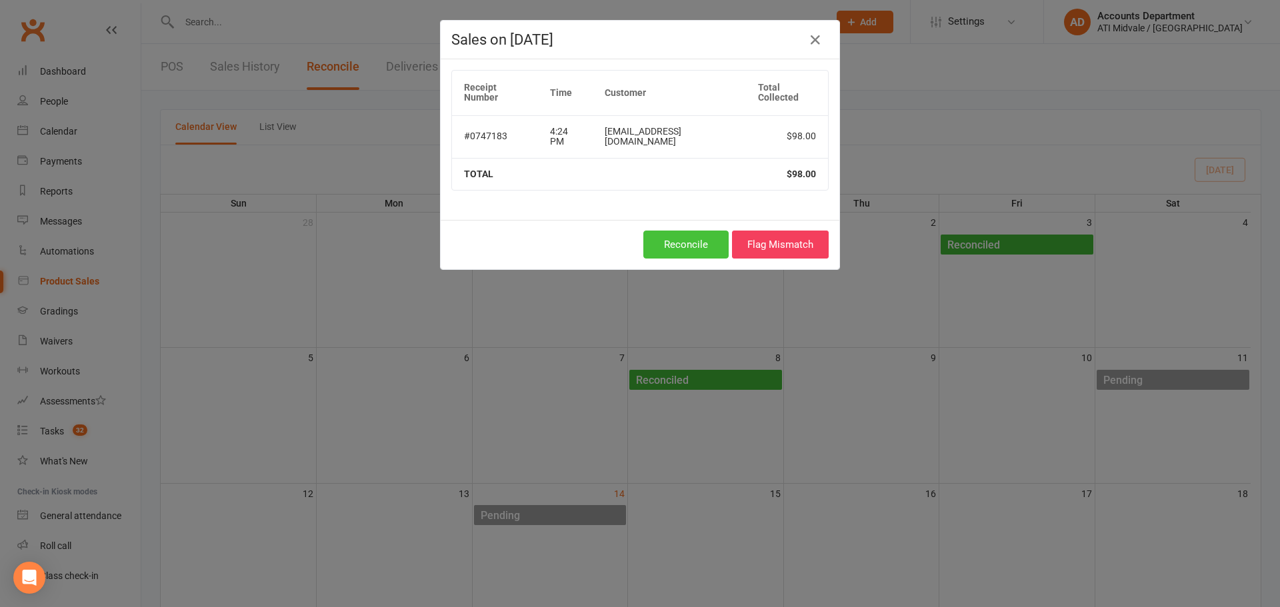
click at [689, 231] on button "Reconcile" at bounding box center [685, 245] width 85 height 28
click at [658, 231] on button "Reconcile" at bounding box center [685, 245] width 85 height 28
